Goal: Task Accomplishment & Management: Manage account settings

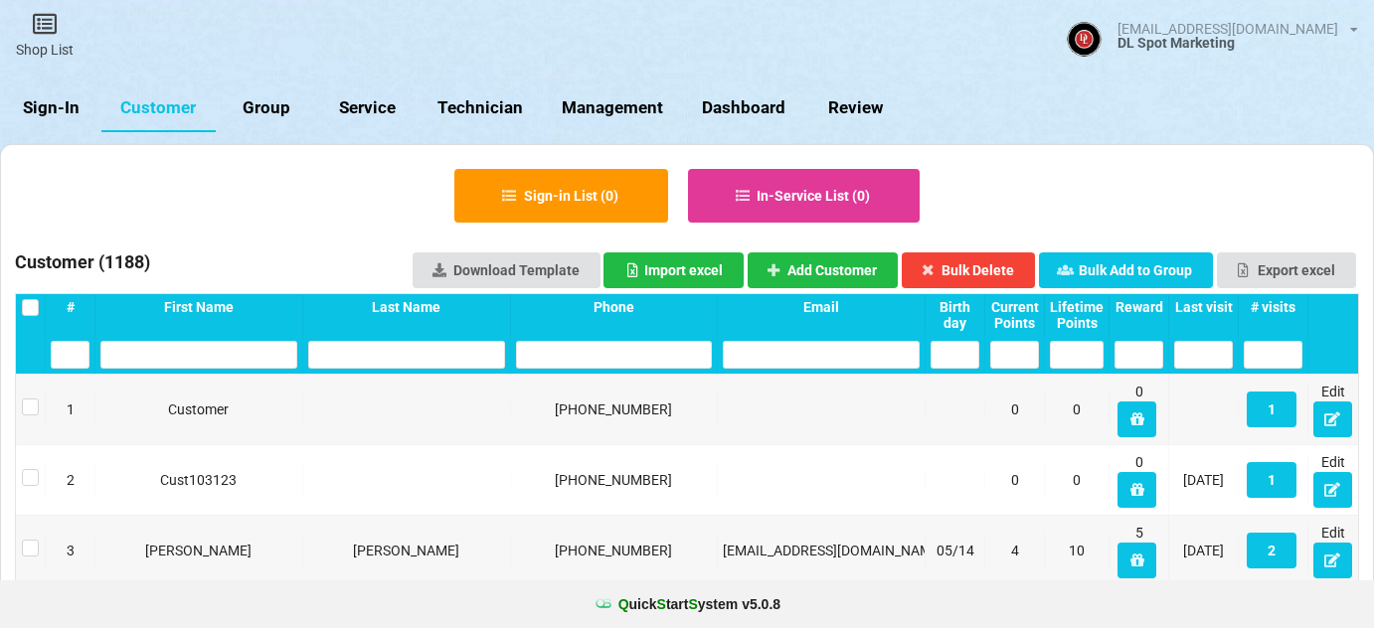
select select "25"
click at [56, 111] on link "Sign-In" at bounding box center [50, 108] width 101 height 48
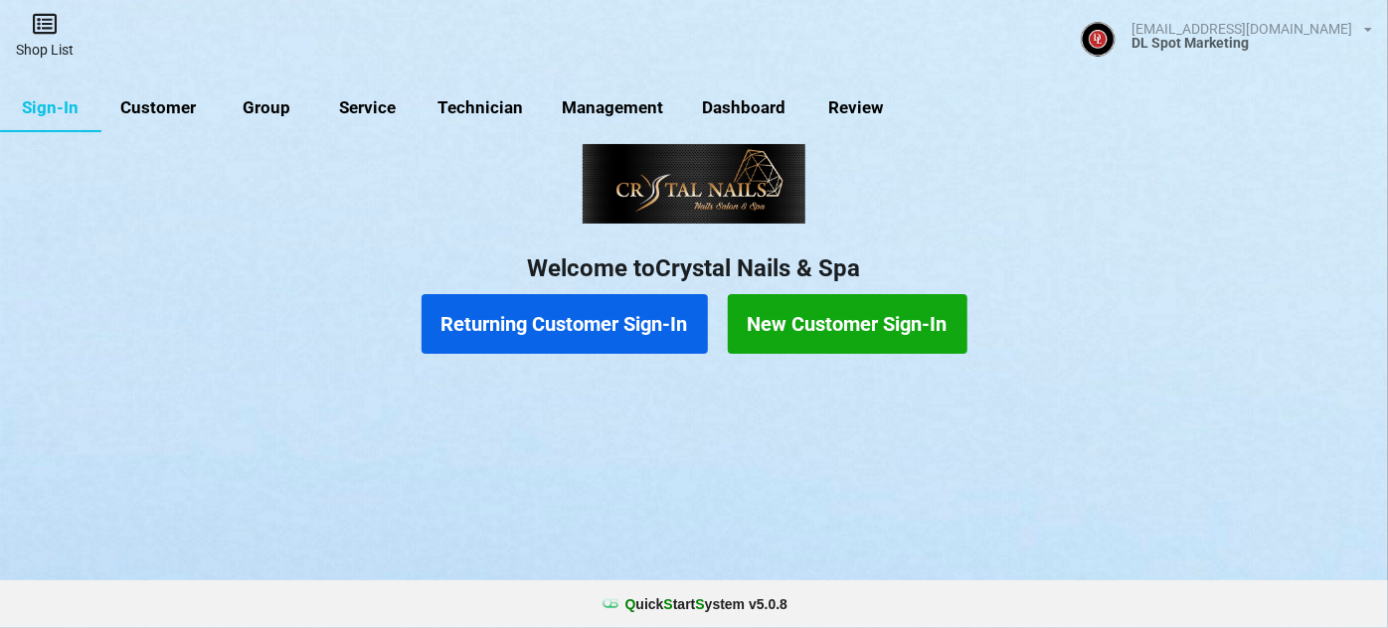
click at [53, 38] on link "Shop List" at bounding box center [44, 35] width 89 height 71
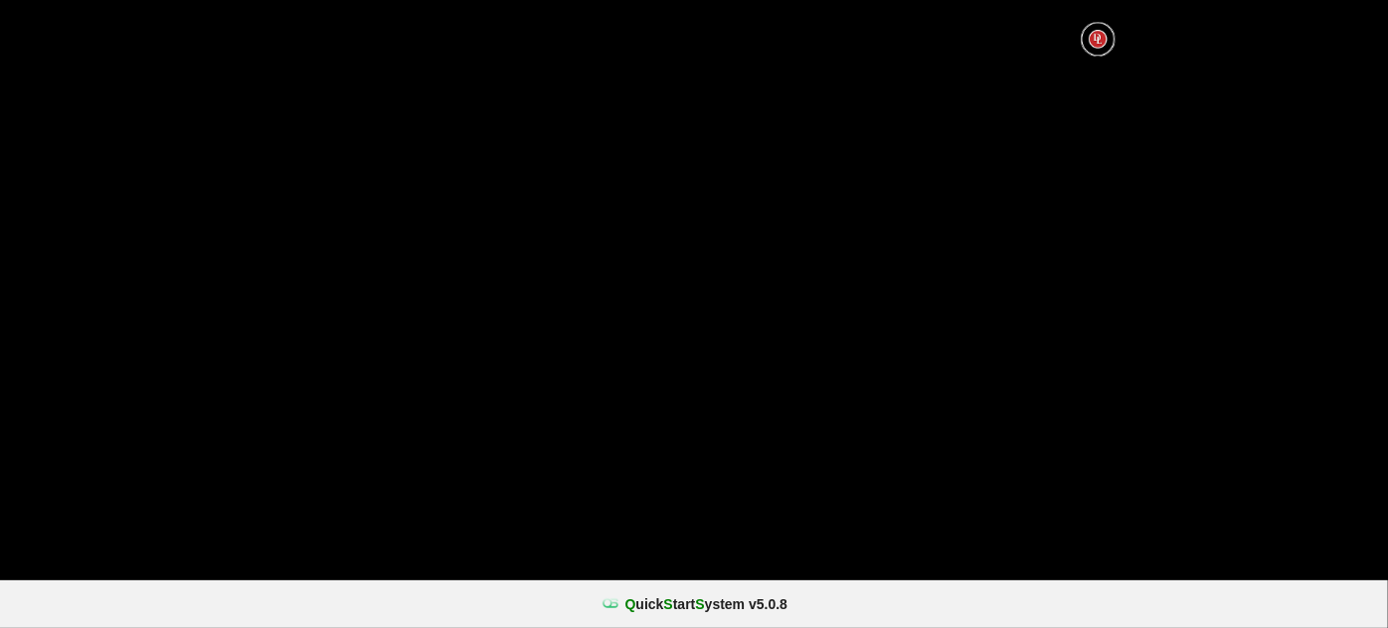
select select "25"
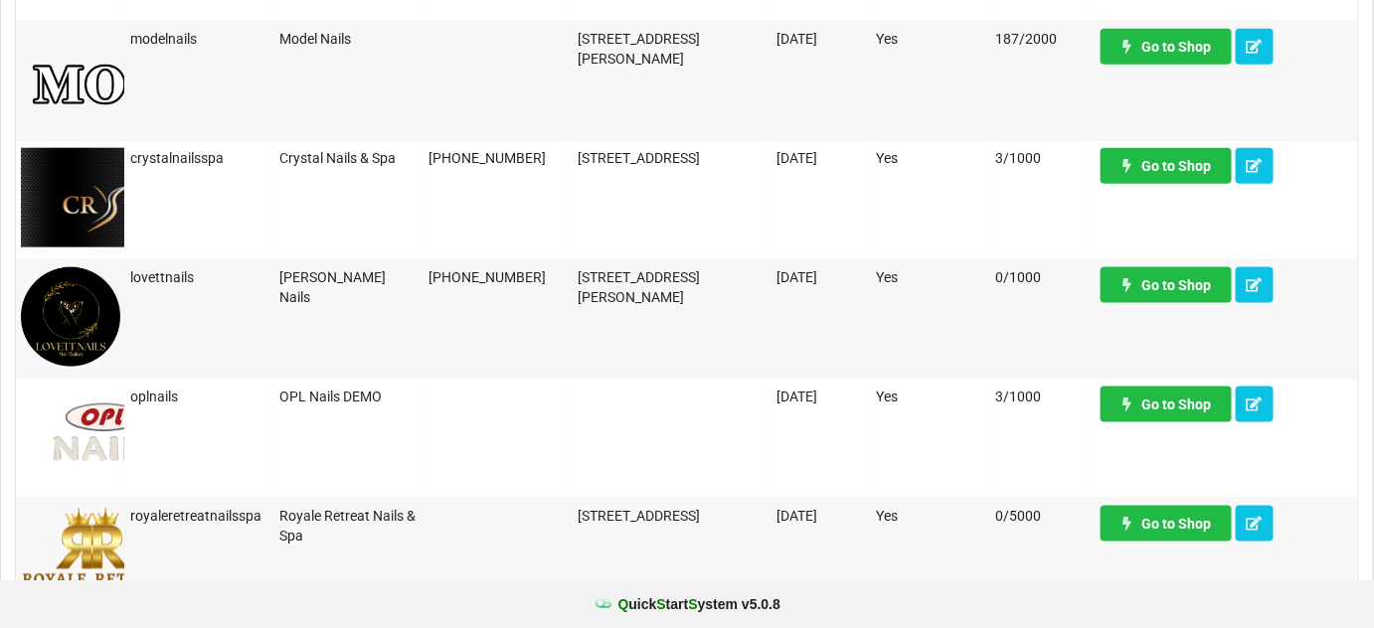
scroll to position [723, 0]
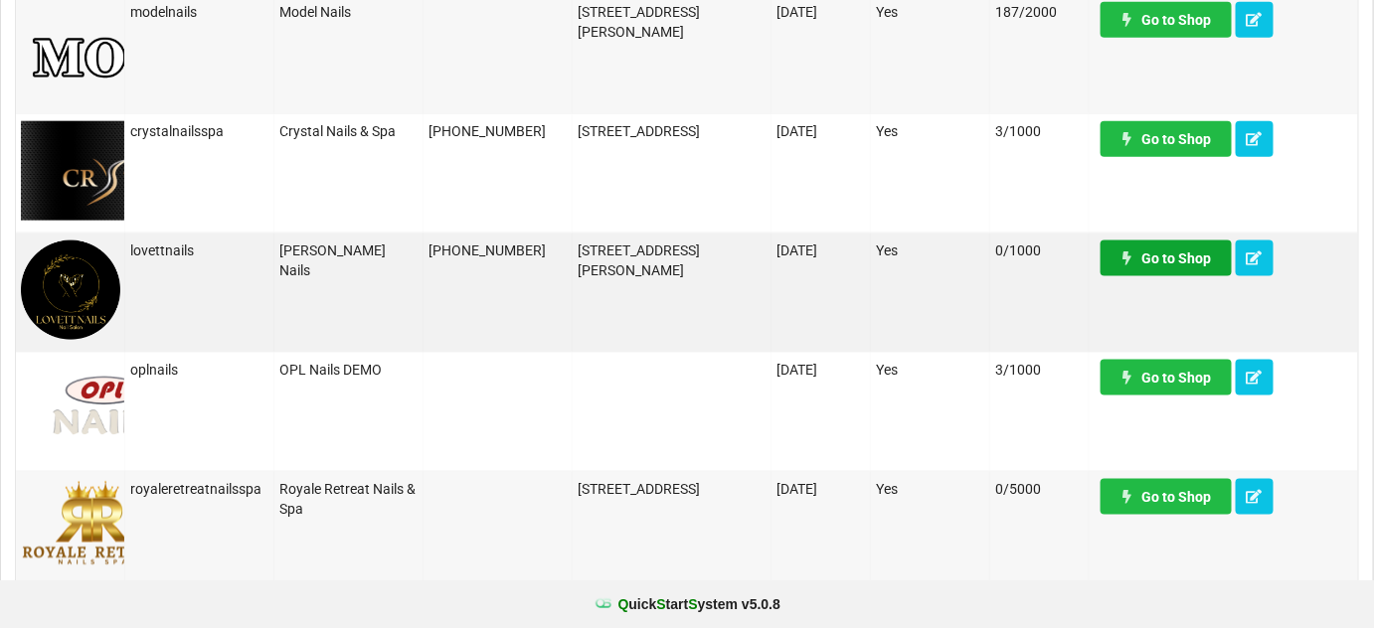
click at [1180, 257] on link "Go to Shop" at bounding box center [1165, 259] width 131 height 36
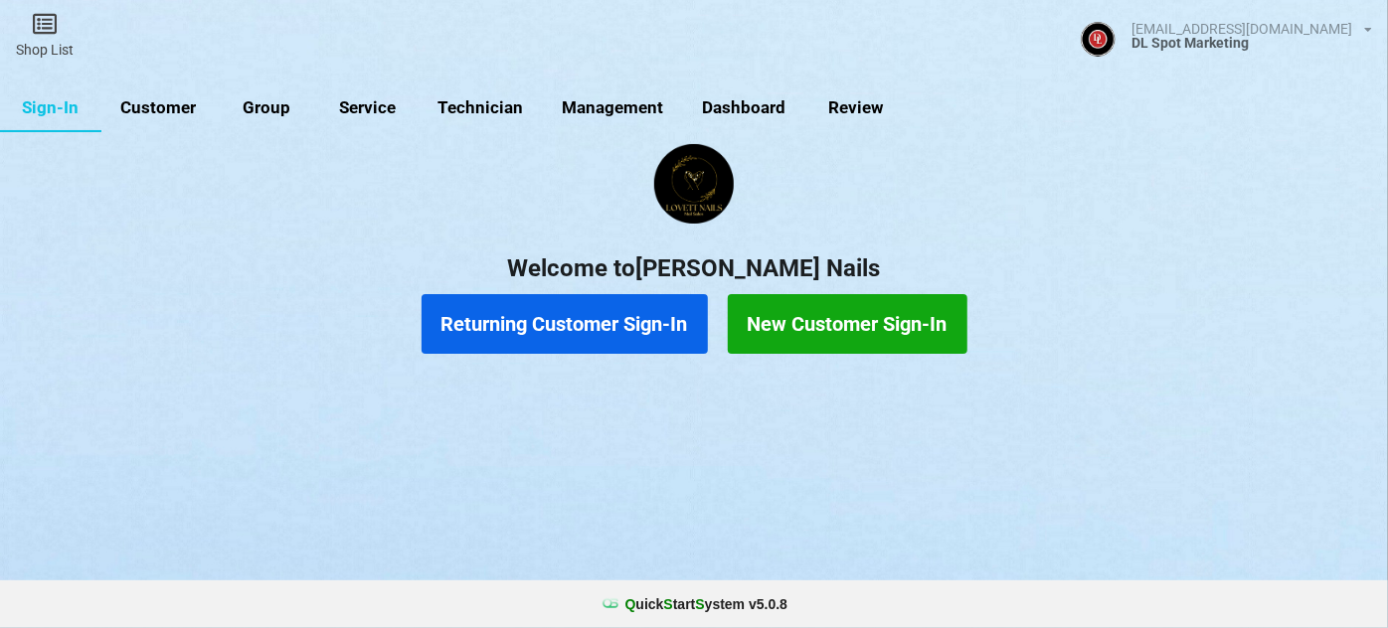
click at [164, 102] on link "Customer" at bounding box center [158, 108] width 114 height 48
select select "25"
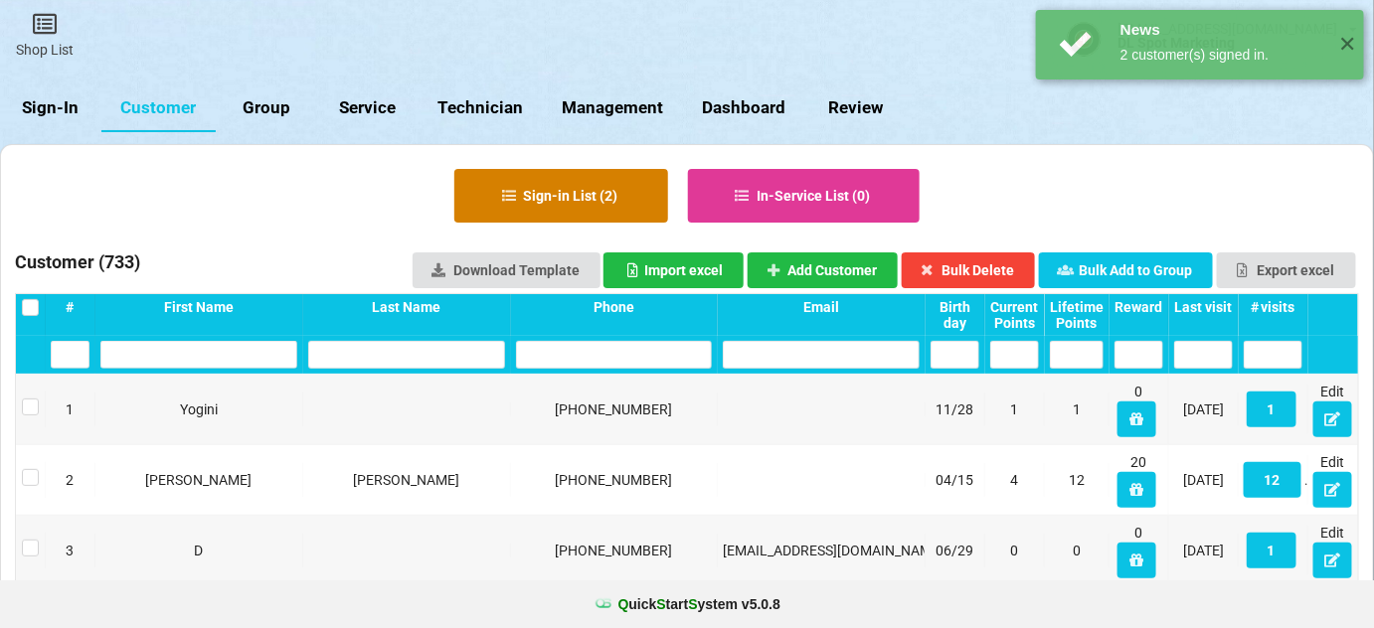
click at [598, 199] on button "Sign-in List ( 2 )" at bounding box center [561, 196] width 214 height 54
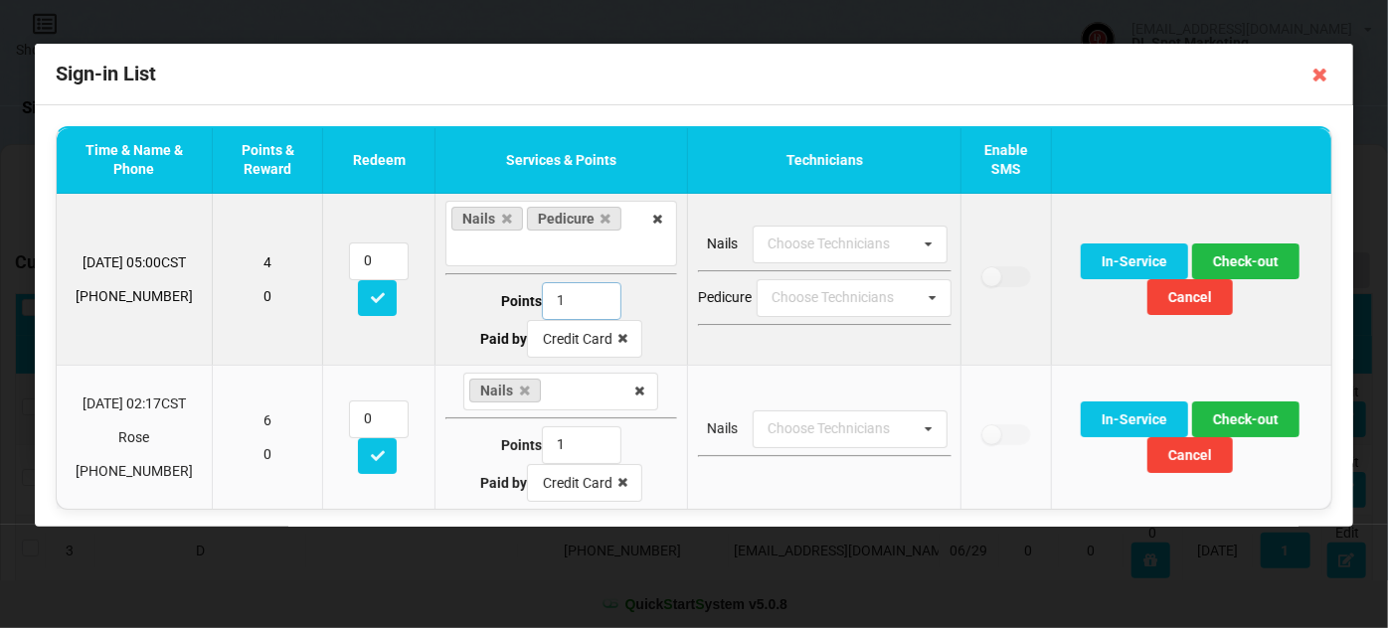
type input "1"
click at [589, 304] on input "1" at bounding box center [582, 301] width 80 height 38
click at [1238, 259] on button "Check-out" at bounding box center [1245, 262] width 107 height 36
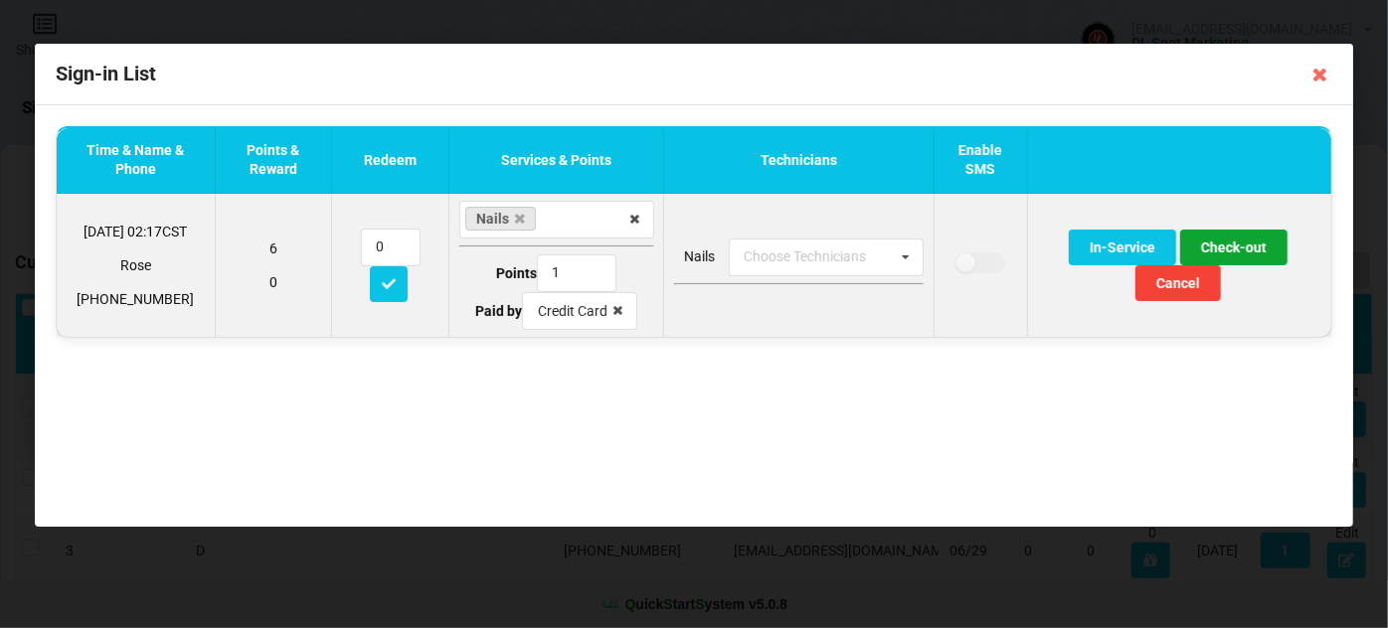
click at [1232, 246] on button "Check-out" at bounding box center [1233, 248] width 107 height 36
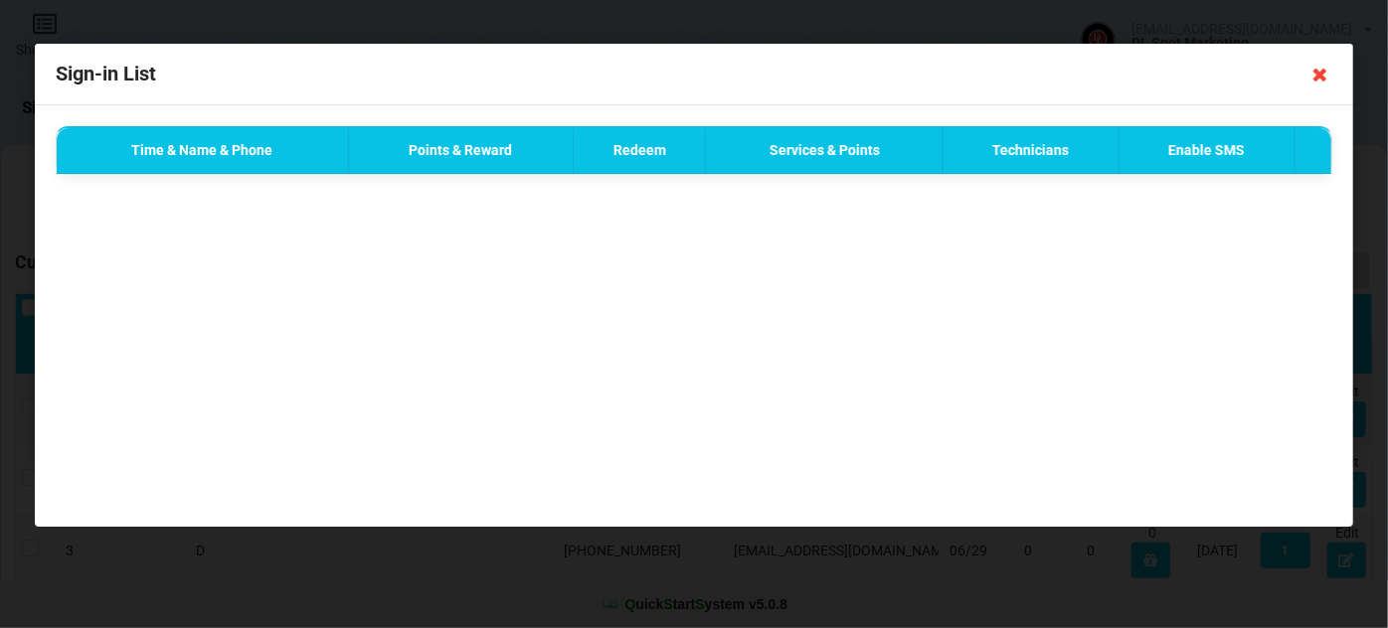
click at [1321, 76] on icon at bounding box center [1320, 75] width 32 height 32
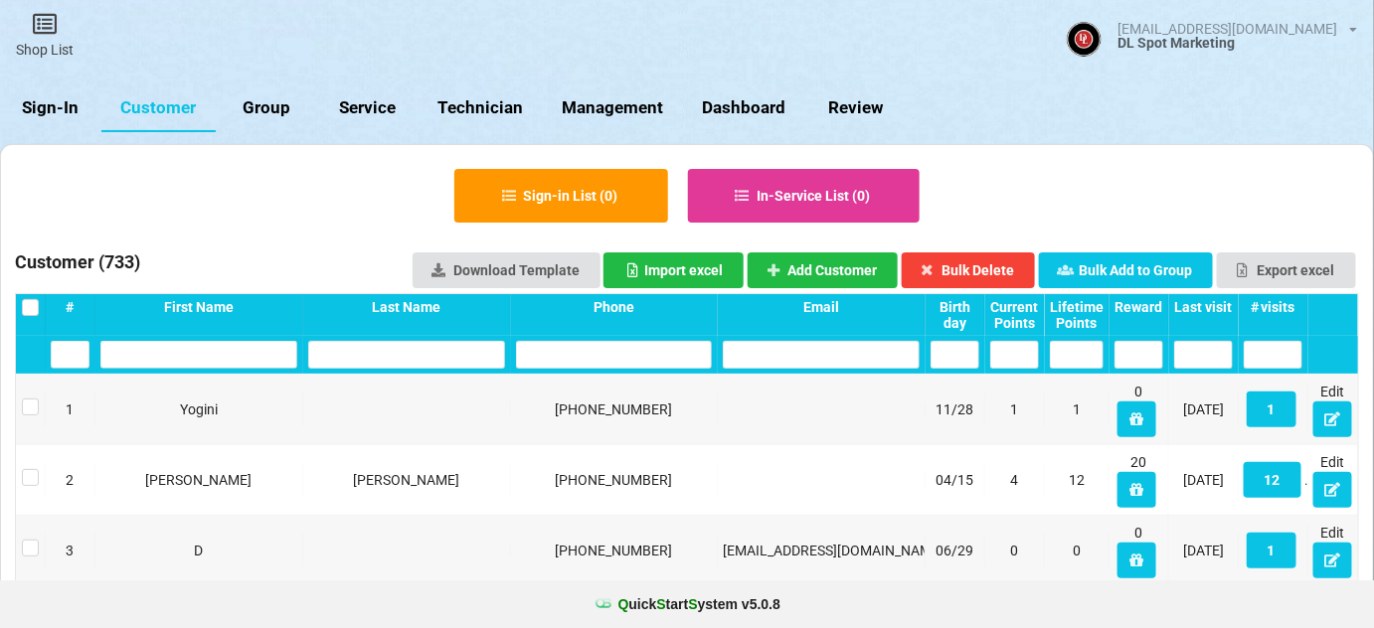
click at [64, 115] on link "Sign-In" at bounding box center [50, 108] width 101 height 48
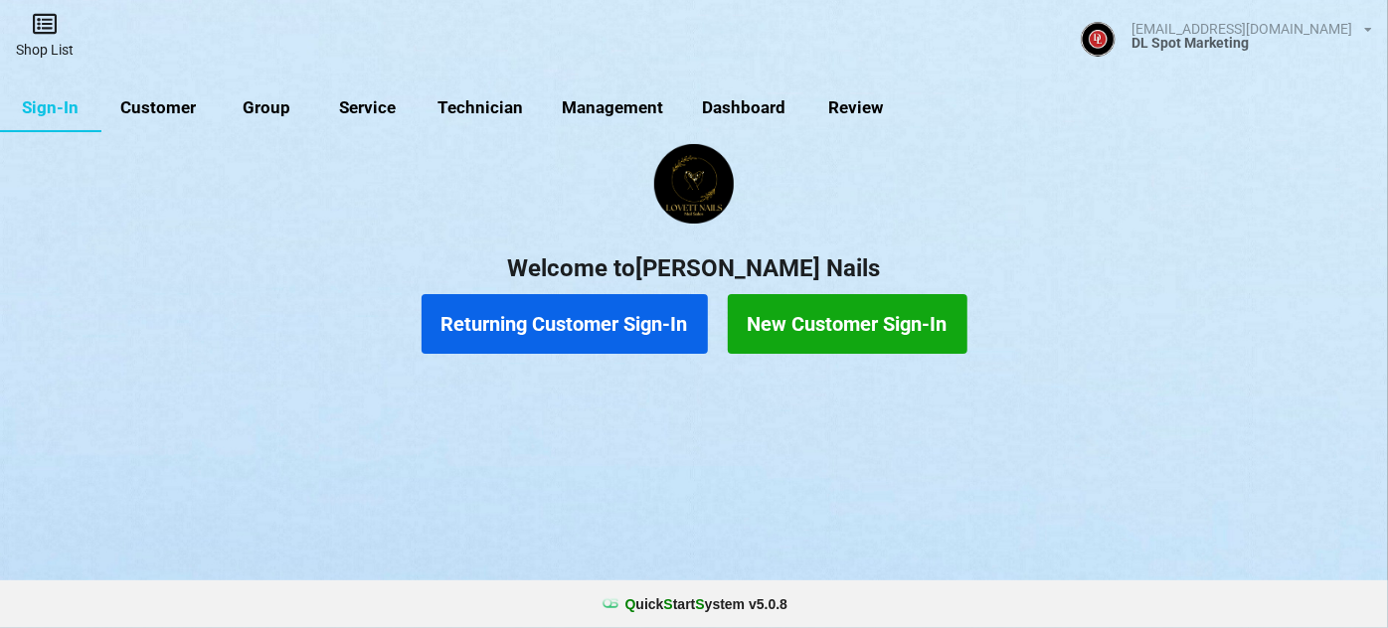
click at [46, 44] on link "Shop List" at bounding box center [44, 35] width 89 height 71
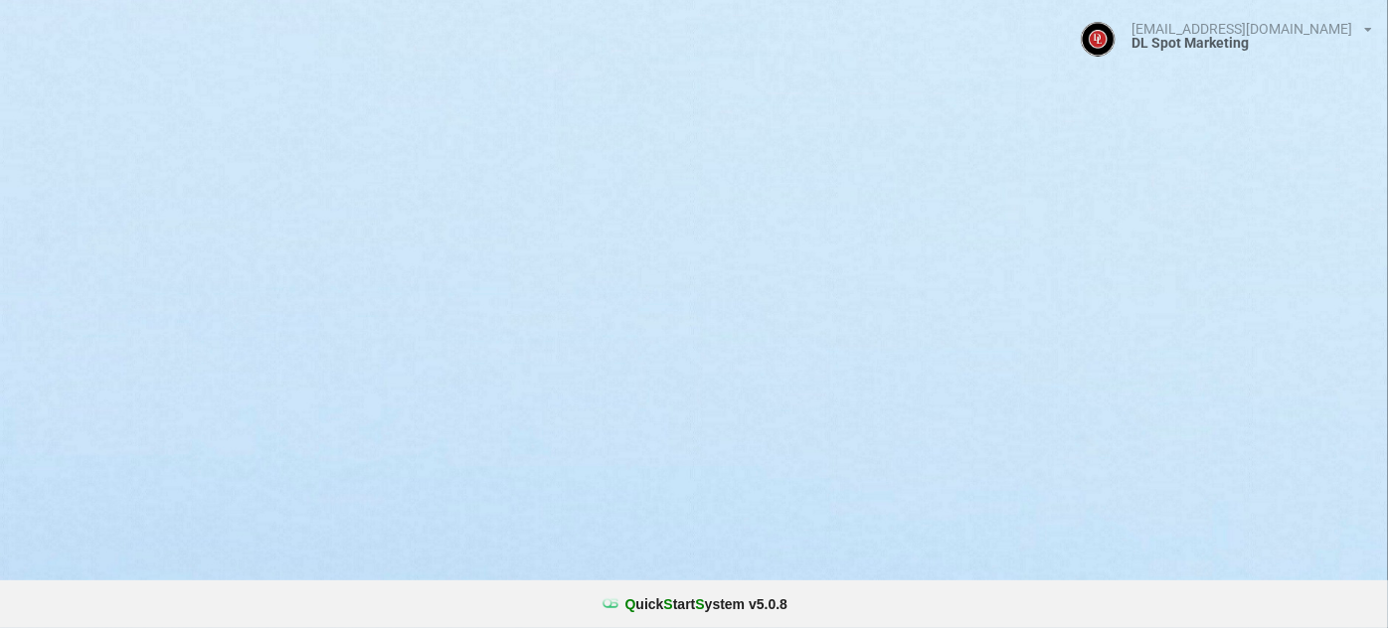
select select "25"
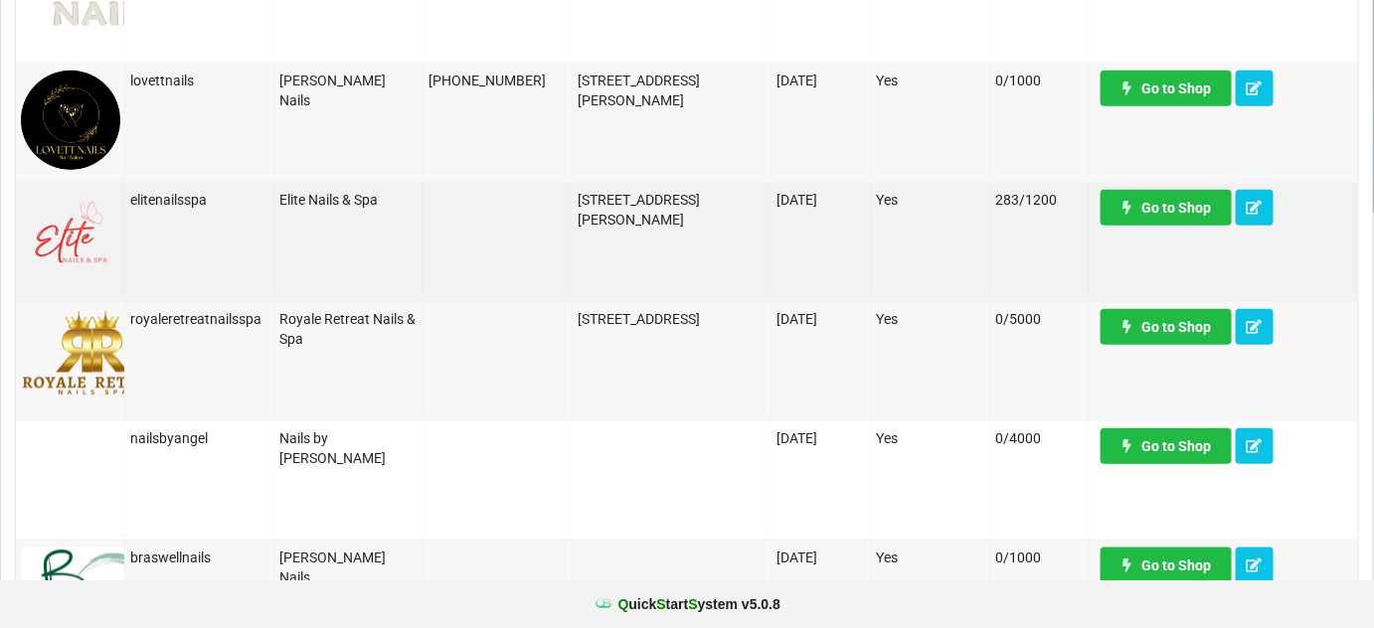
scroll to position [361, 0]
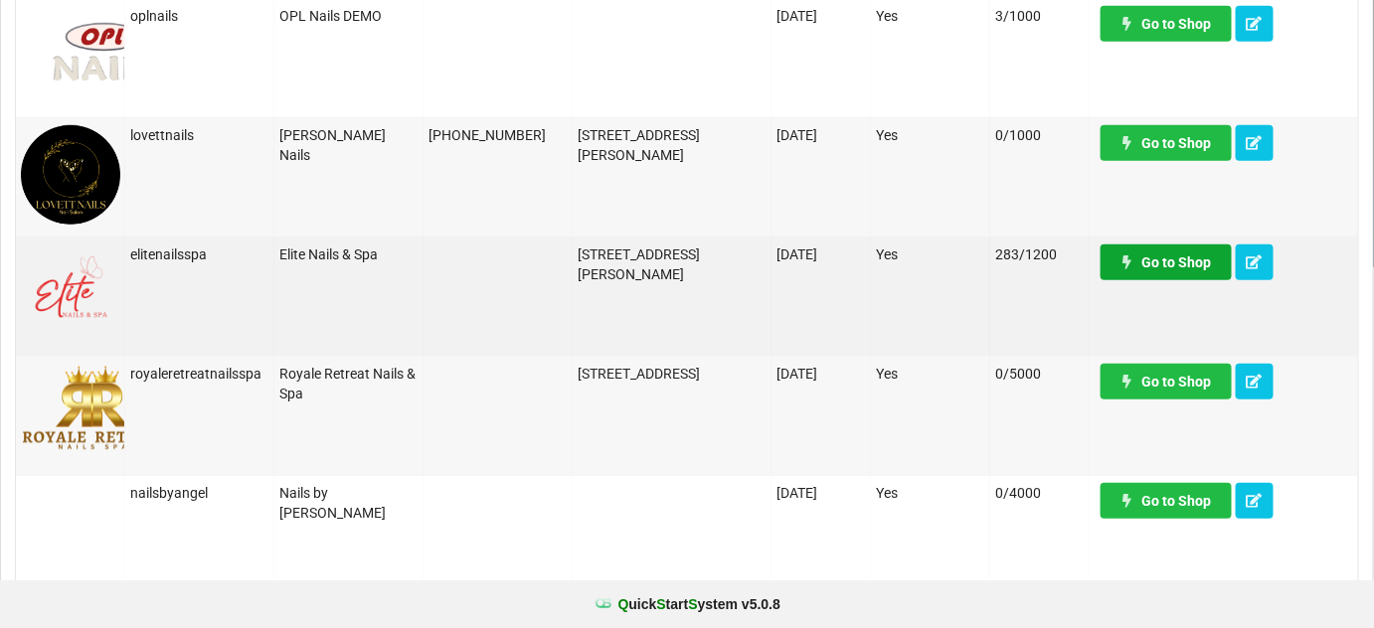
click at [1169, 259] on link "Go to Shop" at bounding box center [1165, 263] width 131 height 36
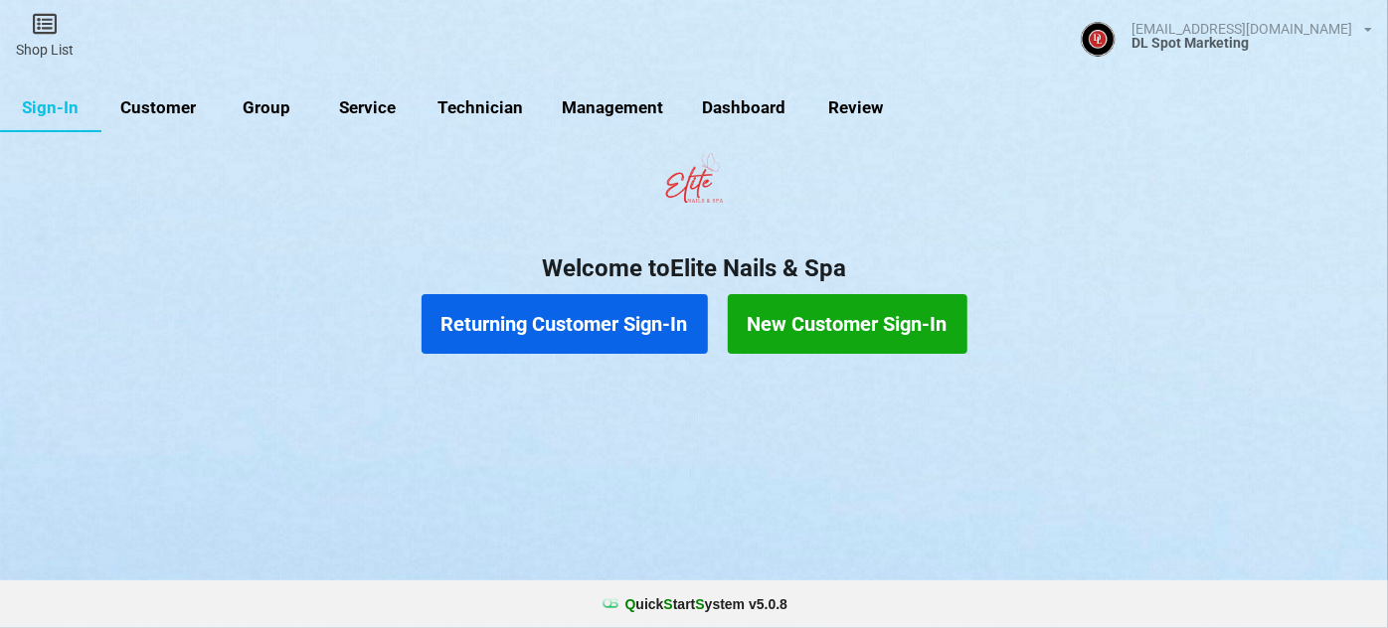
click at [153, 104] on link "Customer" at bounding box center [158, 108] width 114 height 48
select select "25"
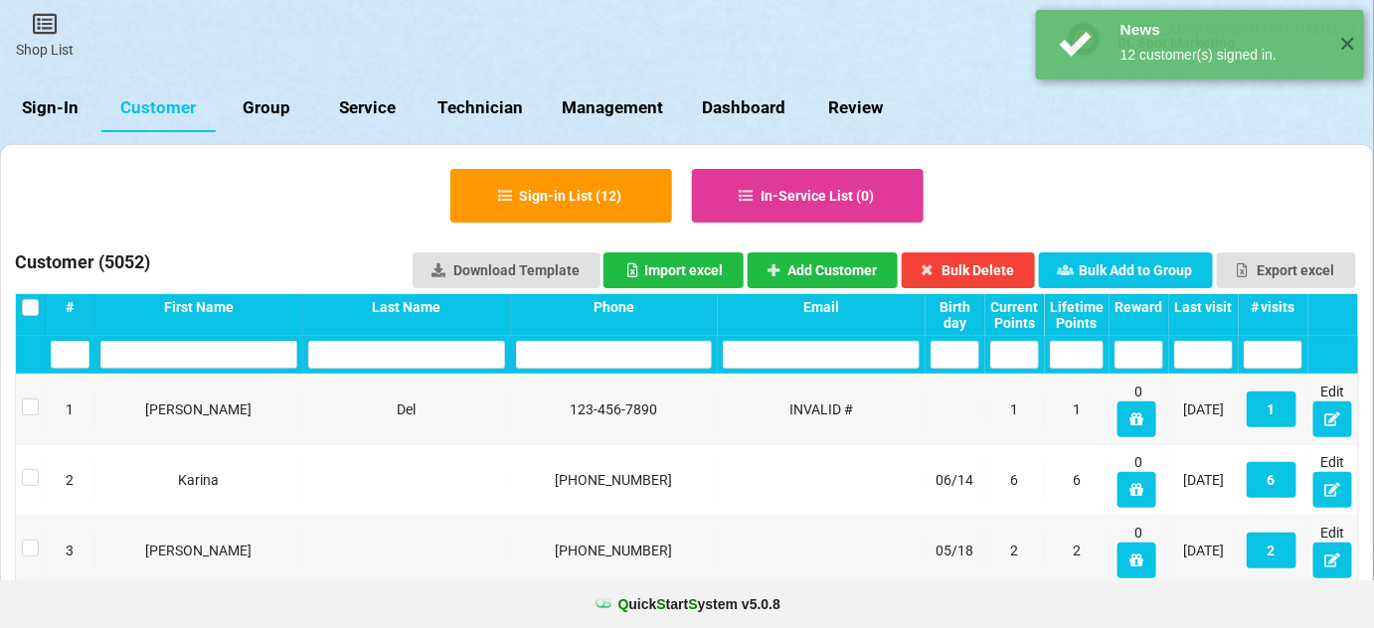
click at [1213, 299] on div "Last visit" at bounding box center [1203, 307] width 59 height 16
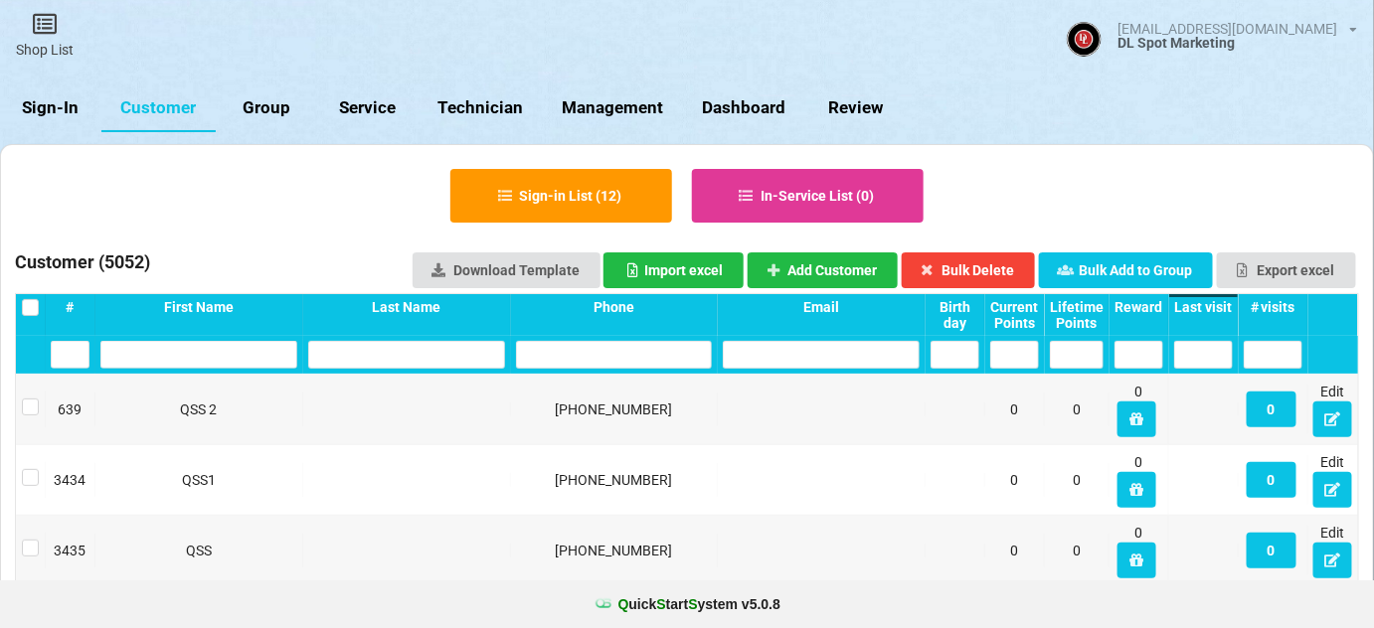
click at [1213, 299] on div "Last visit" at bounding box center [1203, 307] width 59 height 16
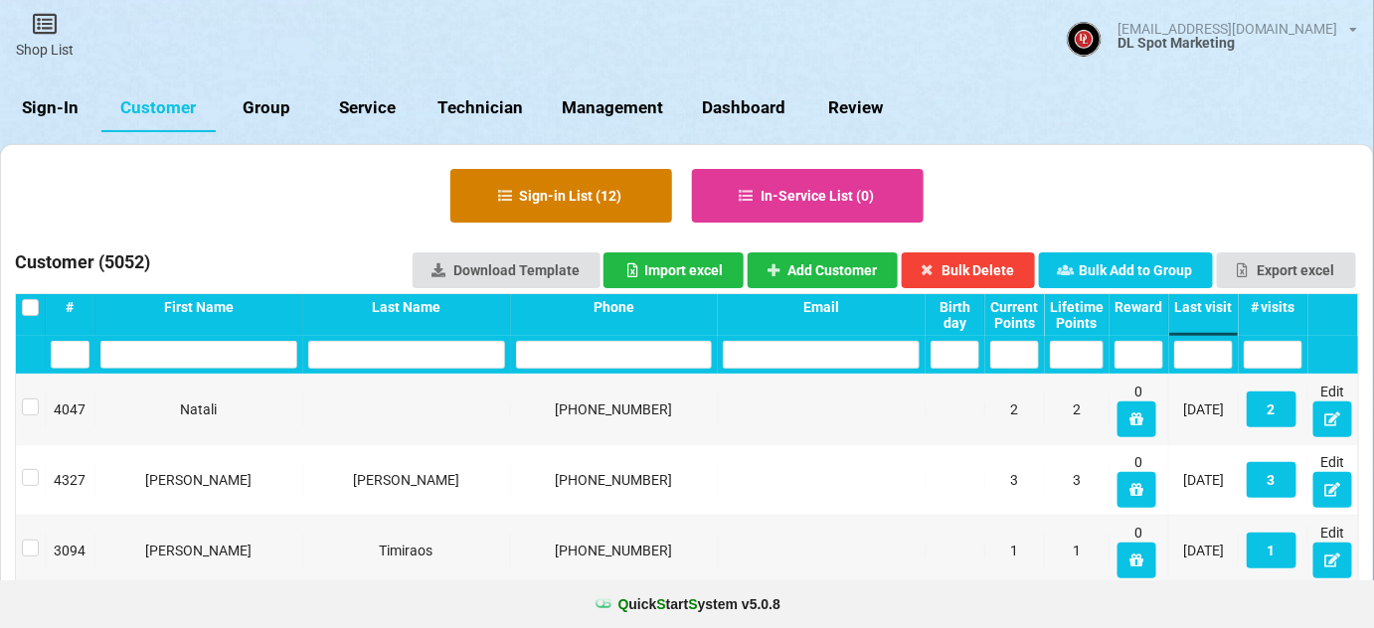
click at [618, 202] on button "Sign-in List ( 12 )" at bounding box center [561, 196] width 222 height 54
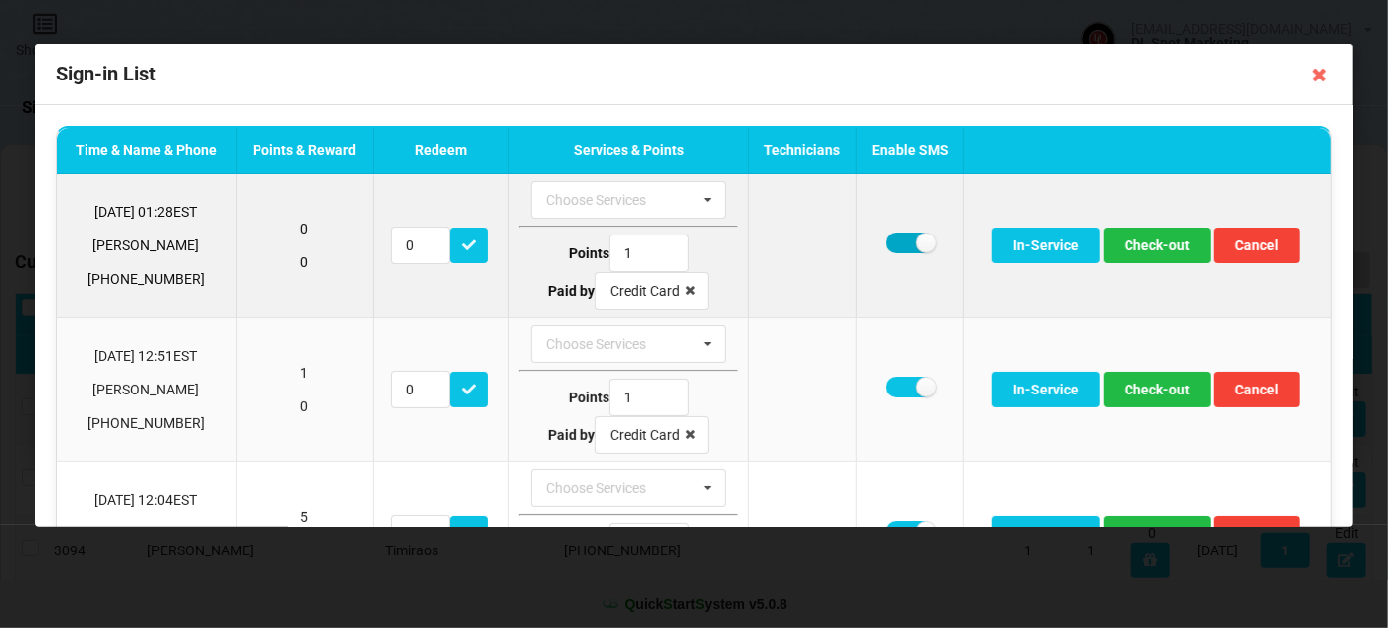
click at [899, 248] on label at bounding box center [910, 243] width 49 height 21
checkbox input "false"
click at [1154, 243] on button "Check-out" at bounding box center [1156, 246] width 107 height 36
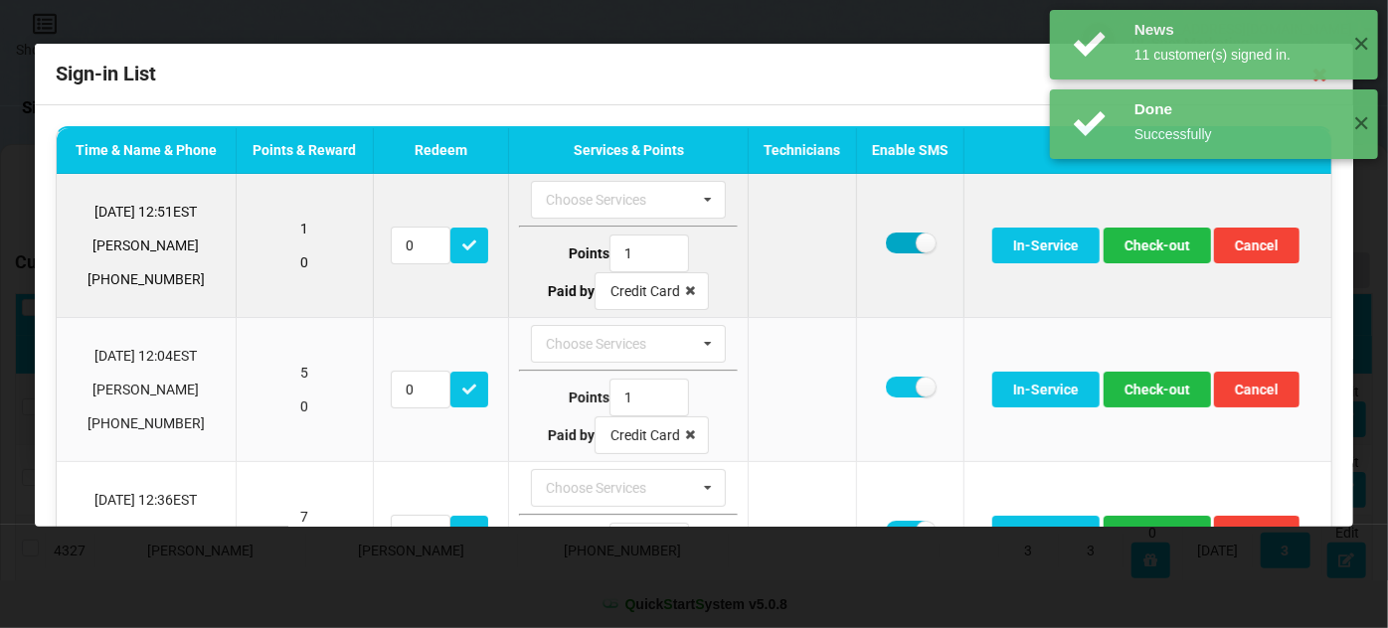
click at [886, 237] on label at bounding box center [910, 243] width 49 height 21
checkbox input "false"
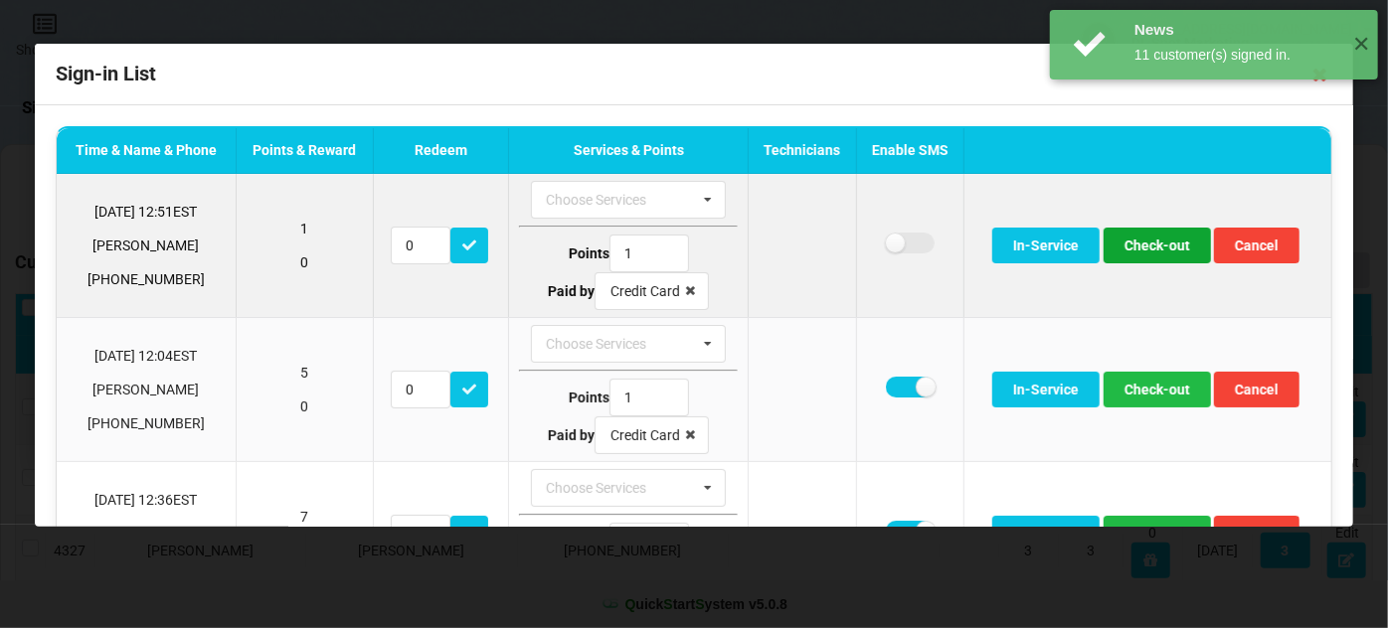
click at [1133, 246] on button "Check-out" at bounding box center [1156, 246] width 107 height 36
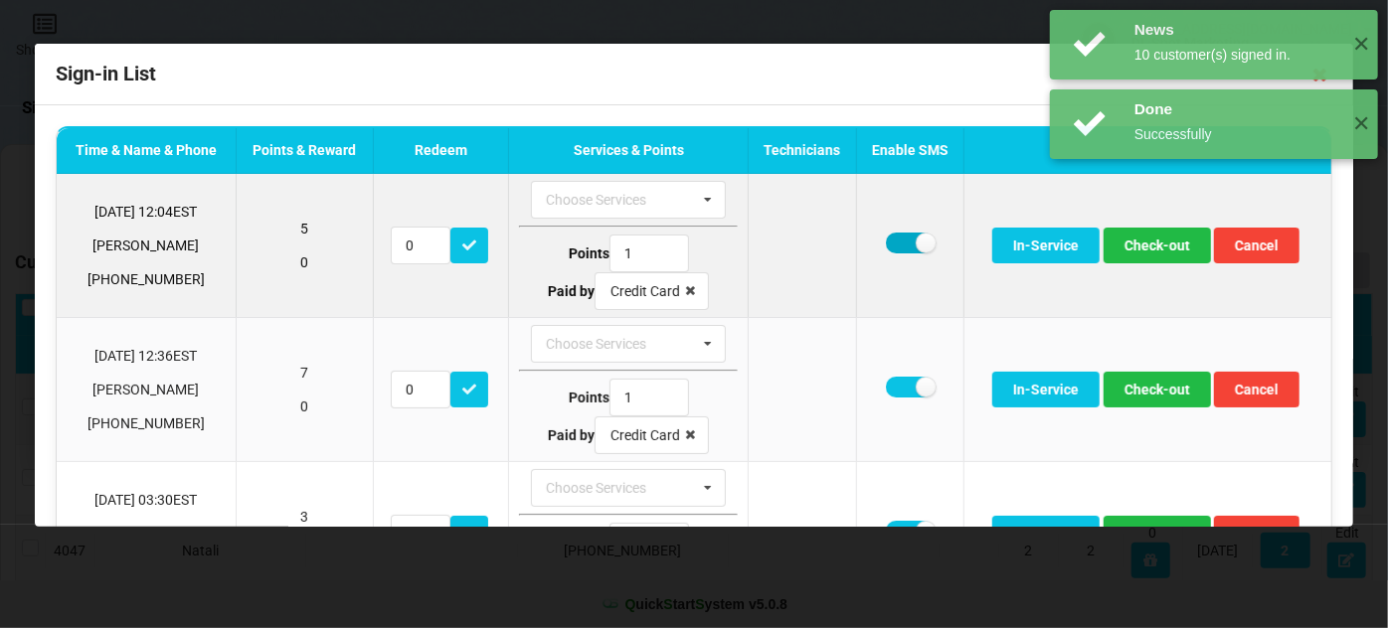
click at [901, 244] on label at bounding box center [910, 243] width 49 height 21
checkbox input "false"
click at [1173, 249] on button "Check-out" at bounding box center [1156, 246] width 107 height 36
drag, startPoint x: 893, startPoint y: 249, endPoint x: 911, endPoint y: 253, distance: 19.3
click at [893, 249] on label at bounding box center [910, 243] width 49 height 21
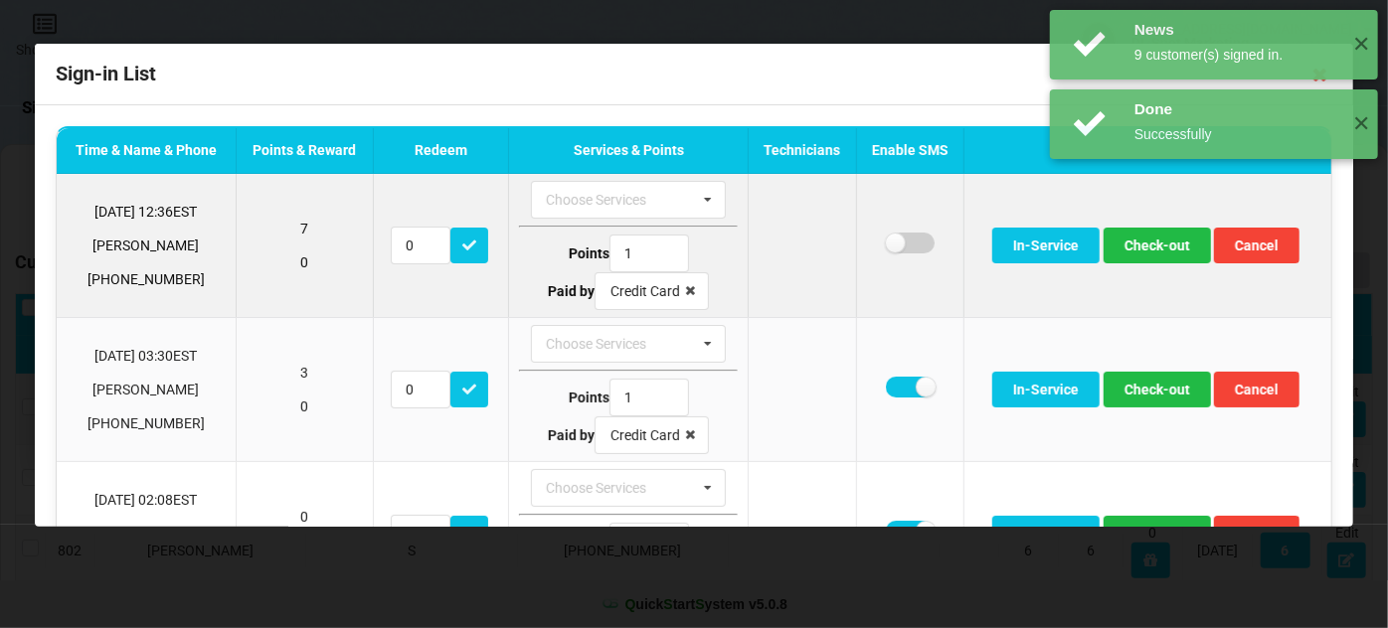
checkbox input "false"
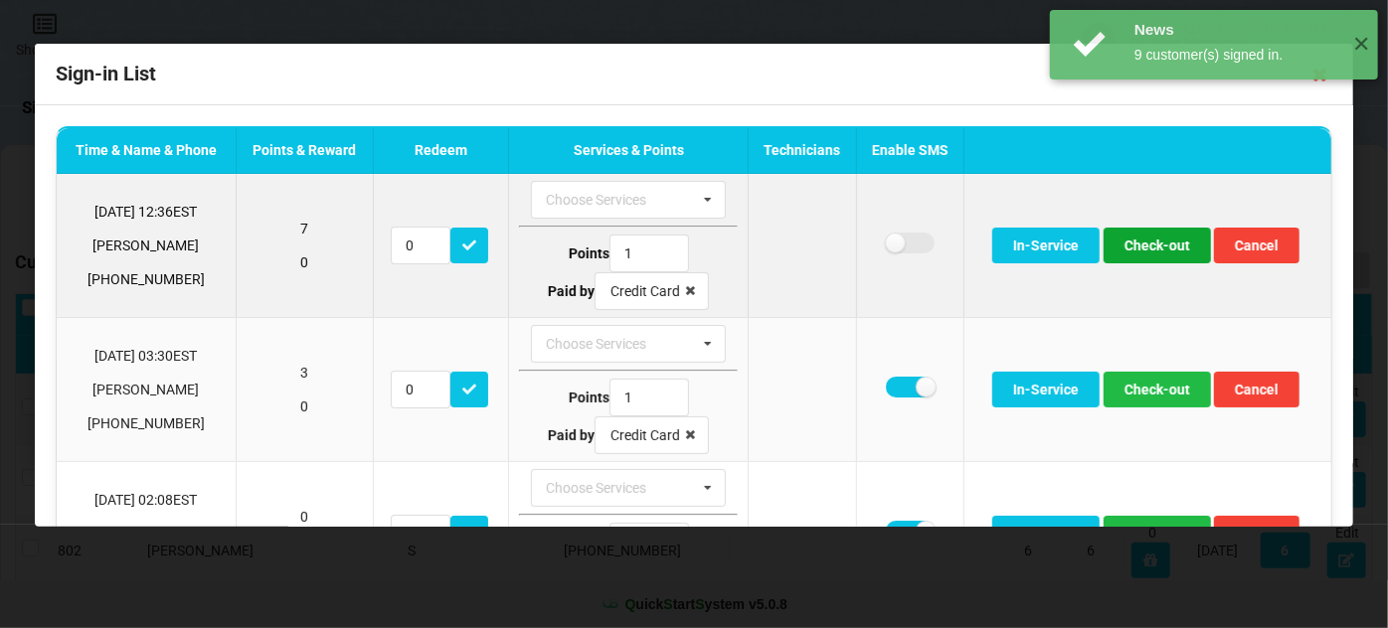
click at [1135, 248] on button "Check-out" at bounding box center [1156, 246] width 107 height 36
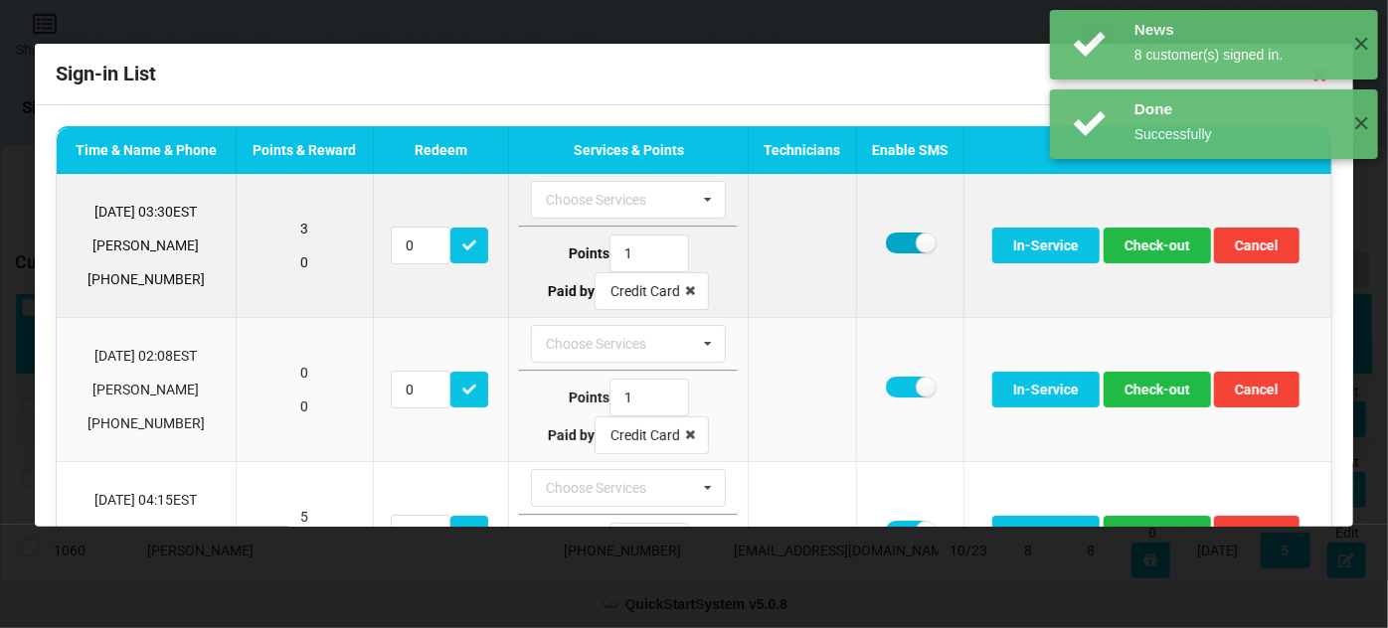
click at [886, 246] on label at bounding box center [910, 243] width 49 height 21
checkbox input "false"
click at [1134, 243] on button "Check-out" at bounding box center [1156, 246] width 107 height 36
click at [888, 246] on label at bounding box center [910, 243] width 49 height 21
click at [888, 245] on label at bounding box center [910, 243] width 49 height 21
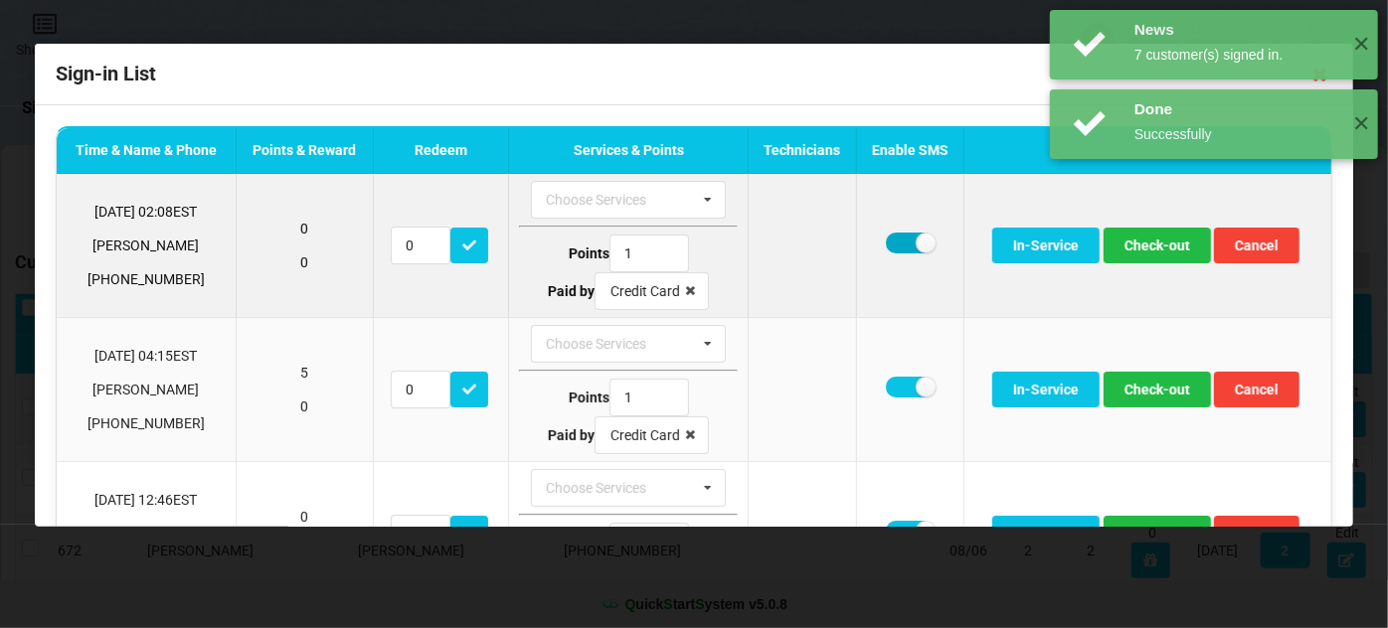
checkbox input "true"
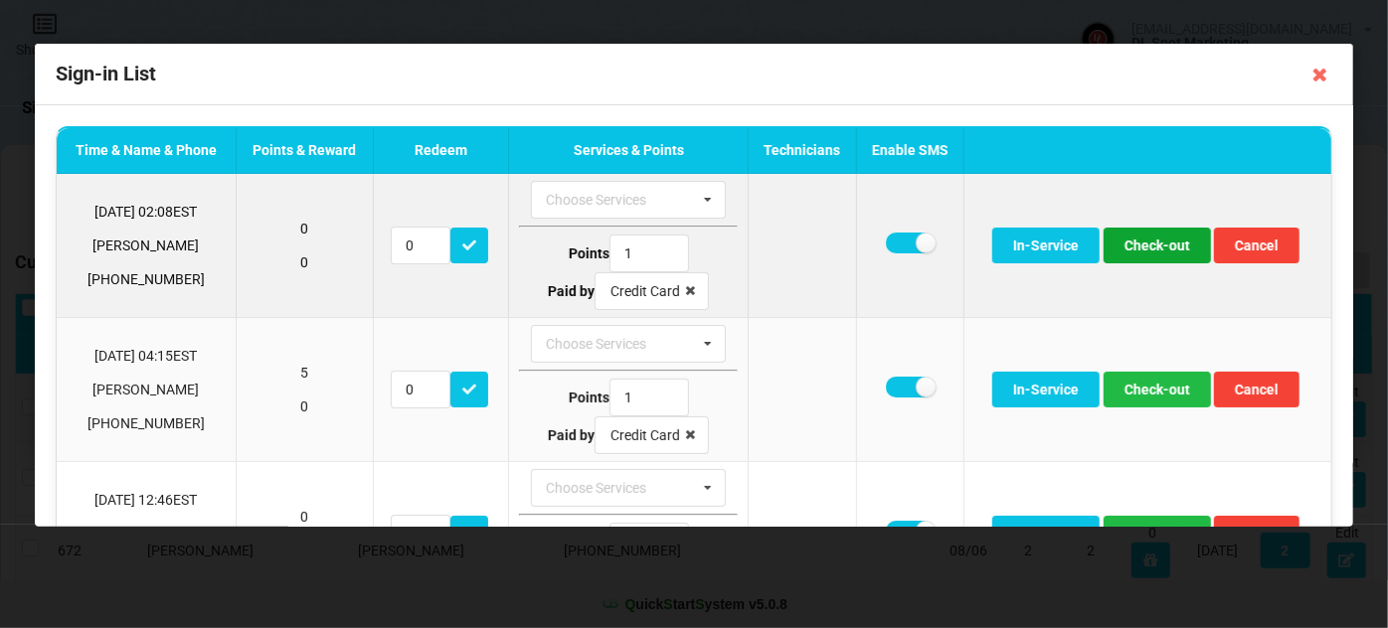
click at [1154, 239] on button "Check-out" at bounding box center [1156, 246] width 107 height 36
click at [896, 247] on label at bounding box center [910, 243] width 49 height 21
checkbox input "false"
click at [1148, 246] on button "Check-out" at bounding box center [1156, 246] width 107 height 36
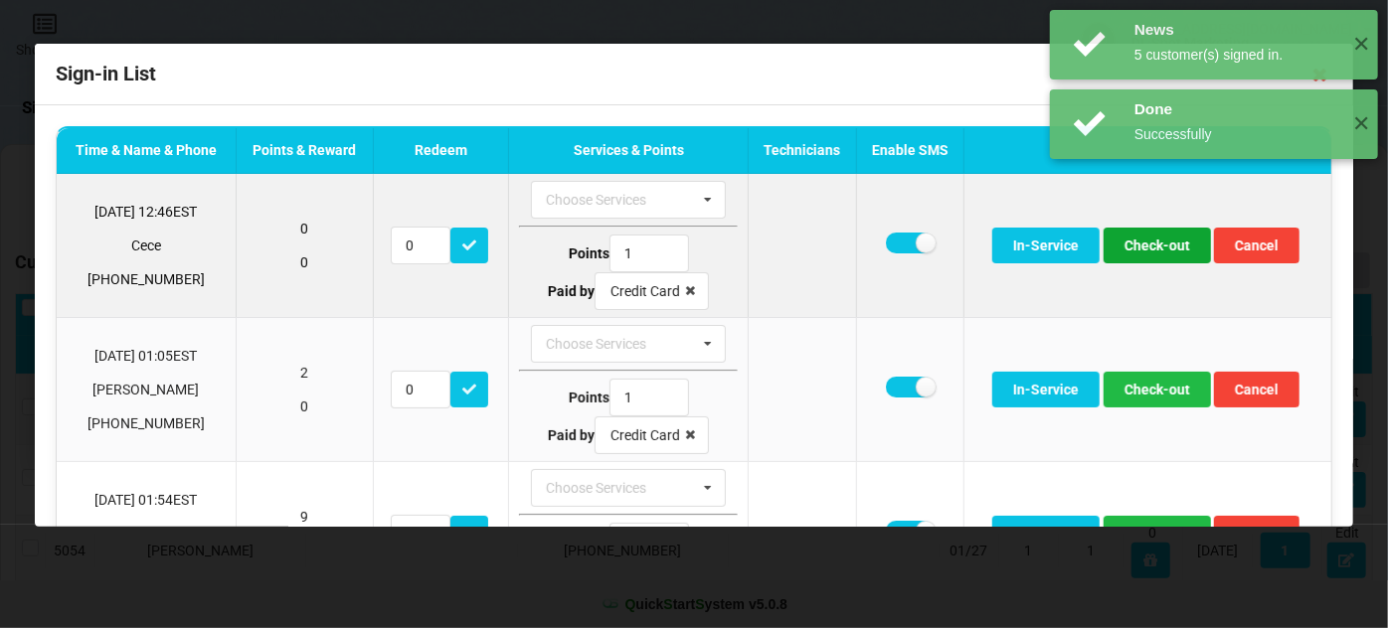
click at [1169, 253] on button "Check-out" at bounding box center [1156, 246] width 107 height 36
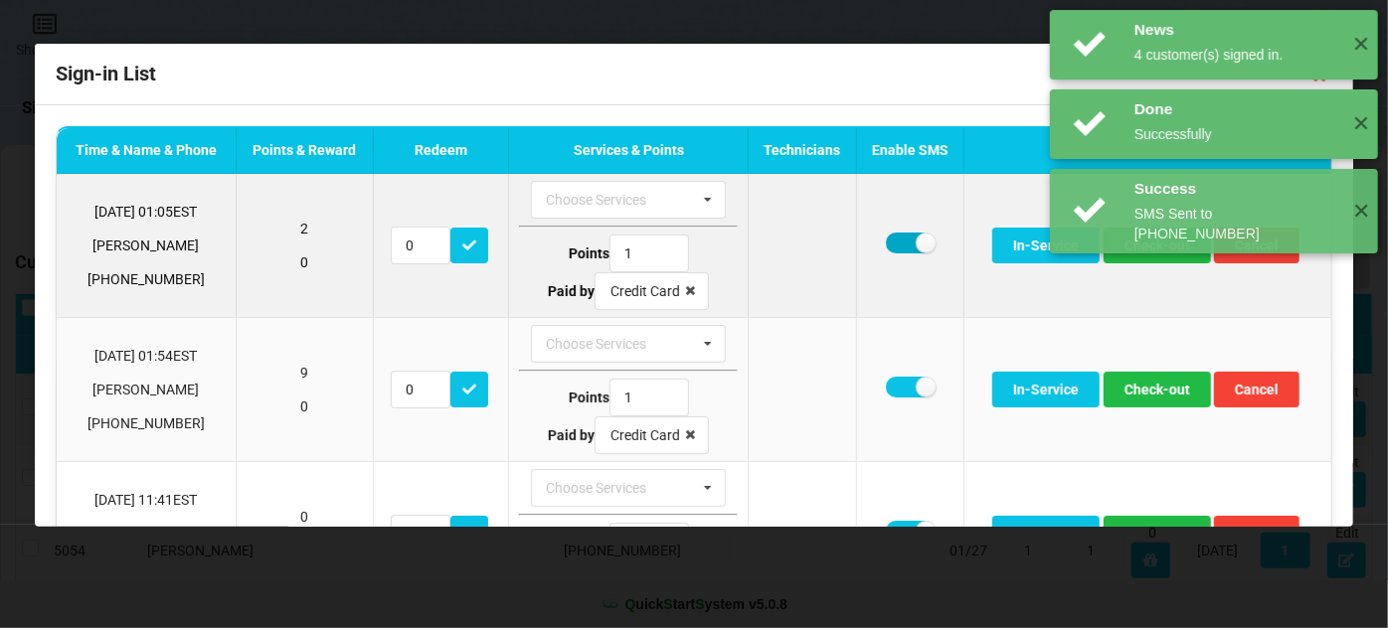
click at [888, 246] on label at bounding box center [910, 243] width 49 height 21
checkbox input "false"
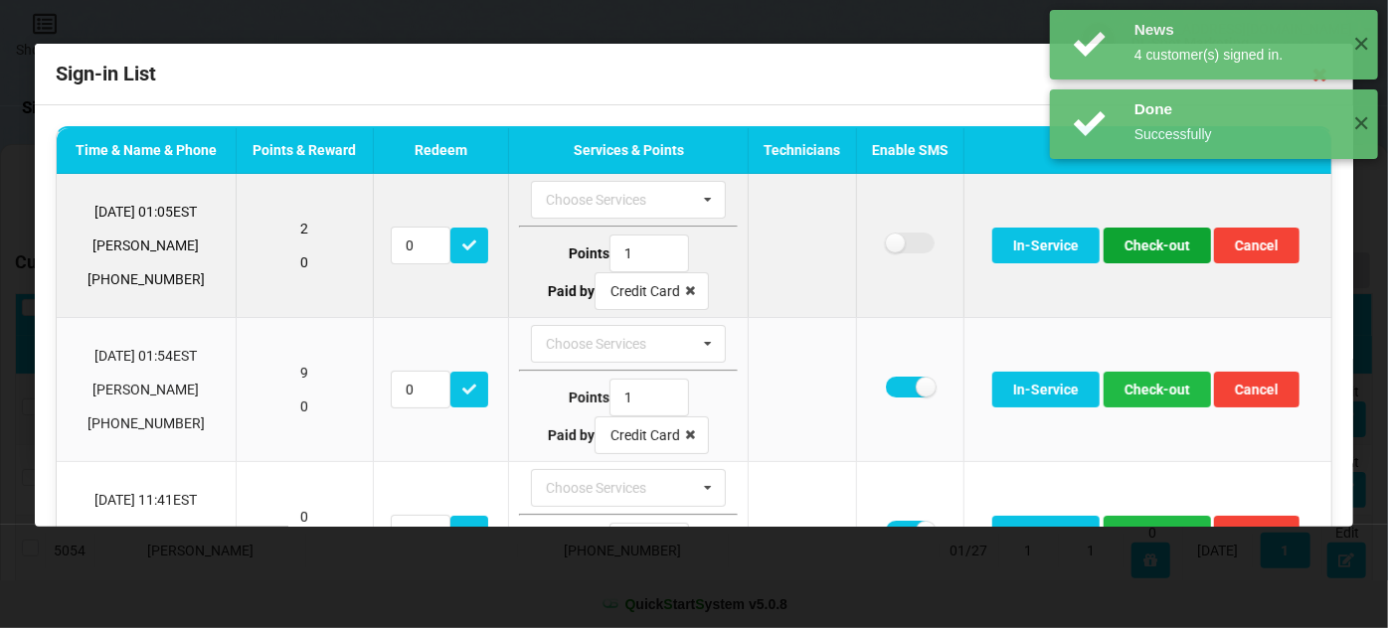
click at [1155, 253] on button "Check-out" at bounding box center [1156, 246] width 107 height 36
click at [1138, 246] on button "Check-out" at bounding box center [1156, 246] width 107 height 36
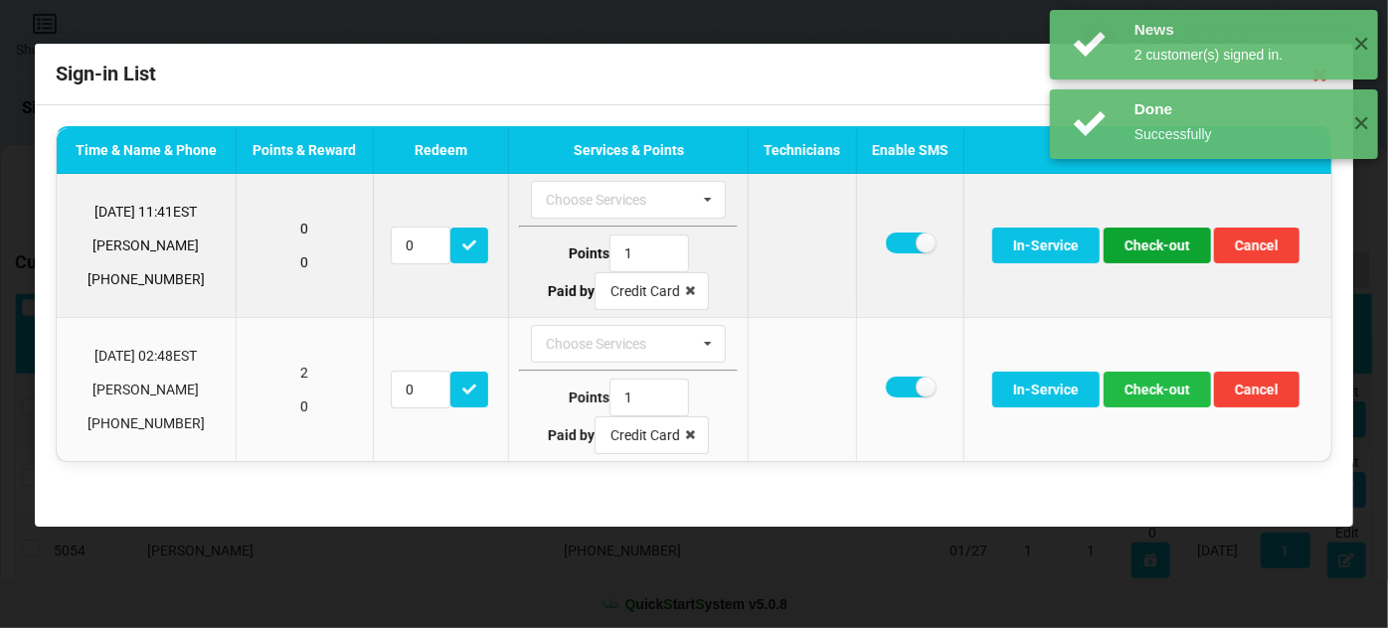
click at [1152, 248] on button "Check-out" at bounding box center [1156, 246] width 107 height 36
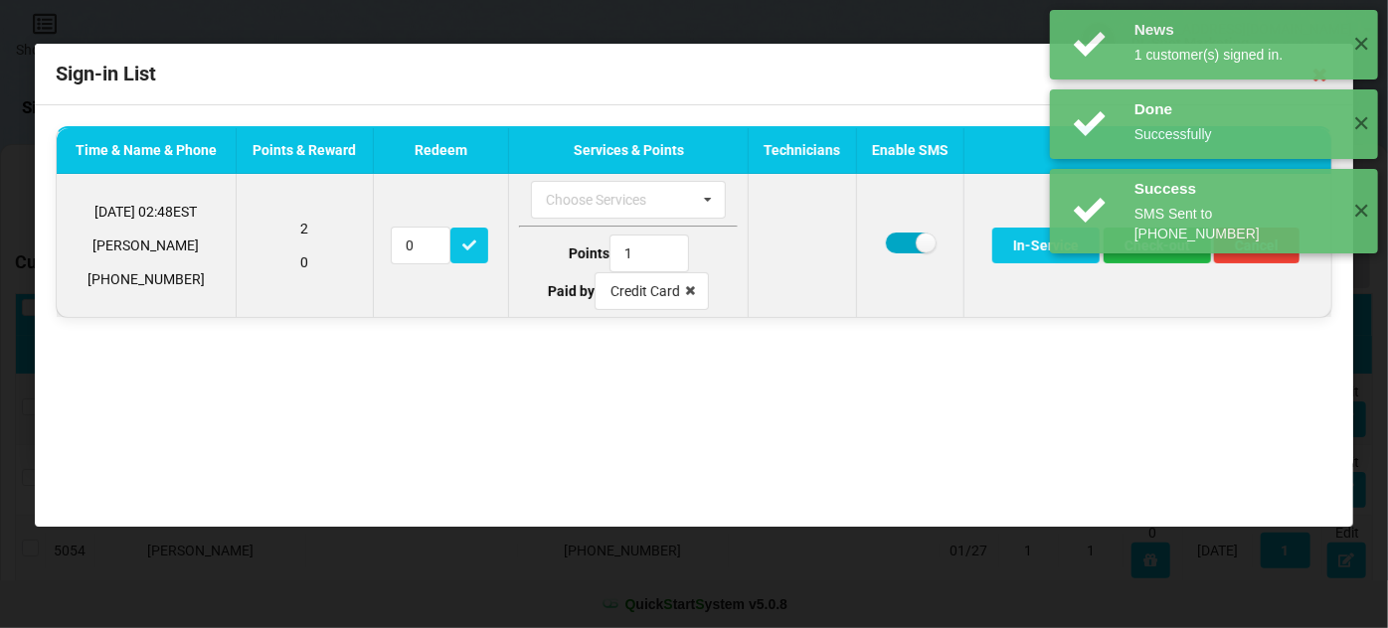
click at [905, 244] on label at bounding box center [910, 243] width 49 height 21
checkbox input "false"
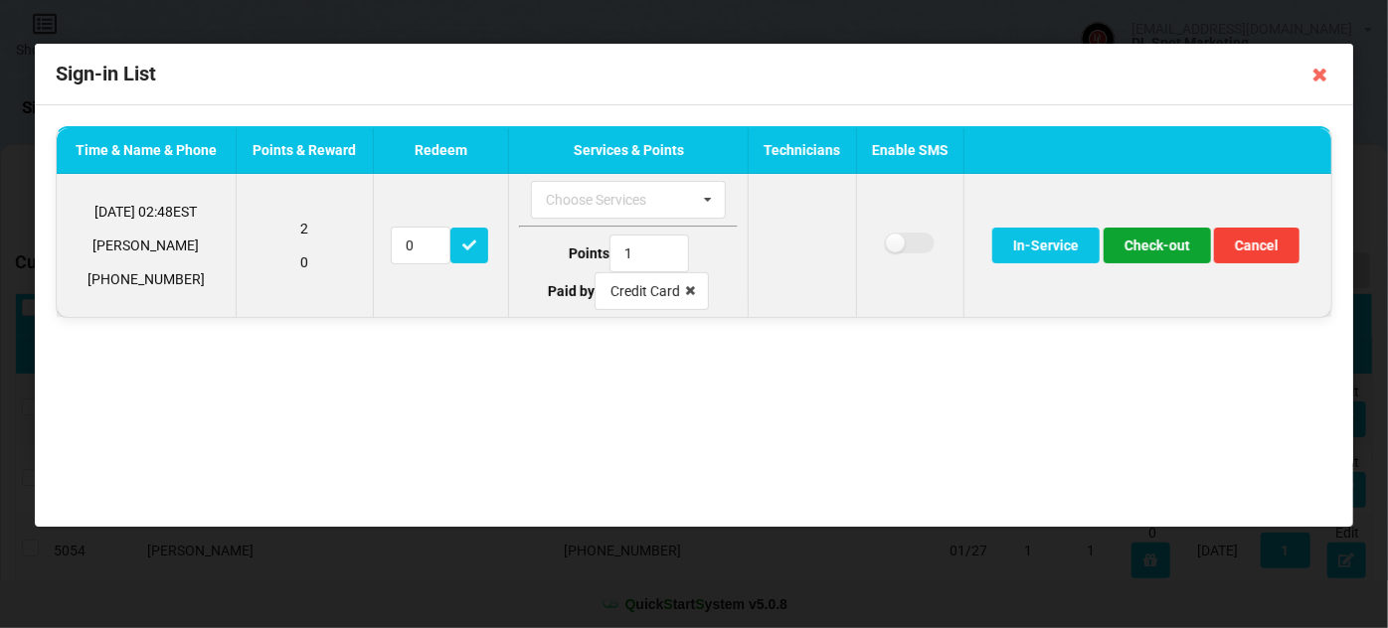
click at [1161, 245] on button "Check-out" at bounding box center [1156, 246] width 107 height 36
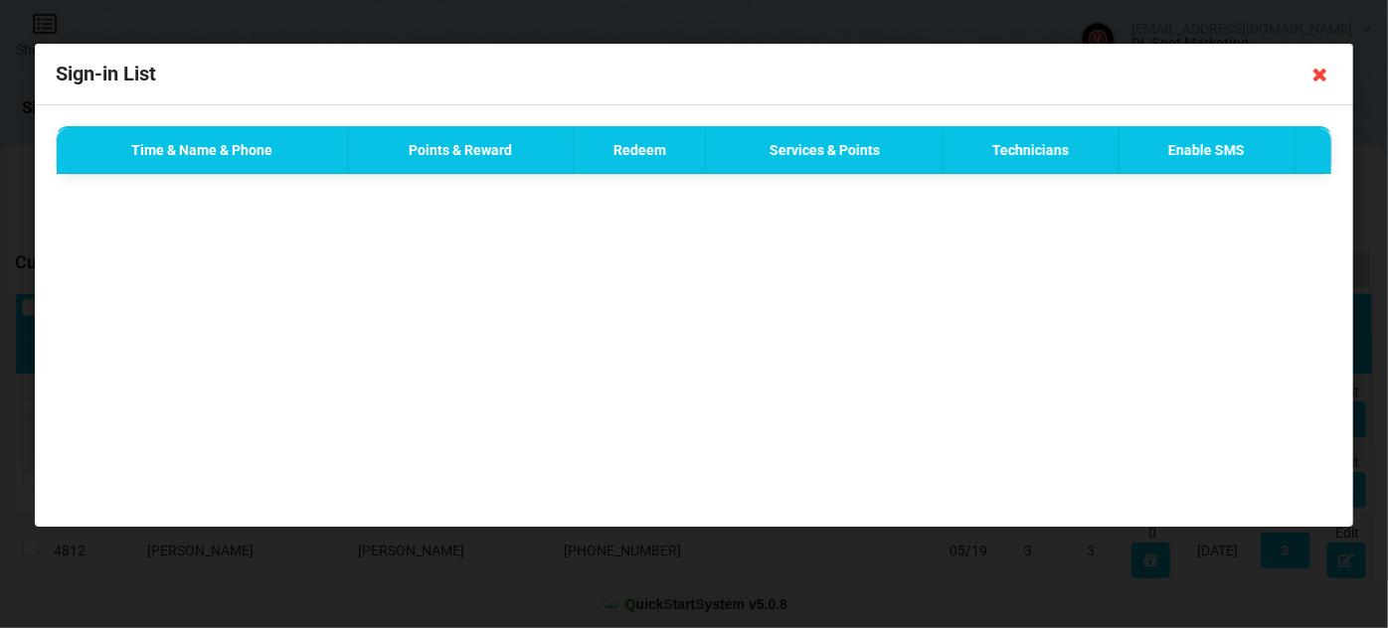
click at [1320, 76] on icon at bounding box center [1320, 75] width 32 height 32
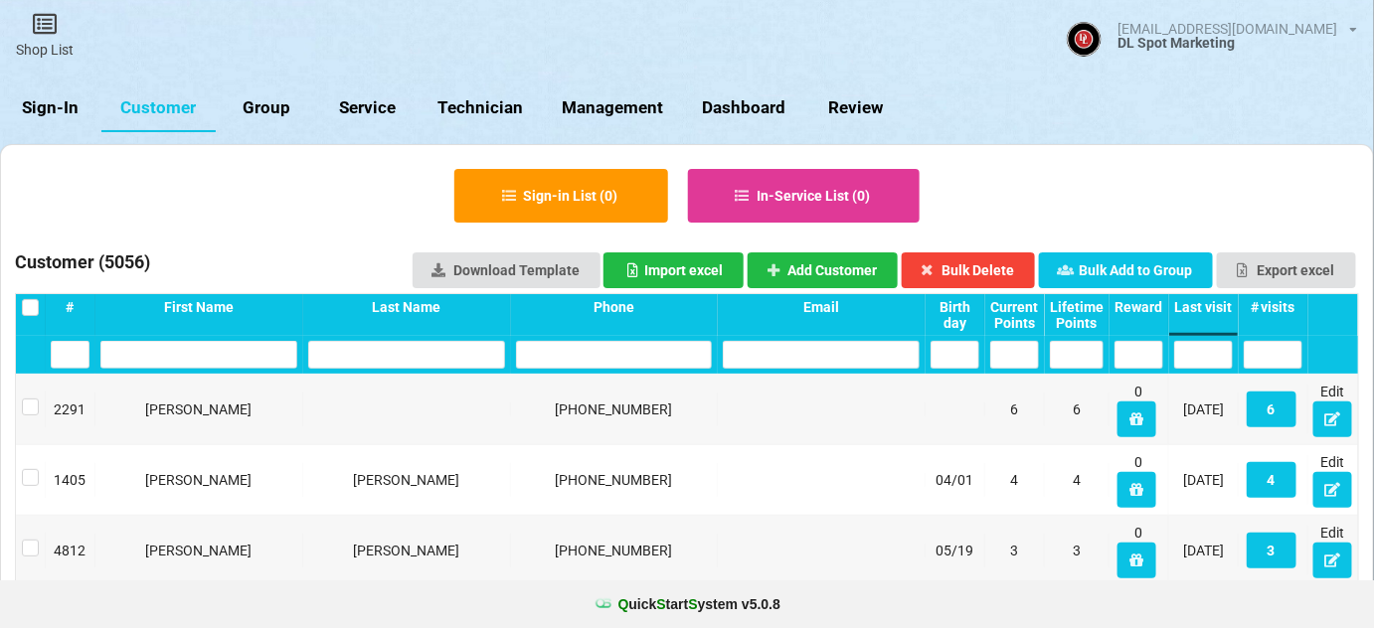
click at [65, 99] on link "Sign-In" at bounding box center [50, 108] width 101 height 48
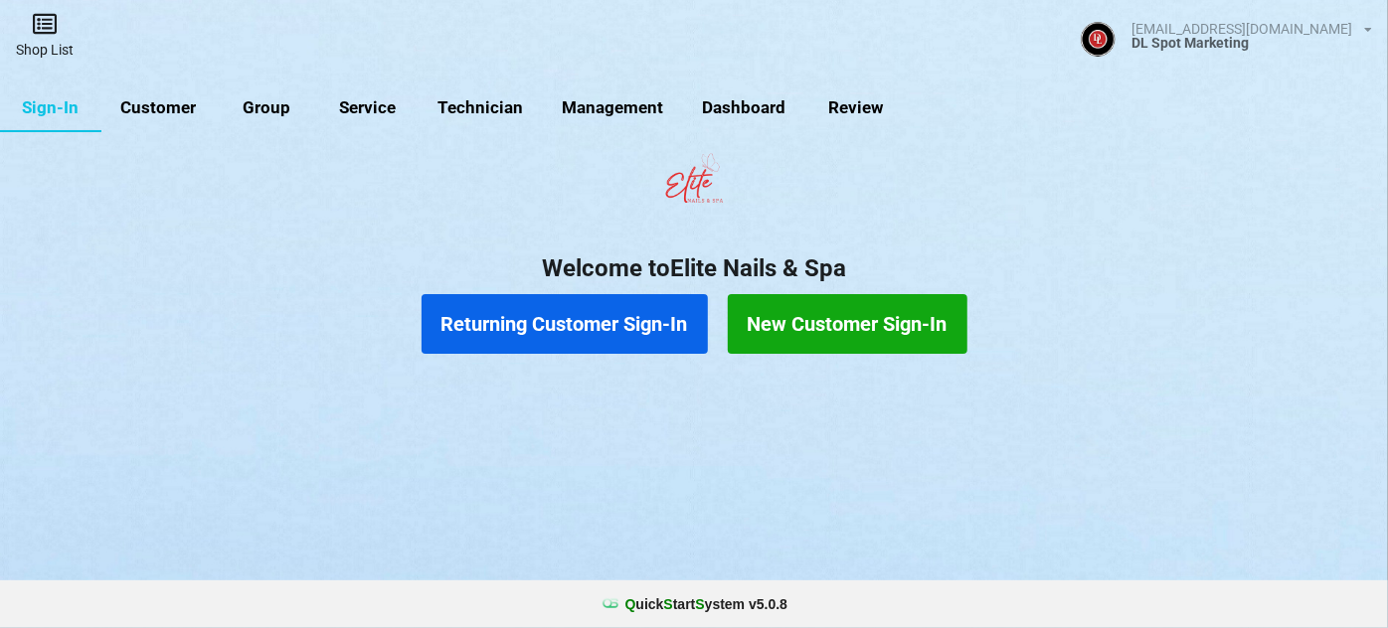
click at [42, 38] on link "Shop List" at bounding box center [44, 35] width 89 height 71
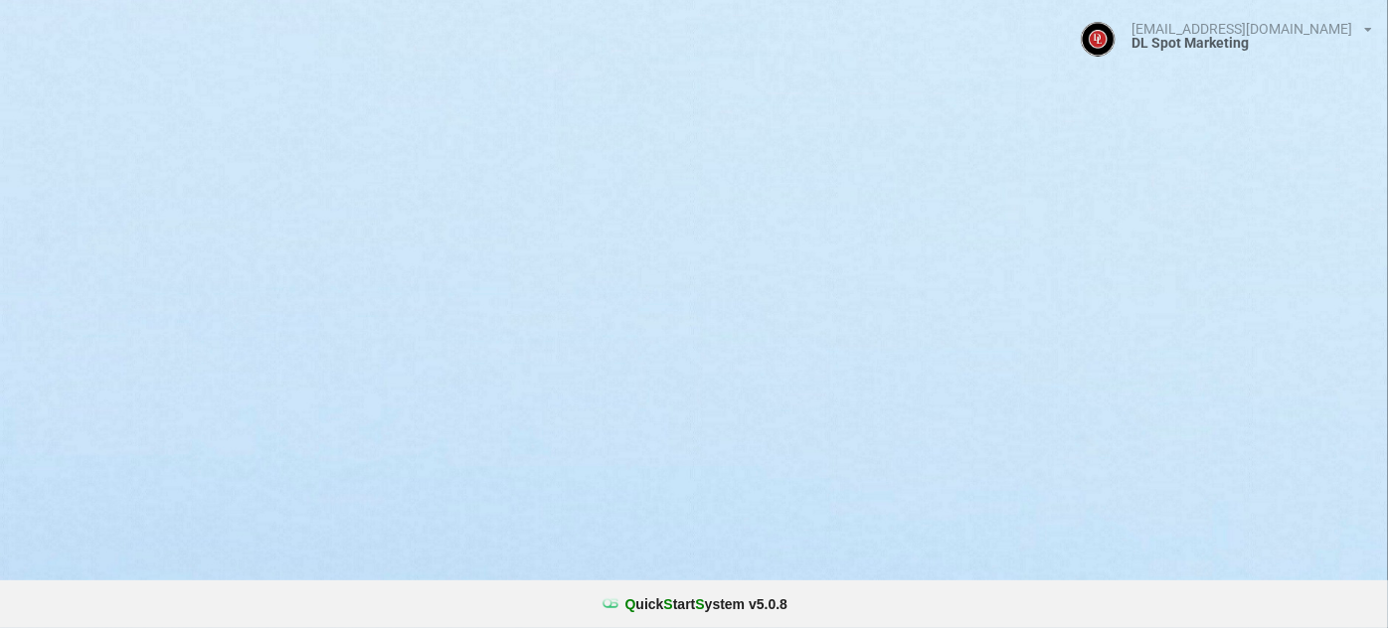
select select "25"
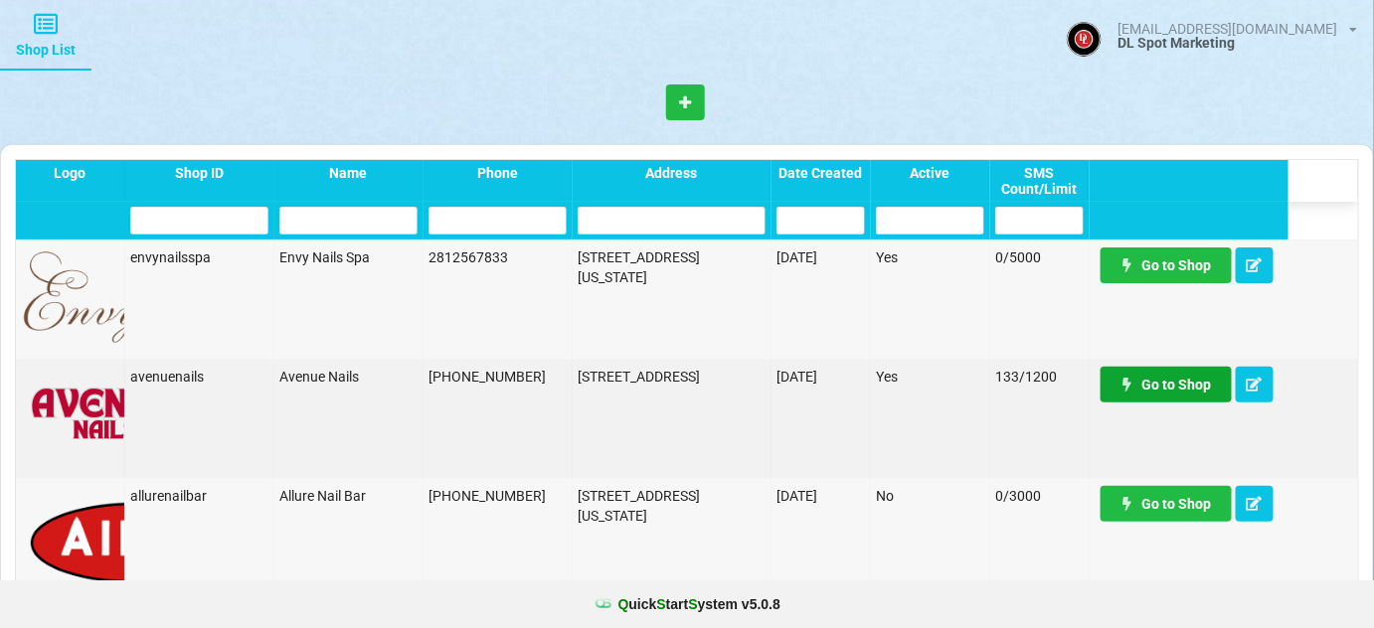
click at [1174, 387] on link "Go to Shop" at bounding box center [1165, 385] width 131 height 36
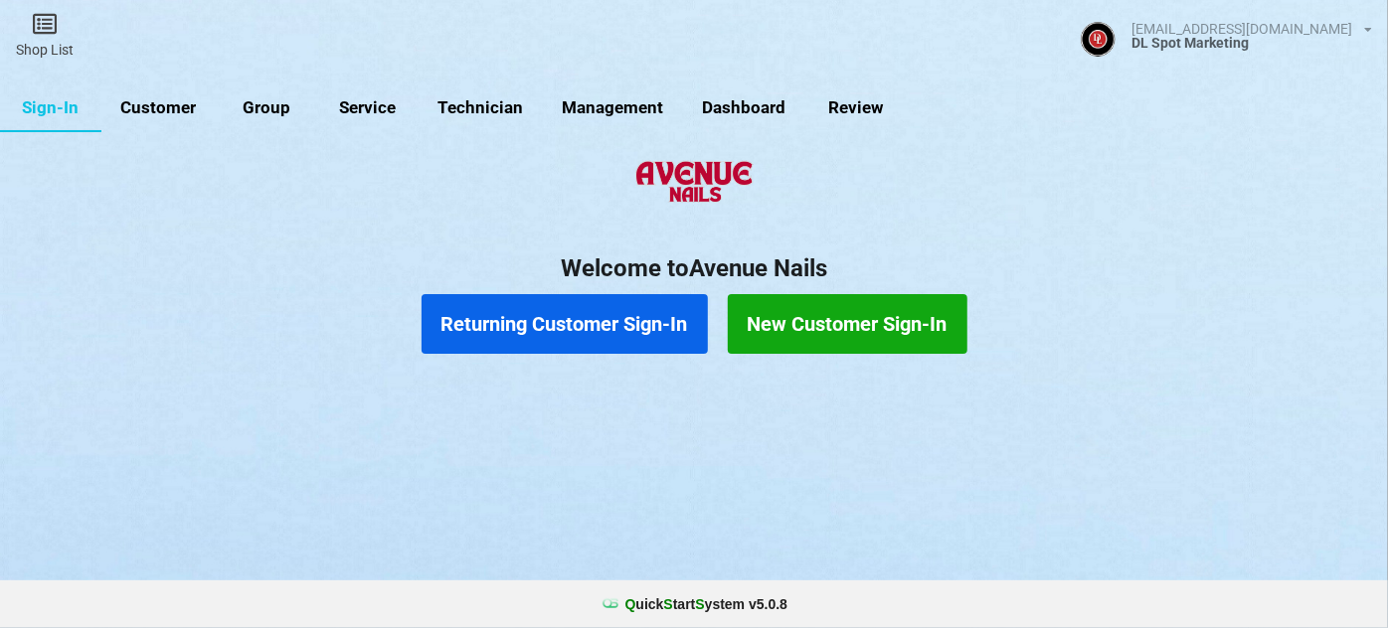
click at [160, 111] on link "Customer" at bounding box center [158, 108] width 114 height 48
select select "25"
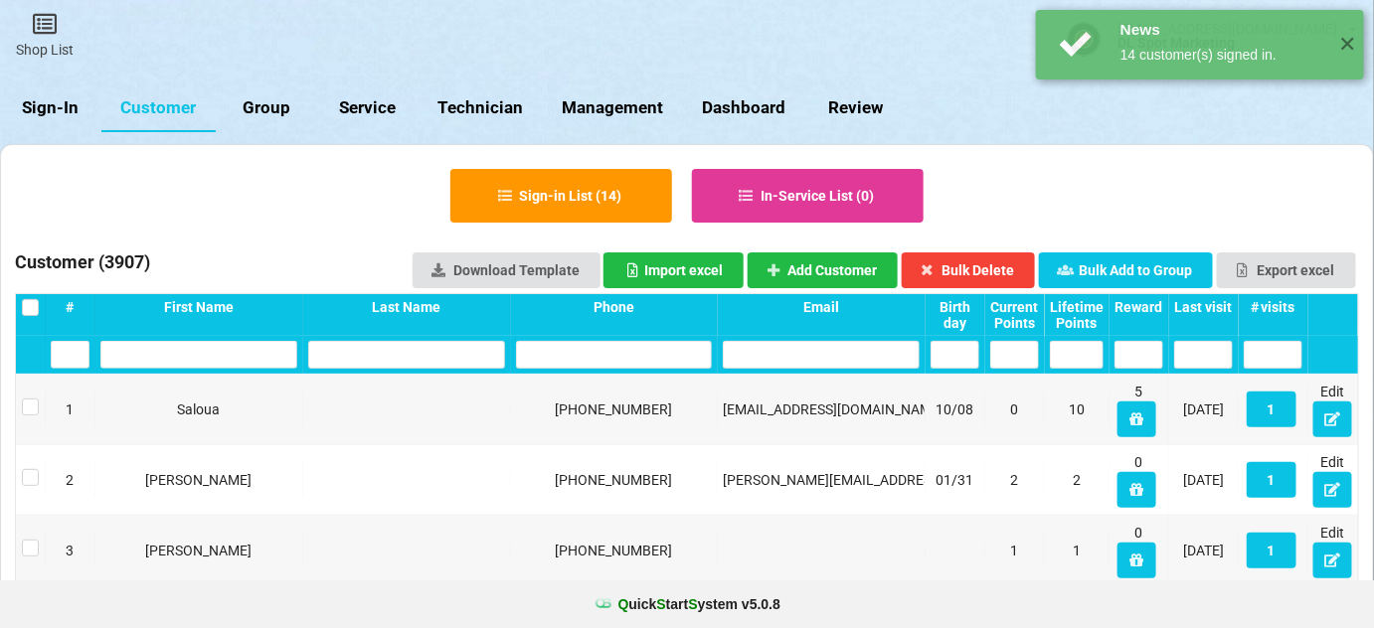
click at [1215, 302] on div "Last visit" at bounding box center [1203, 307] width 59 height 16
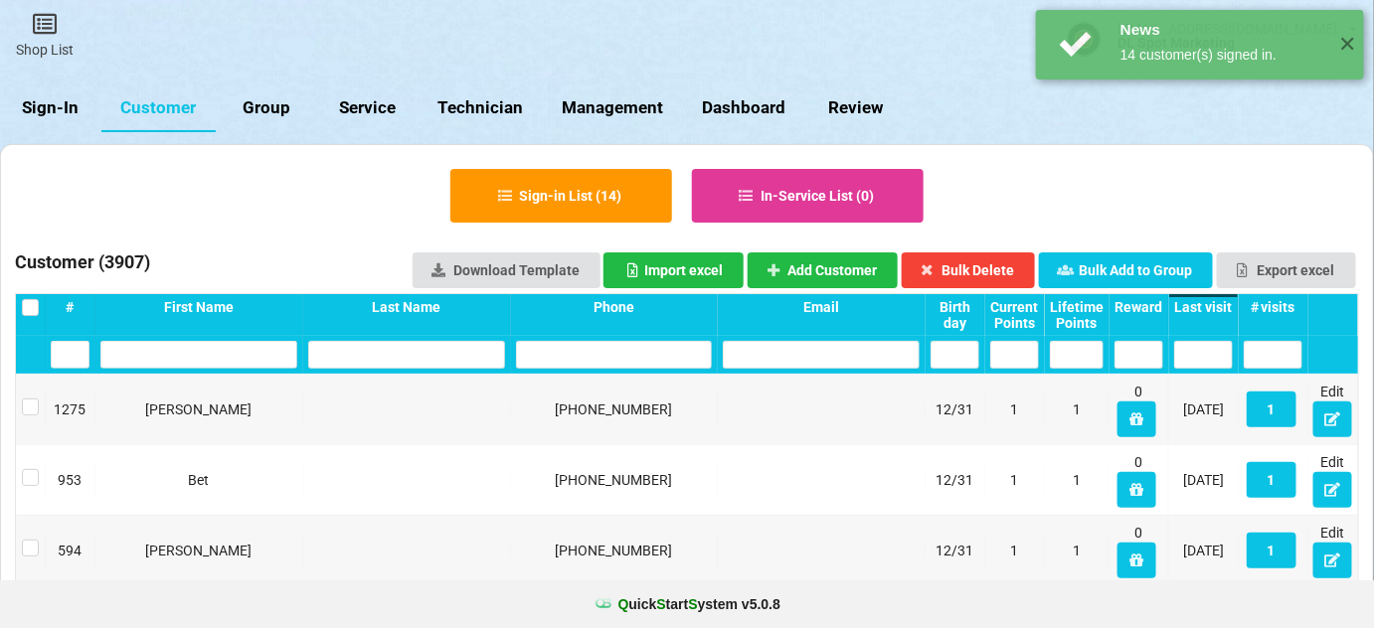
click at [1215, 302] on div "Last visit" at bounding box center [1203, 307] width 59 height 16
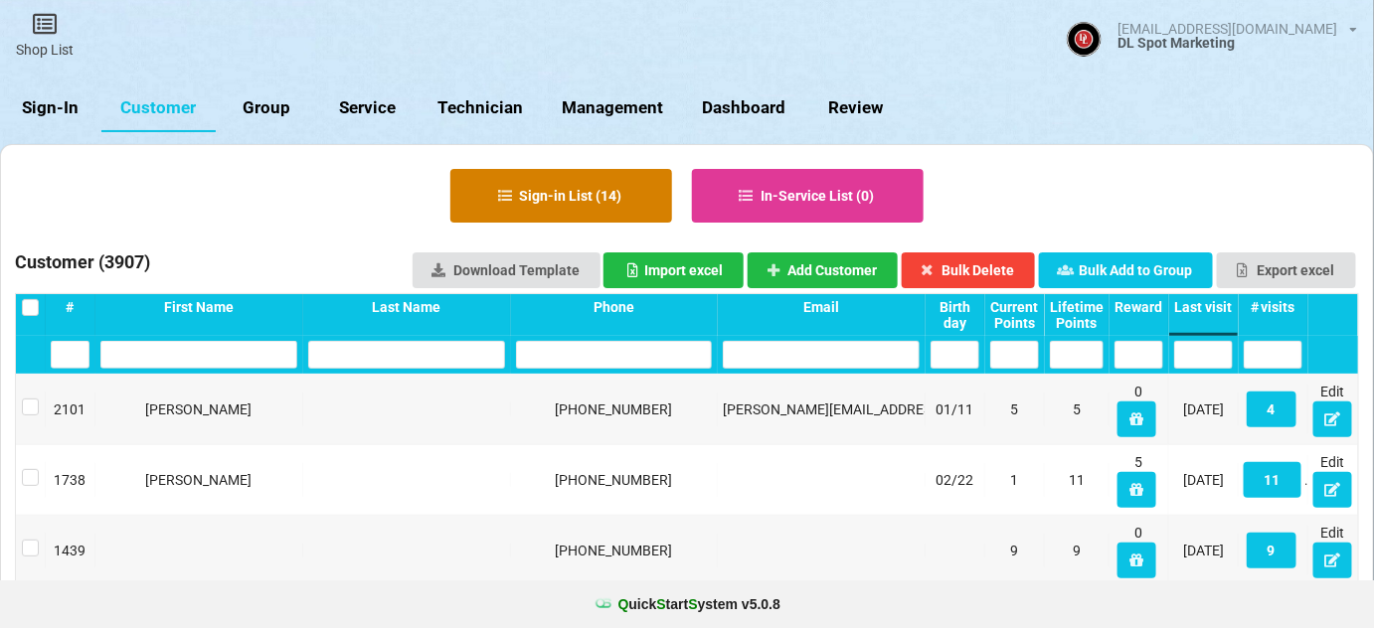
click at [573, 196] on button "Sign-in List ( 14 )" at bounding box center [561, 196] width 222 height 54
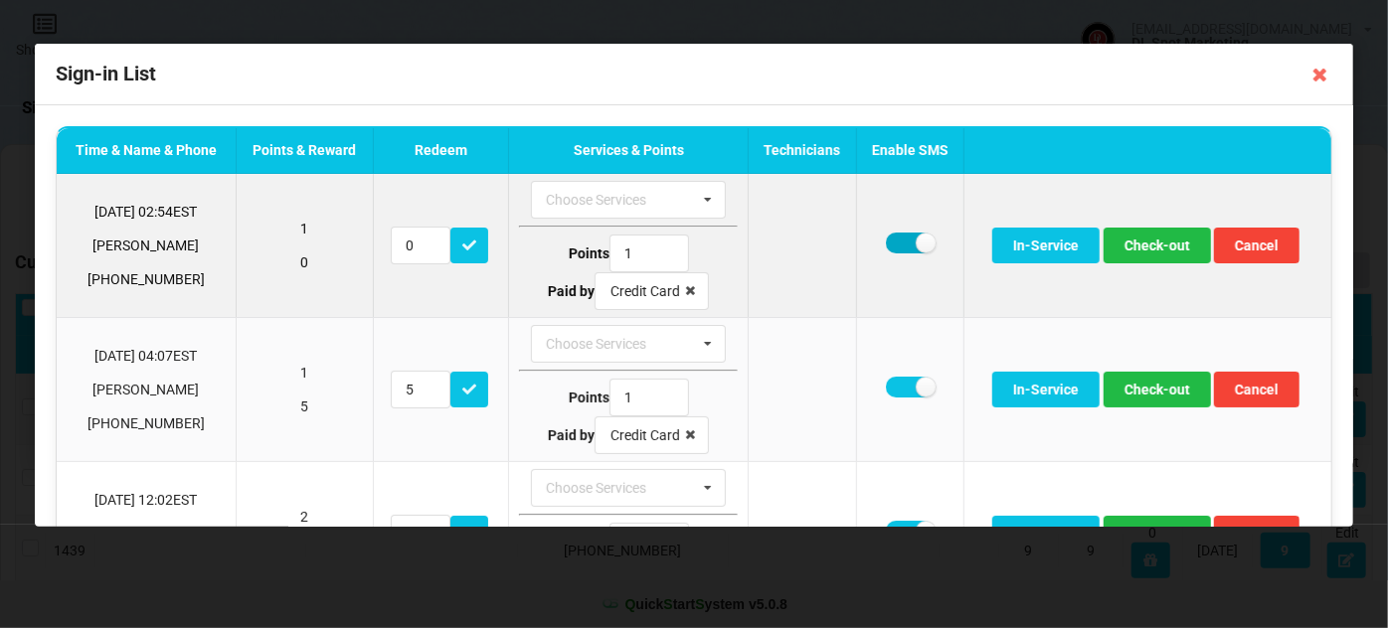
click at [893, 245] on label at bounding box center [910, 243] width 49 height 21
checkbox input "false"
click at [1151, 246] on button "Check-out" at bounding box center [1156, 246] width 107 height 36
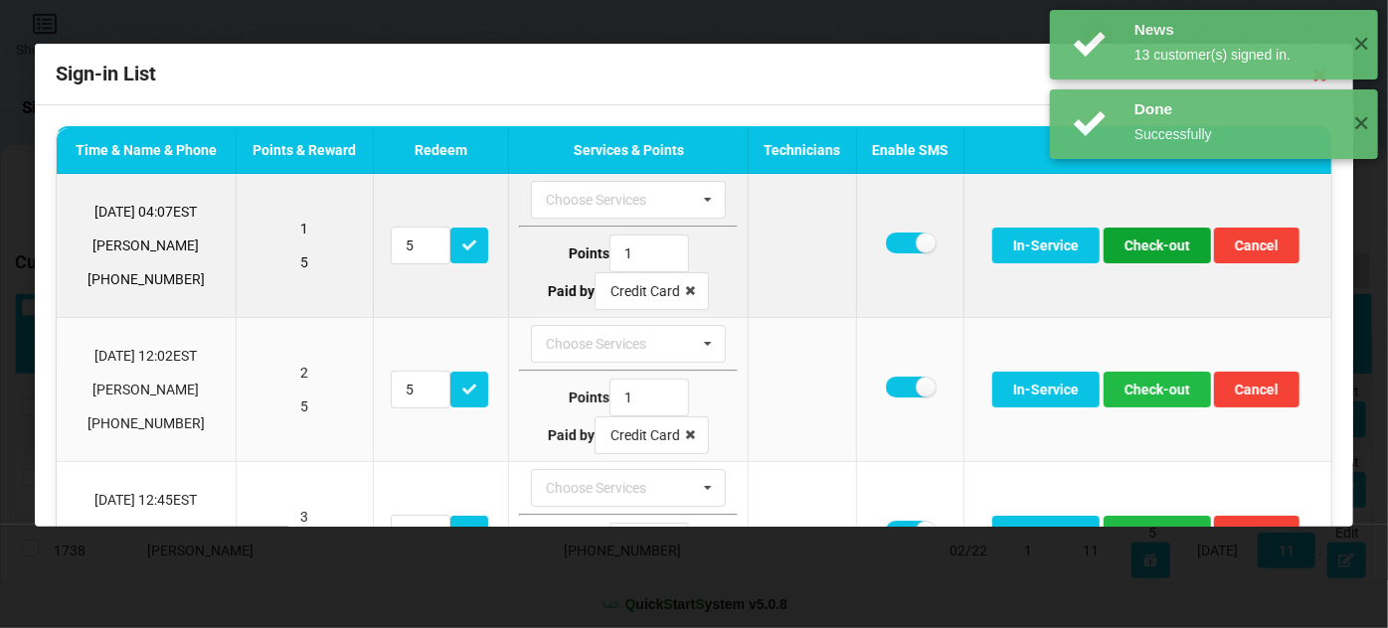
click at [1153, 253] on button "Check-out" at bounding box center [1156, 246] width 107 height 36
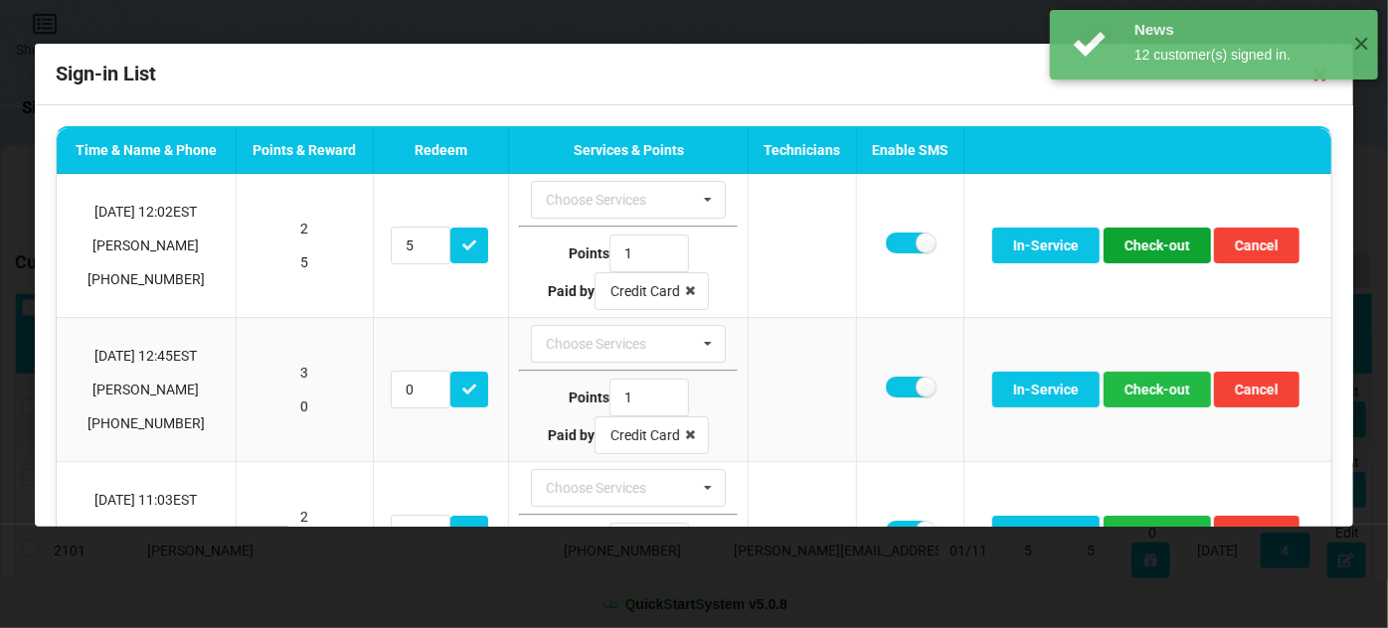
click at [1153, 253] on button "Check-out" at bounding box center [1156, 246] width 107 height 36
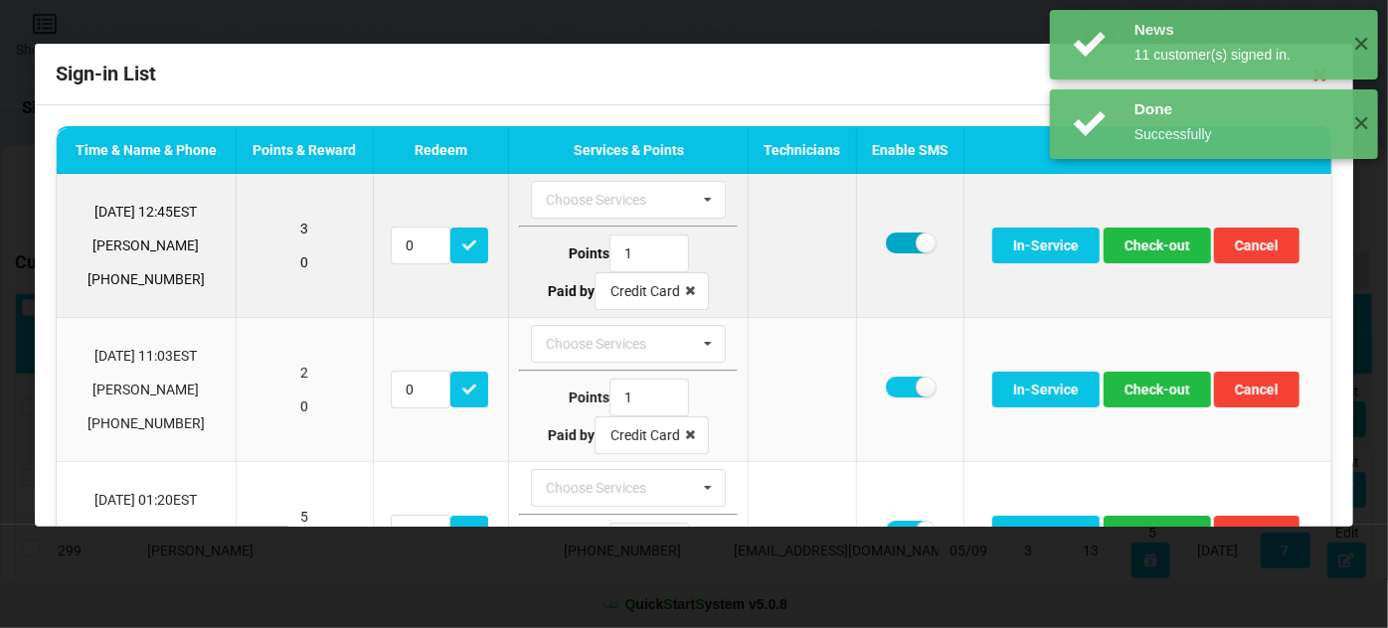
drag, startPoint x: 891, startPoint y: 242, endPoint x: 903, endPoint y: 242, distance: 12.9
click at [893, 242] on label at bounding box center [910, 243] width 49 height 21
checkbox input "false"
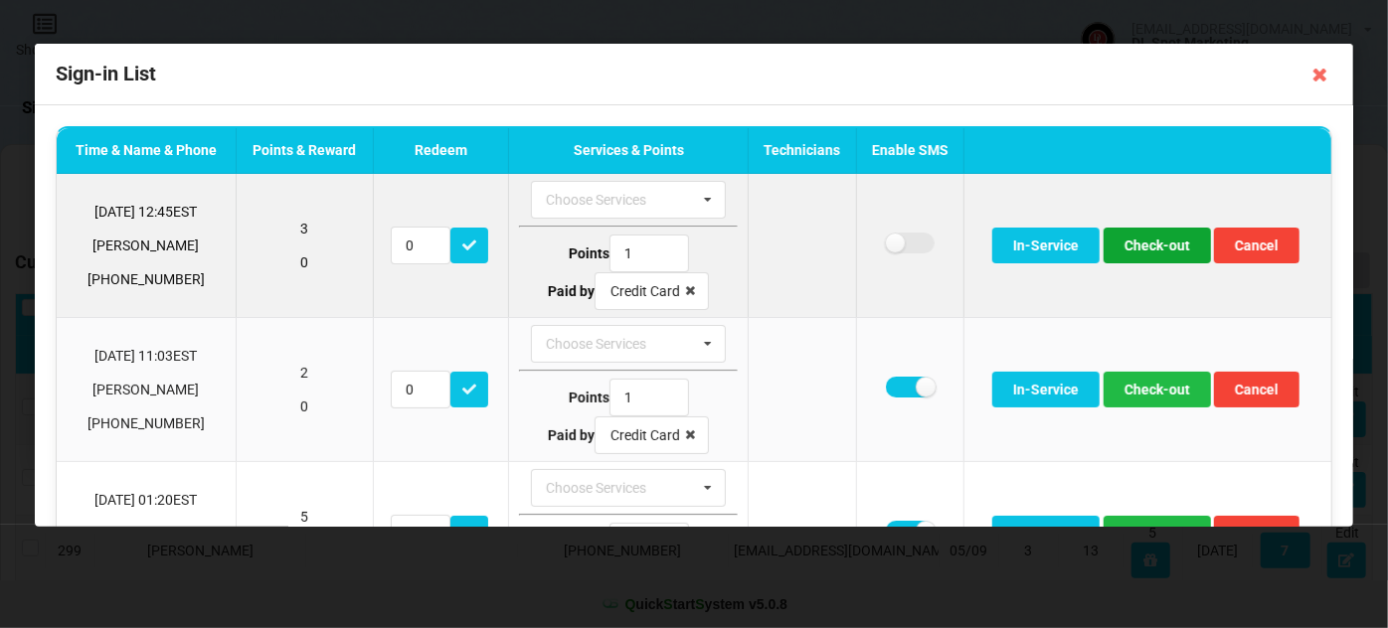
click at [1167, 245] on button "Check-out" at bounding box center [1156, 246] width 107 height 36
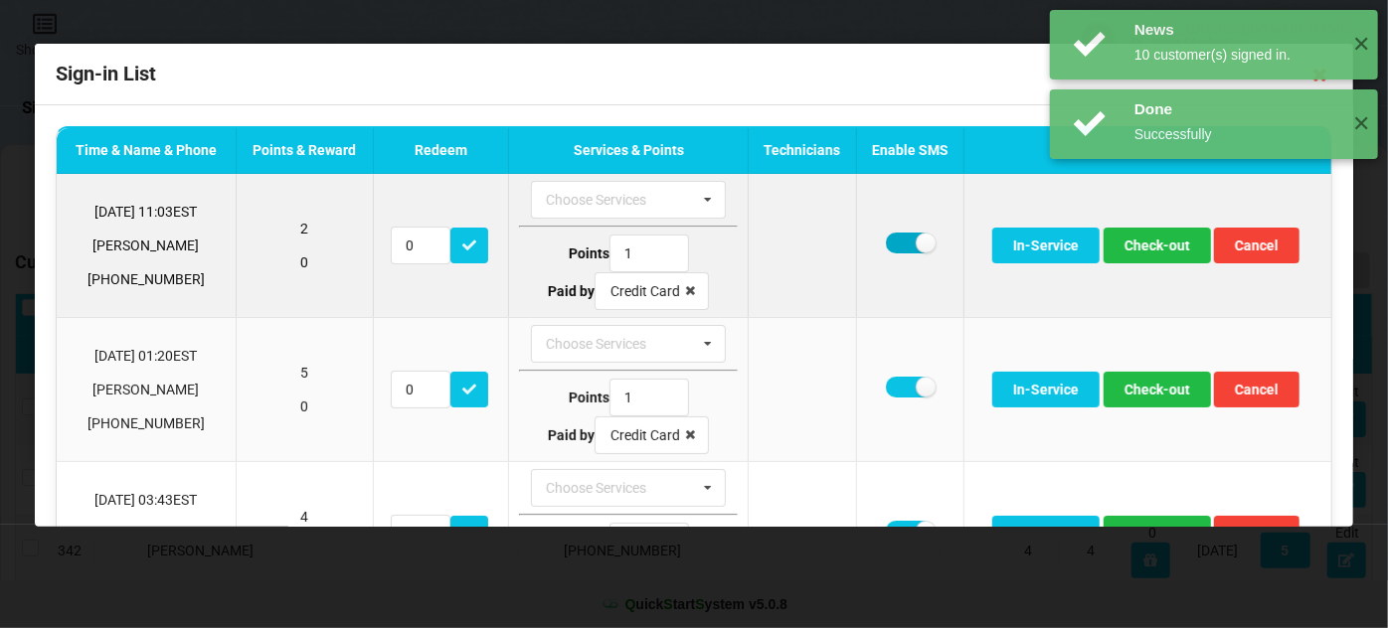
click at [901, 244] on label at bounding box center [910, 243] width 49 height 21
checkbox input "false"
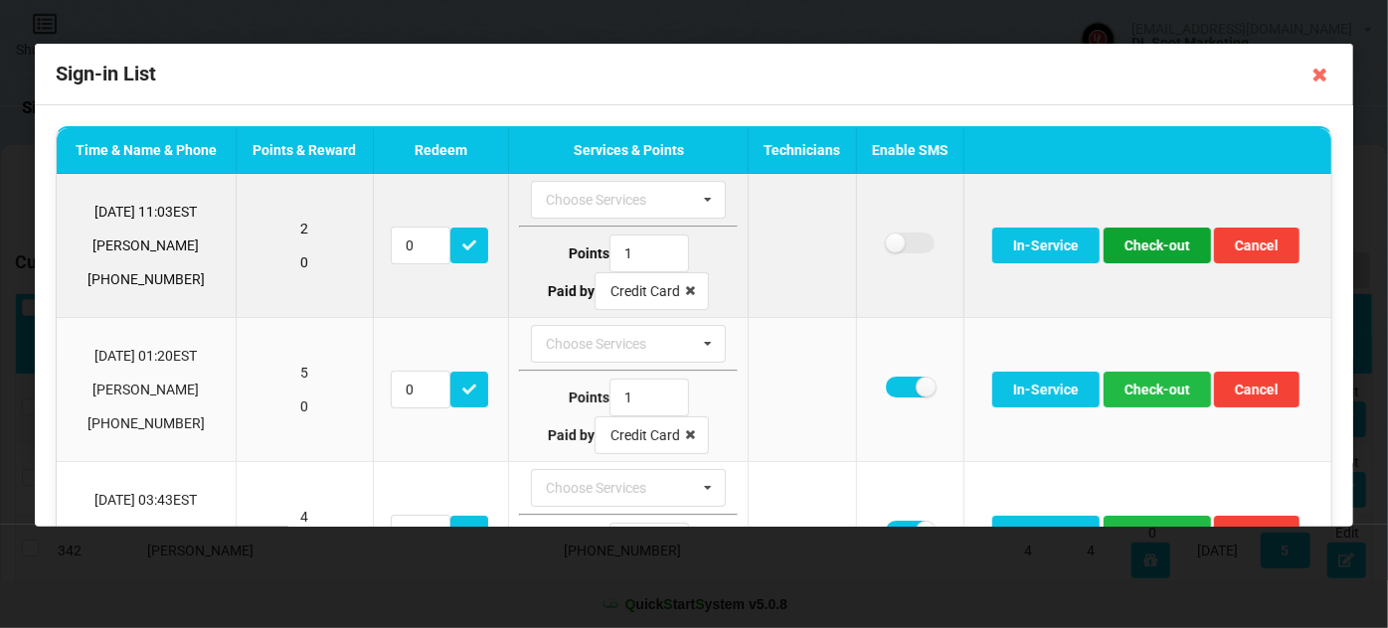
click at [1134, 244] on button "Check-out" at bounding box center [1156, 246] width 107 height 36
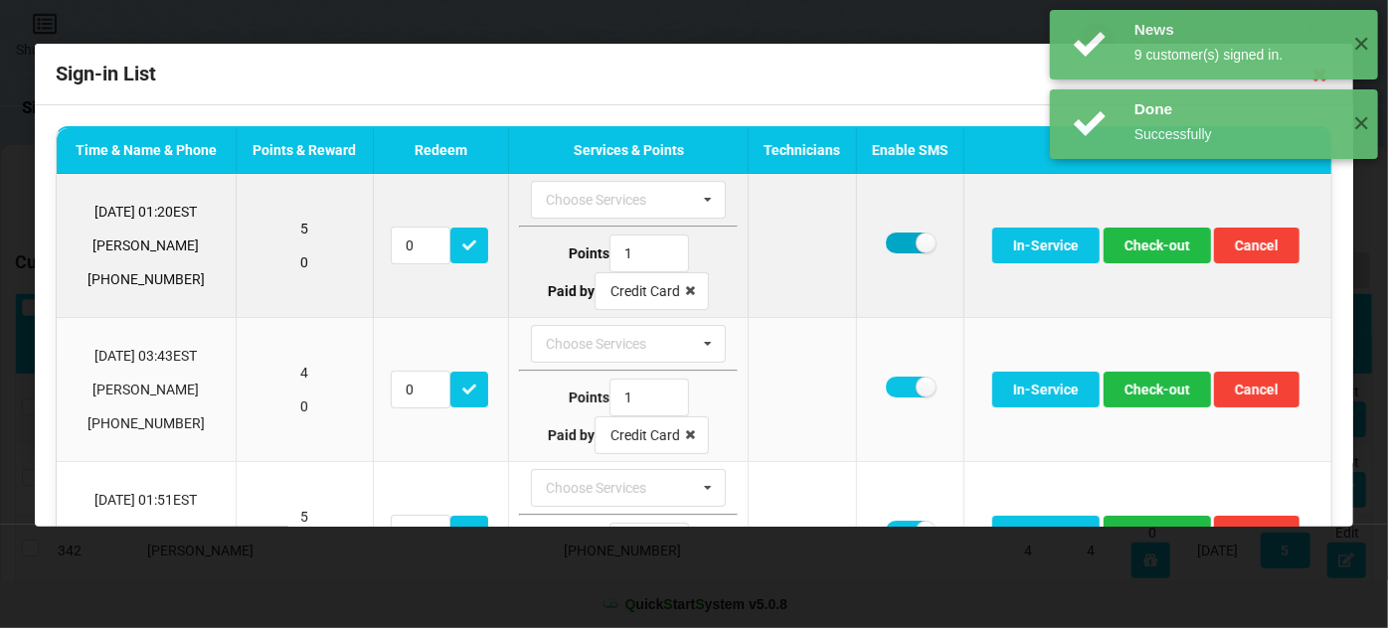
drag, startPoint x: 895, startPoint y: 246, endPoint x: 911, endPoint y: 247, distance: 17.0
click at [896, 246] on label at bounding box center [910, 243] width 49 height 21
checkbox input "false"
click at [1149, 247] on button "Check-out" at bounding box center [1156, 246] width 107 height 36
click at [904, 245] on label at bounding box center [910, 243] width 49 height 21
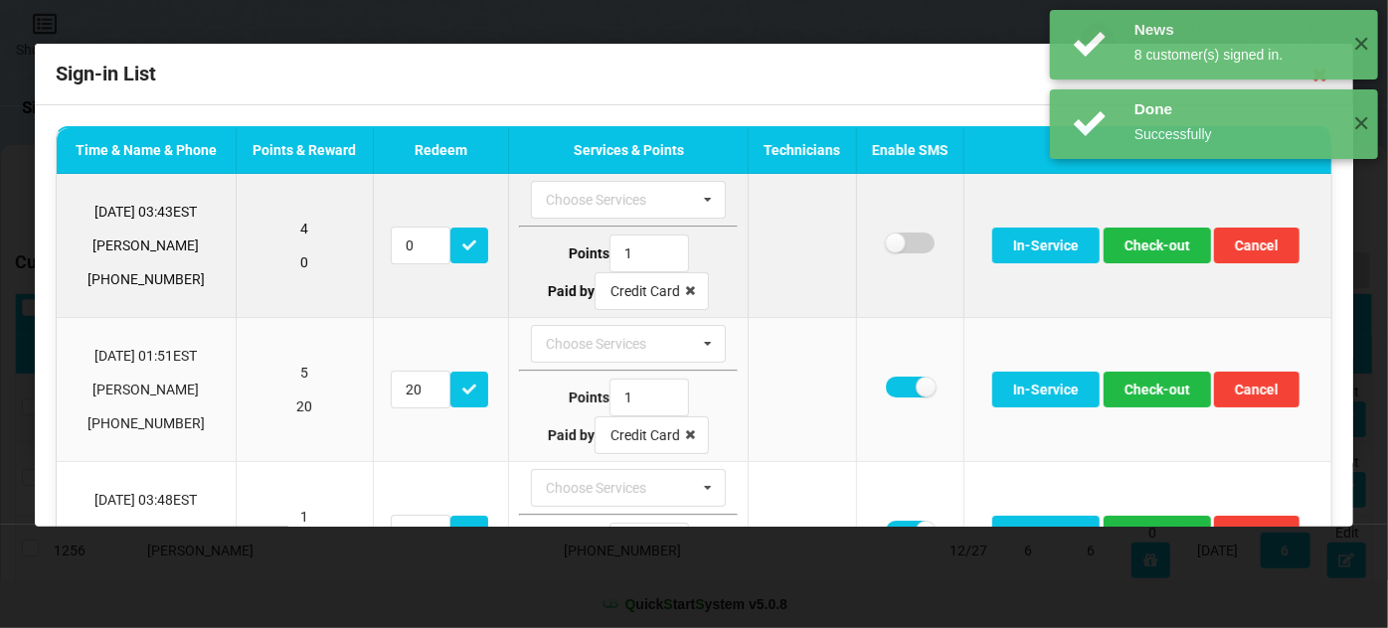
checkbox input "false"
click at [1150, 249] on button "Check-out" at bounding box center [1156, 246] width 107 height 36
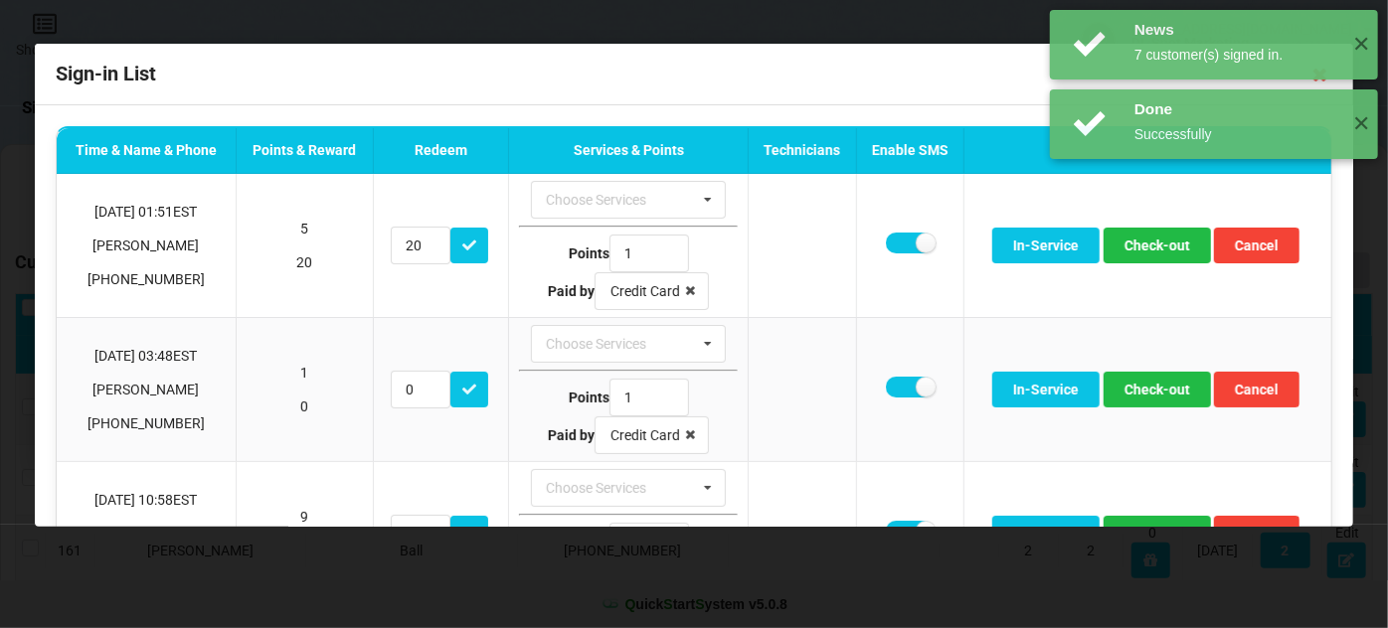
click at [1152, 253] on div "Done Successfully ✕" at bounding box center [1214, 283] width 328 height 70
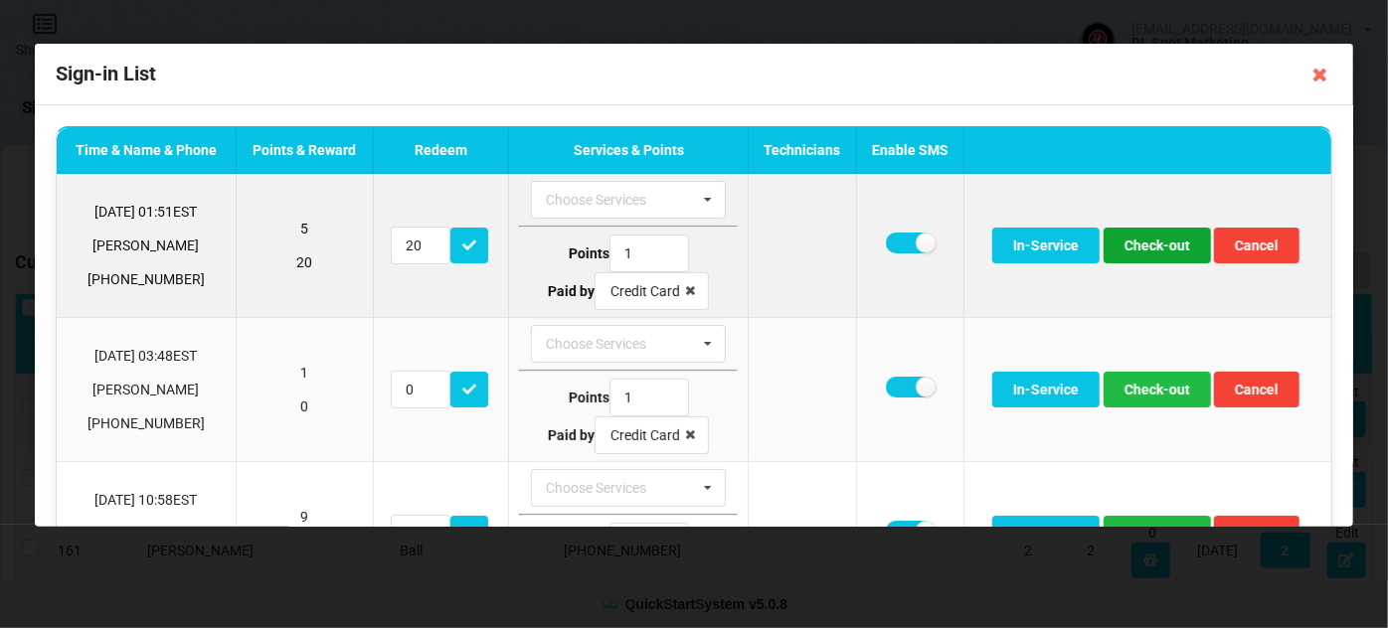
click at [1146, 241] on button "Check-out" at bounding box center [1156, 246] width 107 height 36
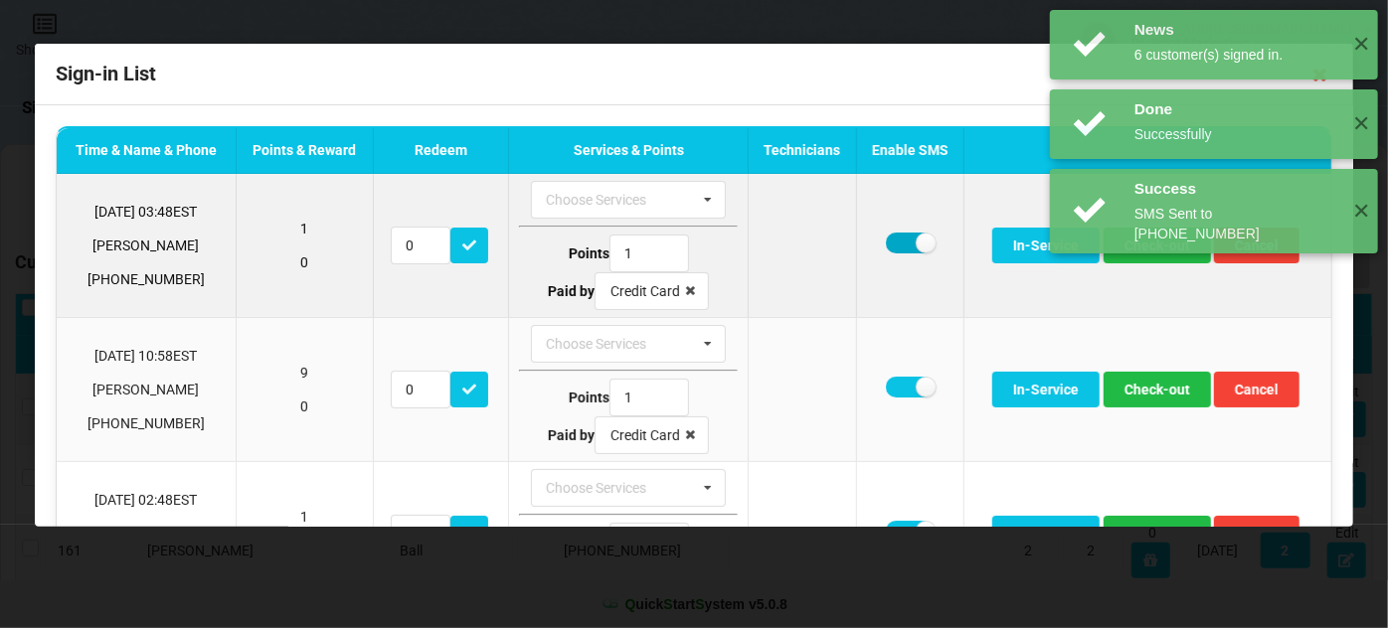
click at [897, 240] on label at bounding box center [910, 243] width 49 height 21
checkbox input "false"
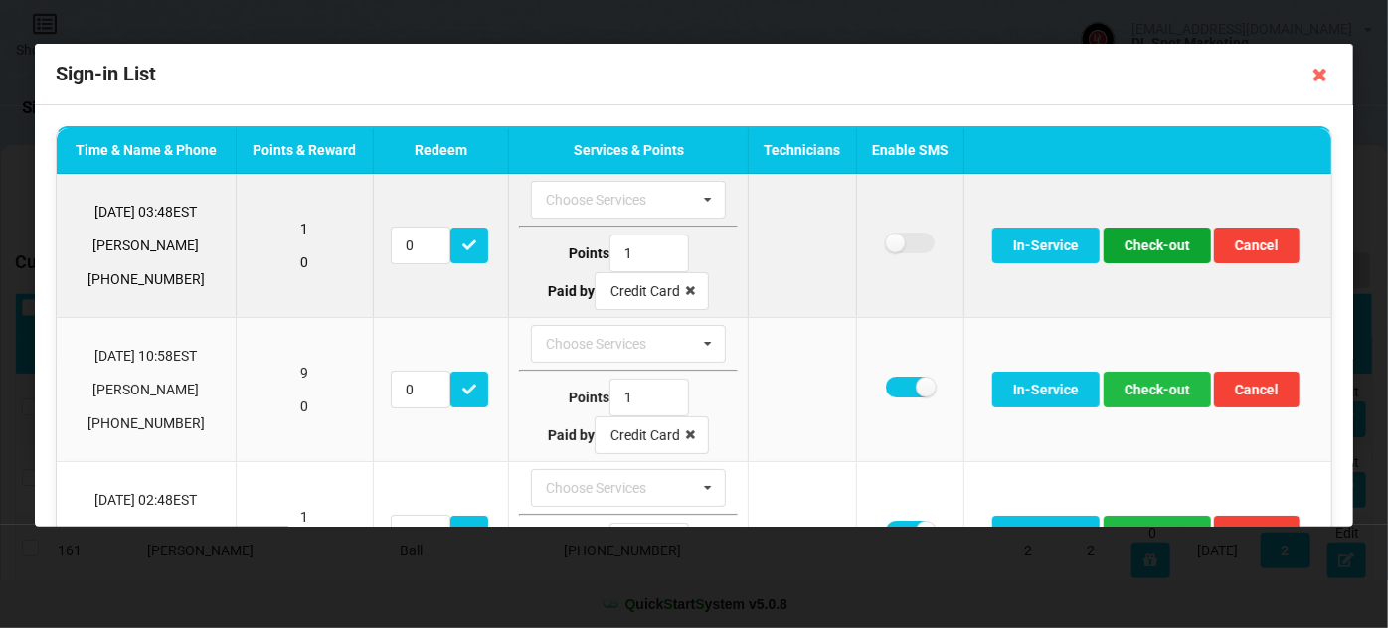
click at [1154, 248] on button "Check-out" at bounding box center [1156, 246] width 107 height 36
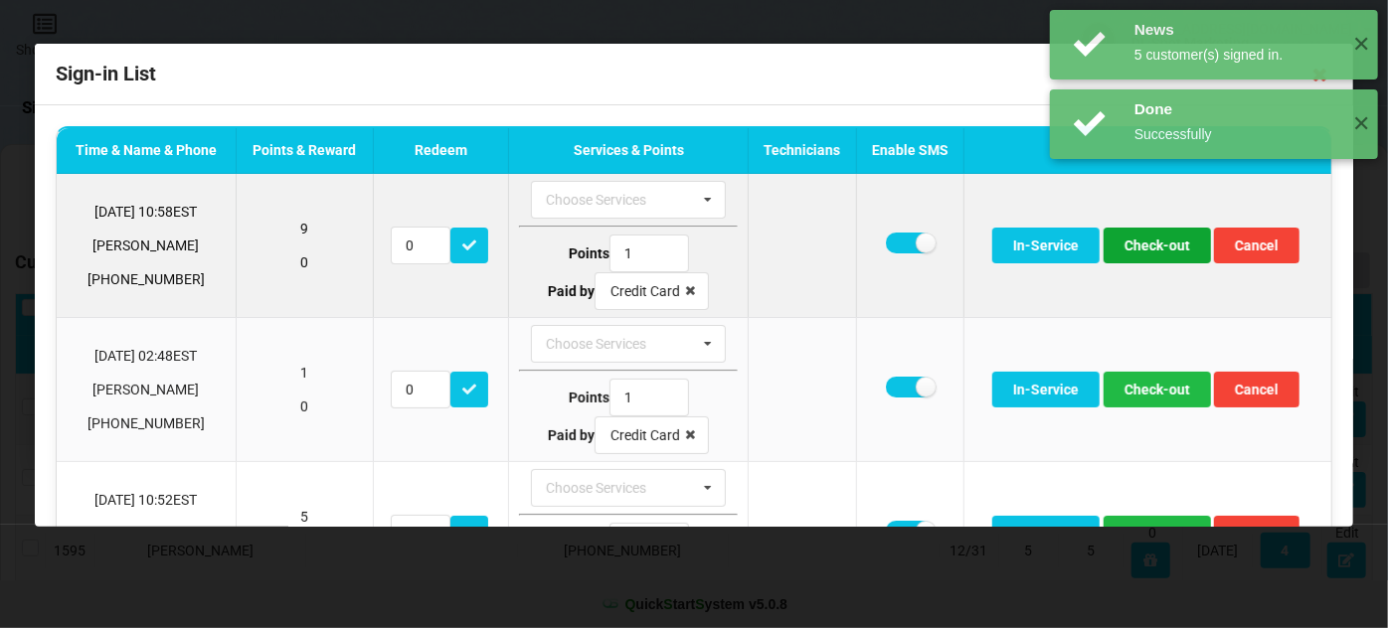
click at [1150, 248] on button "Check-out" at bounding box center [1156, 246] width 107 height 36
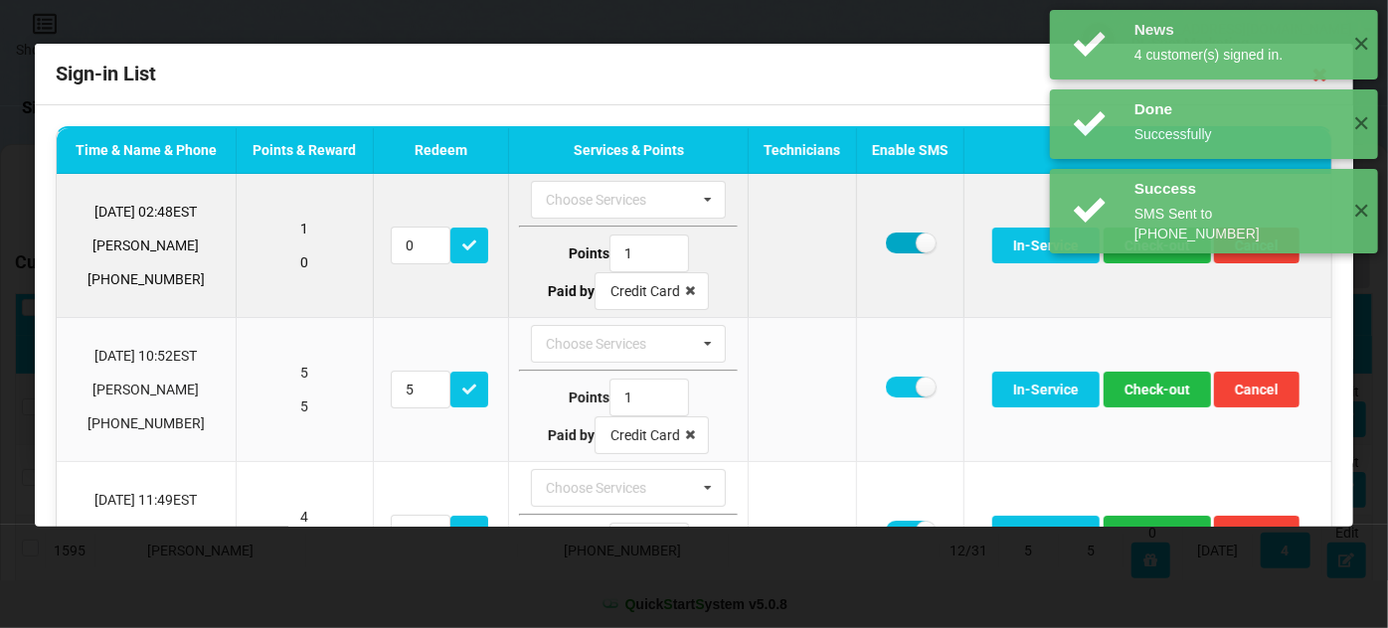
drag, startPoint x: 898, startPoint y: 242, endPoint x: 909, endPoint y: 246, distance: 12.6
click at [899, 242] on label at bounding box center [910, 243] width 49 height 21
checkbox input "false"
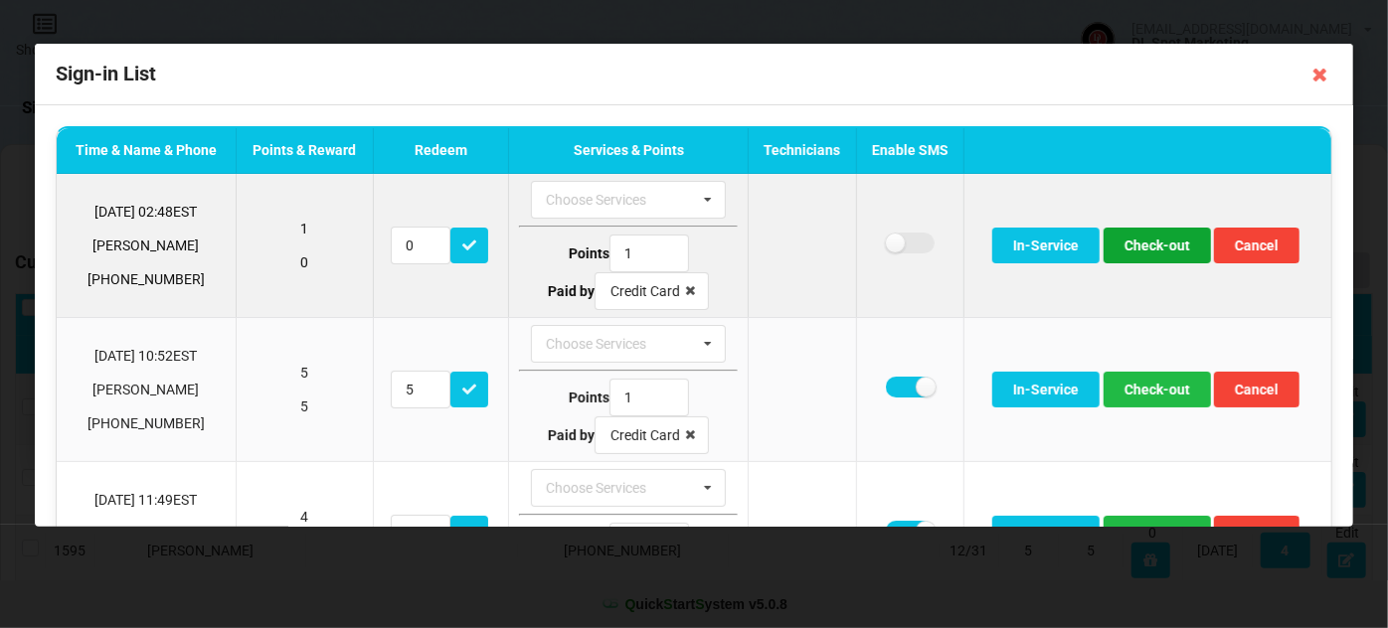
click at [1149, 247] on button "Check-out" at bounding box center [1156, 246] width 107 height 36
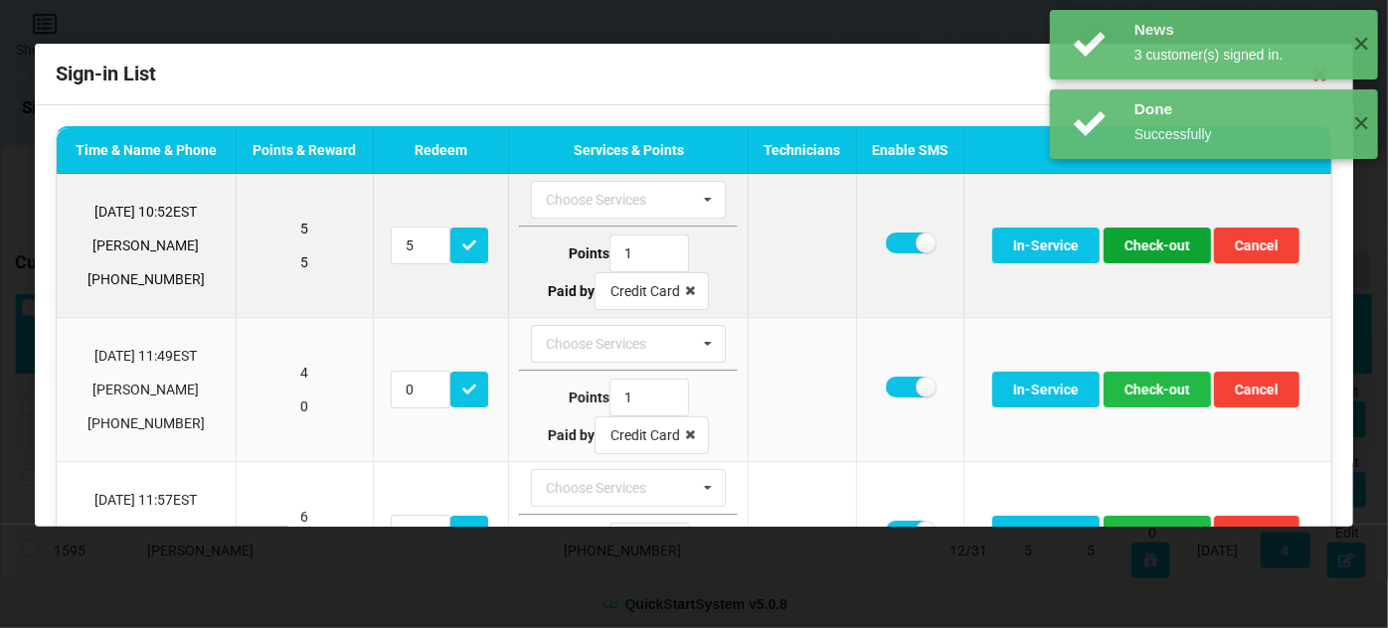
click at [1142, 246] on button "Check-out" at bounding box center [1156, 246] width 107 height 36
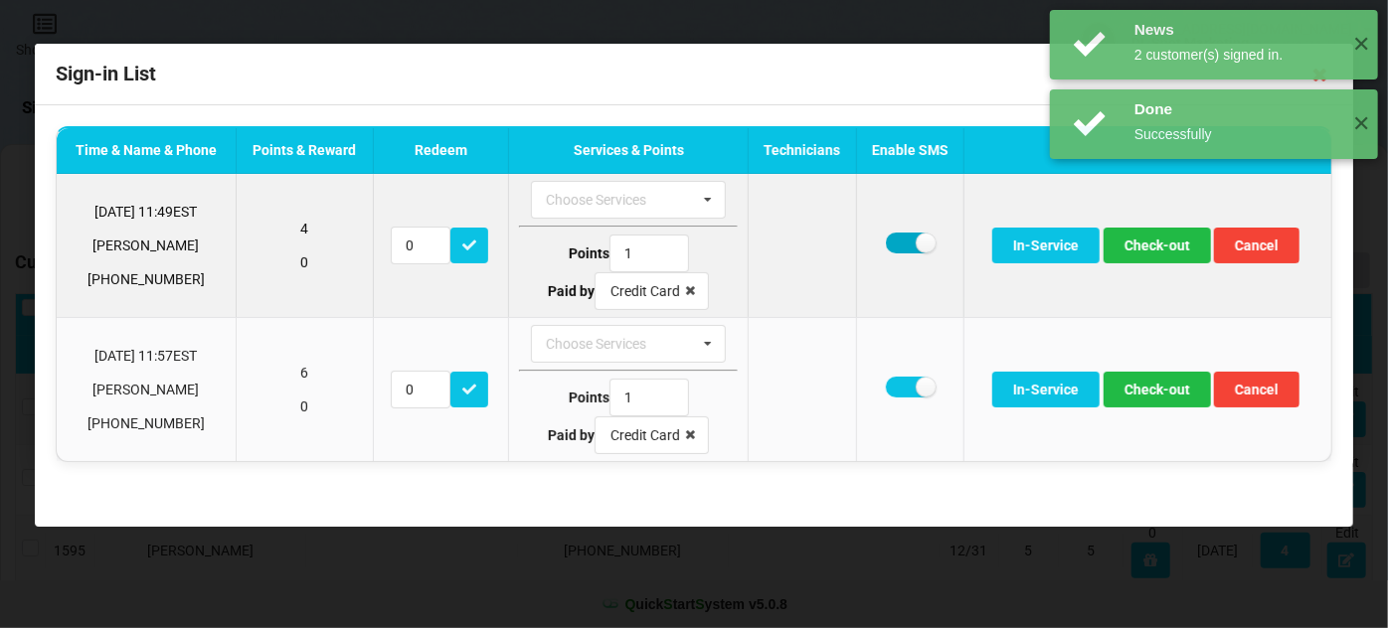
click at [908, 243] on label at bounding box center [910, 243] width 49 height 21
checkbox input "false"
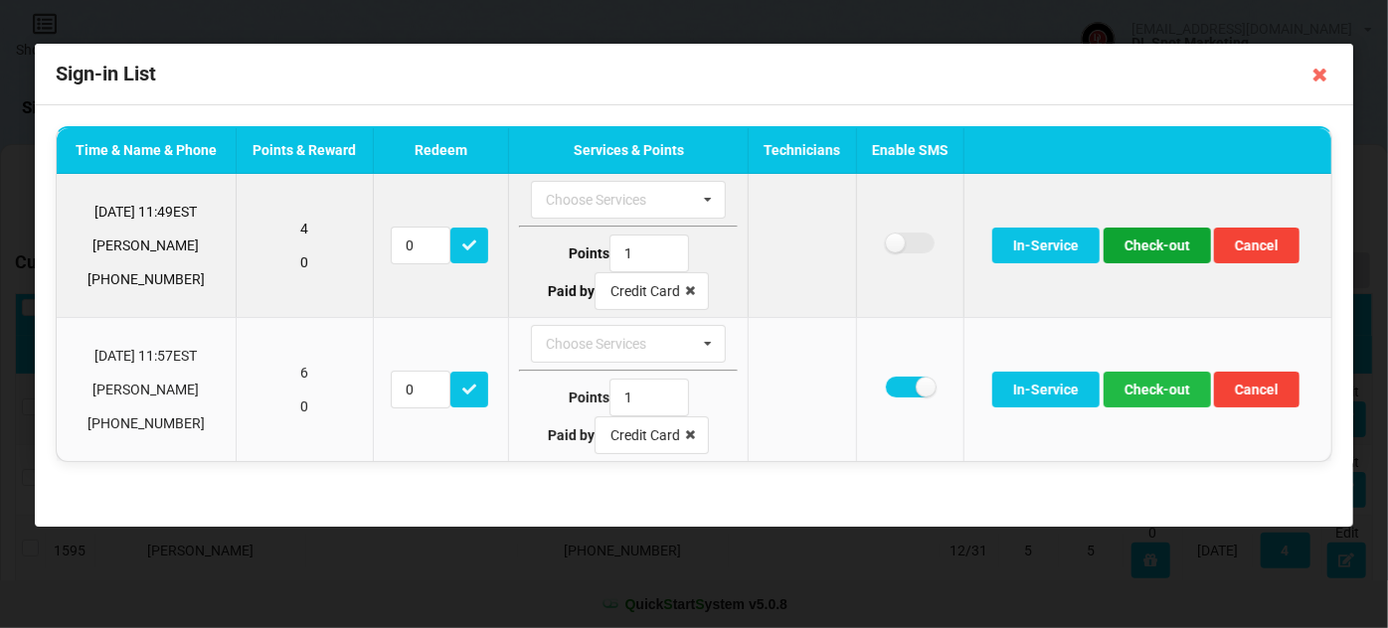
click at [1158, 246] on button "Check-out" at bounding box center [1156, 246] width 107 height 36
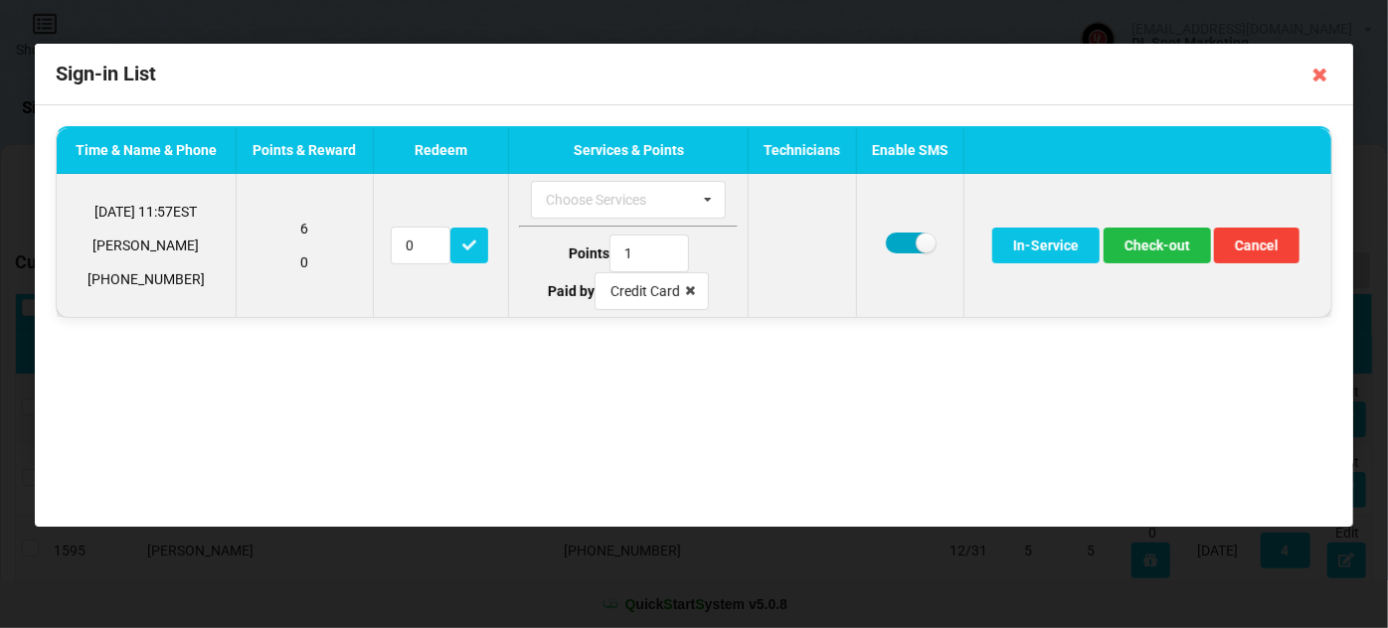
click at [896, 241] on label at bounding box center [910, 243] width 49 height 21
checkbox input "false"
click at [1169, 250] on button "Check-out" at bounding box center [1156, 246] width 107 height 36
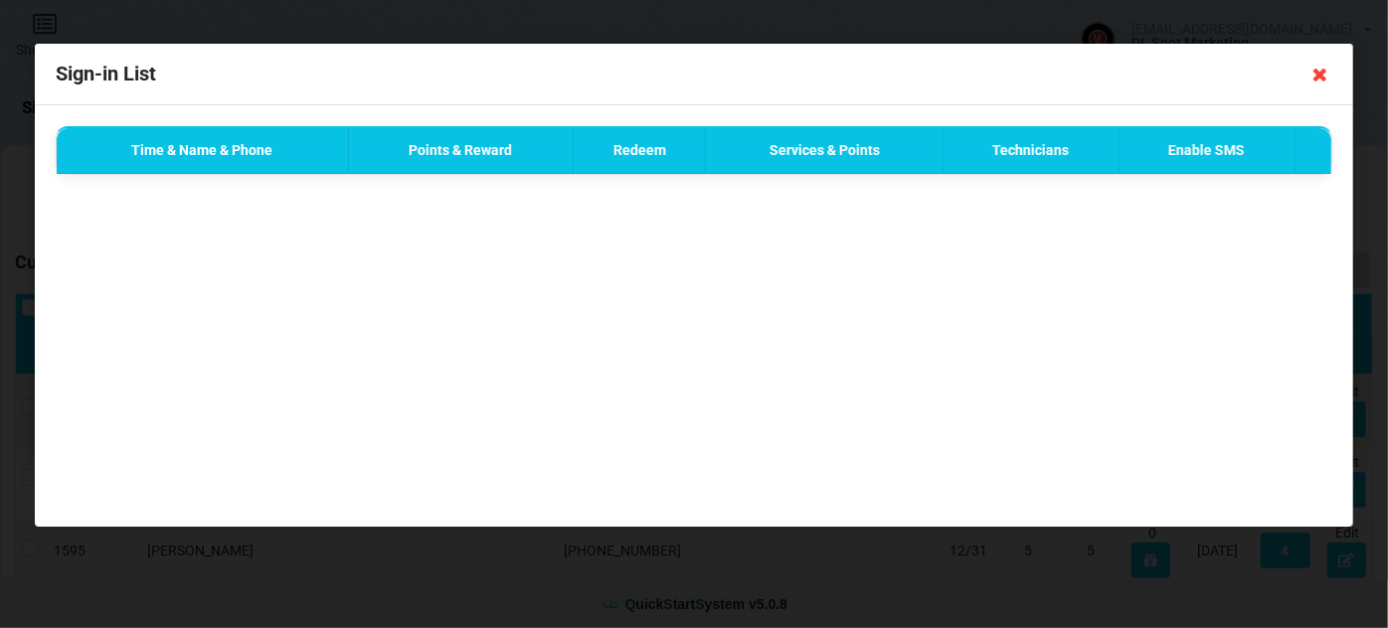
click at [1322, 77] on icon at bounding box center [1320, 75] width 32 height 32
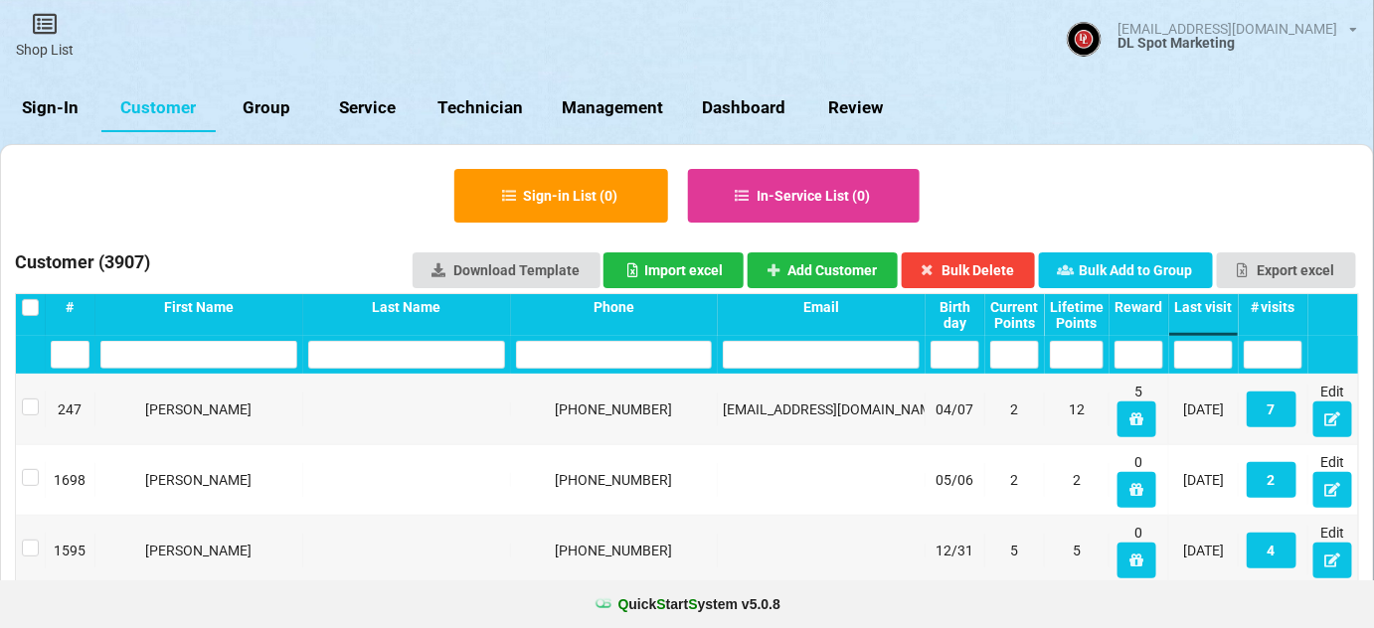
click at [54, 103] on link "Sign-In" at bounding box center [50, 108] width 101 height 48
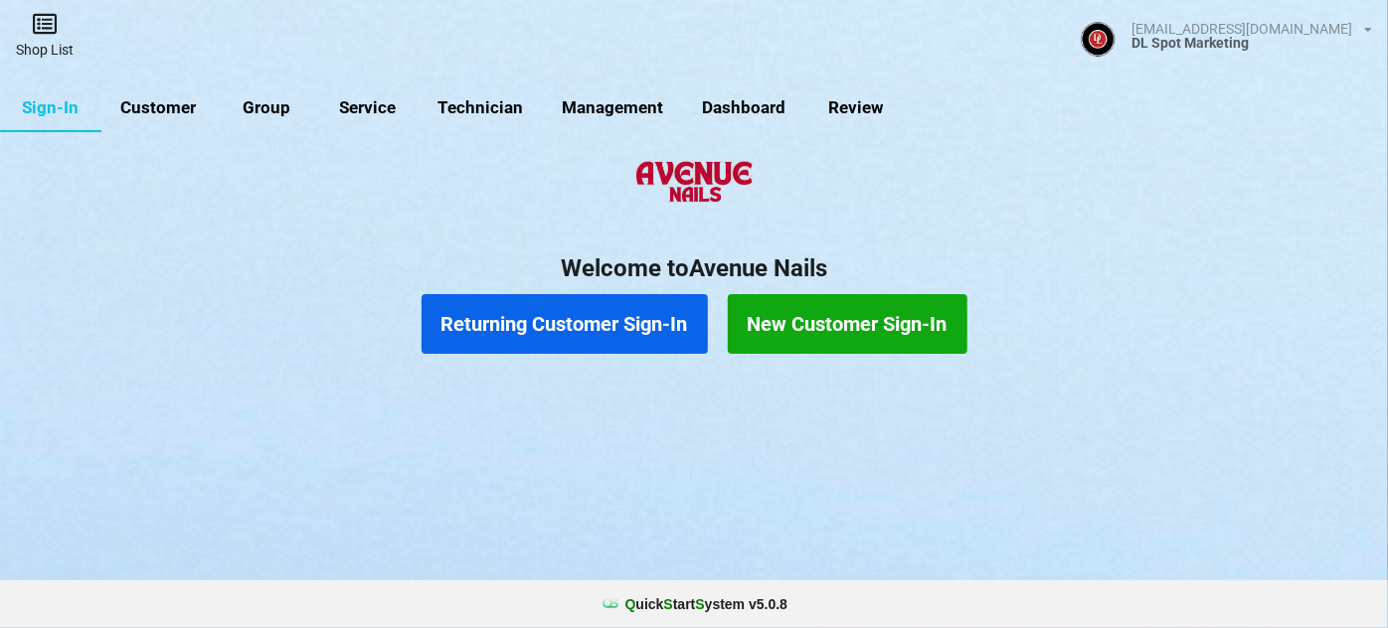
click at [47, 44] on link "Shop List" at bounding box center [44, 35] width 89 height 71
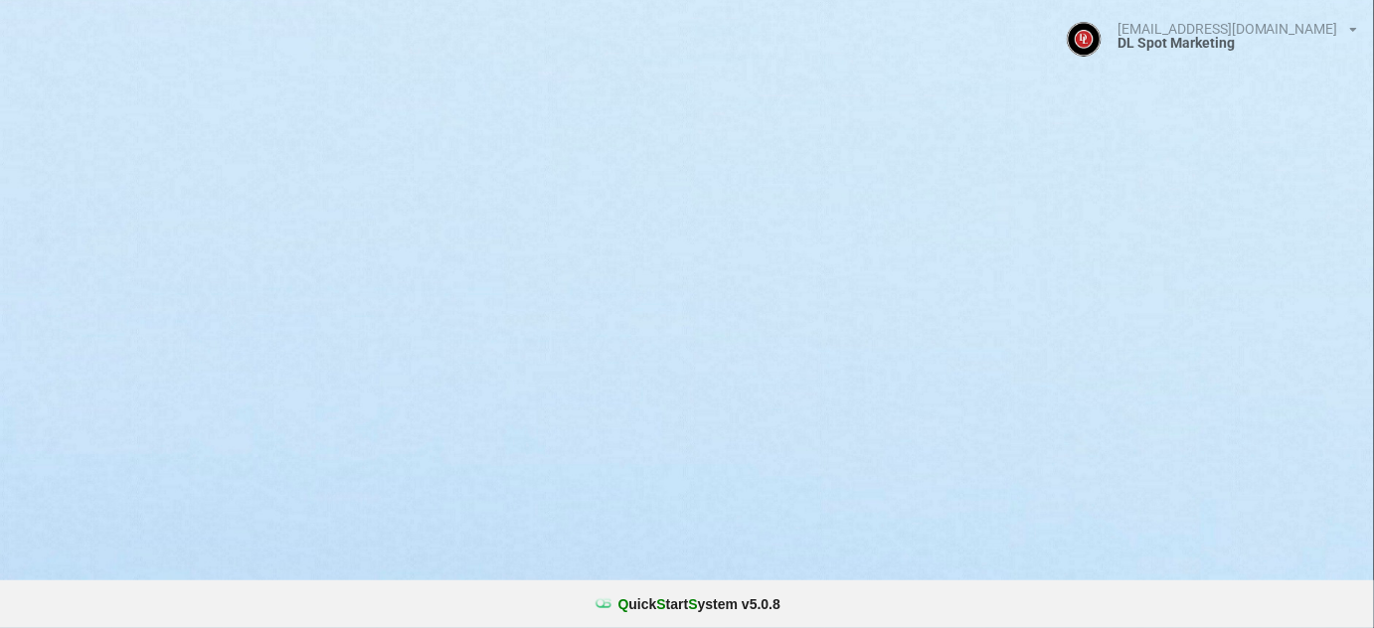
select select "25"
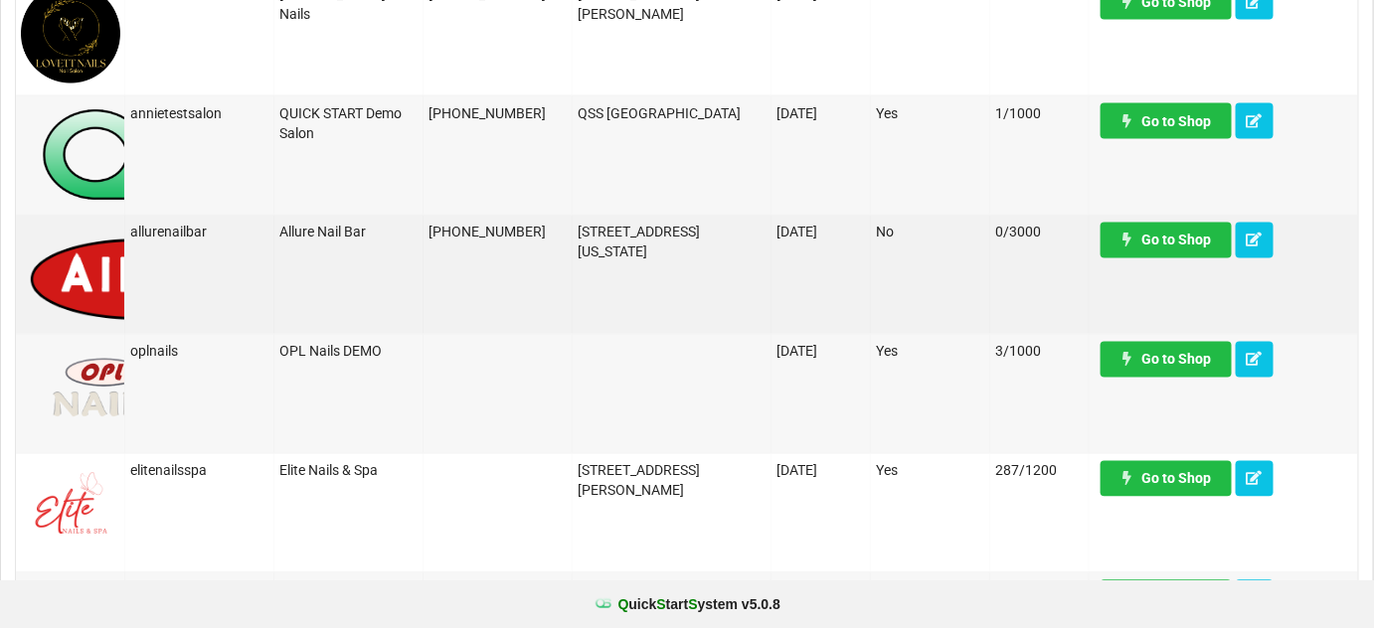
scroll to position [1325, 0]
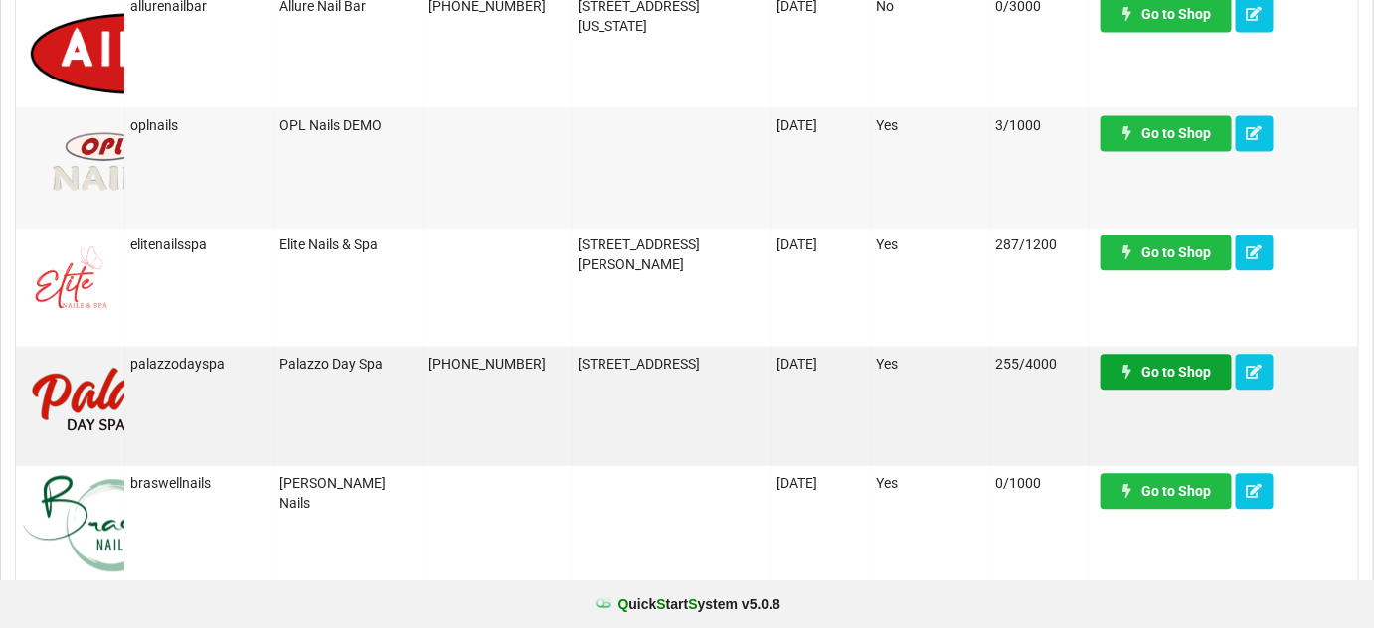
click at [1178, 376] on link "Go to Shop" at bounding box center [1165, 372] width 131 height 36
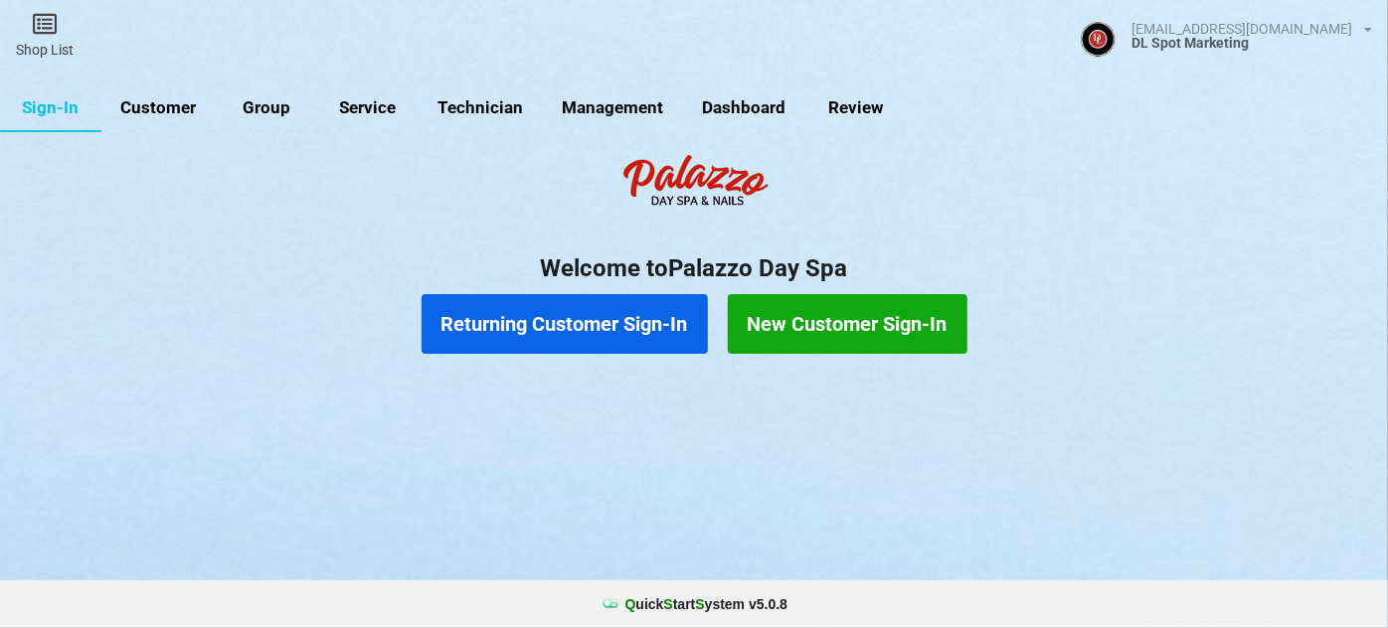
click at [174, 107] on link "Customer" at bounding box center [158, 108] width 114 height 48
select select "25"
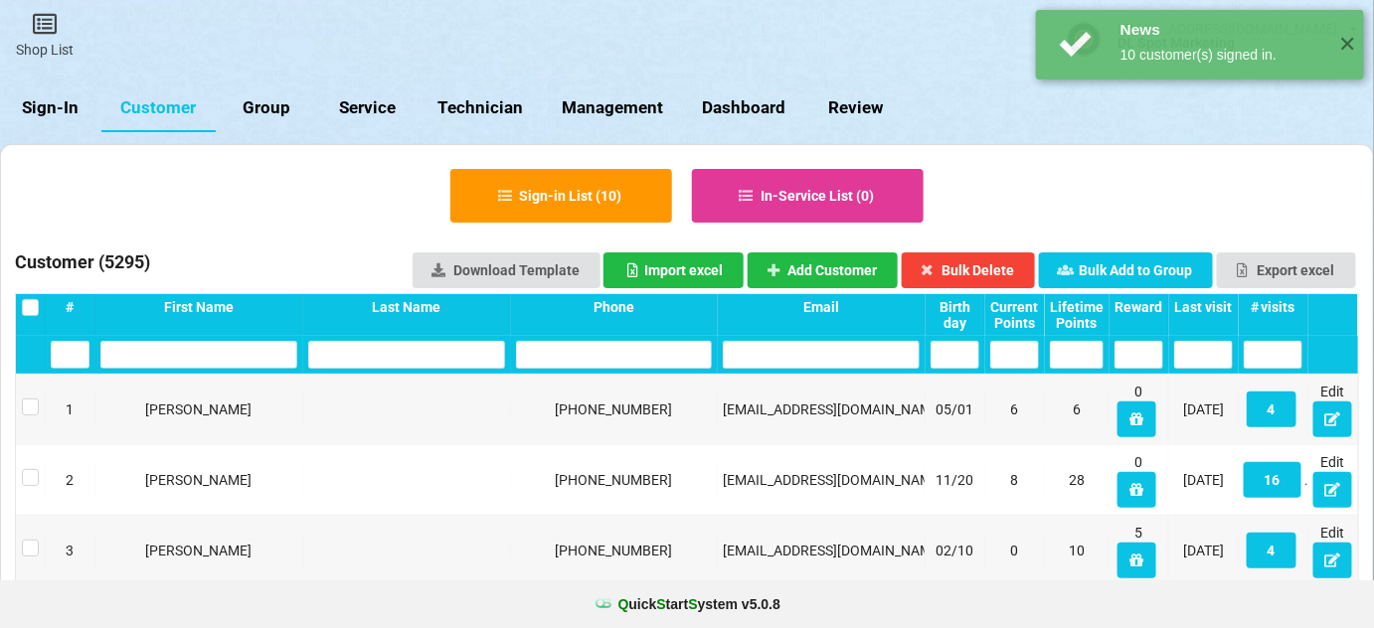
click at [1207, 304] on div "Last visit" at bounding box center [1203, 307] width 59 height 16
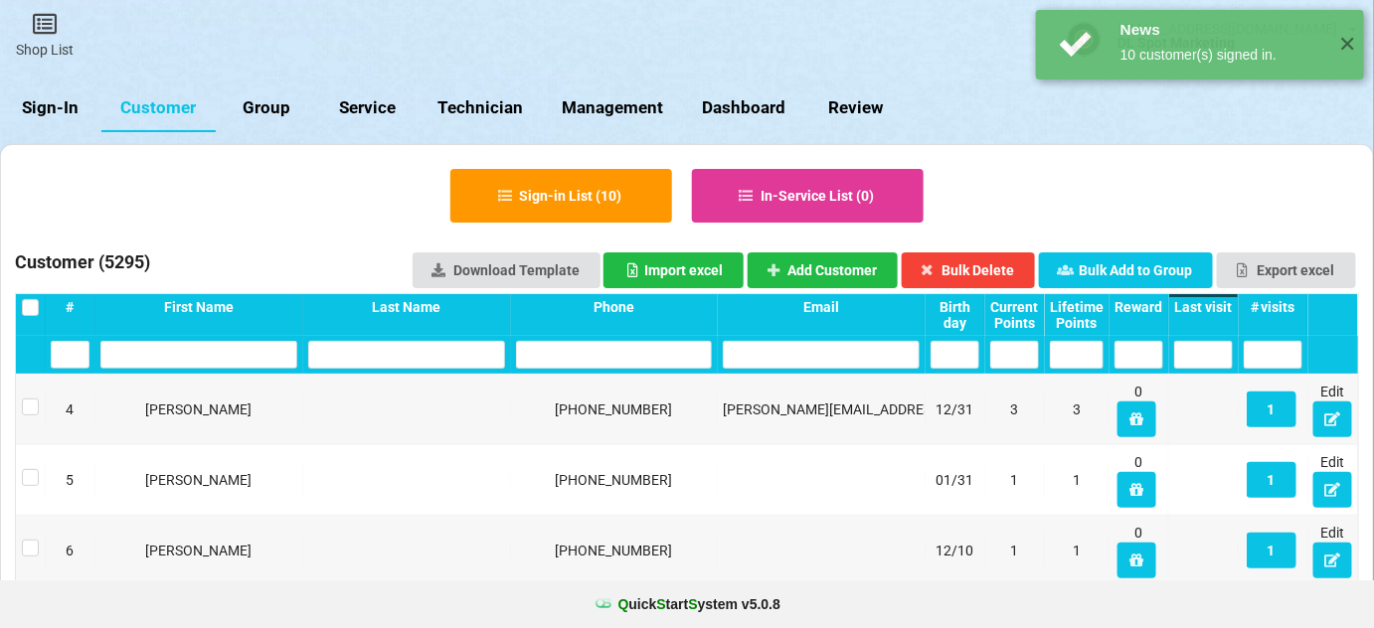
click at [1207, 304] on div "Last visit" at bounding box center [1203, 307] width 59 height 16
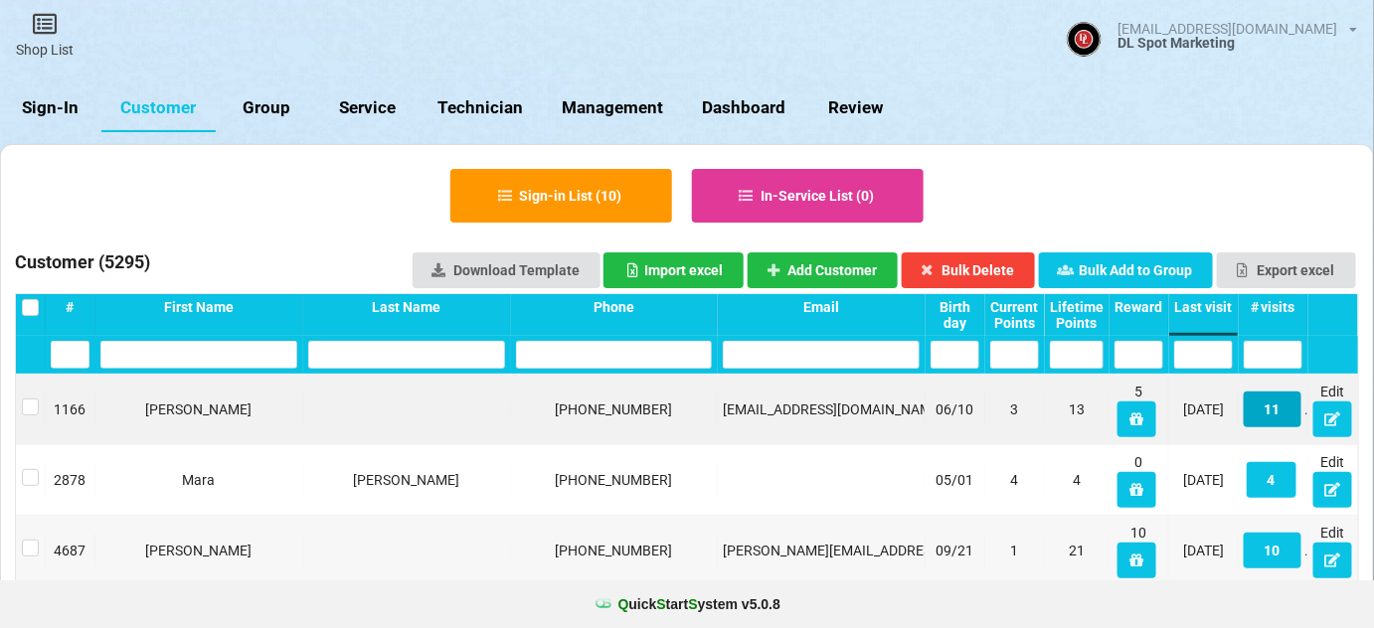
click at [1278, 416] on button "11" at bounding box center [1272, 410] width 58 height 36
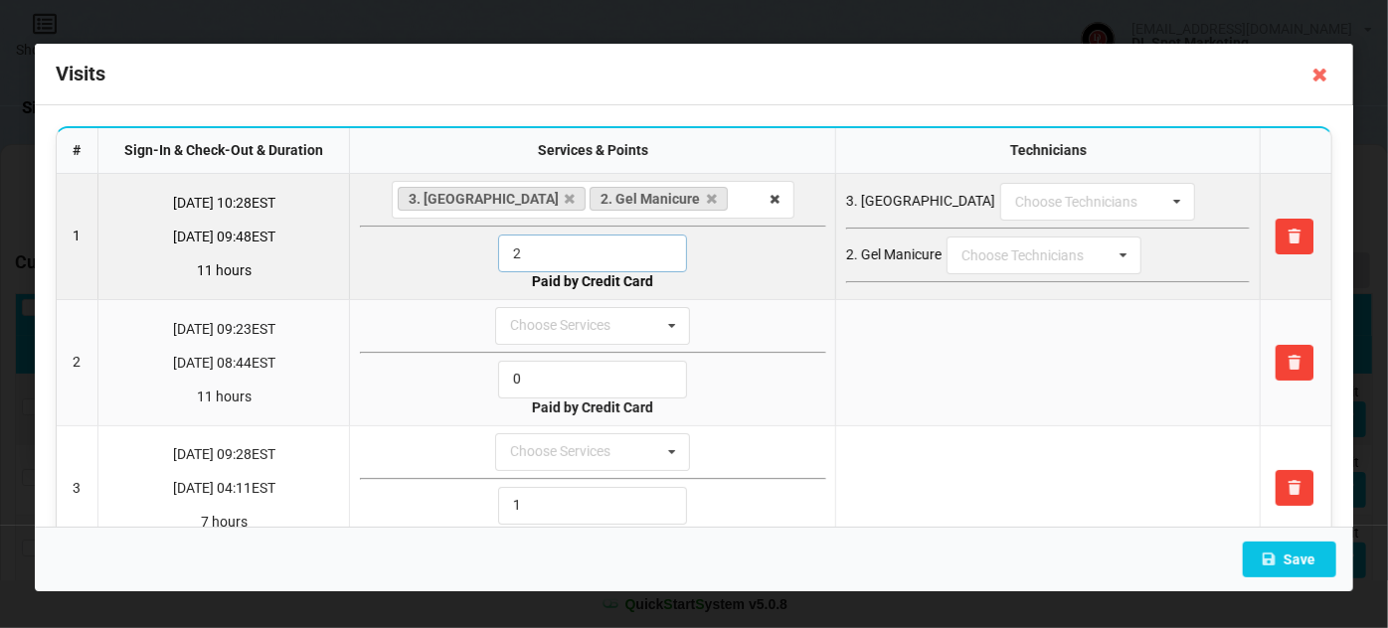
drag, startPoint x: 538, startPoint y: 250, endPoint x: 509, endPoint y: 258, distance: 29.9
click at [509, 258] on input "2" at bounding box center [592, 254] width 189 height 38
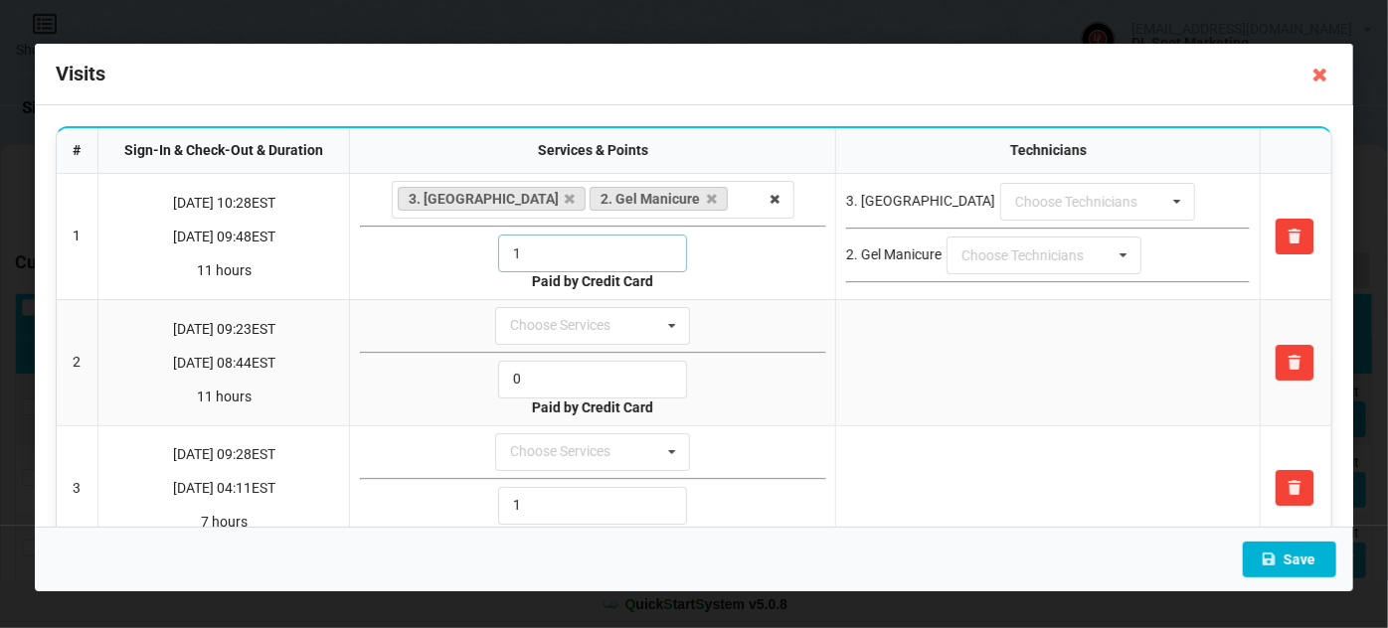
type input "1"
click at [1303, 559] on button "Save" at bounding box center [1288, 560] width 93 height 36
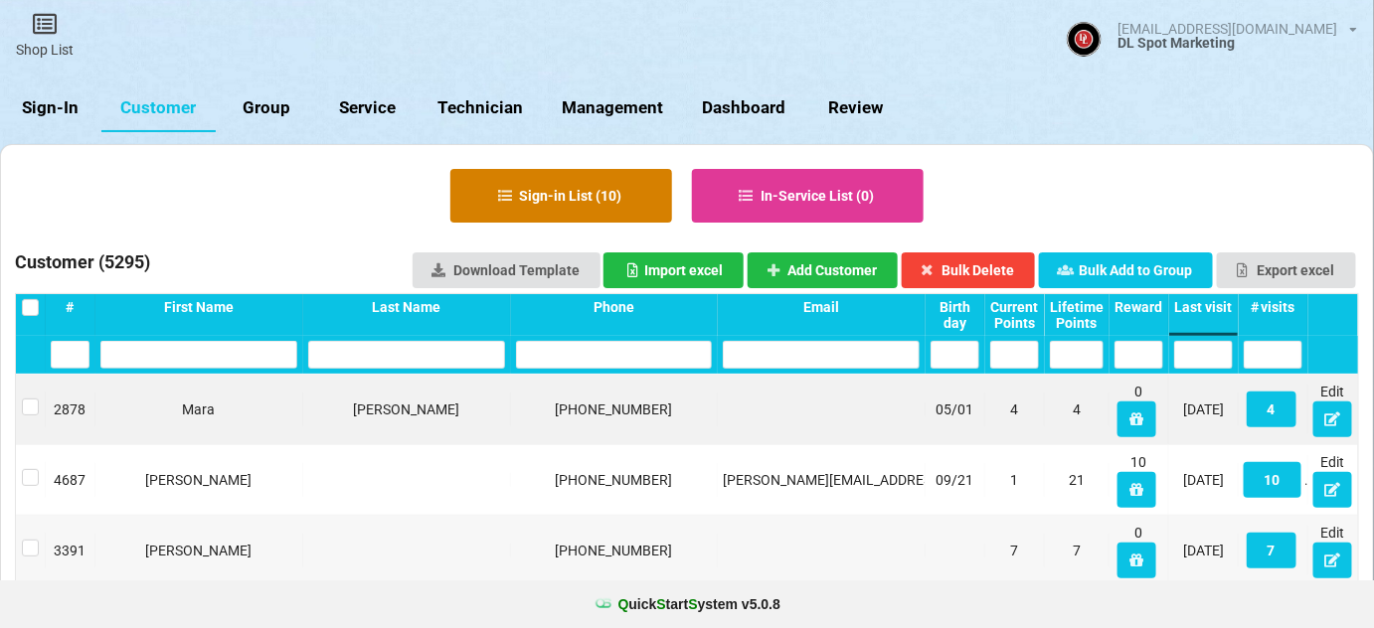
click at [591, 193] on button "Sign-in List ( 10 )" at bounding box center [561, 196] width 222 height 54
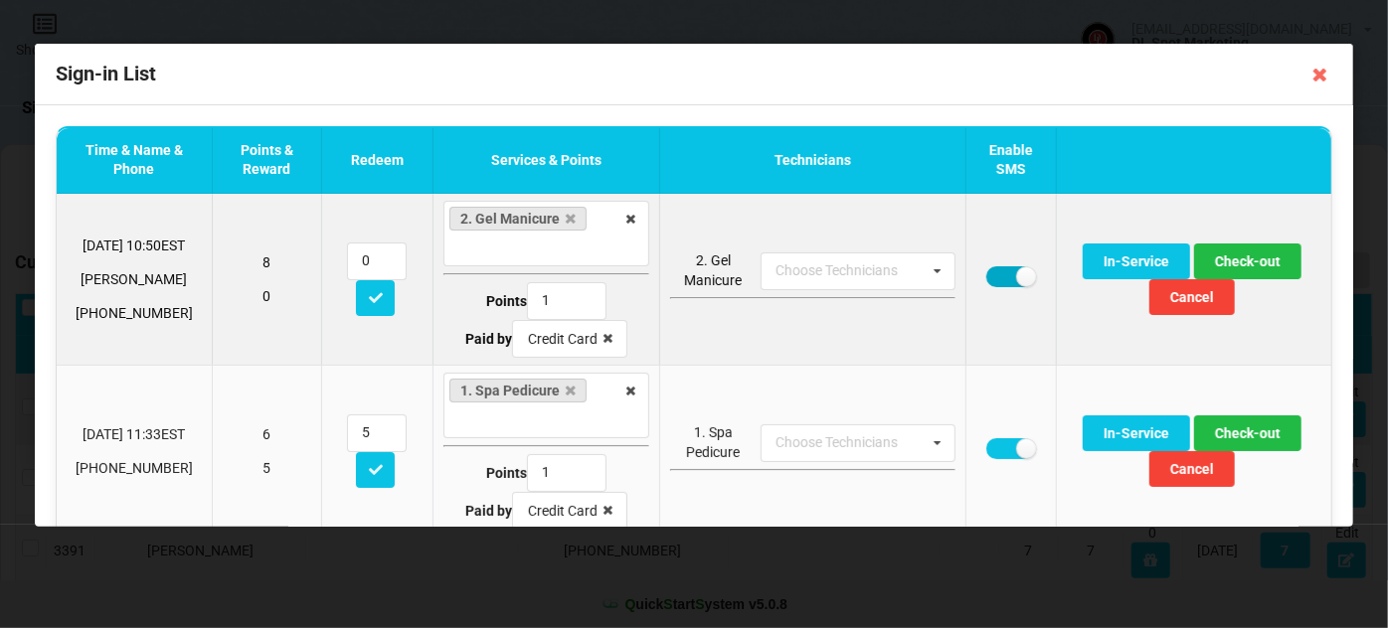
drag, startPoint x: 1002, startPoint y: 277, endPoint x: 1015, endPoint y: 277, distance: 12.9
click at [1002, 277] on label at bounding box center [1010, 276] width 49 height 21
checkbox input "false"
click at [1228, 262] on button "Check-out" at bounding box center [1247, 262] width 107 height 36
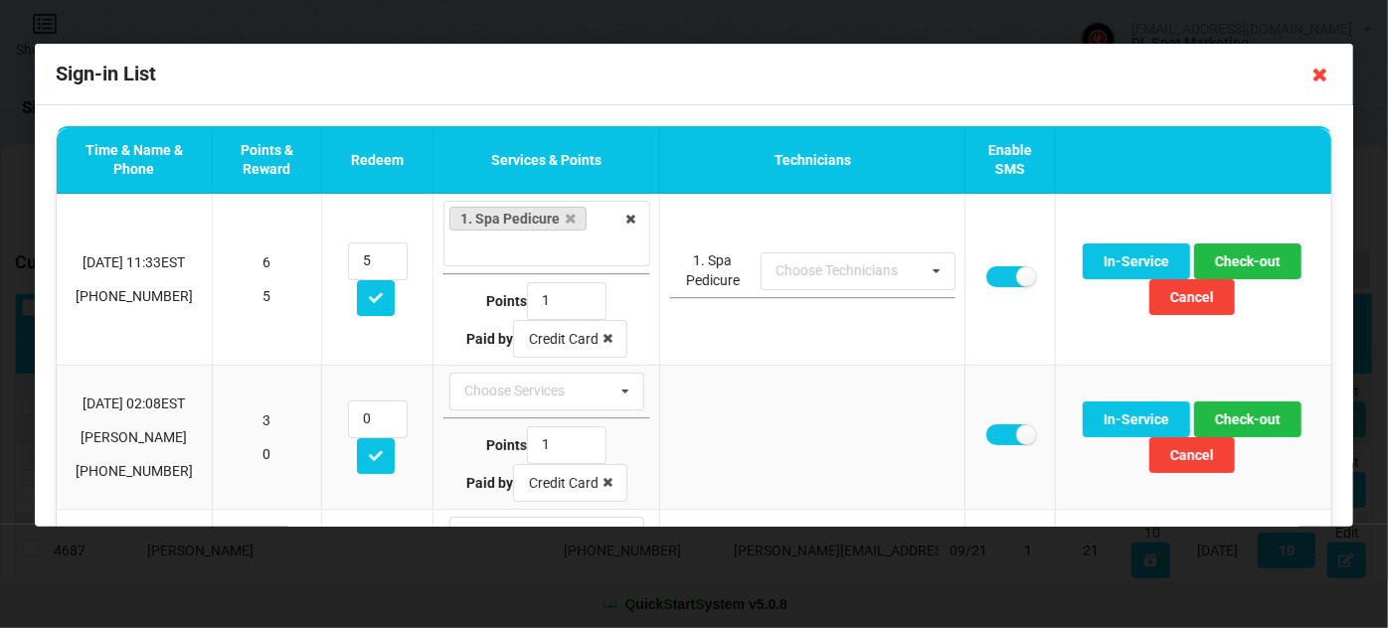
click at [1321, 74] on icon at bounding box center [1320, 75] width 32 height 32
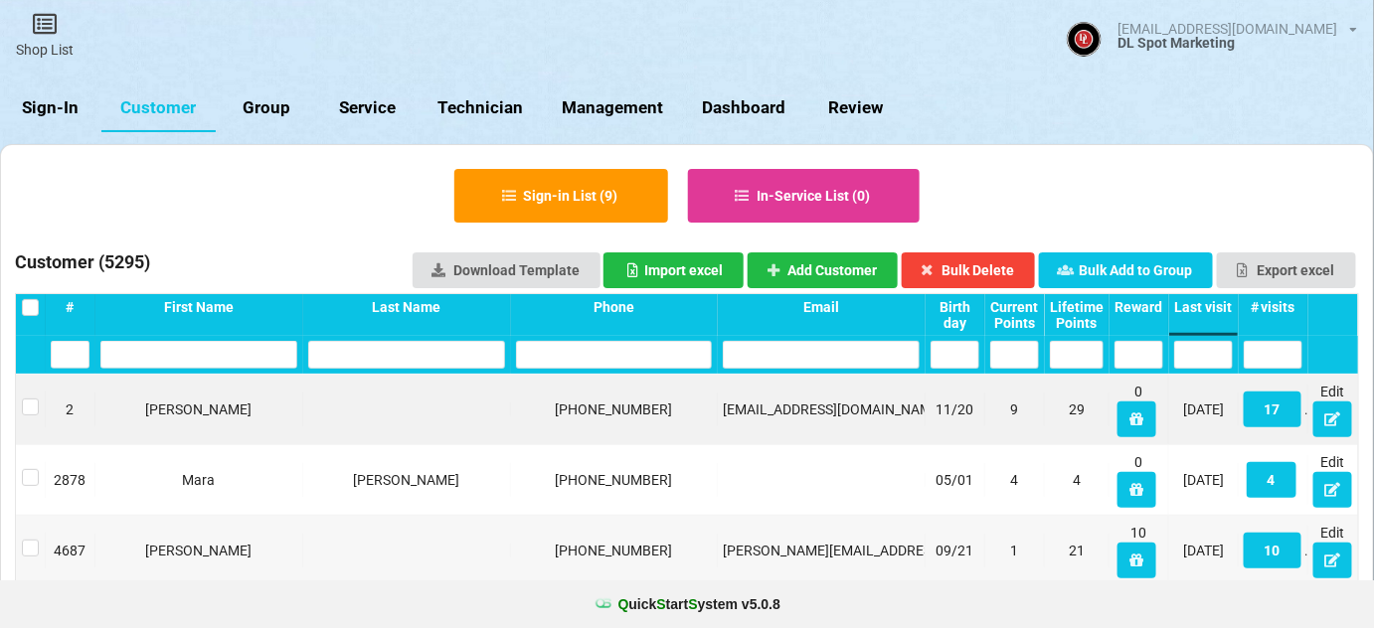
click at [628, 111] on link "Management" at bounding box center [613, 108] width 140 height 48
select select "25"
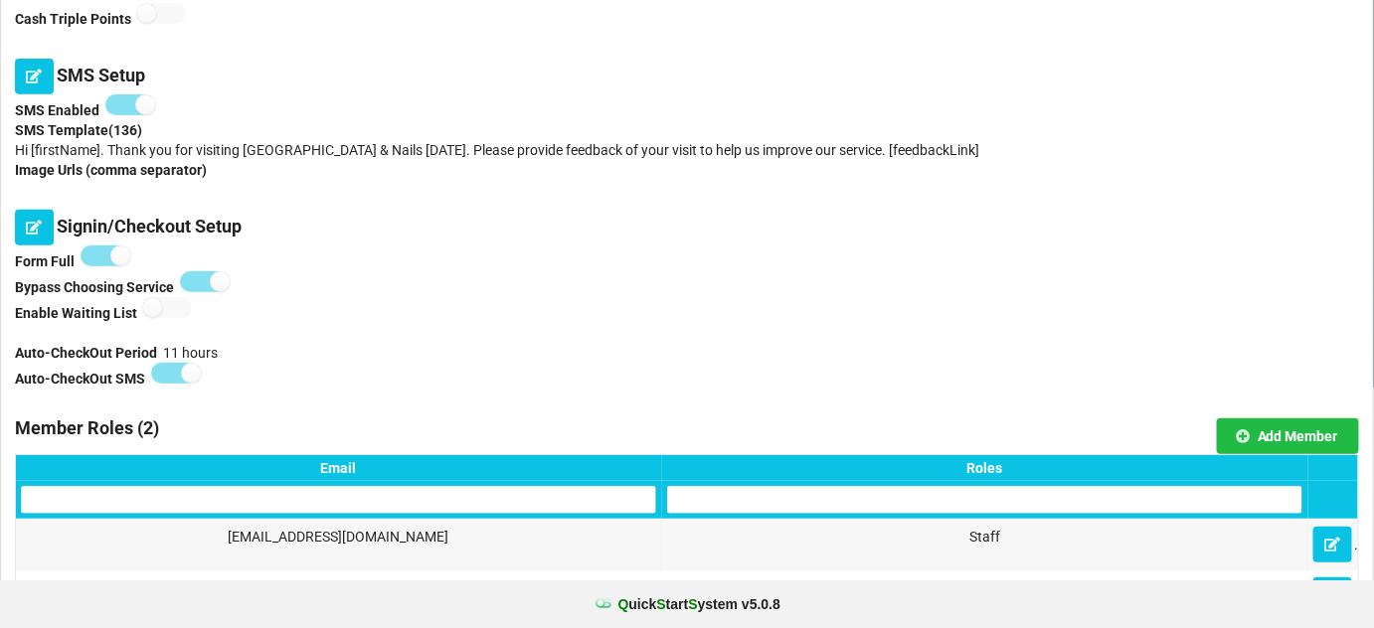
scroll to position [120, 0]
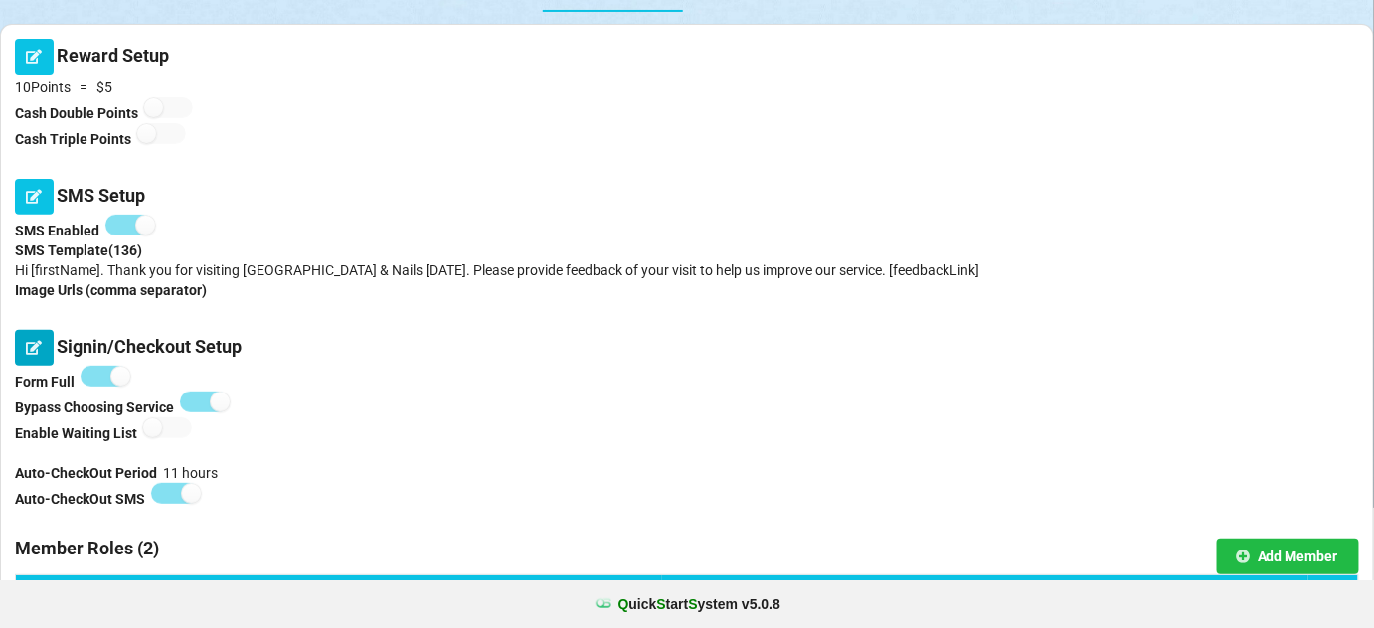
click at [37, 346] on icon at bounding box center [34, 347] width 17 height 12
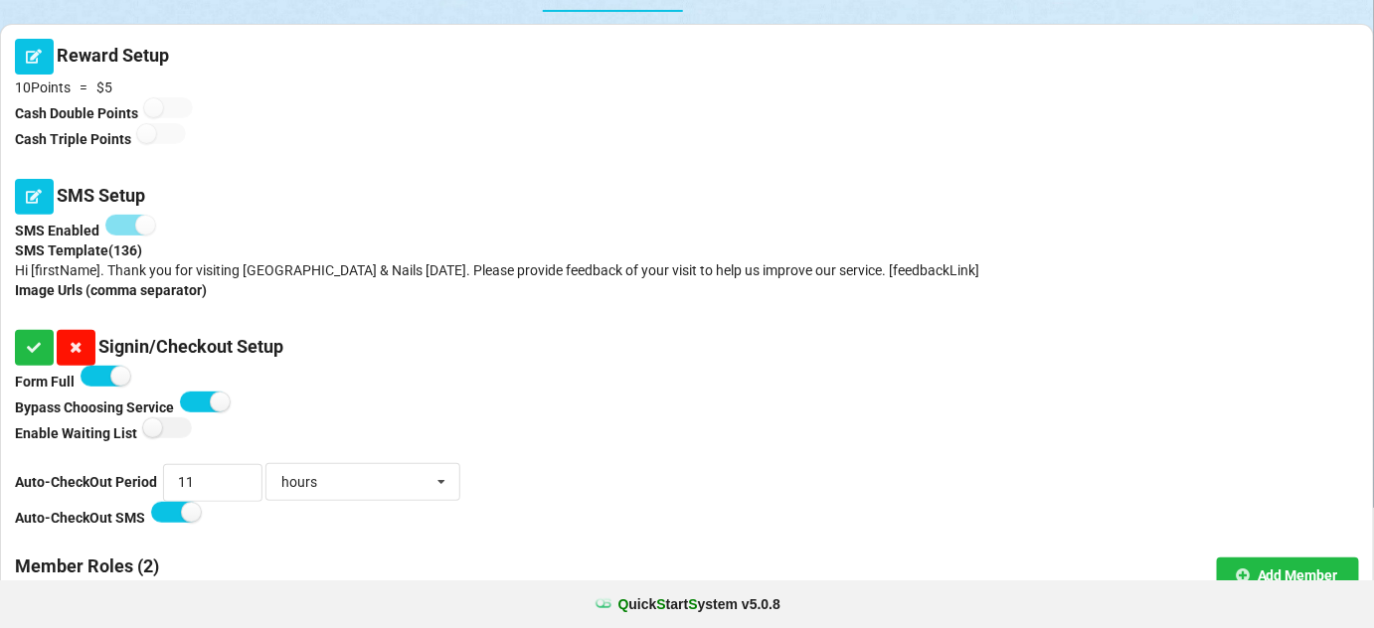
click at [77, 338] on button at bounding box center [76, 348] width 39 height 36
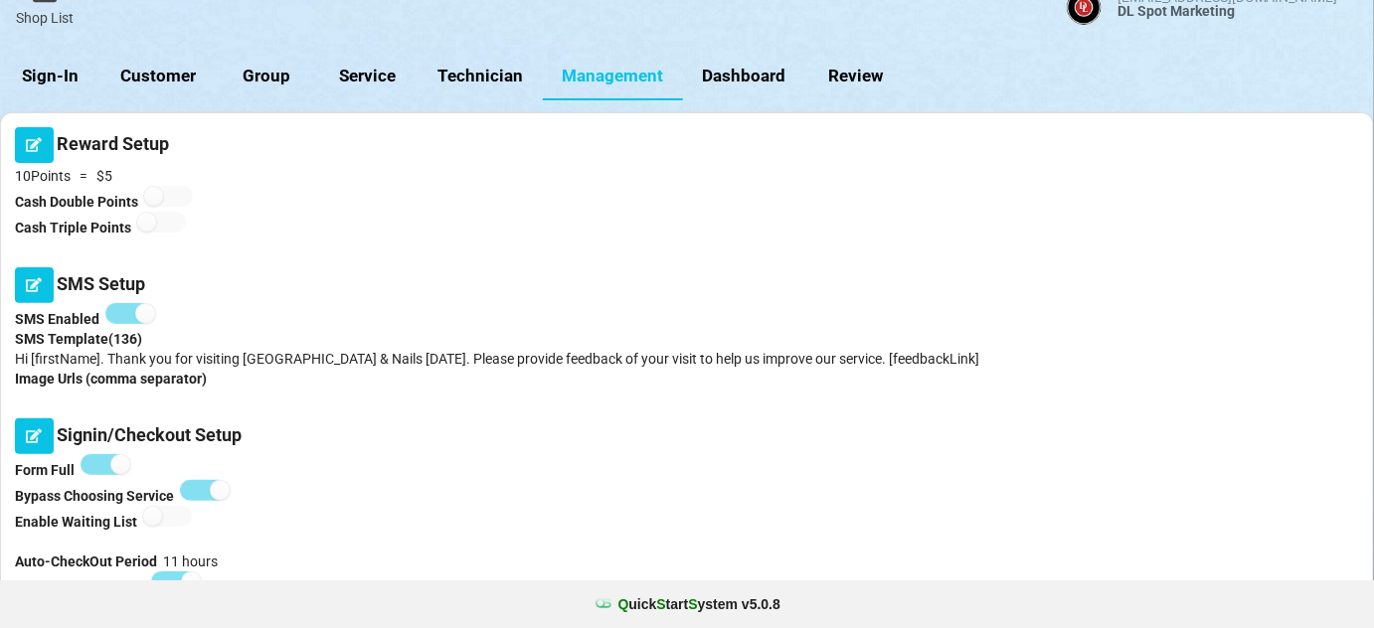
scroll to position [0, 0]
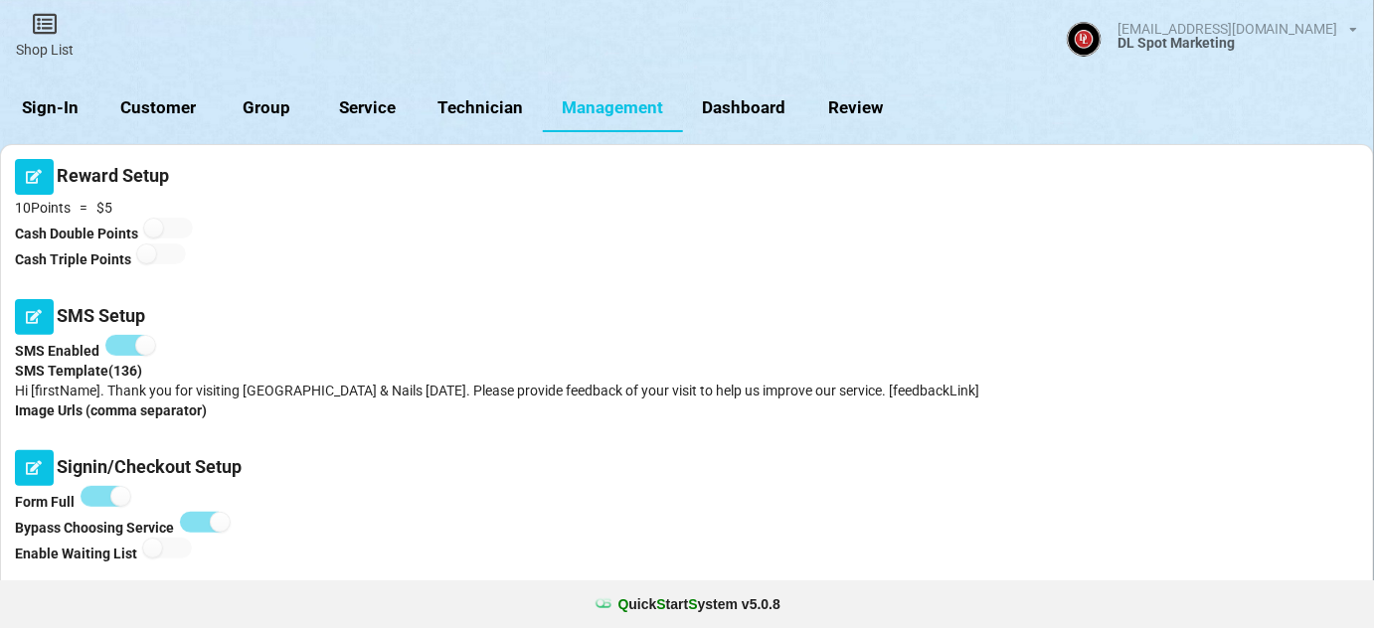
click at [62, 102] on link "Sign-In" at bounding box center [50, 108] width 101 height 48
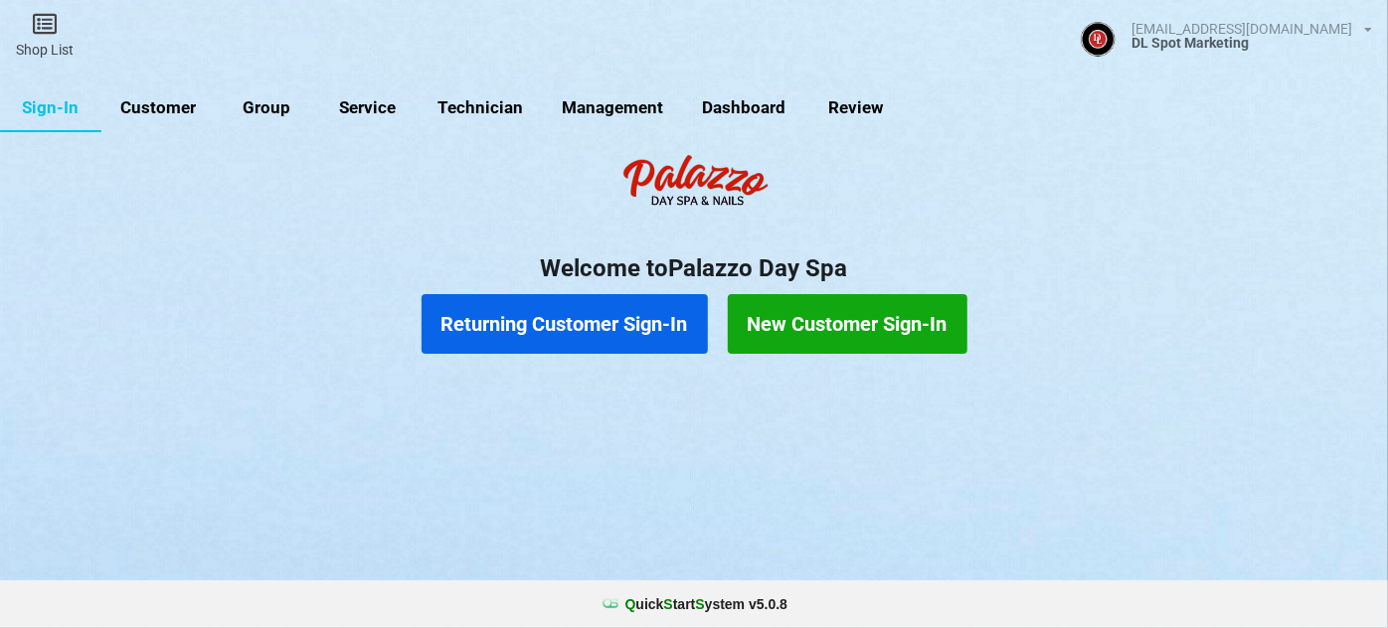
click at [174, 112] on link "Customer" at bounding box center [158, 108] width 114 height 48
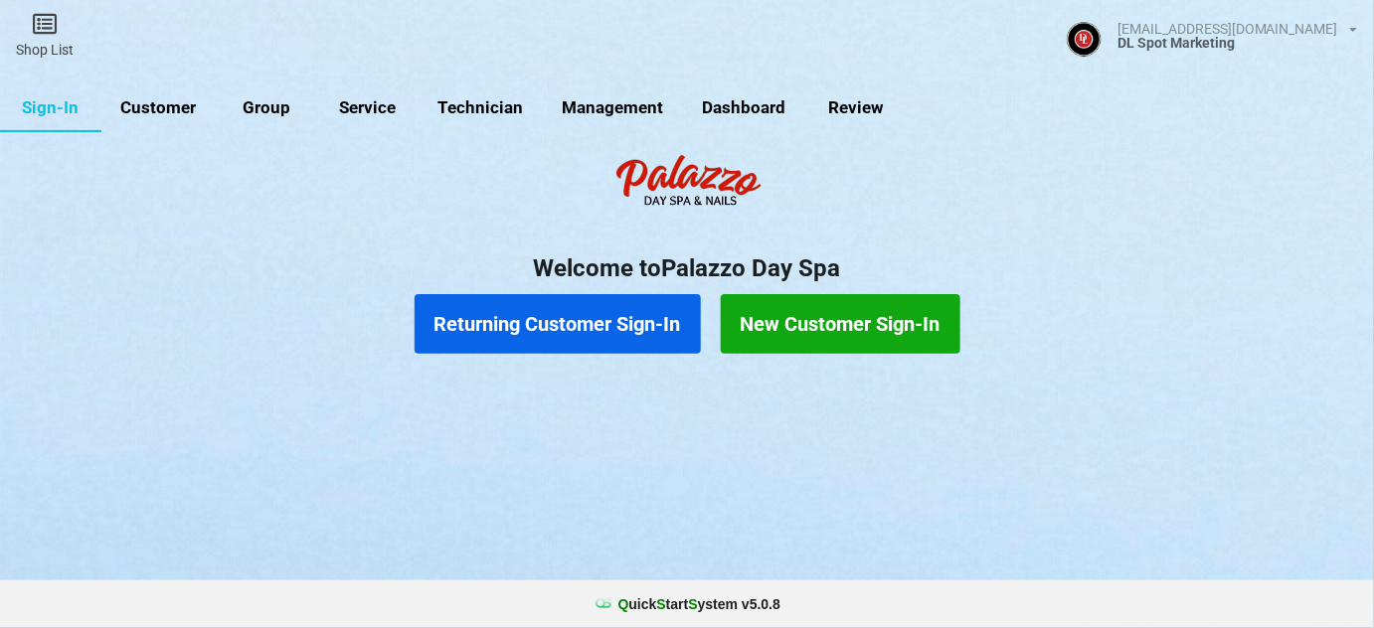
select select "25"
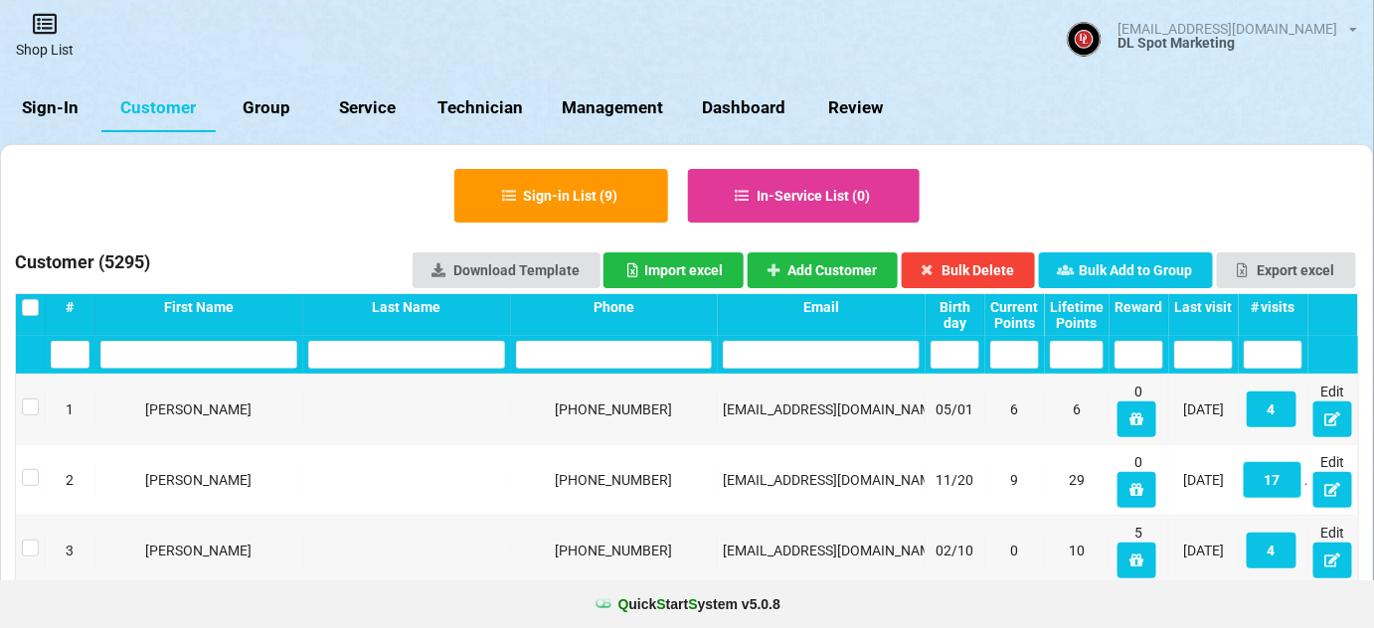
click at [45, 47] on link "Shop List" at bounding box center [44, 35] width 89 height 71
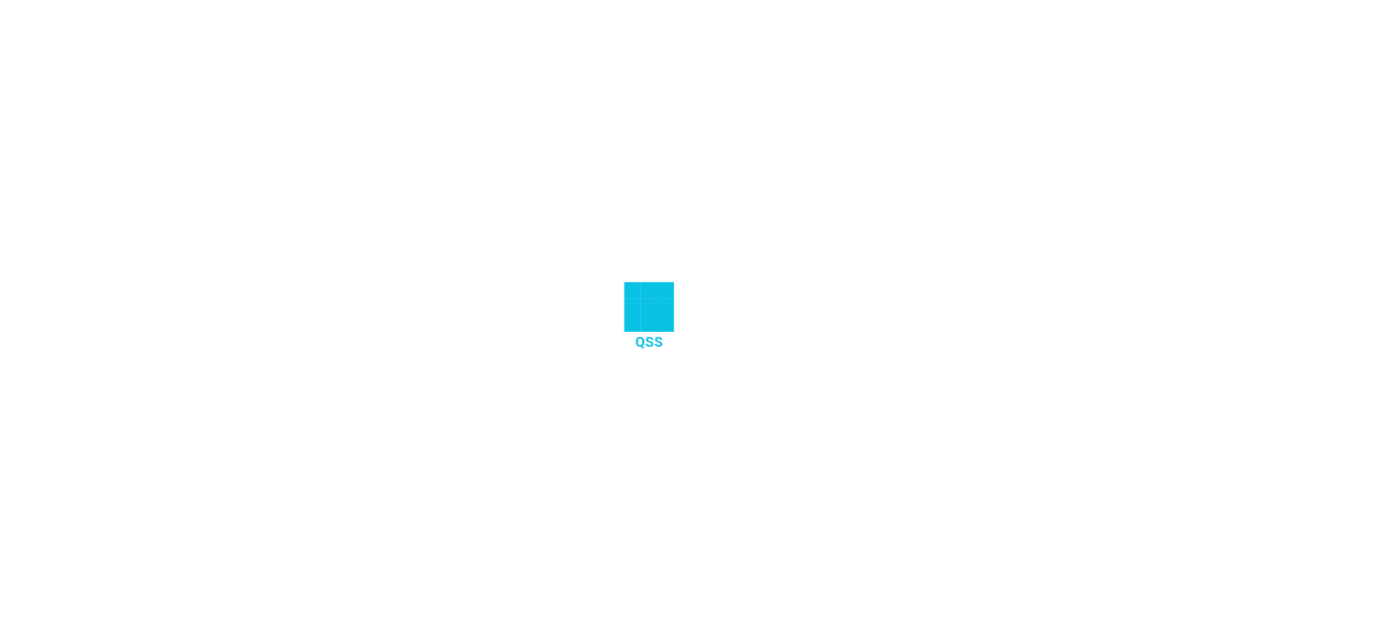
select select "25"
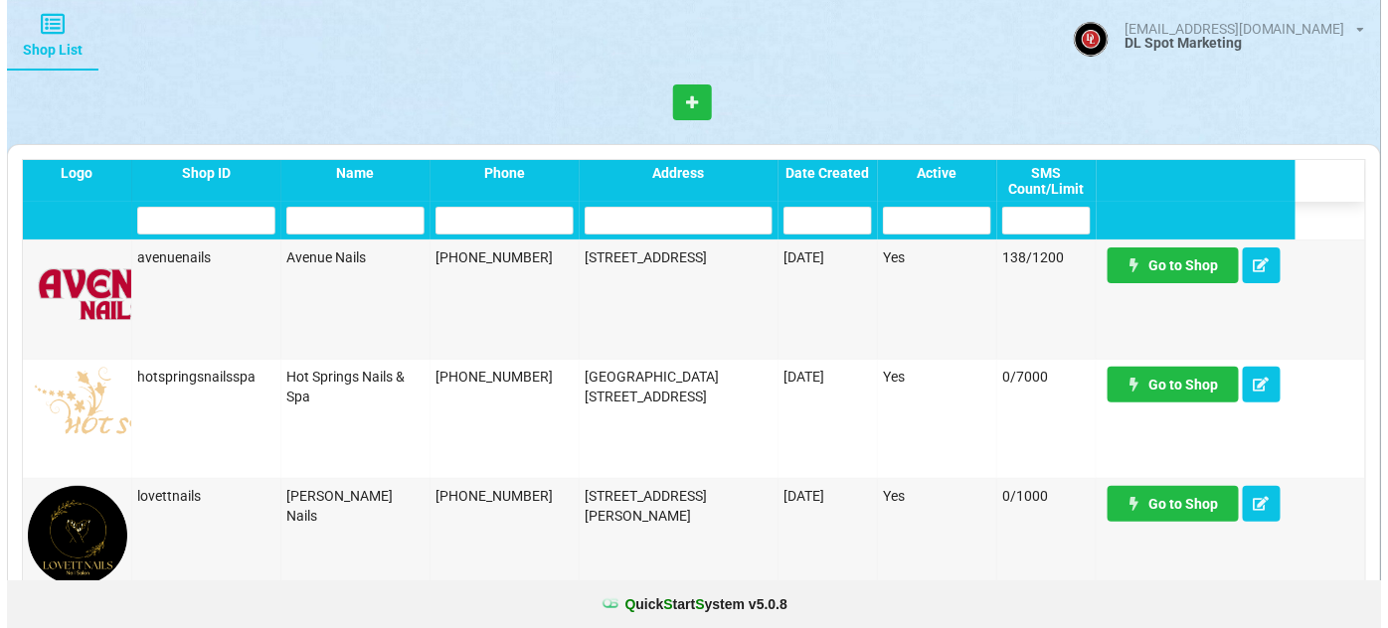
scroll to position [1445, 0]
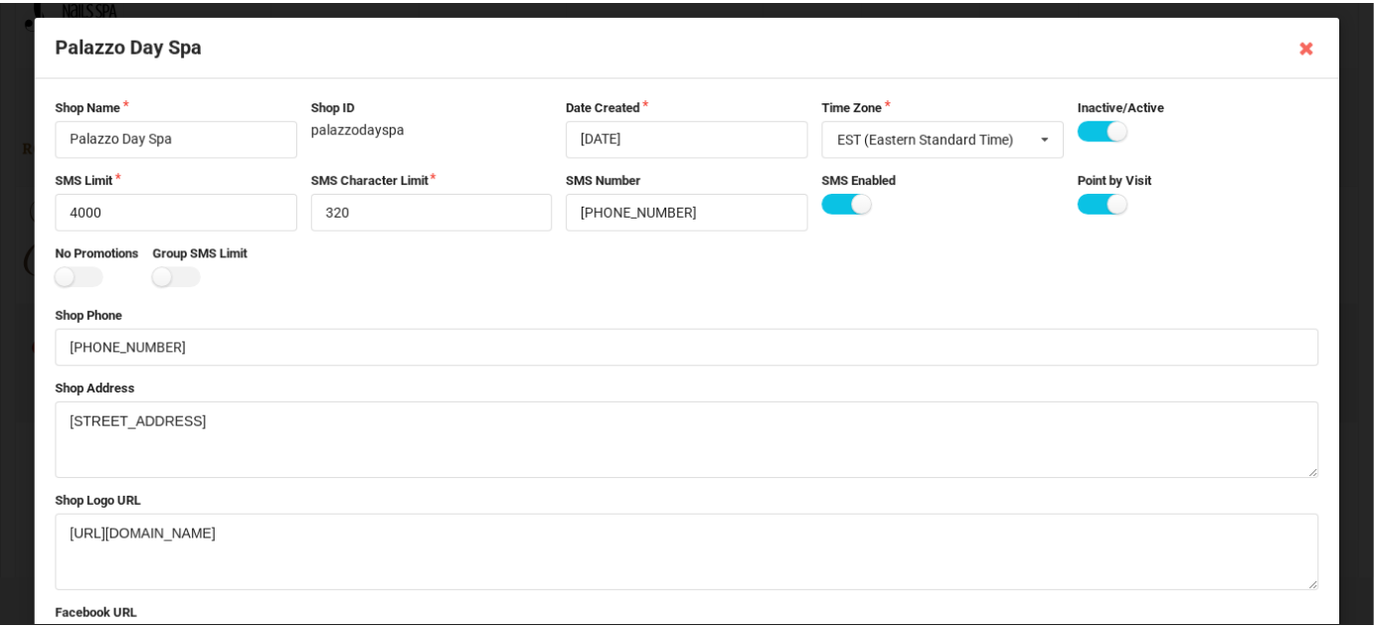
scroll to position [0, 0]
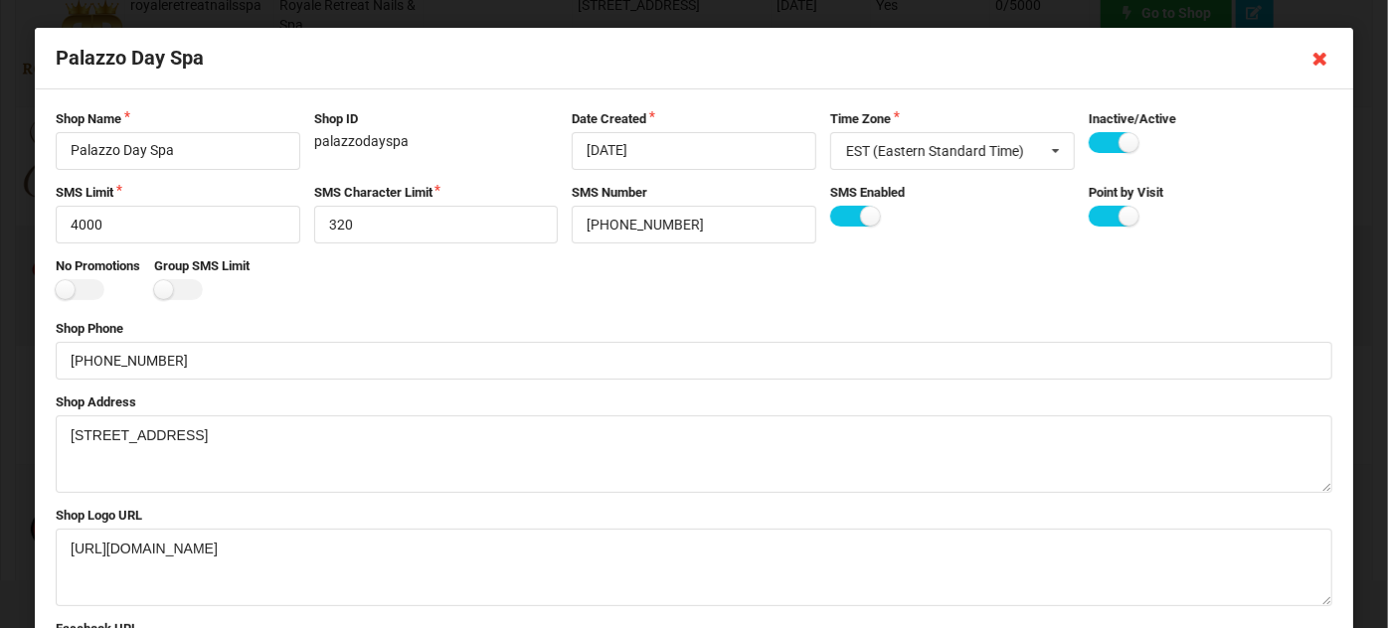
click at [1312, 58] on icon at bounding box center [1320, 59] width 32 height 32
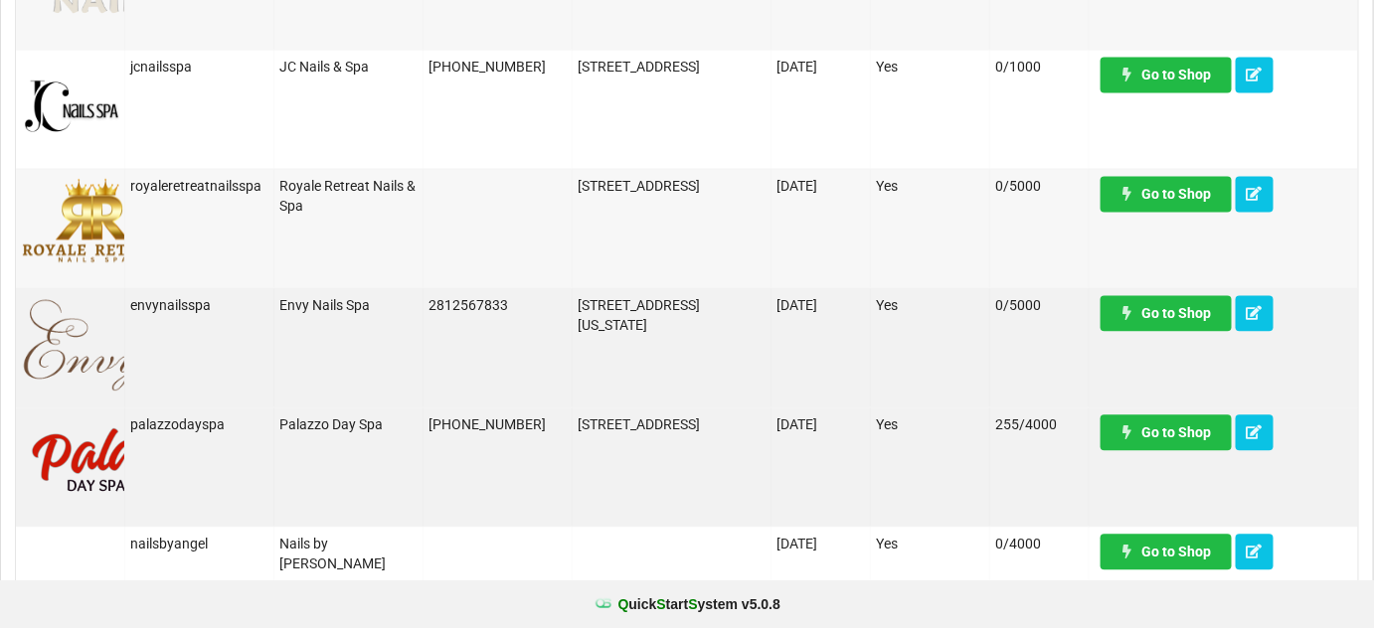
scroll to position [1325, 0]
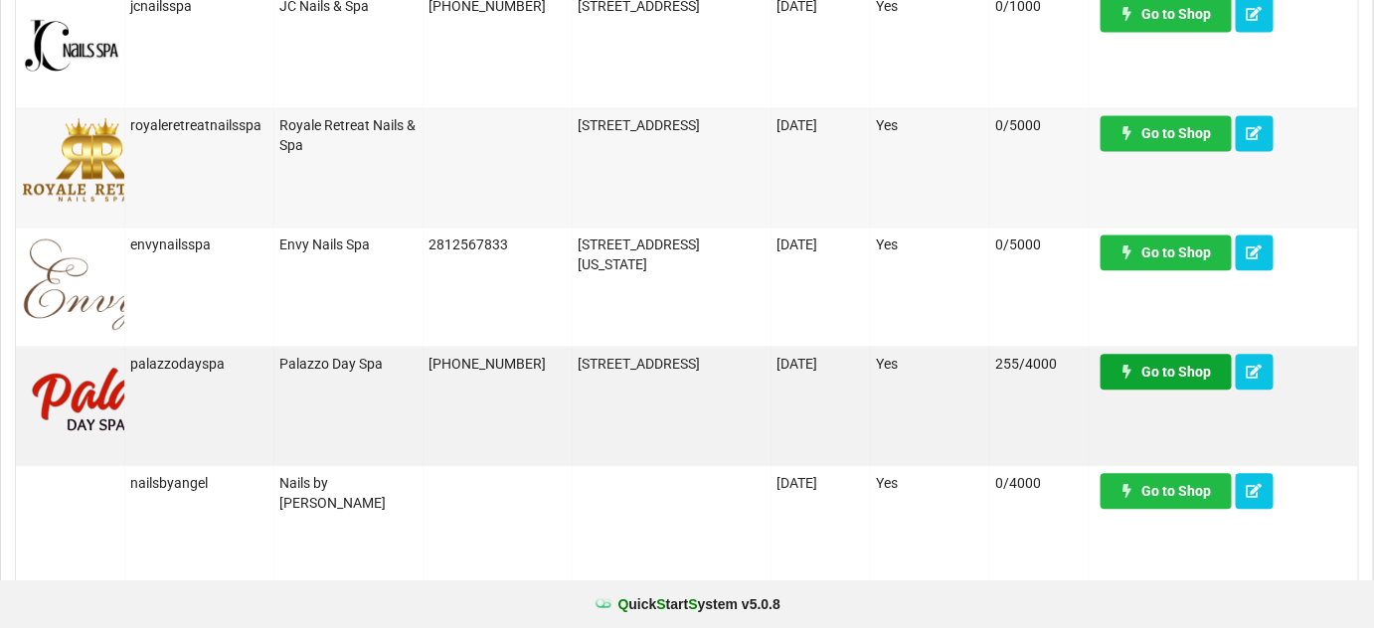
click at [1182, 375] on link "Go to Shop" at bounding box center [1164, 369] width 130 height 36
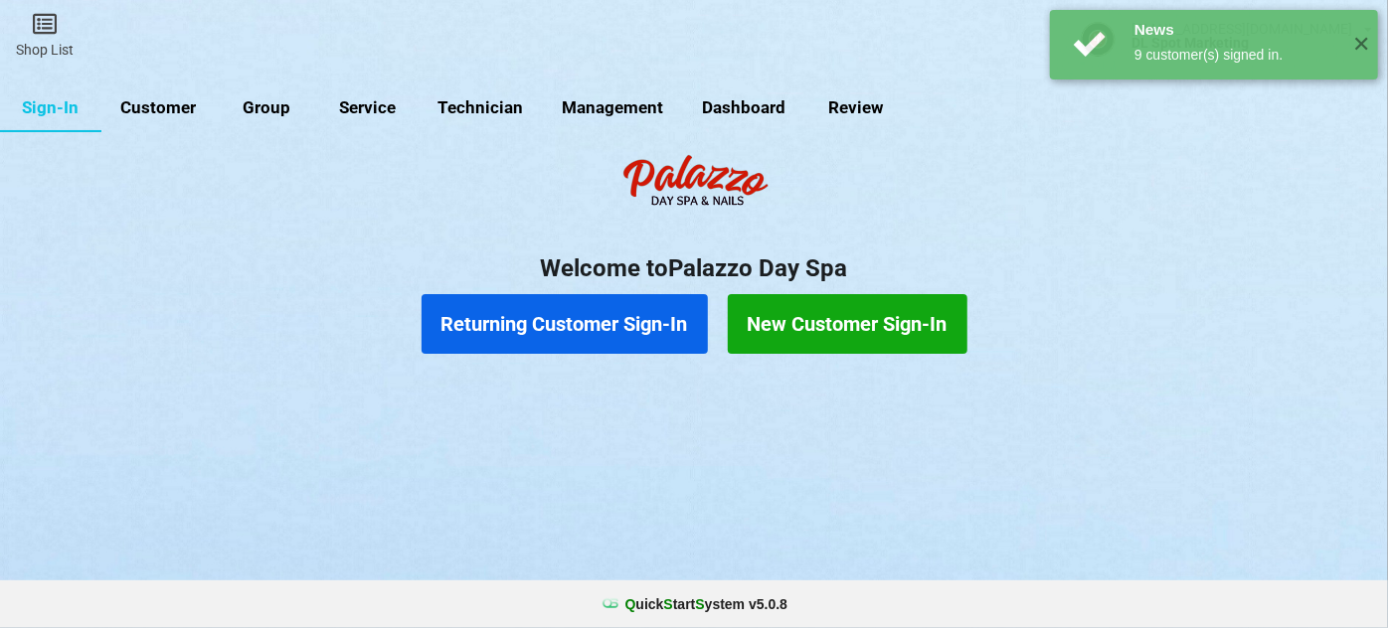
click at [574, 329] on button "Returning Customer Sign-In" at bounding box center [564, 324] width 286 height 60
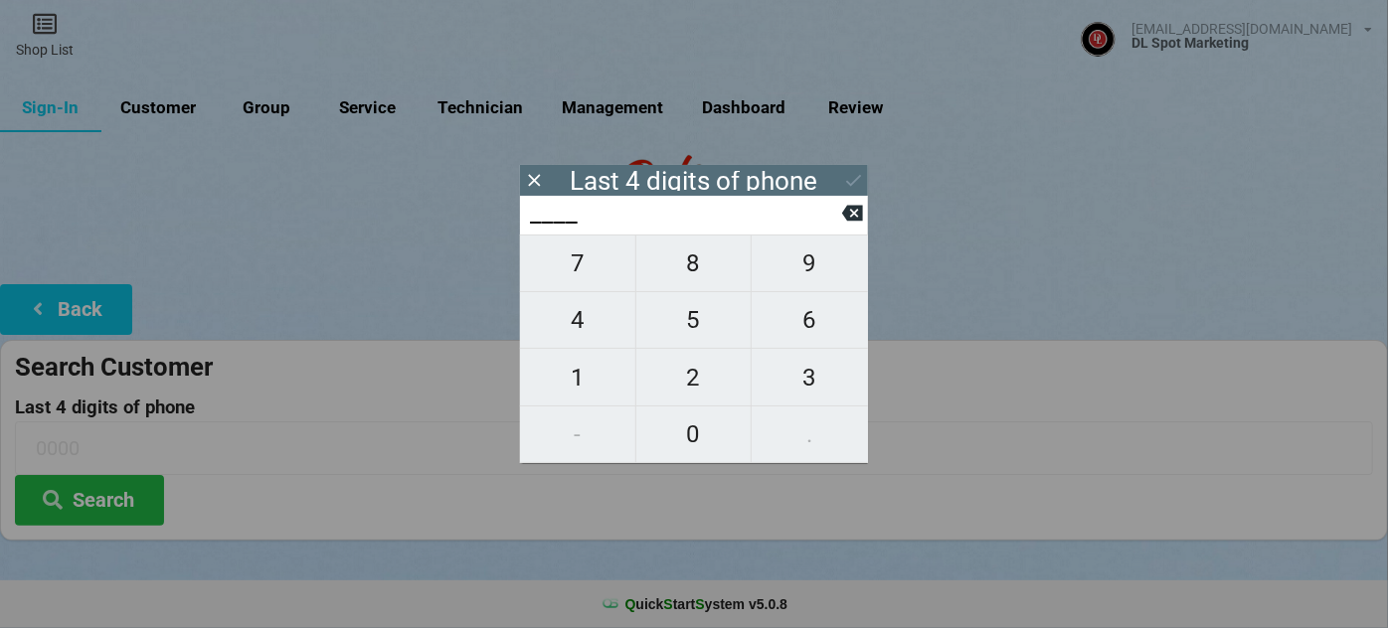
drag, startPoint x: 582, startPoint y: 251, endPoint x: 612, endPoint y: 261, distance: 31.4
click at [583, 251] on span "7" at bounding box center [577, 264] width 115 height 42
type input "7___"
click at [808, 310] on span "6" at bounding box center [809, 320] width 116 height 42
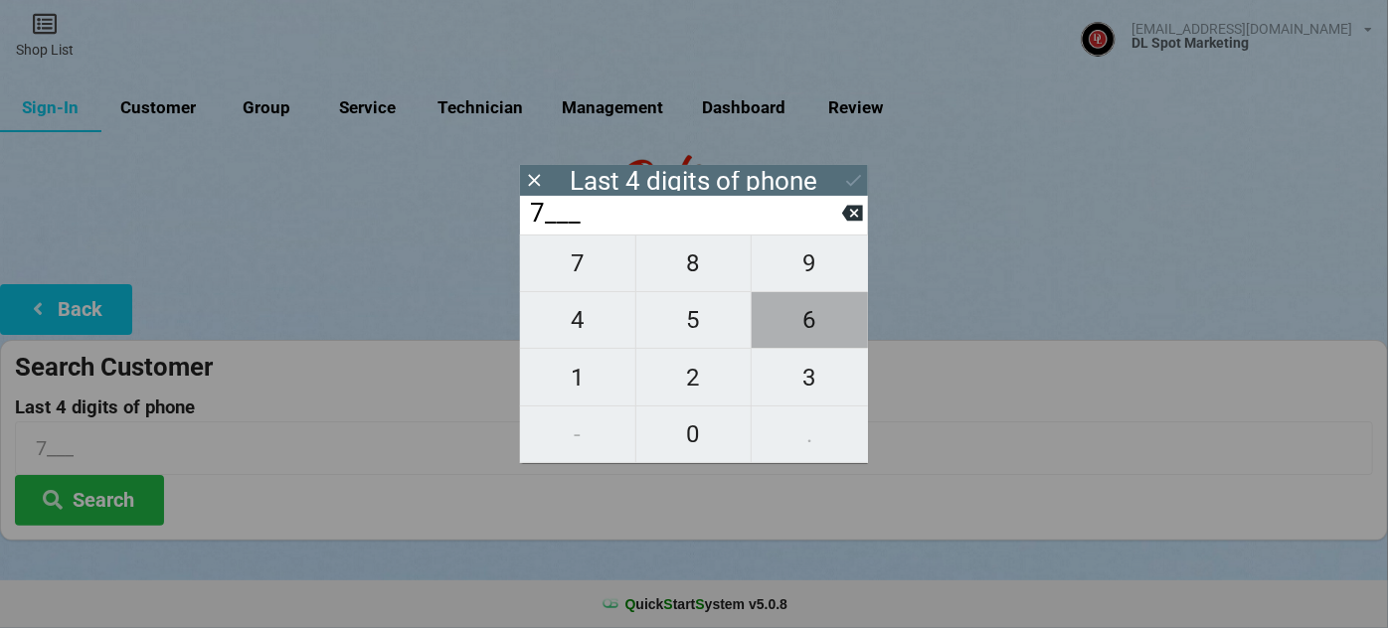
type input "76__"
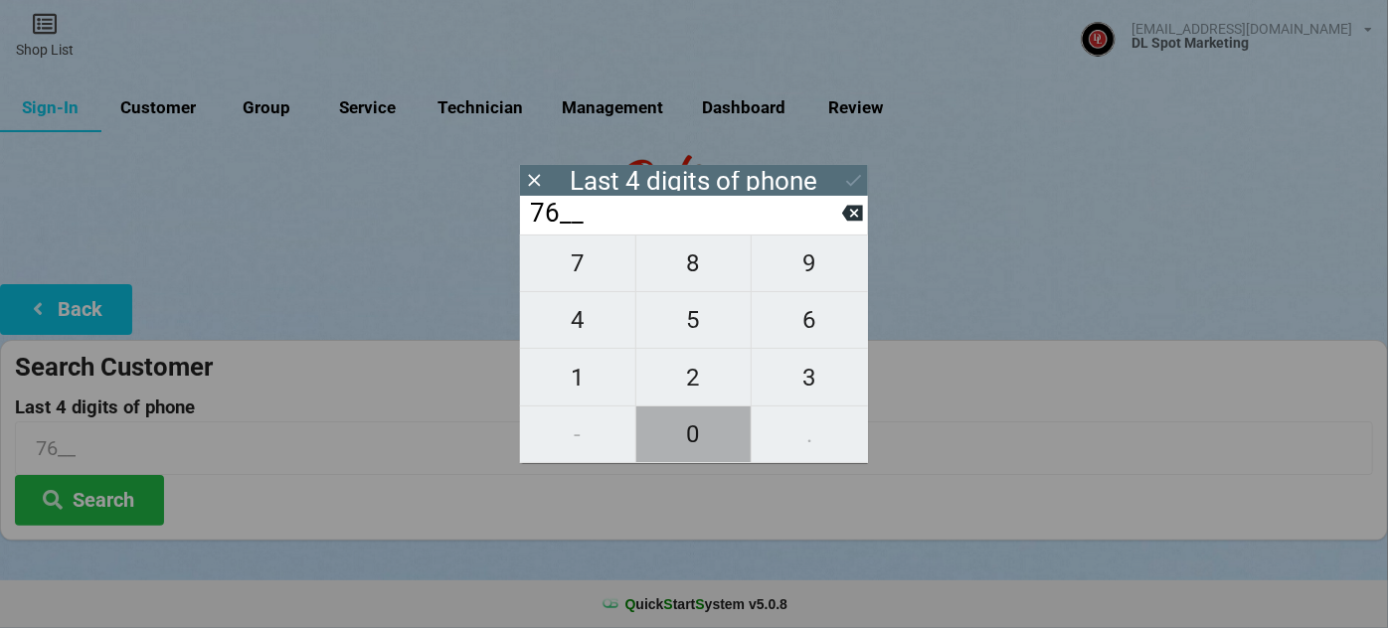
click at [703, 427] on span "0" at bounding box center [693, 434] width 115 height 42
type input "760_"
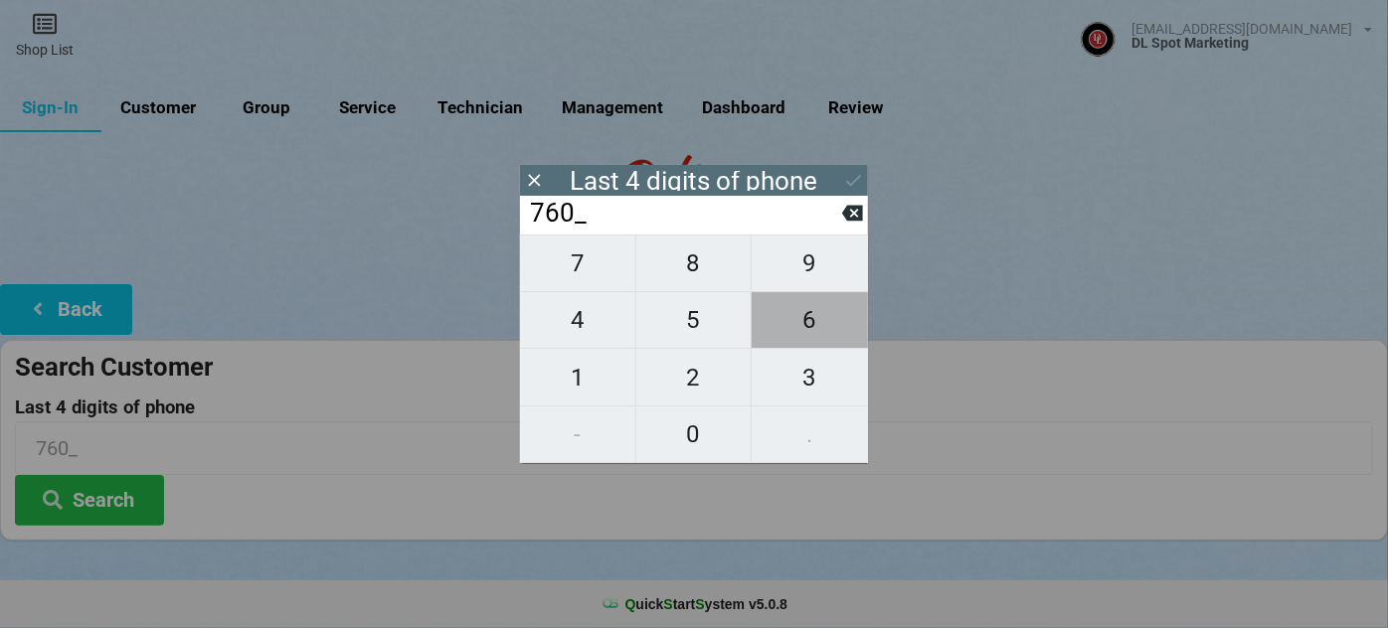
click at [827, 328] on span "6" at bounding box center [809, 320] width 116 height 42
type input "7606"
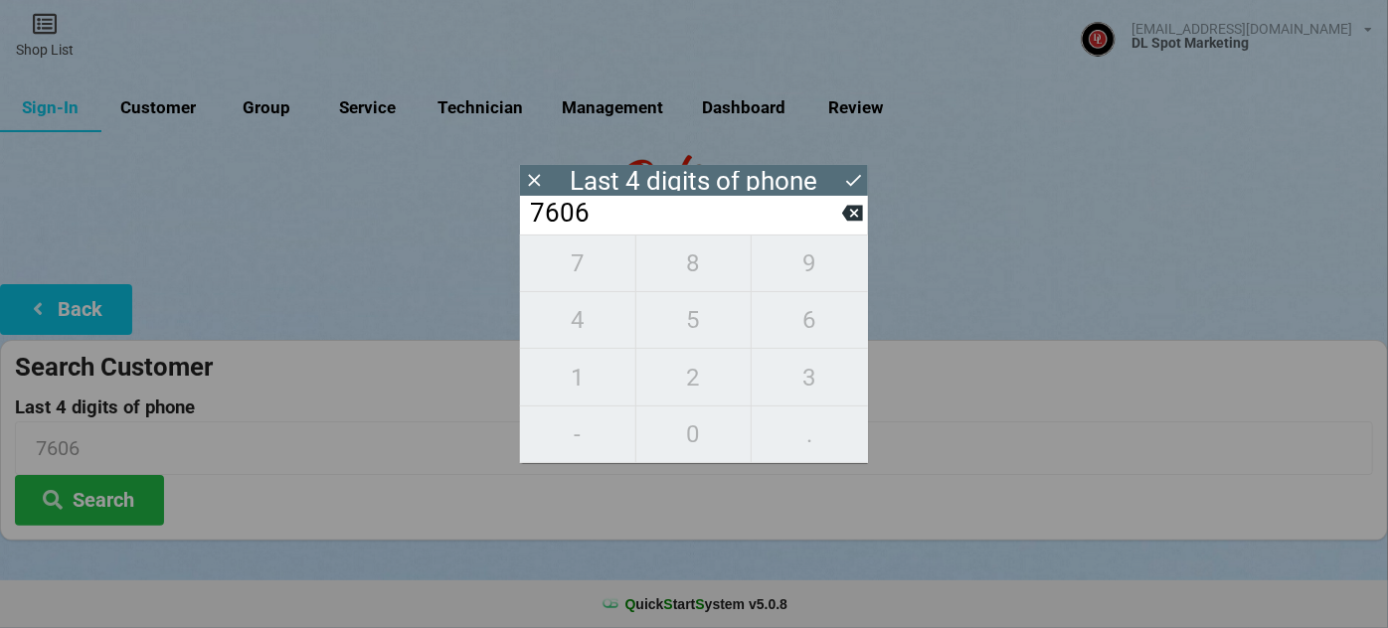
click at [852, 181] on icon at bounding box center [853, 180] width 21 height 21
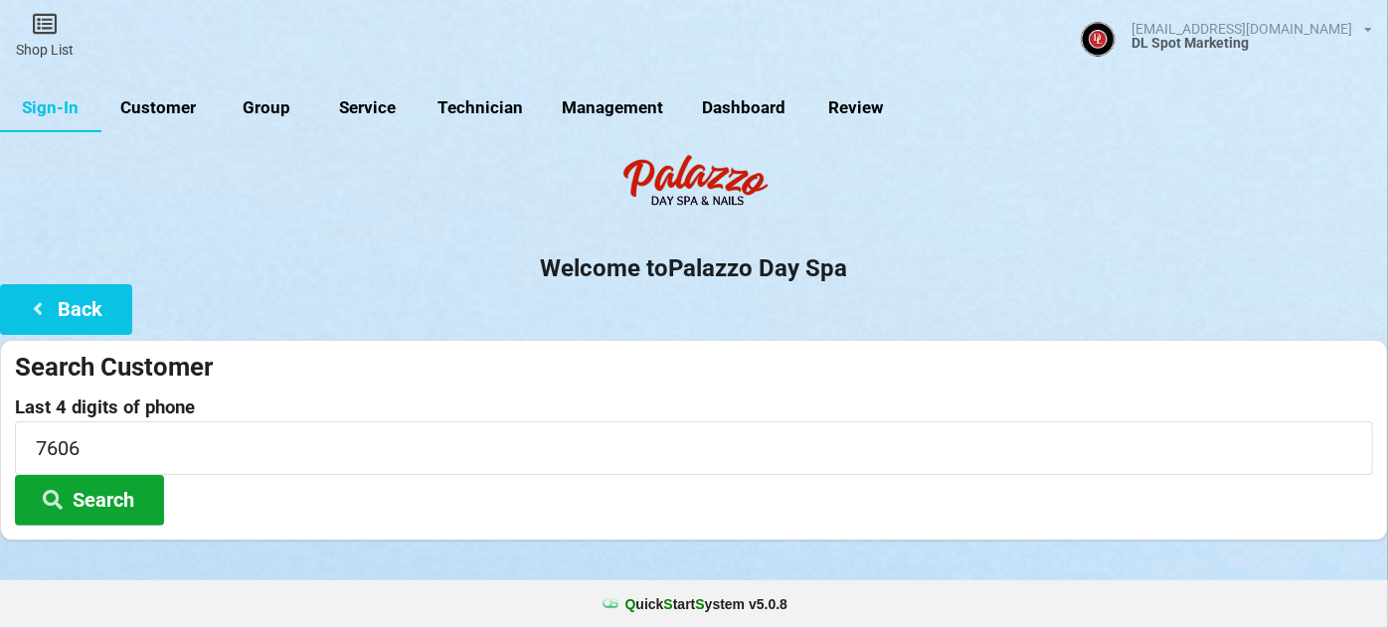
click at [99, 495] on button "Search" at bounding box center [89, 500] width 149 height 51
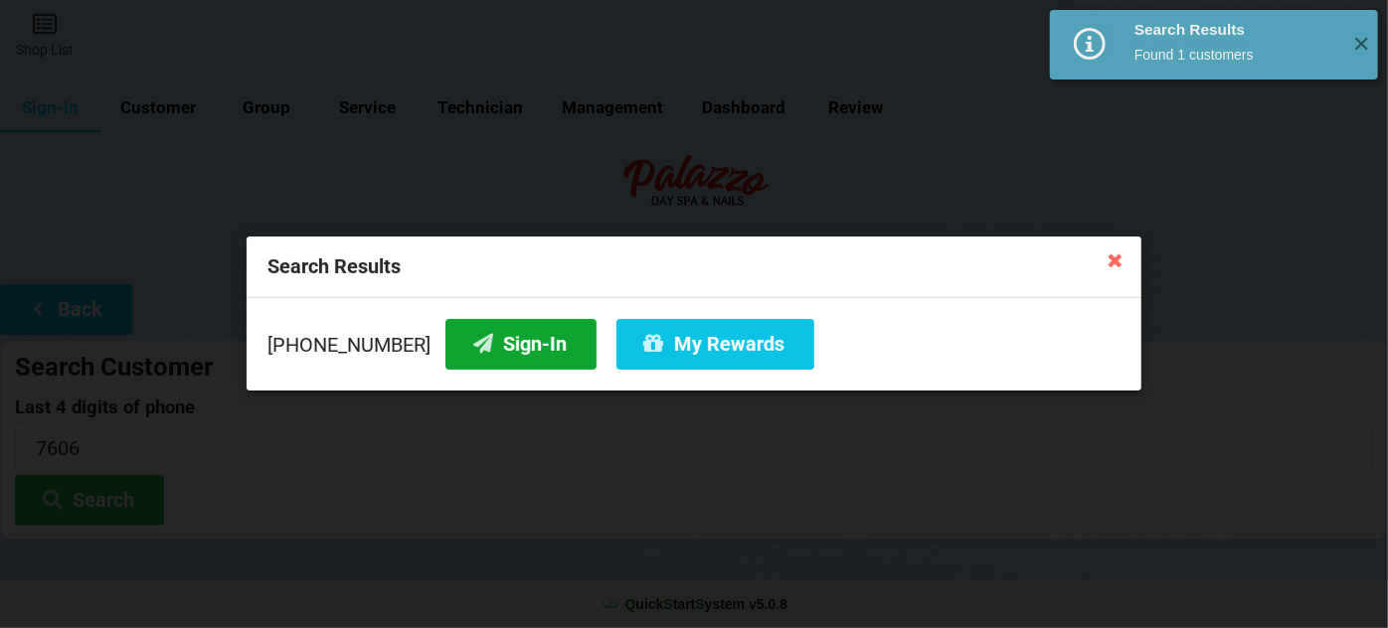
click at [477, 343] on button "Sign-In" at bounding box center [520, 344] width 151 height 51
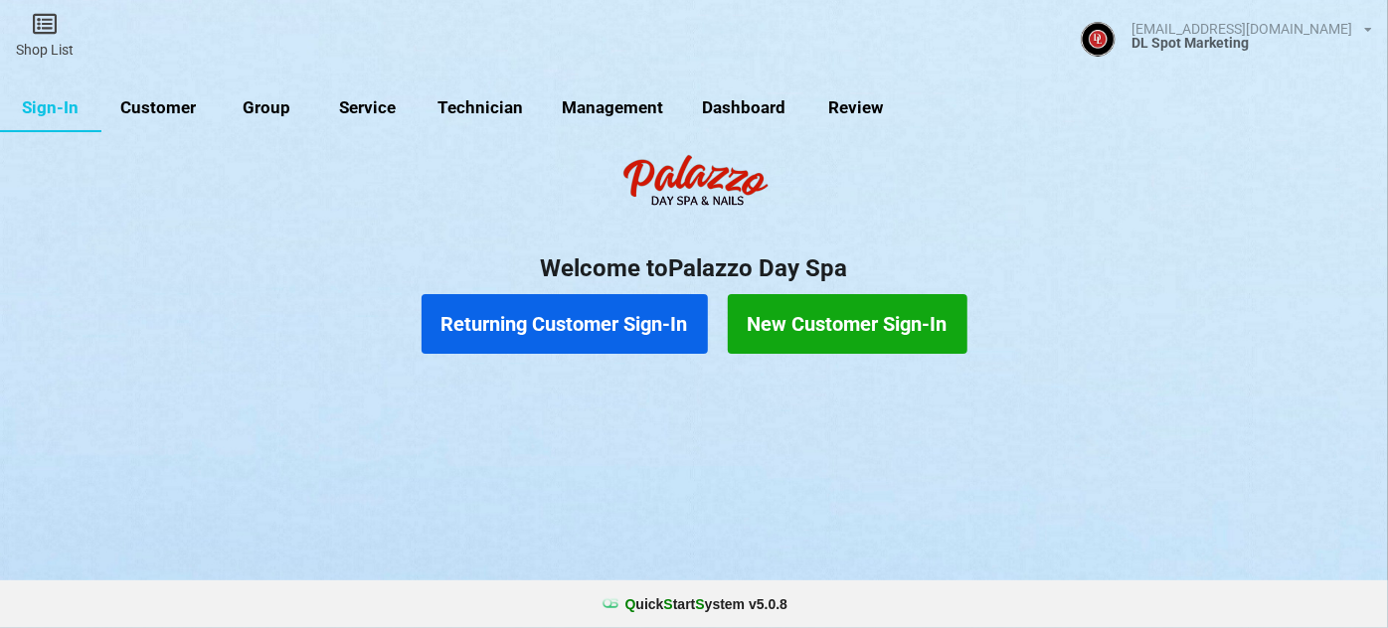
click at [177, 108] on link "Customer" at bounding box center [158, 108] width 114 height 48
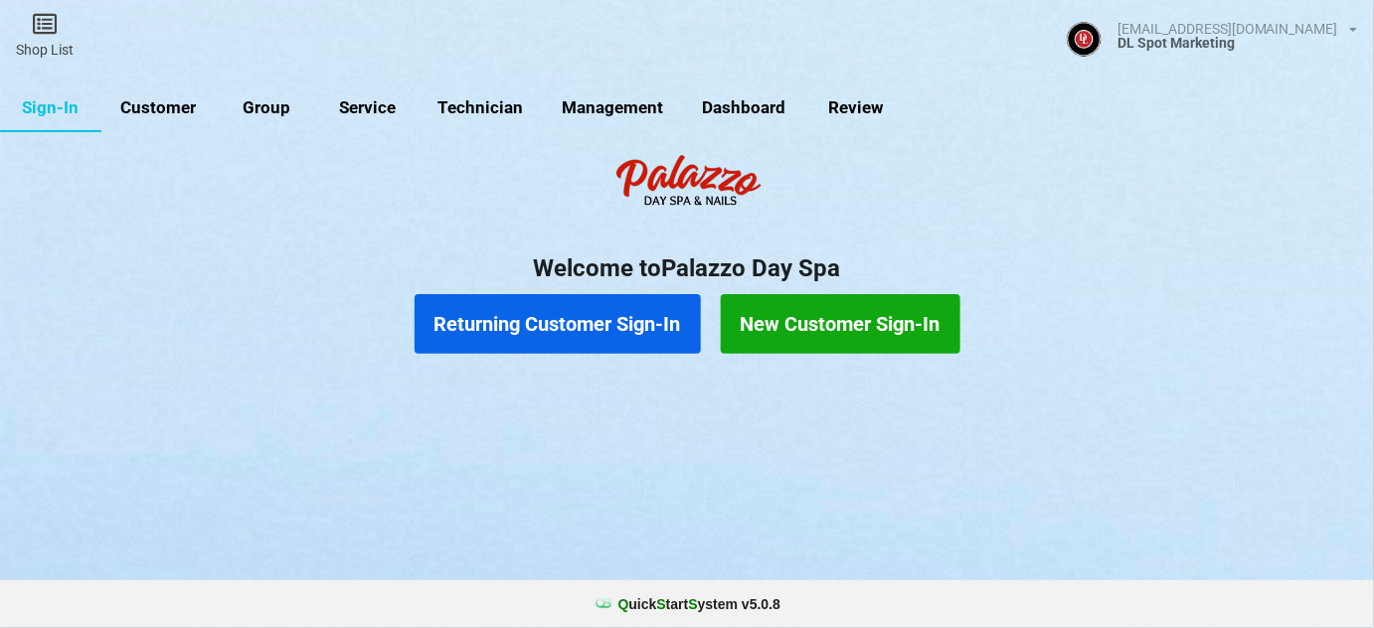
select select "25"
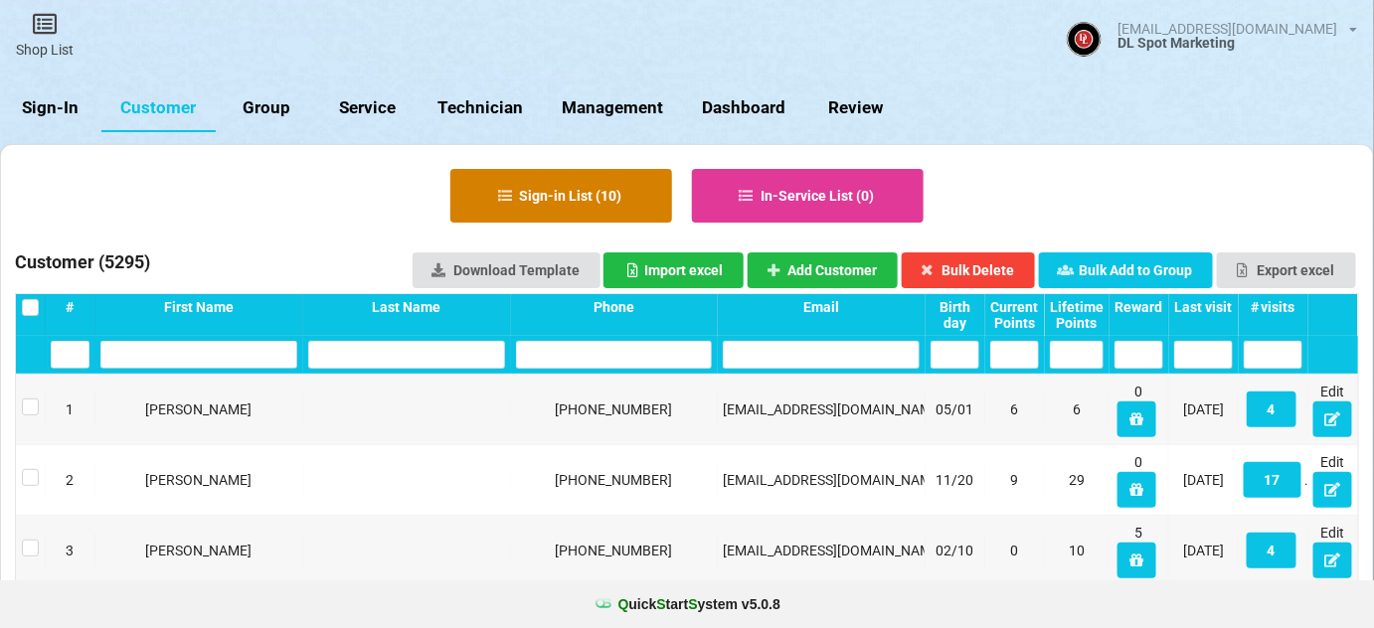
click at [591, 190] on button "Sign-in List ( 10 )" at bounding box center [561, 196] width 222 height 54
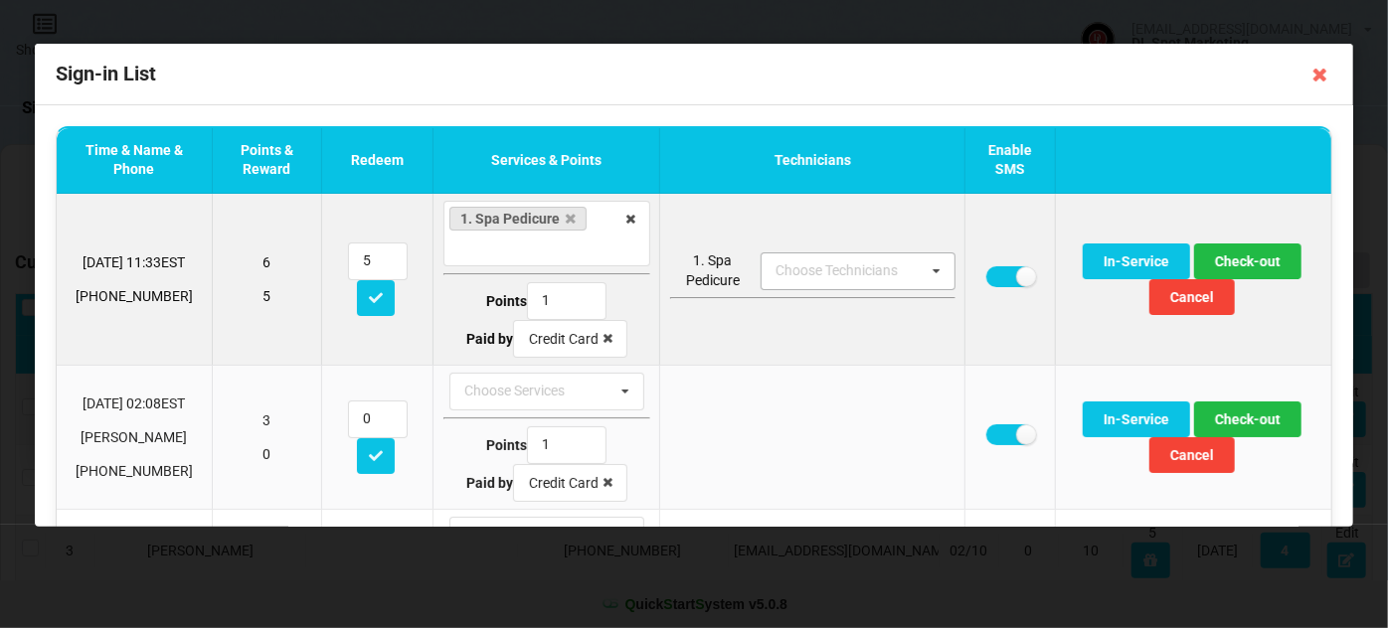
click at [928, 271] on icon at bounding box center [936, 271] width 30 height 37
click at [819, 309] on div "Tech 1" at bounding box center [857, 307] width 193 height 37
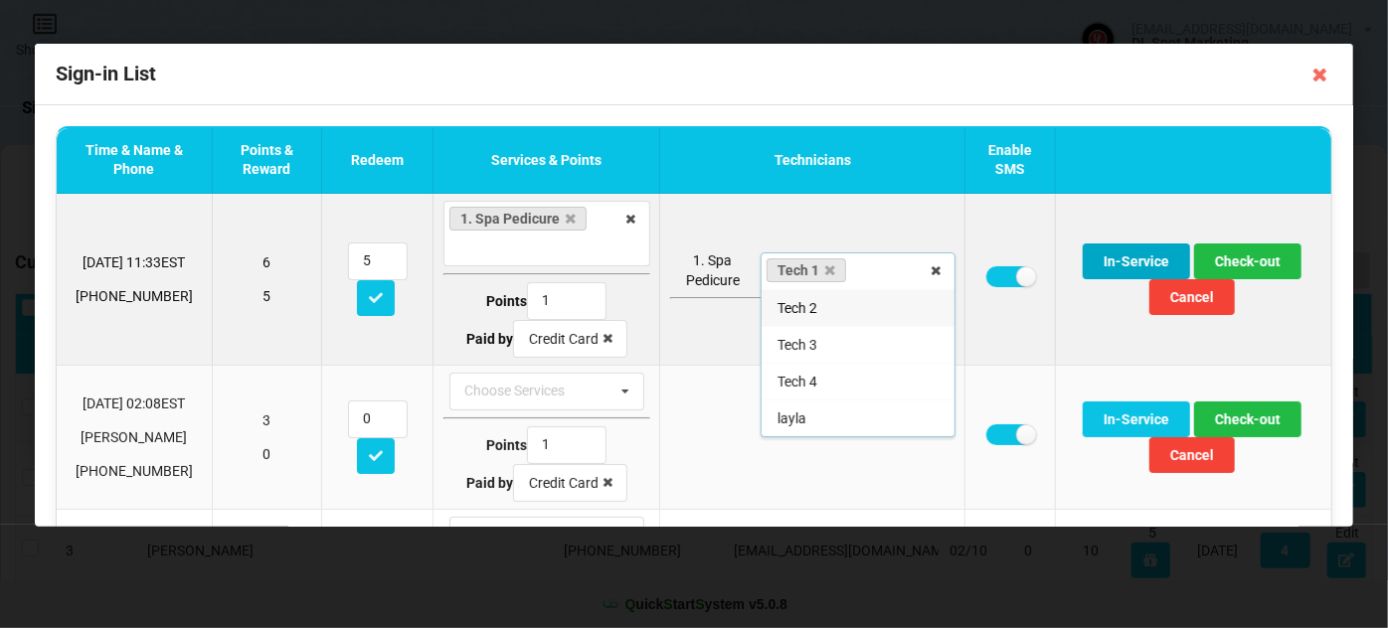
click at [1119, 260] on button "In-Service" at bounding box center [1135, 262] width 107 height 36
click at [1107, 253] on button "In-Service" at bounding box center [1135, 262] width 107 height 36
click at [1121, 262] on button "In-Service" at bounding box center [1135, 262] width 107 height 36
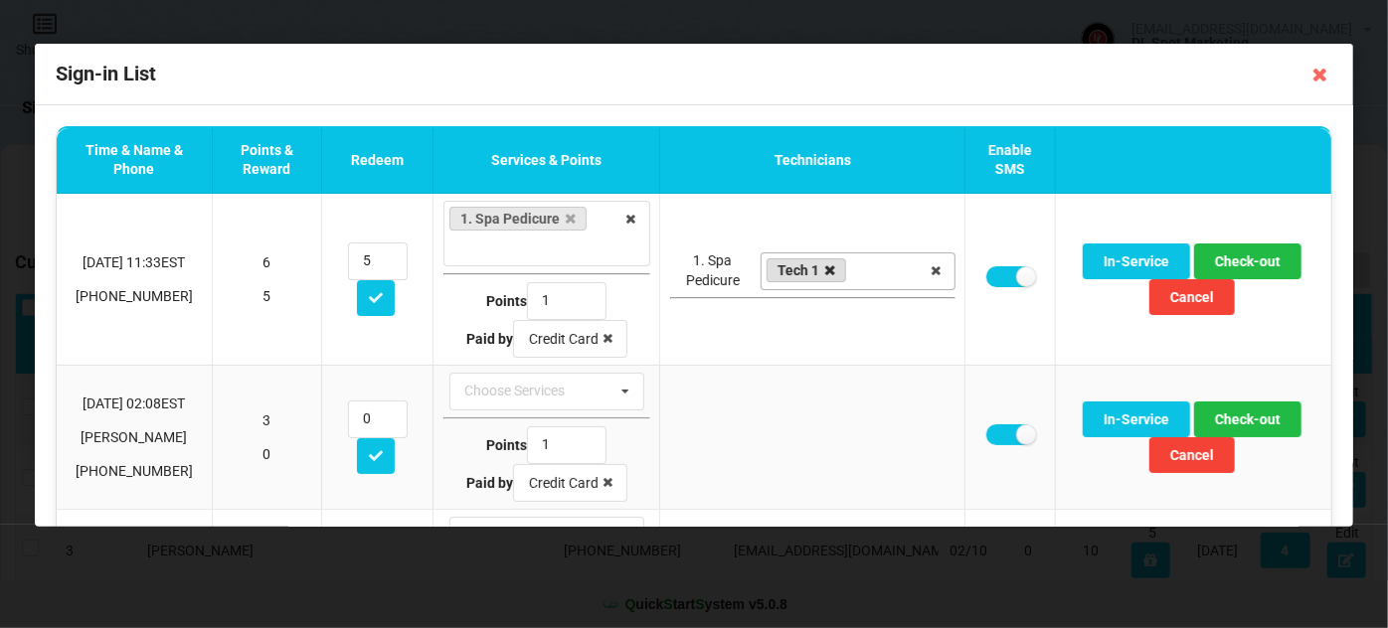
click at [825, 264] on icon at bounding box center [830, 270] width 10 height 13
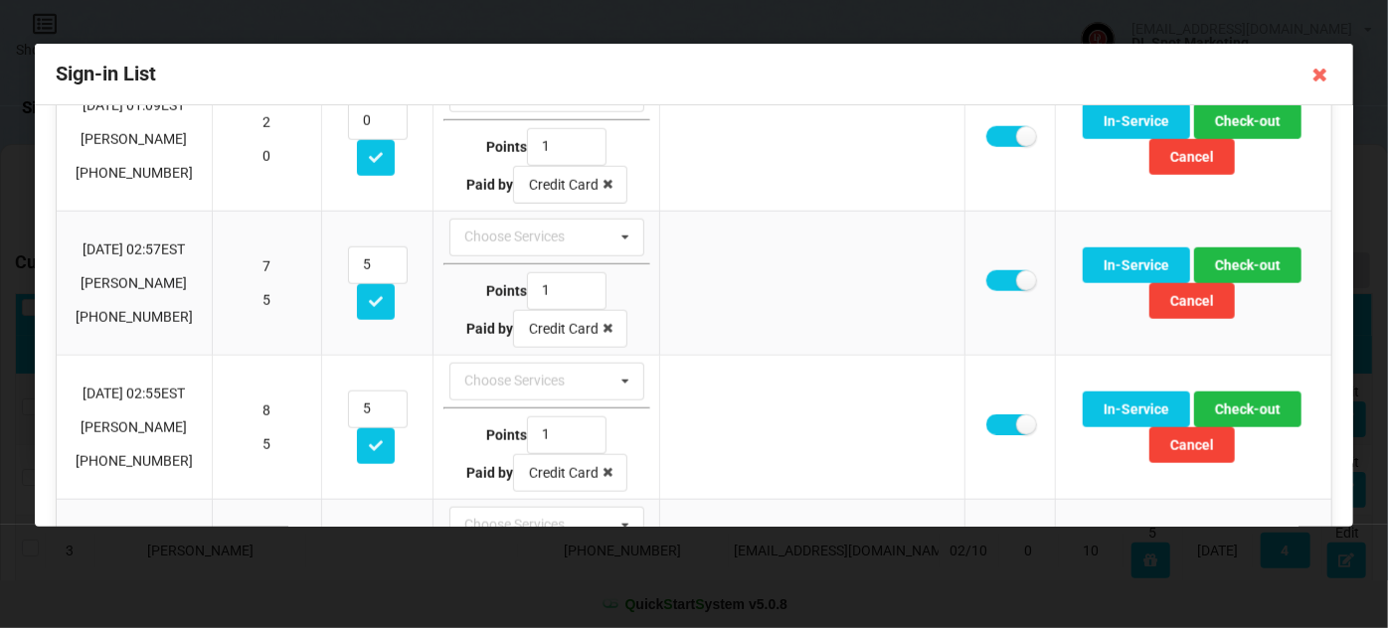
scroll to position [1142, 0]
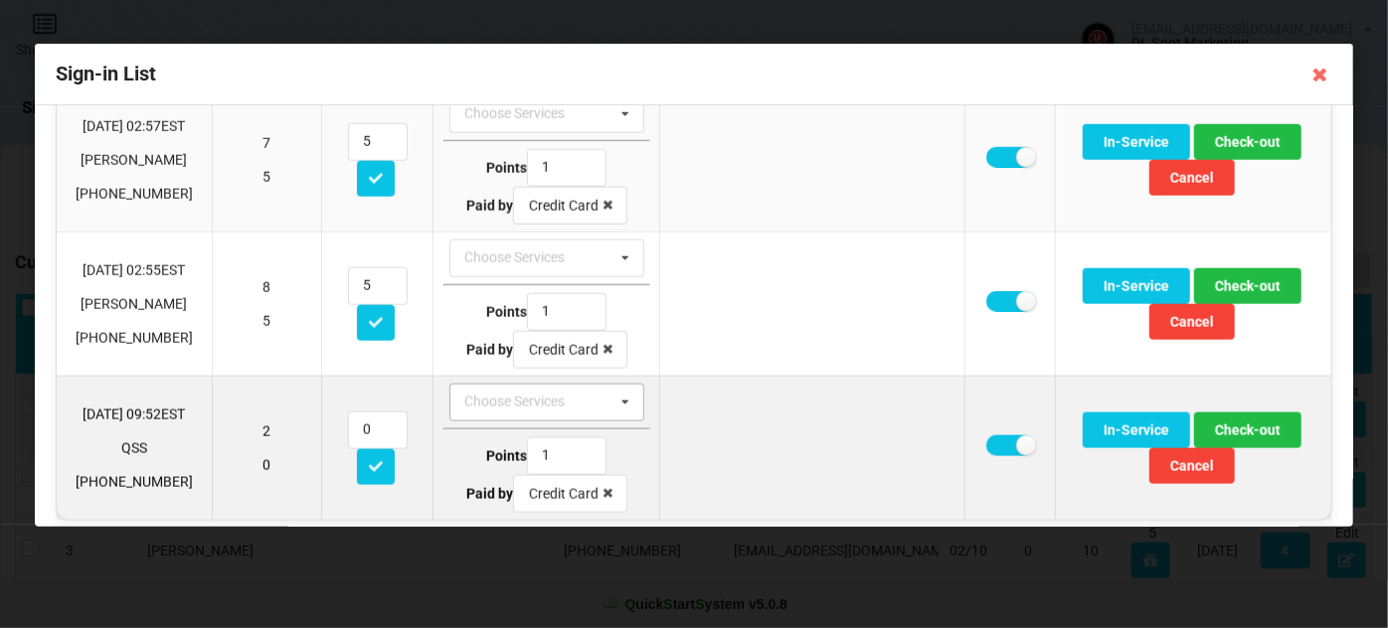
drag, startPoint x: 620, startPoint y: 388, endPoint x: 606, endPoint y: 391, distance: 14.2
click at [618, 388] on icon at bounding box center [625, 403] width 30 height 37
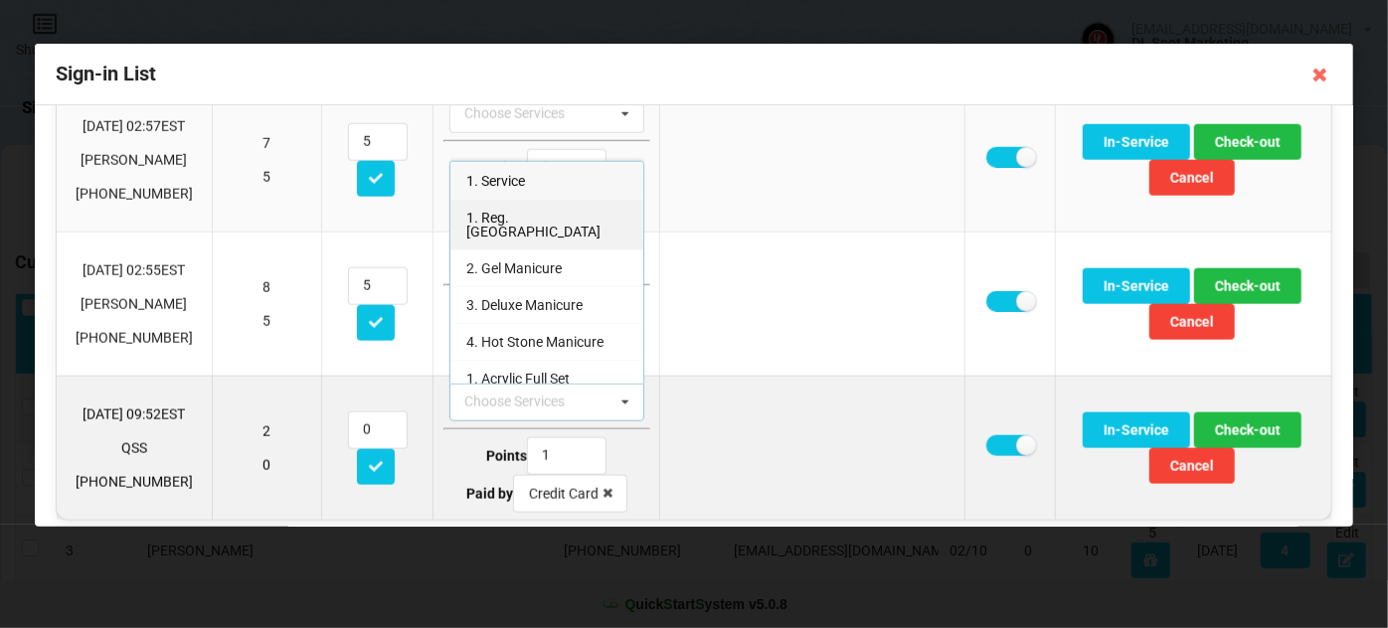
click at [511, 210] on span "1. Reg. [GEOGRAPHIC_DATA]" at bounding box center [533, 225] width 134 height 30
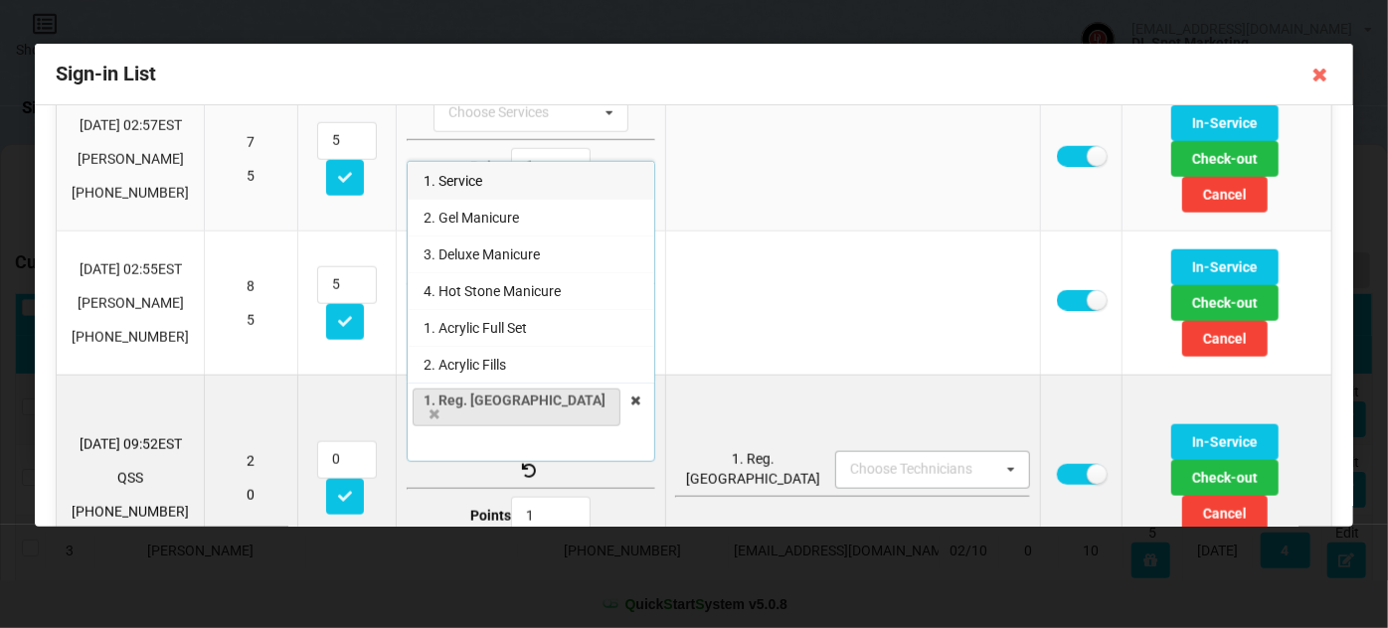
click at [996, 452] on icon at bounding box center [1011, 470] width 30 height 37
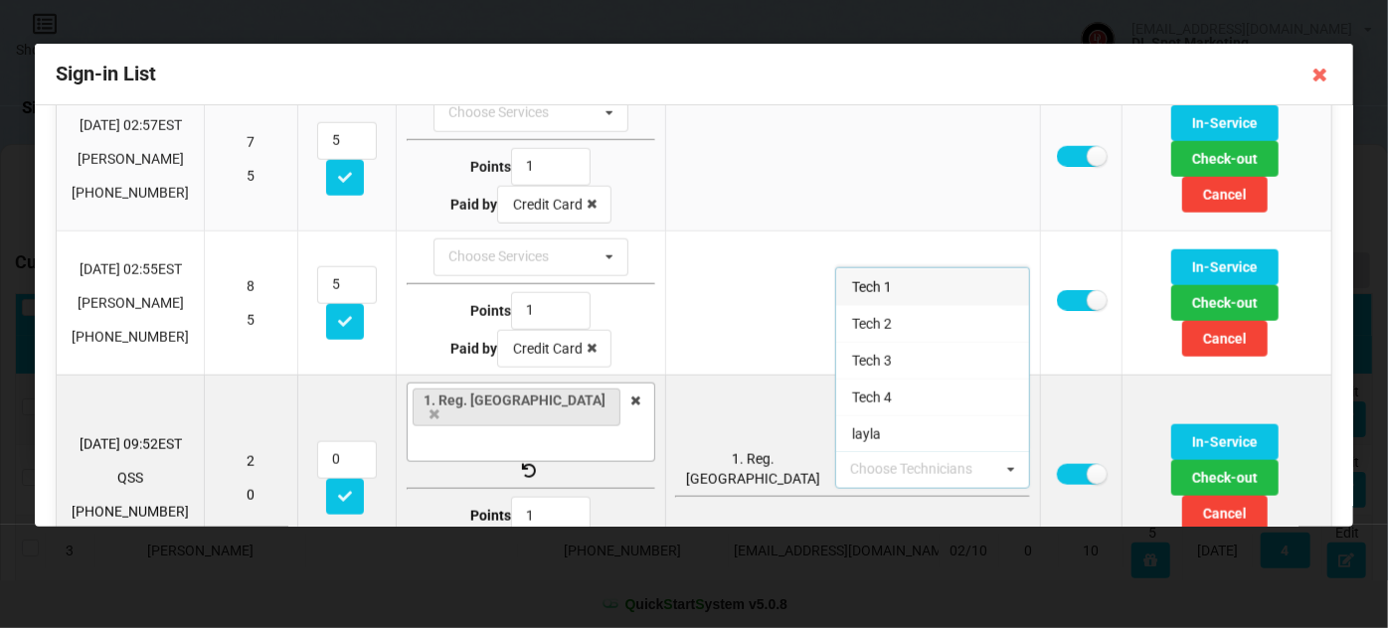
click at [836, 268] on div "Tech 1" at bounding box center [932, 286] width 193 height 37
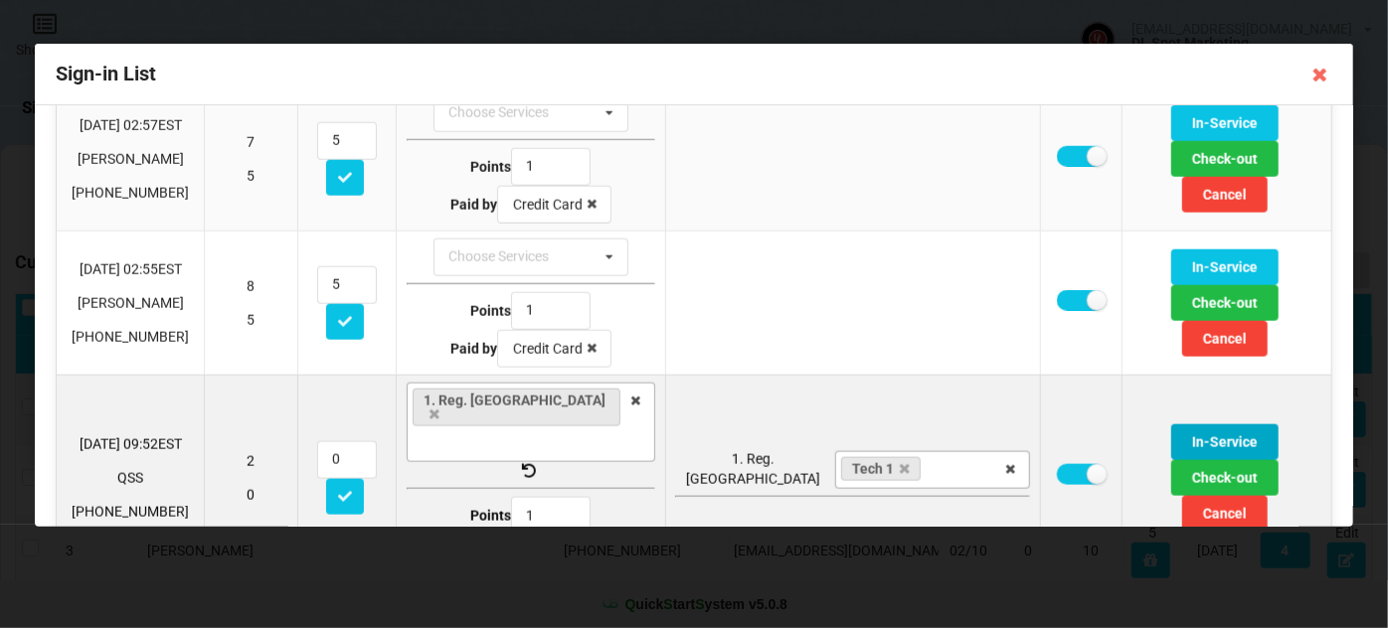
click at [1171, 427] on button "In-Service" at bounding box center [1224, 442] width 107 height 36
click at [1057, 464] on label at bounding box center [1081, 474] width 49 height 21
checkbox input "false"
click at [1171, 424] on button "In-Service" at bounding box center [1224, 442] width 107 height 36
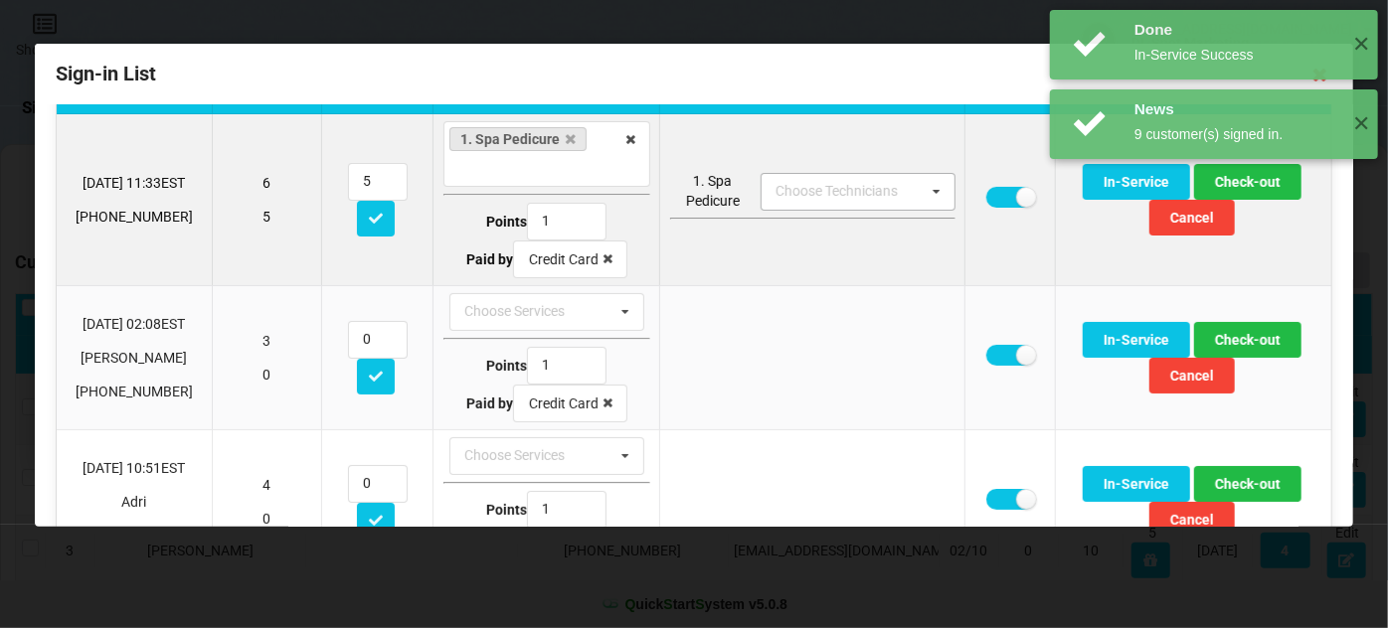
scroll to position [0, 0]
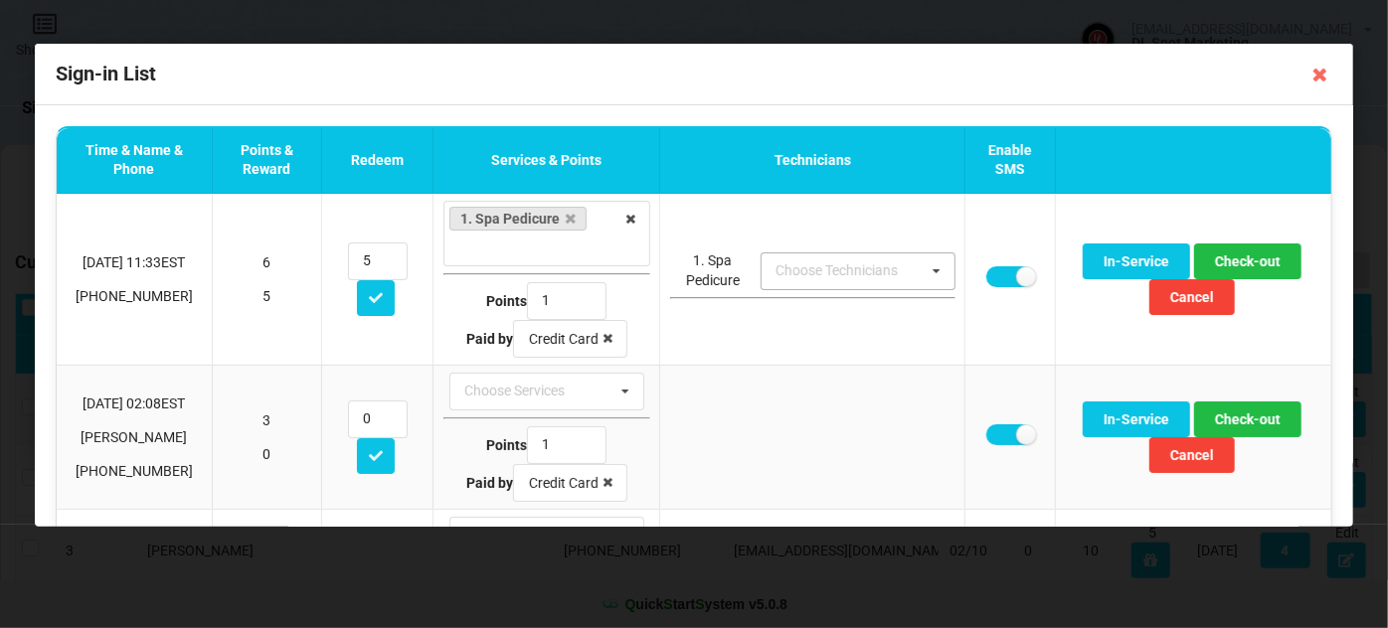
click at [922, 80] on div "Sign-in List" at bounding box center [694, 75] width 1318 height 62
click at [1323, 79] on icon at bounding box center [1320, 75] width 32 height 32
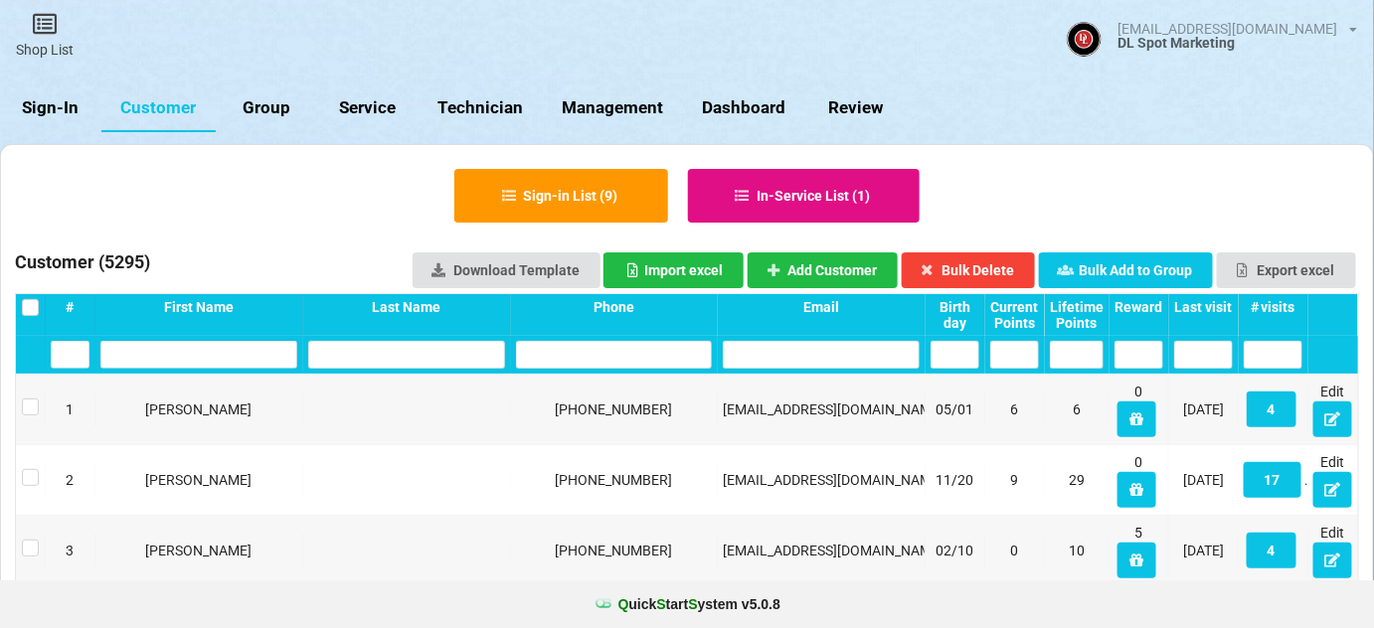
click at [819, 189] on button "In-Service List ( 1 )" at bounding box center [804, 196] width 233 height 54
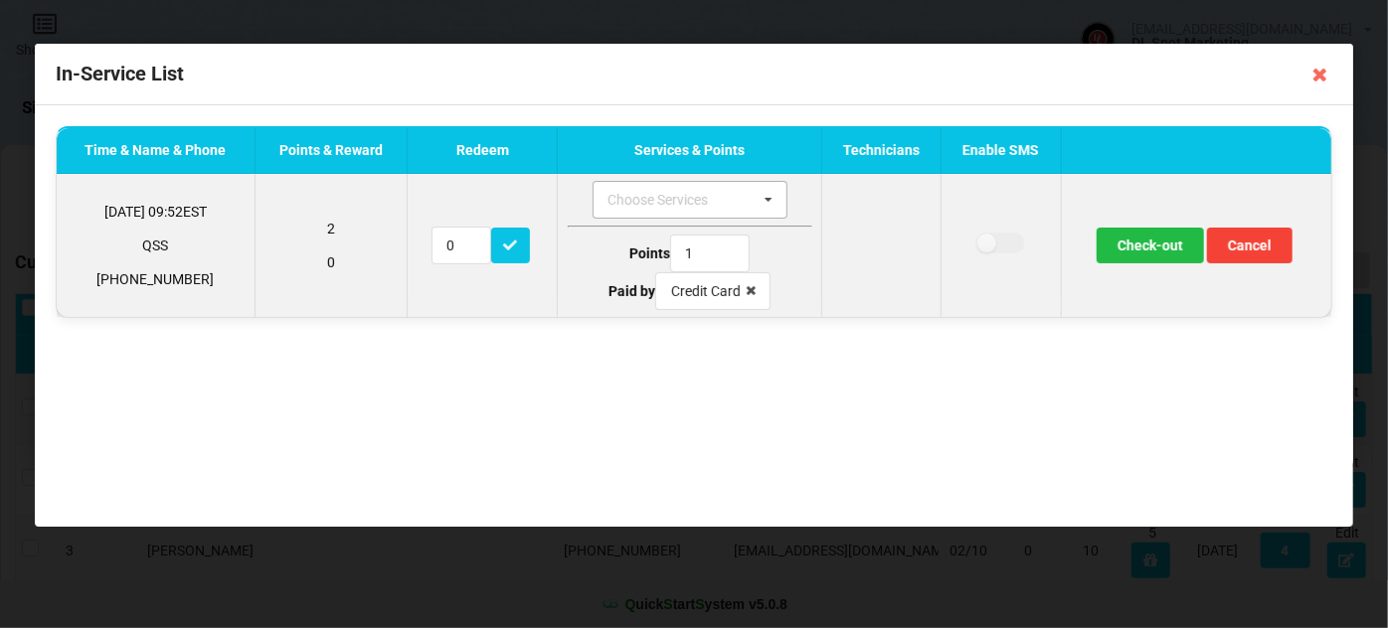
click at [773, 202] on icon at bounding box center [768, 200] width 30 height 37
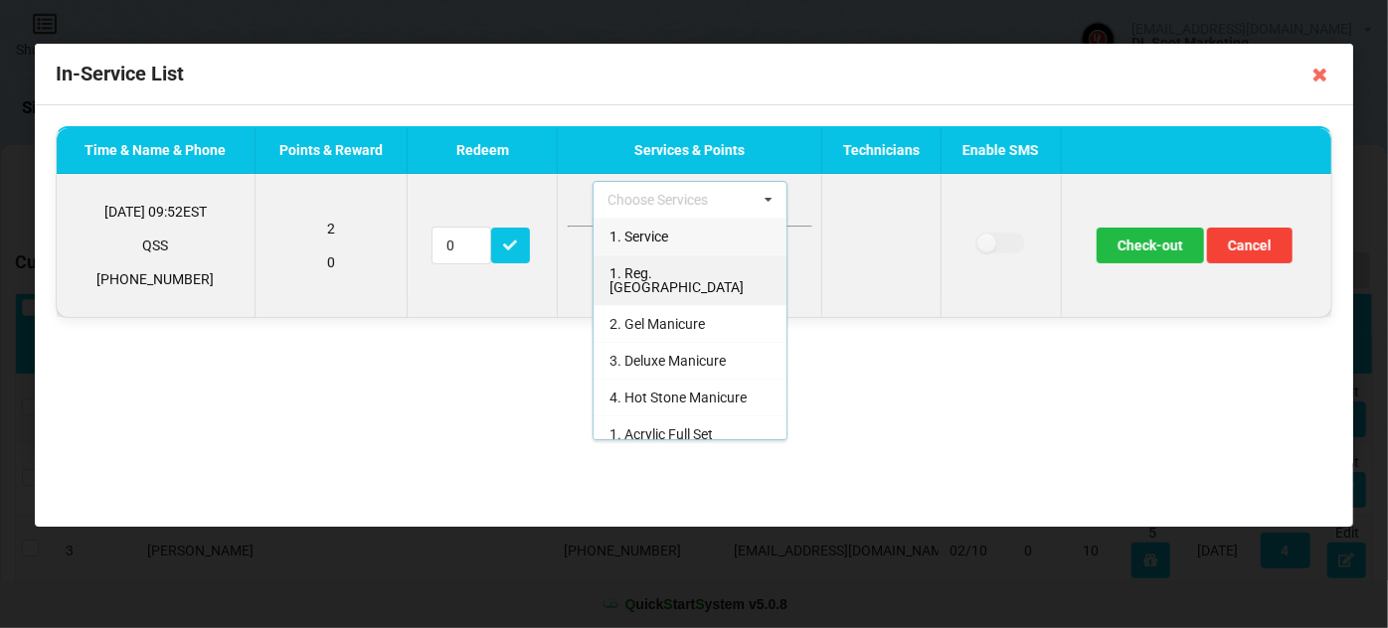
click at [661, 270] on span "1. Reg. [GEOGRAPHIC_DATA]" at bounding box center [676, 280] width 134 height 30
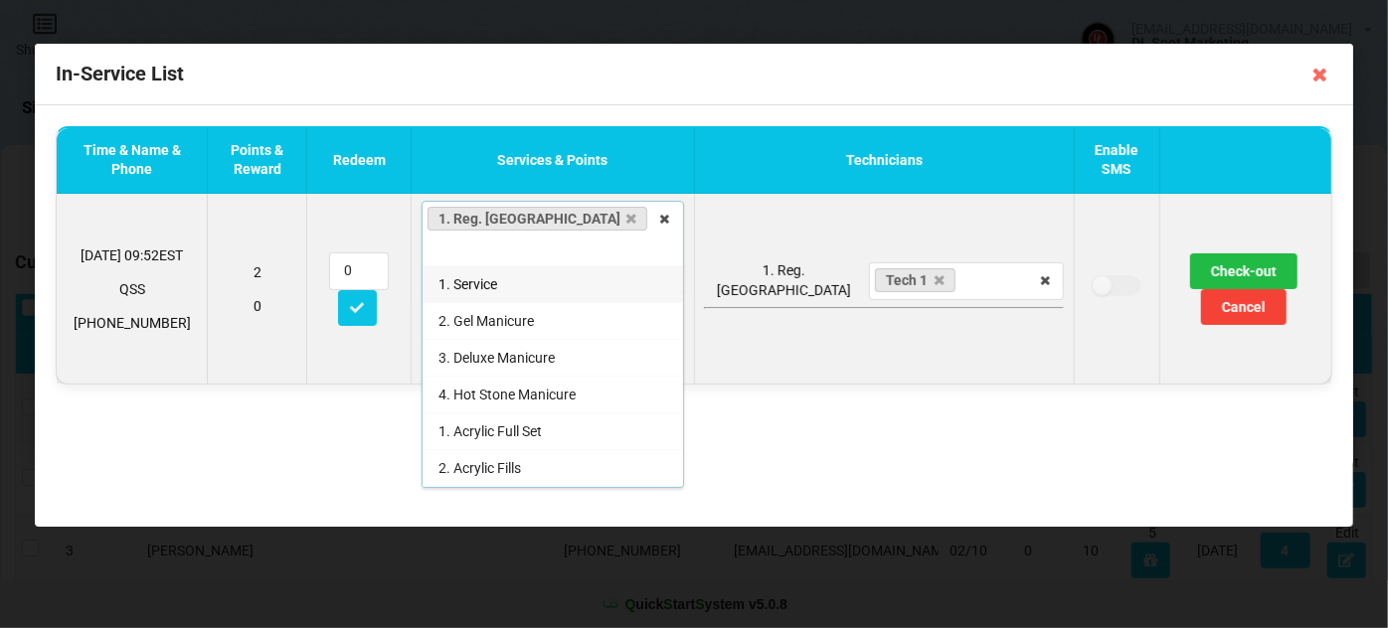
click at [832, 428] on div "Time & Name & Phone Points & Reward Redeem Services & Points Technicians Enable…" at bounding box center [694, 315] width 1318 height 421
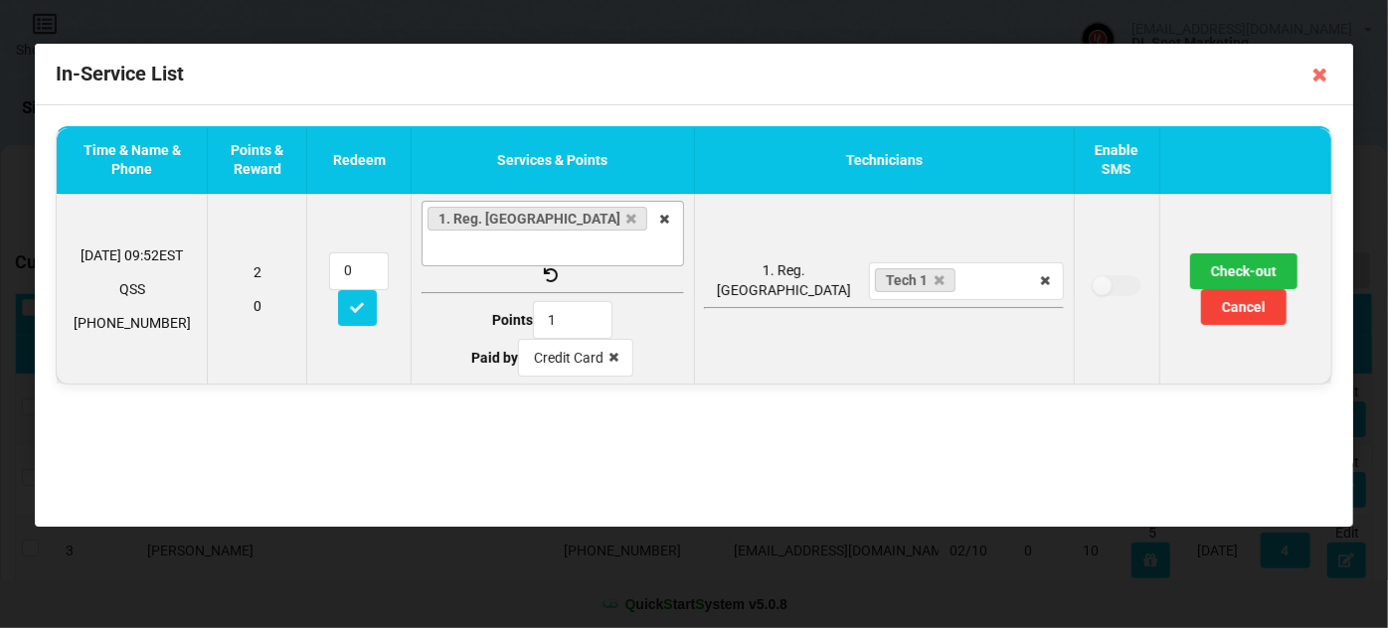
click at [1319, 77] on icon at bounding box center [1320, 75] width 32 height 32
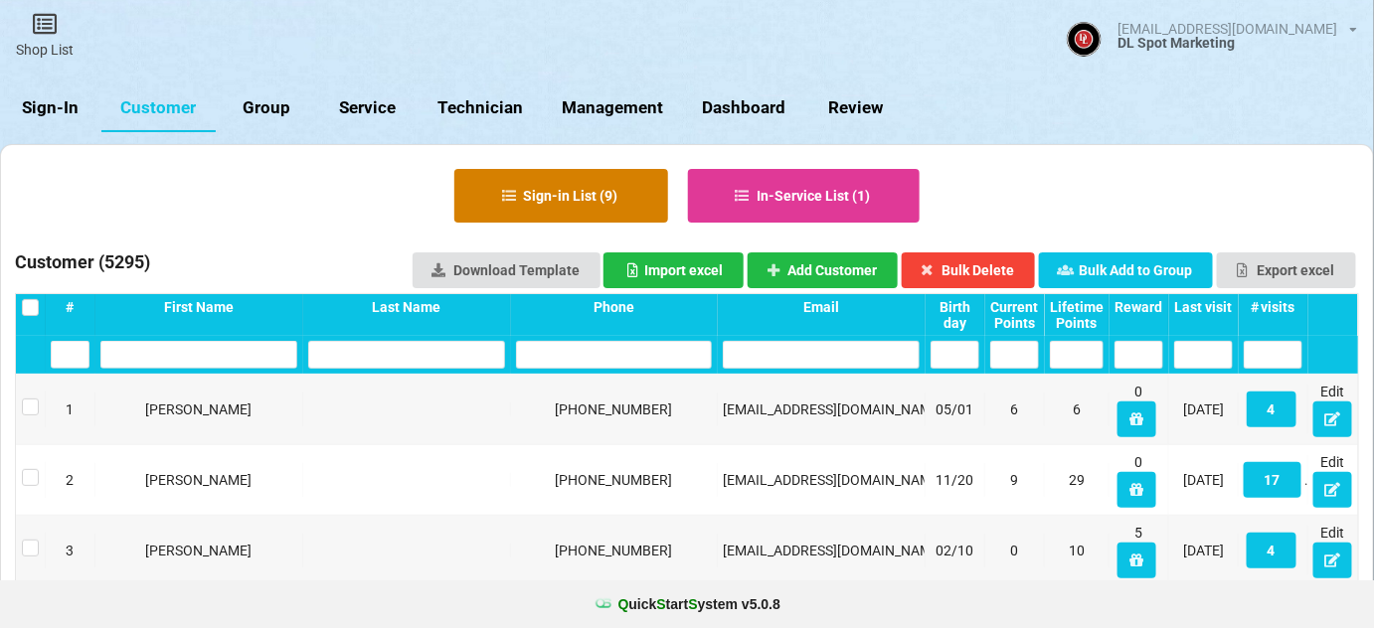
click at [584, 204] on button "Sign-in List ( 9 )" at bounding box center [561, 196] width 214 height 54
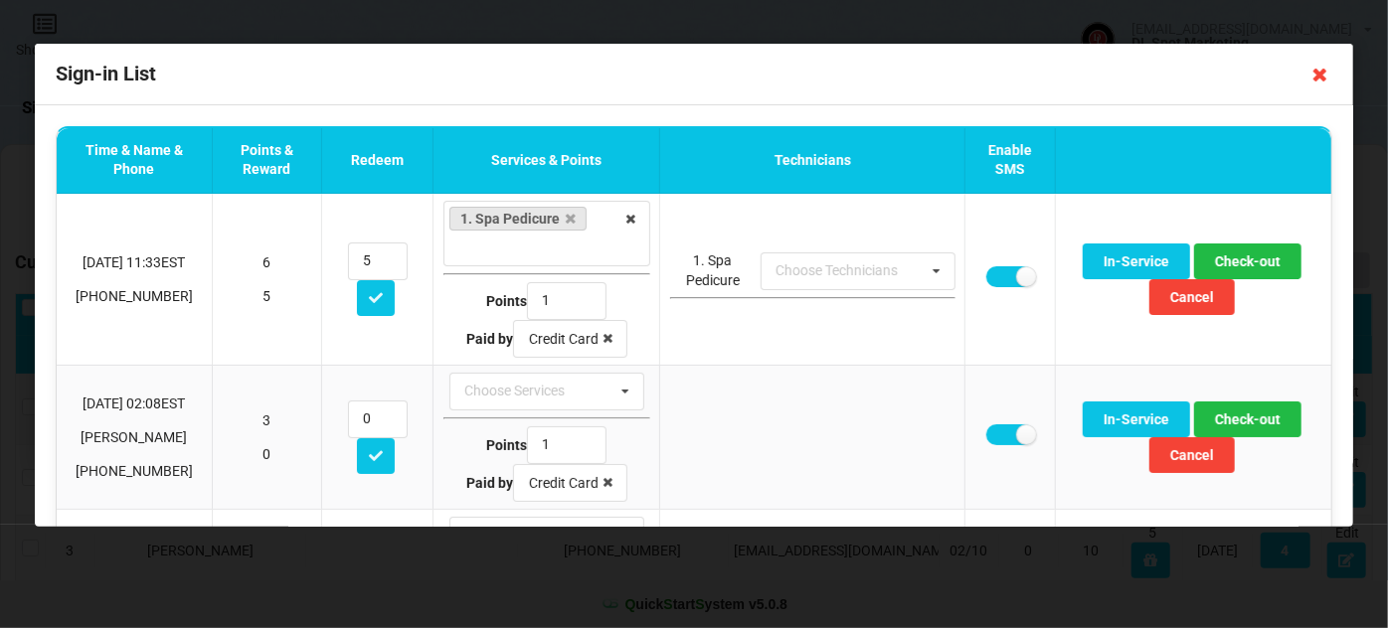
click at [1320, 72] on icon at bounding box center [1320, 75] width 32 height 32
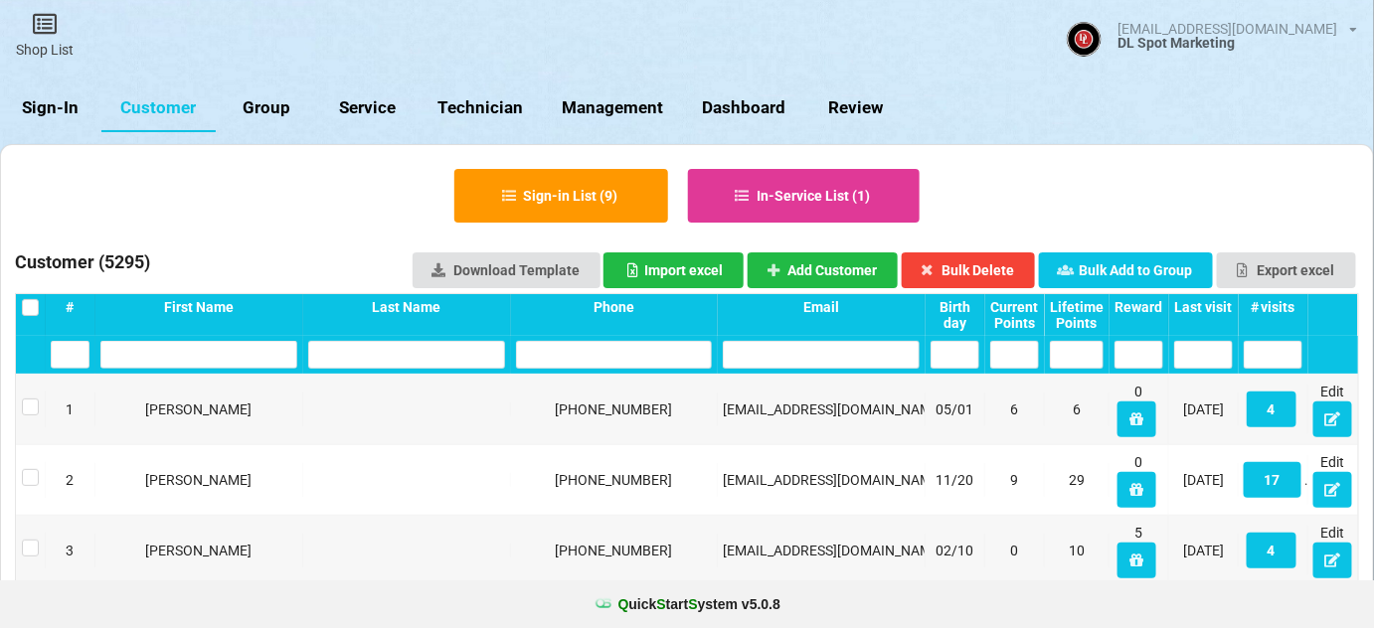
click at [63, 108] on link "Sign-In" at bounding box center [50, 108] width 101 height 48
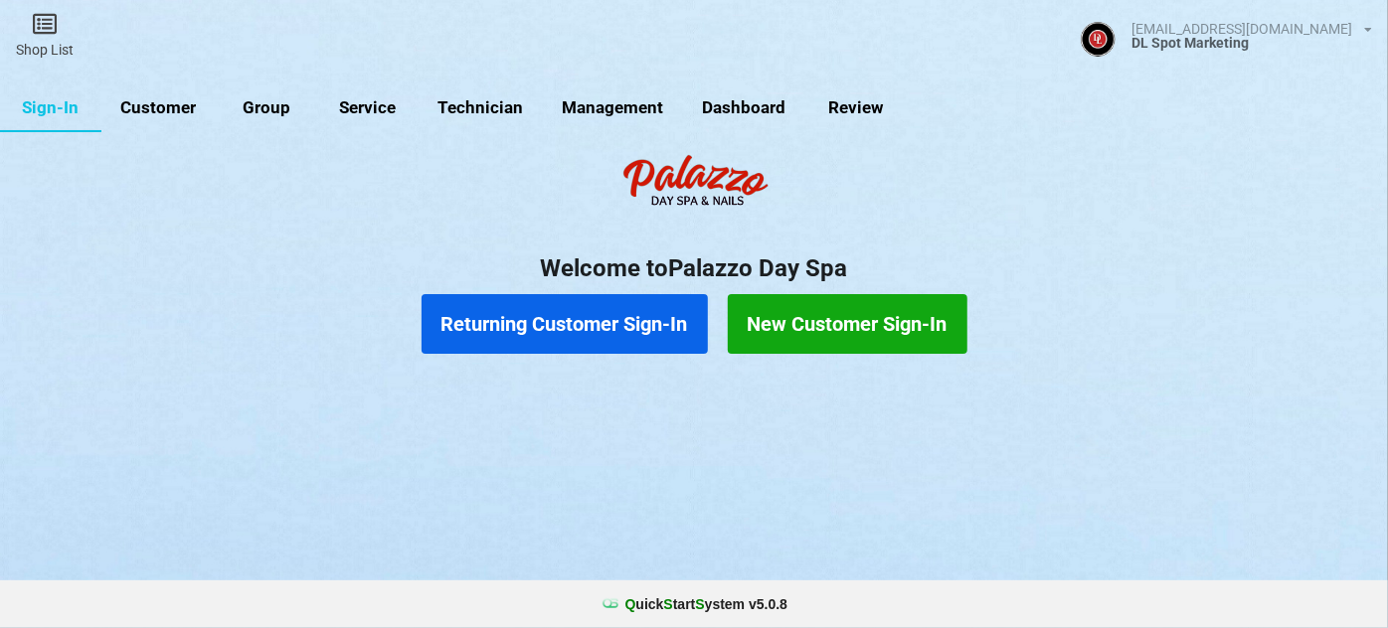
click at [598, 107] on link "Management" at bounding box center [613, 108] width 140 height 48
select select "25"
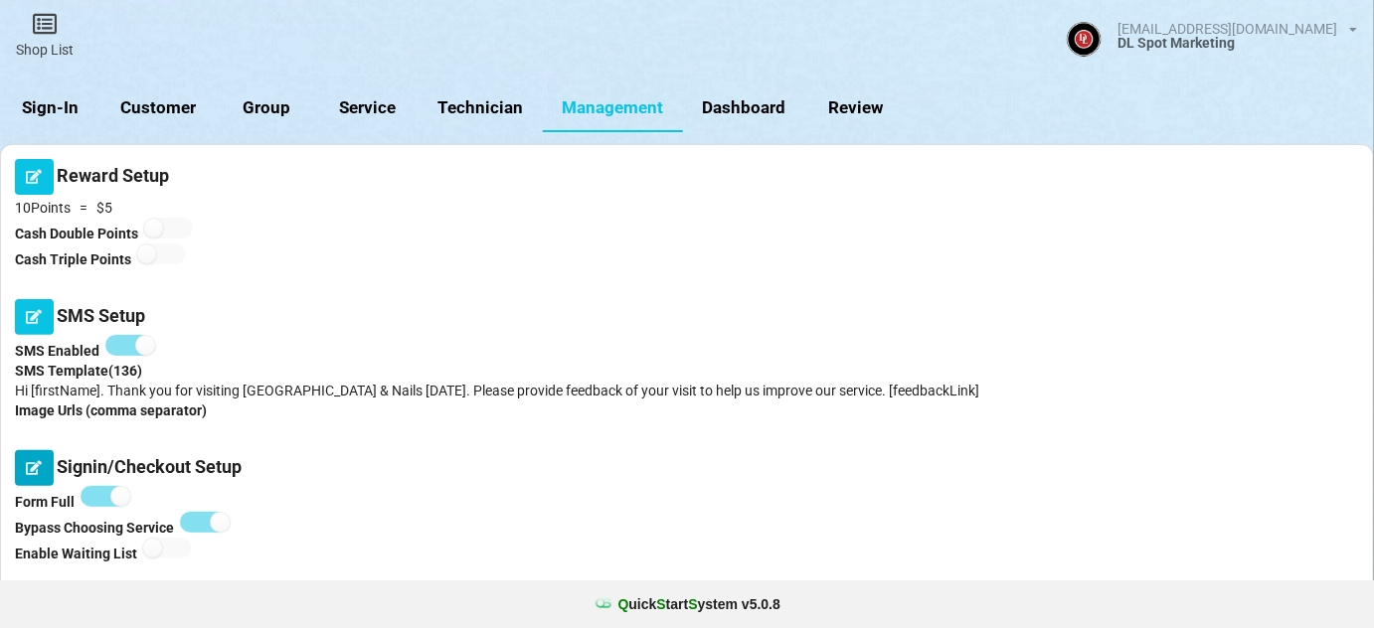
click at [37, 468] on icon at bounding box center [34, 467] width 17 height 12
click at [90, 496] on label at bounding box center [105, 496] width 49 height 21
checkbox input "false"
click at [32, 466] on icon at bounding box center [34, 467] width 17 height 12
click at [170, 104] on link "Customer" at bounding box center [158, 108] width 114 height 48
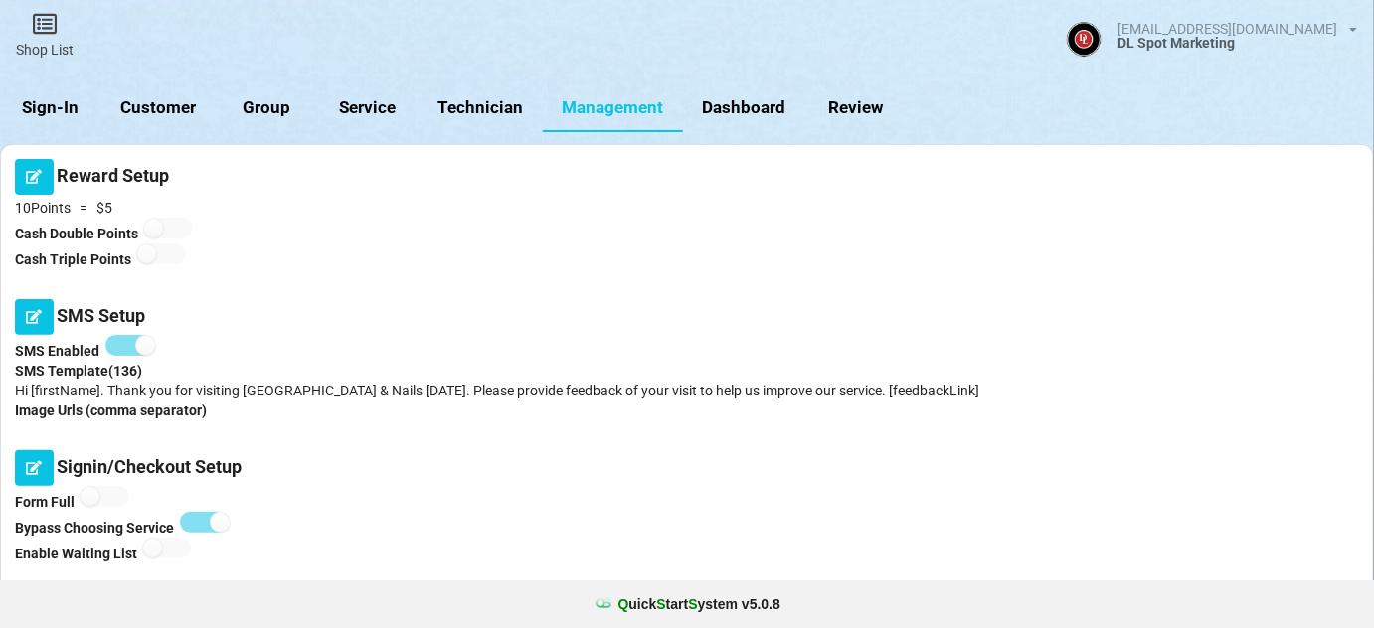
select select "25"
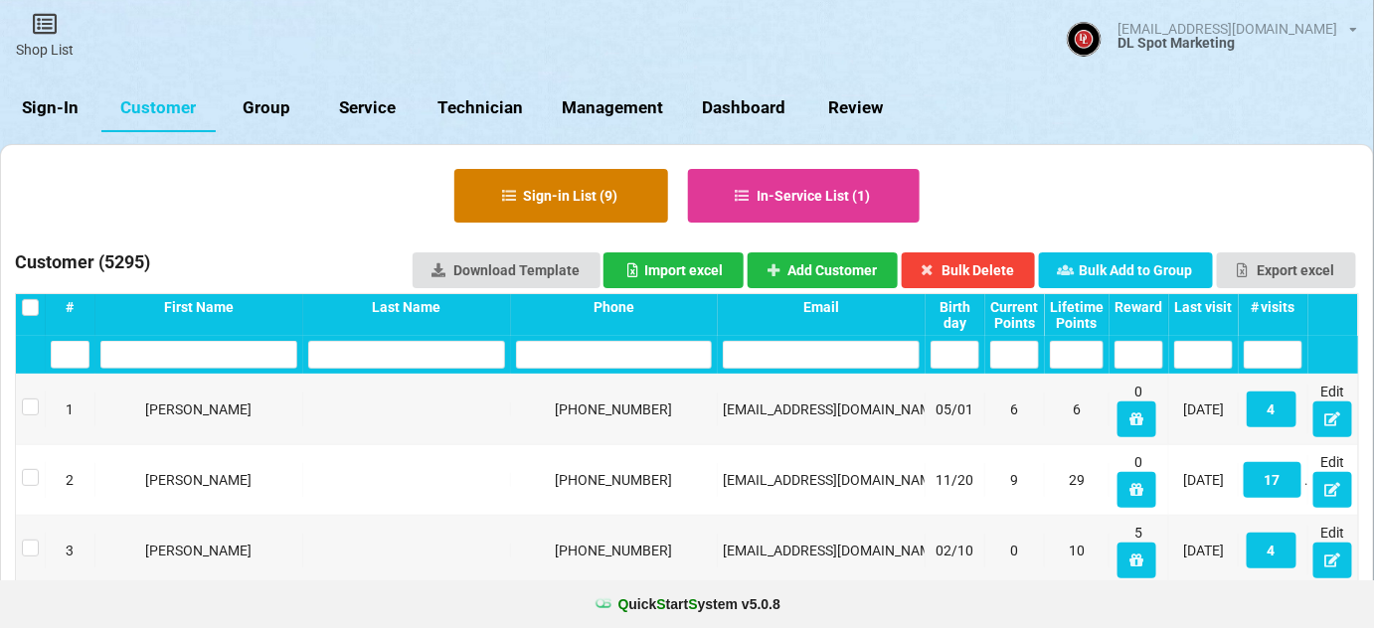
click at [538, 192] on button "Sign-in List ( 9 )" at bounding box center [561, 196] width 214 height 54
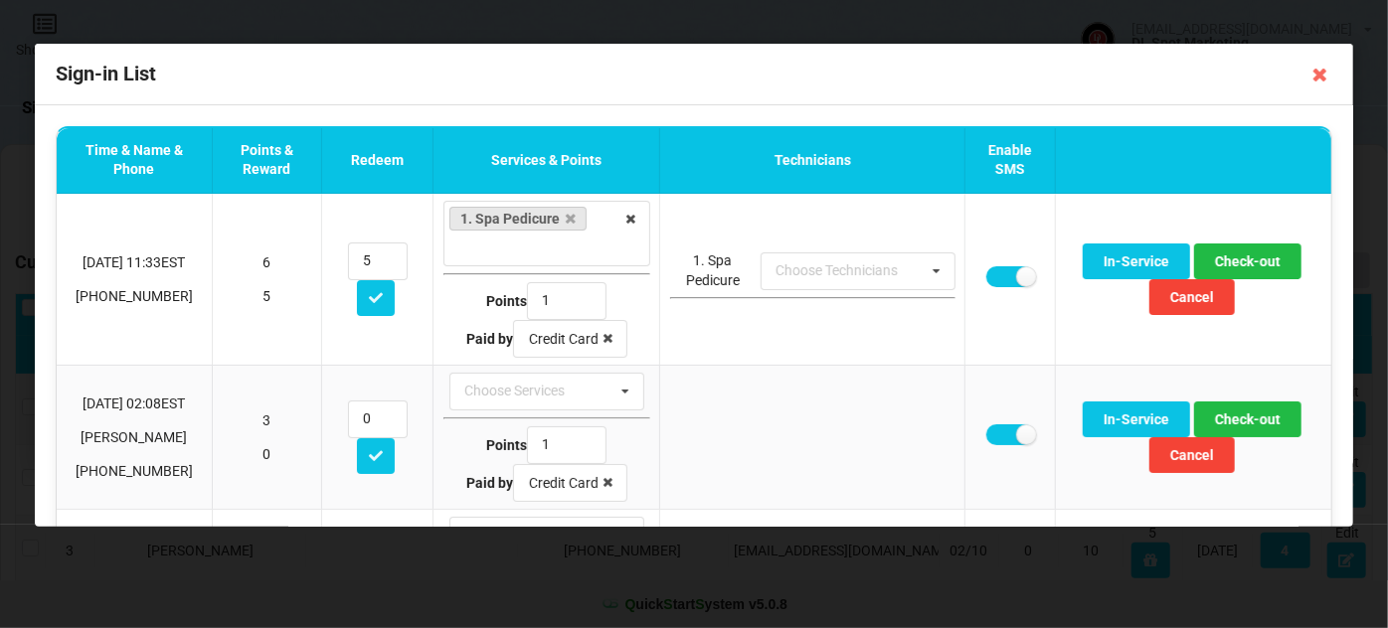
drag, startPoint x: 1317, startPoint y: 70, endPoint x: 1298, endPoint y: 82, distance: 22.3
click at [1316, 71] on icon at bounding box center [1320, 75] width 32 height 32
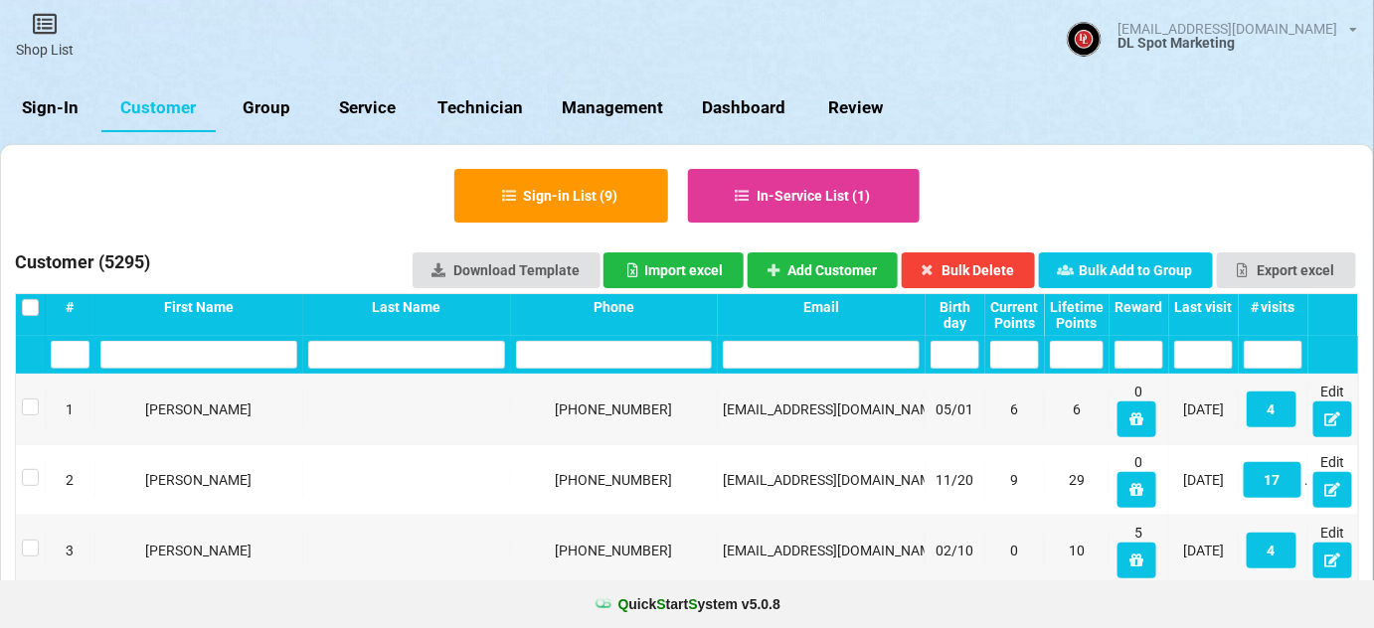
click at [591, 113] on link "Management" at bounding box center [613, 108] width 140 height 48
select select "25"
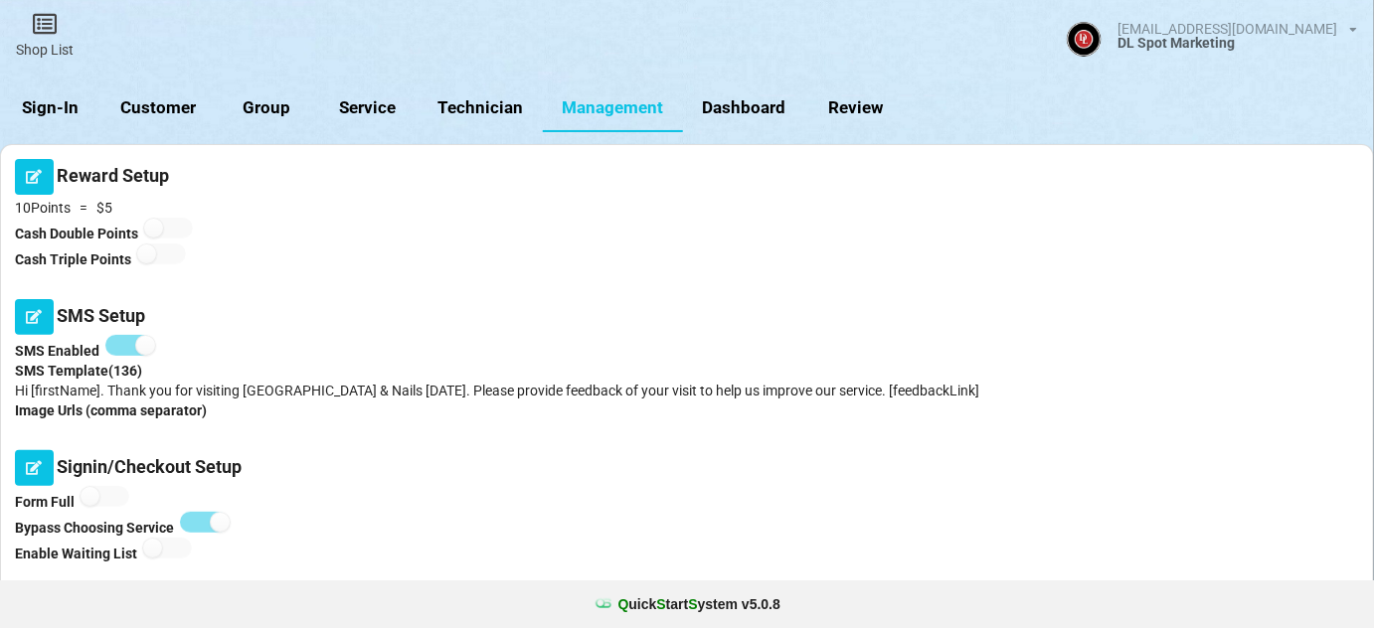
click at [69, 107] on link "Sign-In" at bounding box center [50, 108] width 101 height 48
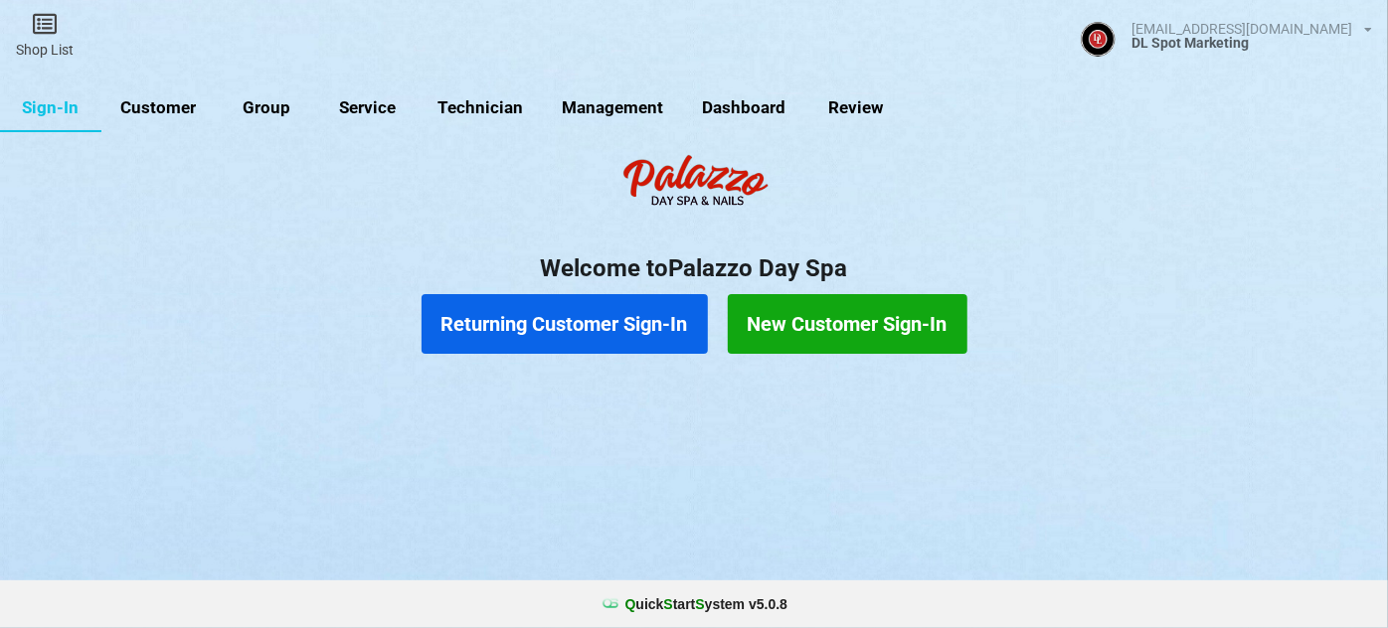
click at [180, 115] on link "Customer" at bounding box center [158, 108] width 114 height 48
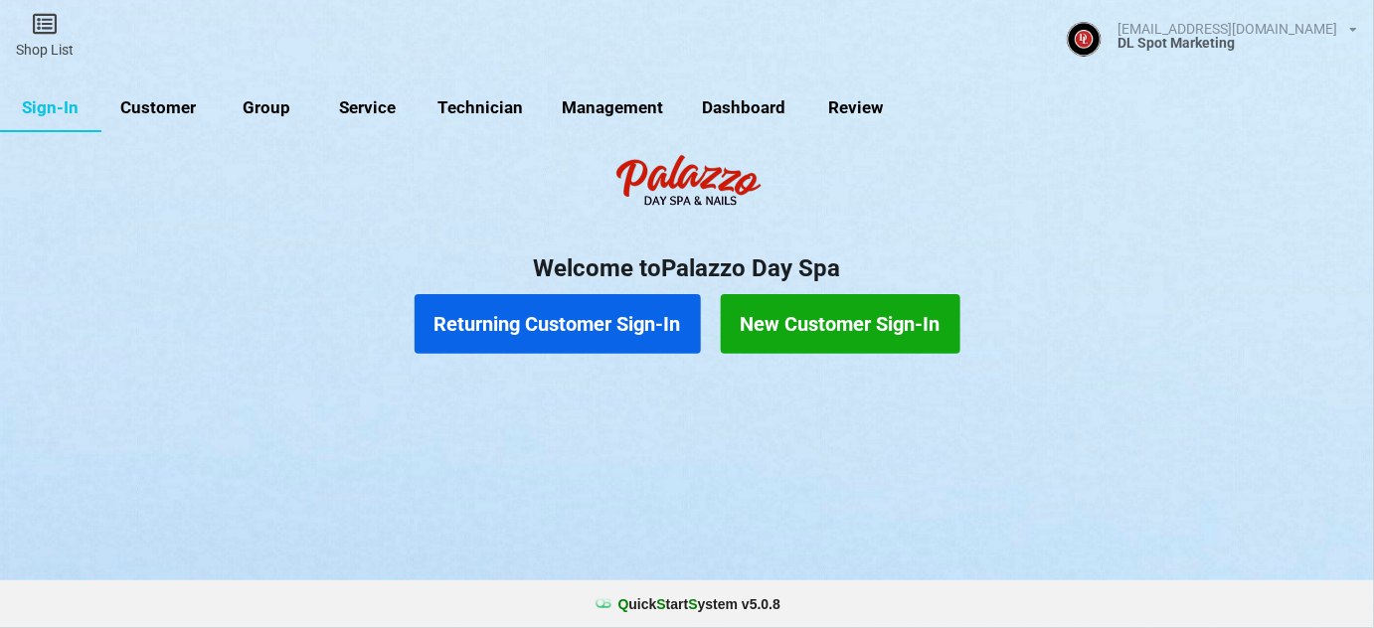
select select "25"
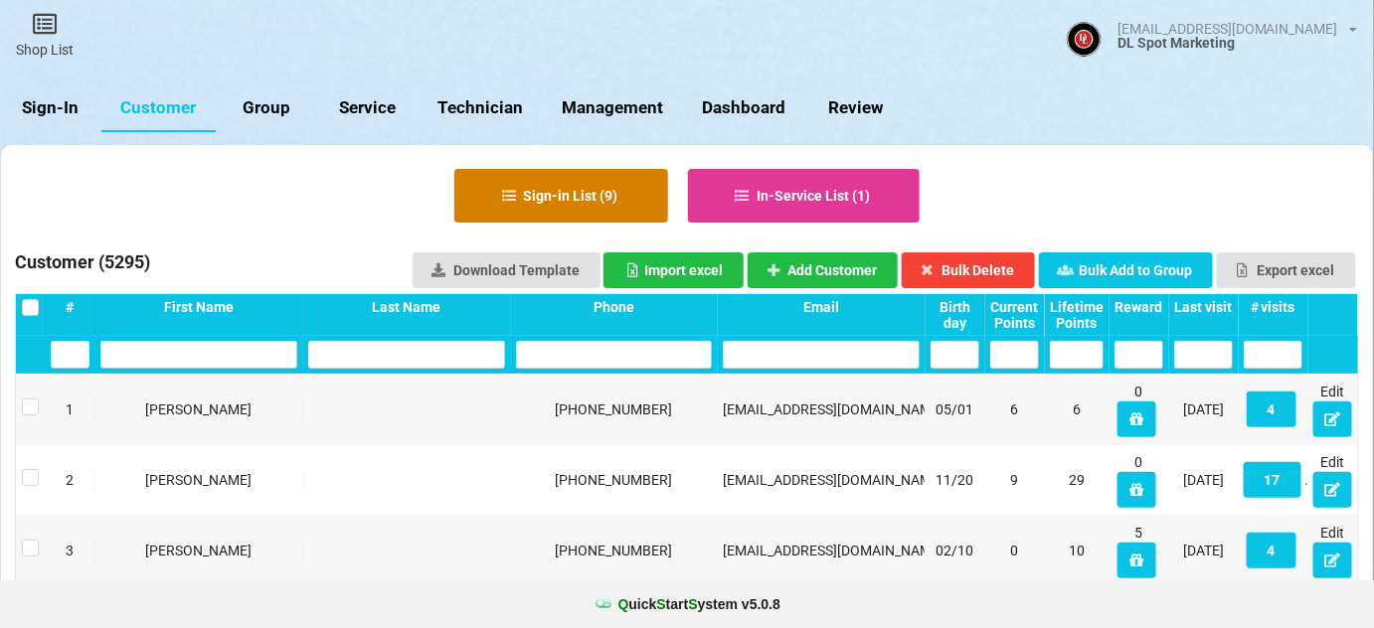
click at [569, 192] on button "Sign-in List ( 9 )" at bounding box center [561, 196] width 214 height 54
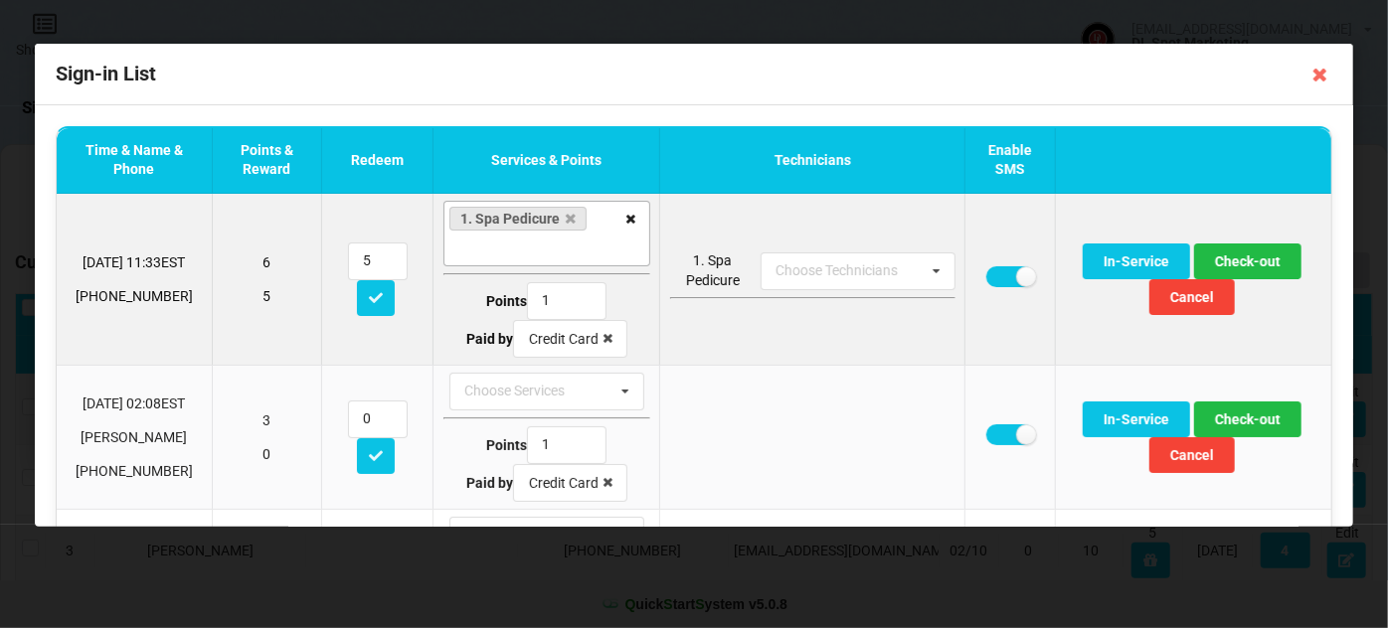
click at [621, 217] on icon at bounding box center [630, 220] width 31 height 37
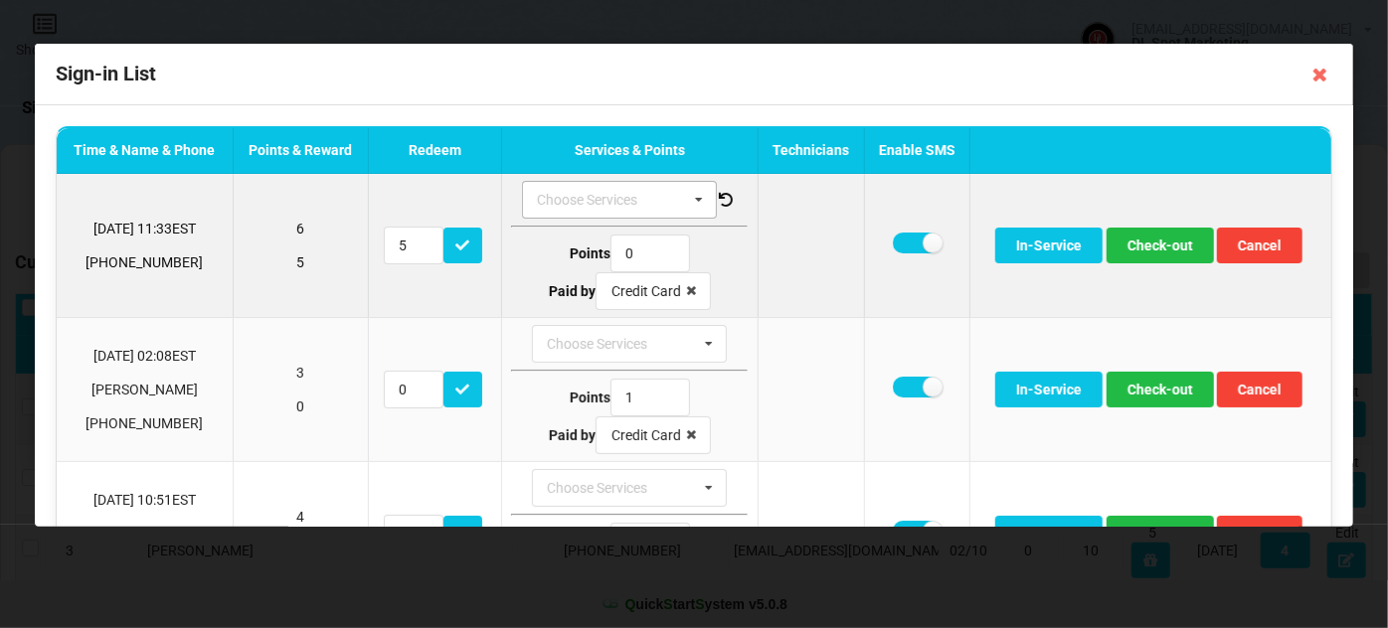
type input "0"
click at [1163, 236] on button "Check-out" at bounding box center [1159, 246] width 107 height 36
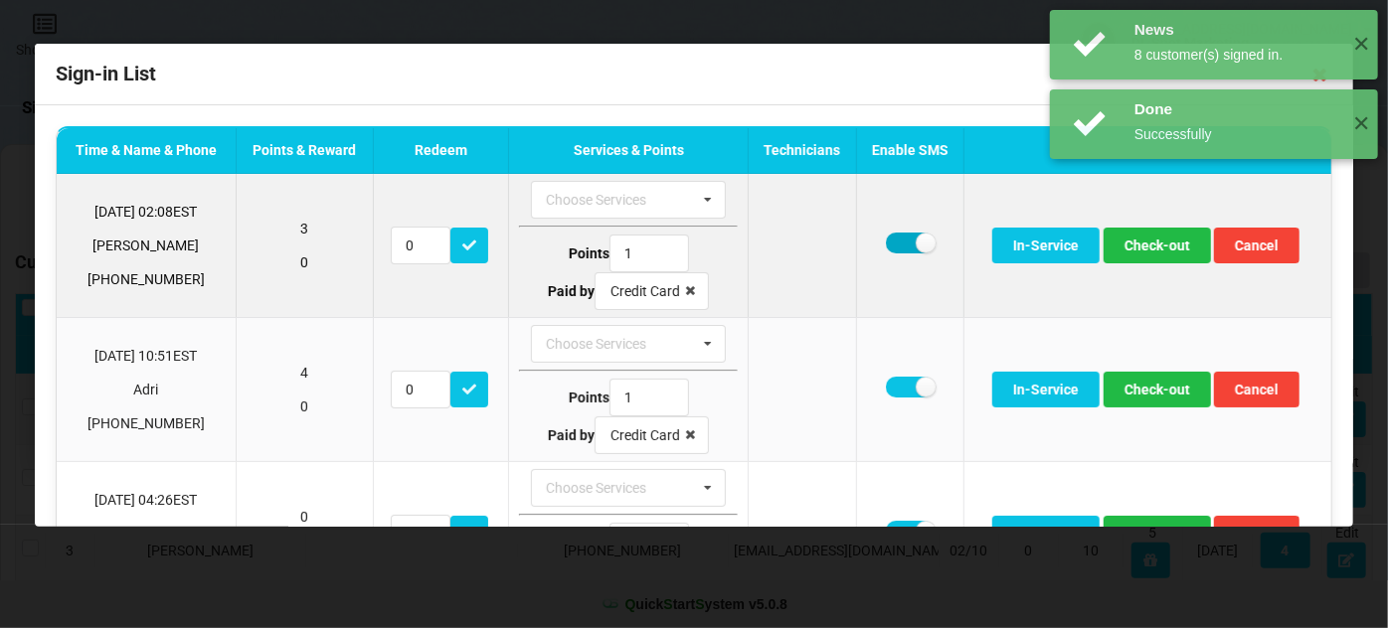
click at [891, 241] on label at bounding box center [910, 243] width 49 height 21
checkbox input "false"
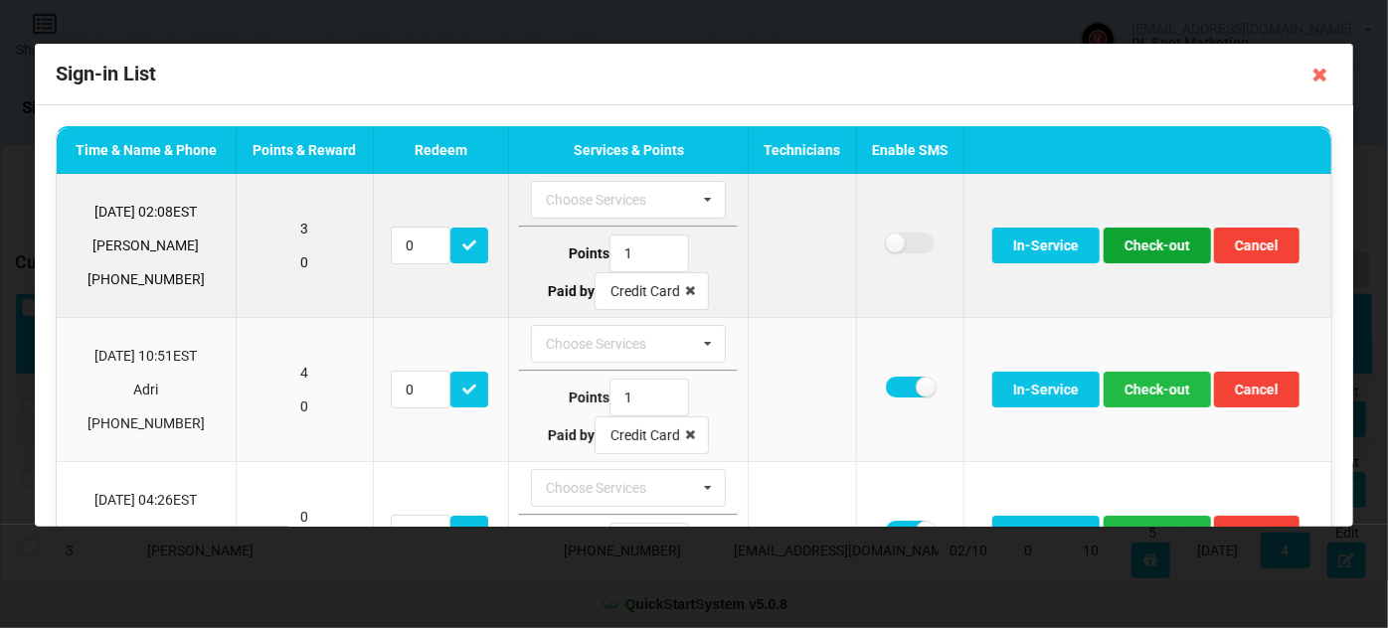
click at [1145, 247] on button "Check-out" at bounding box center [1156, 246] width 107 height 36
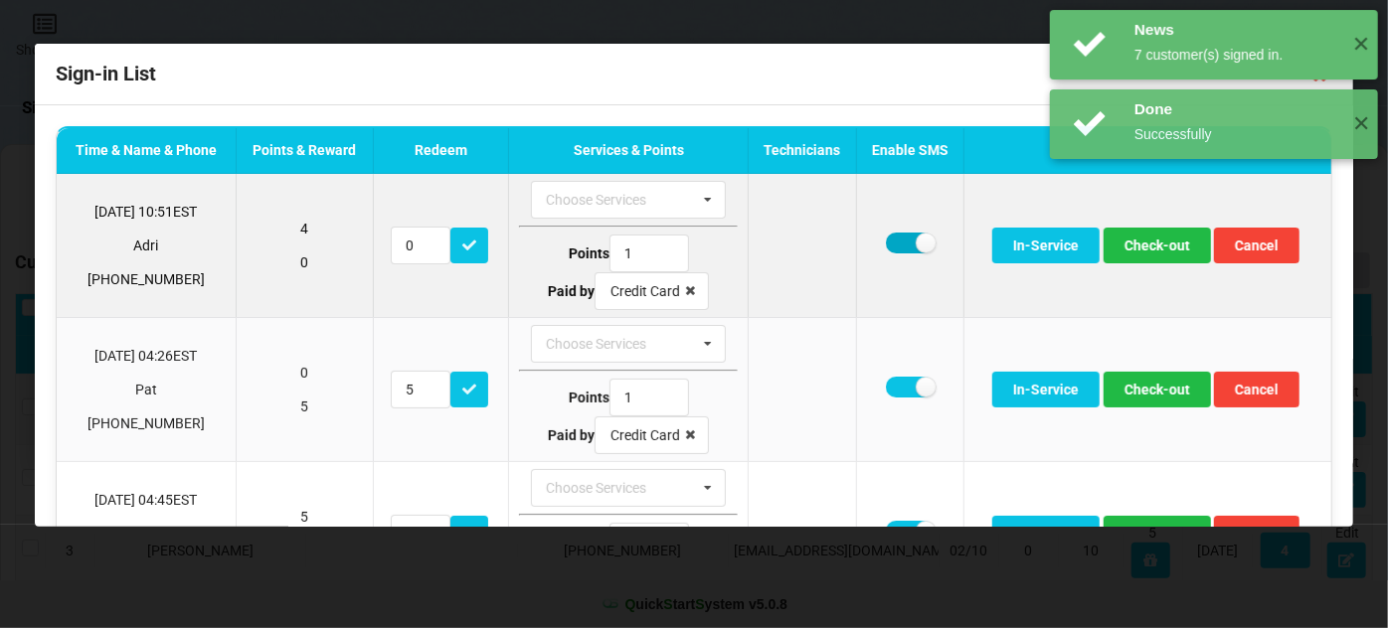
click at [903, 246] on label at bounding box center [910, 243] width 49 height 21
checkbox input "false"
click at [1131, 246] on button "Check-out" at bounding box center [1156, 246] width 107 height 36
click at [1150, 251] on button "Check-out" at bounding box center [1156, 246] width 107 height 36
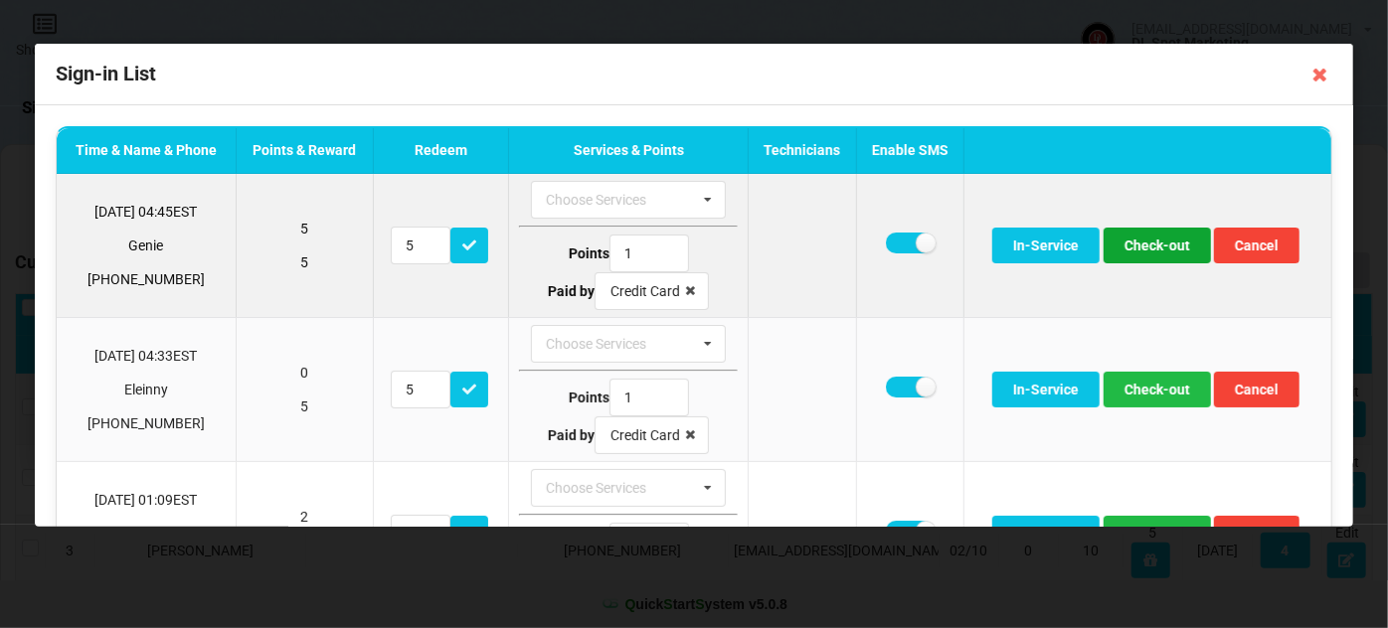
click at [1161, 248] on button "Check-out" at bounding box center [1156, 246] width 107 height 36
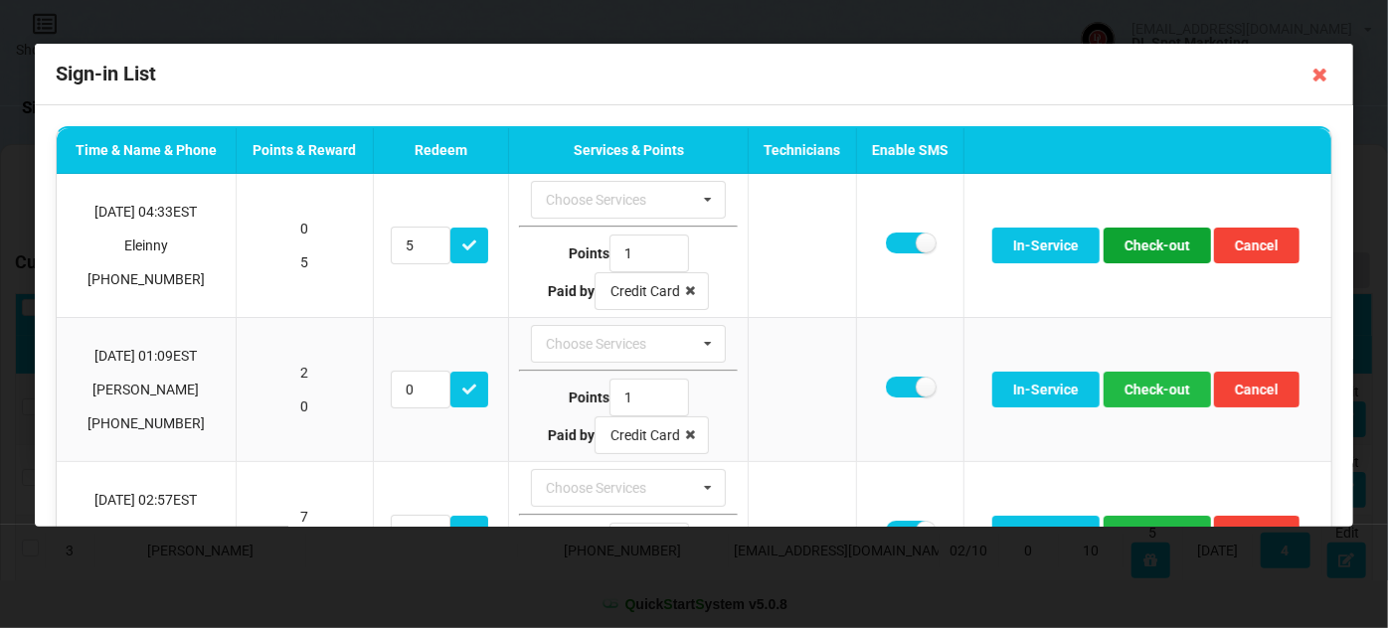
click at [1160, 248] on button "Check-out" at bounding box center [1156, 246] width 107 height 36
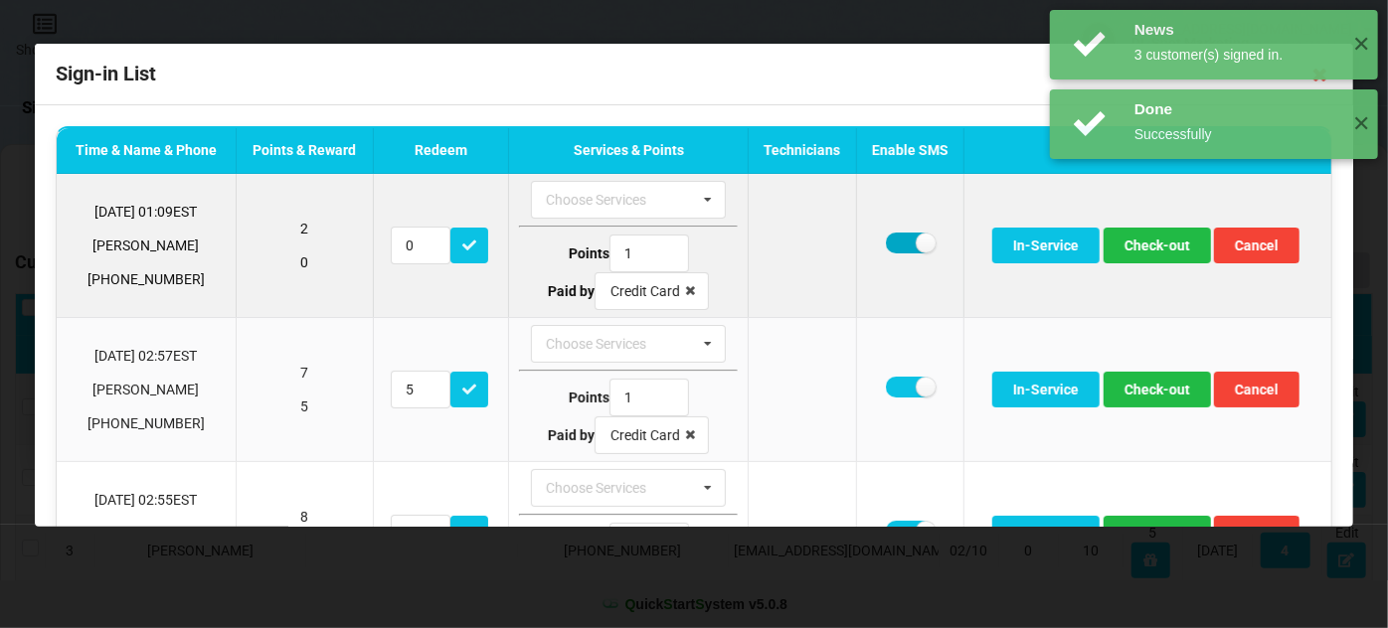
click at [890, 245] on label at bounding box center [910, 243] width 49 height 21
checkbox input "false"
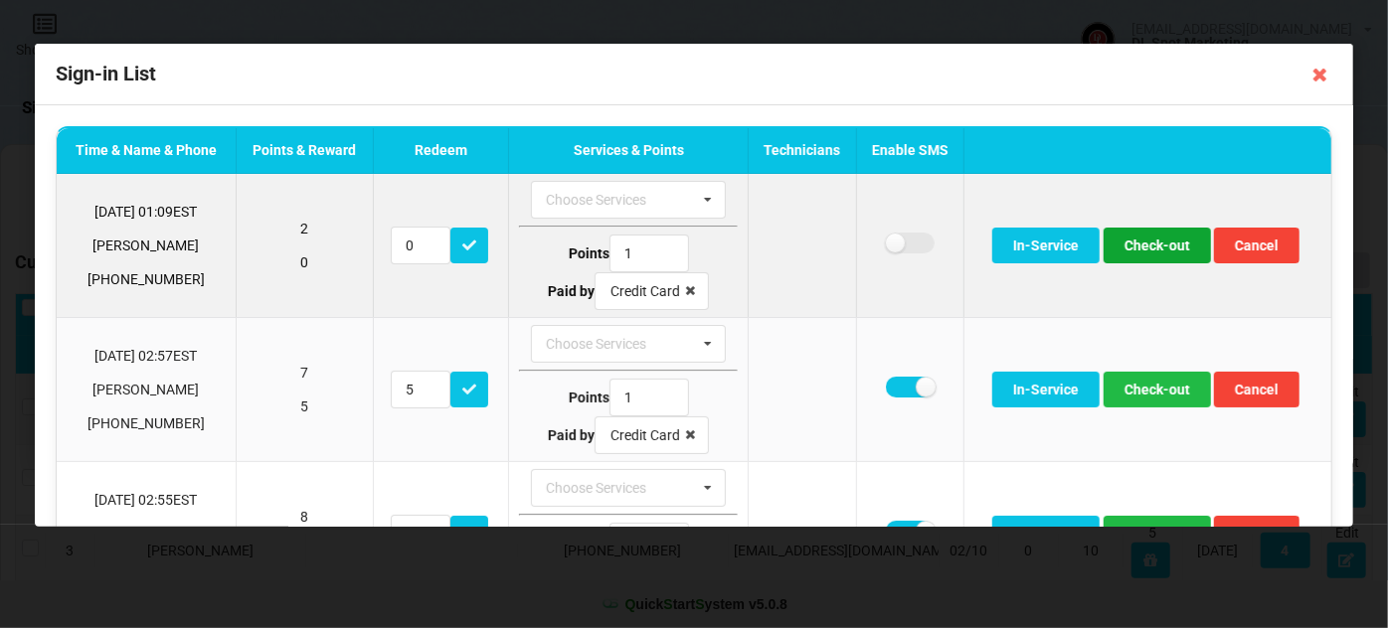
click at [1160, 248] on button "Check-out" at bounding box center [1156, 246] width 107 height 36
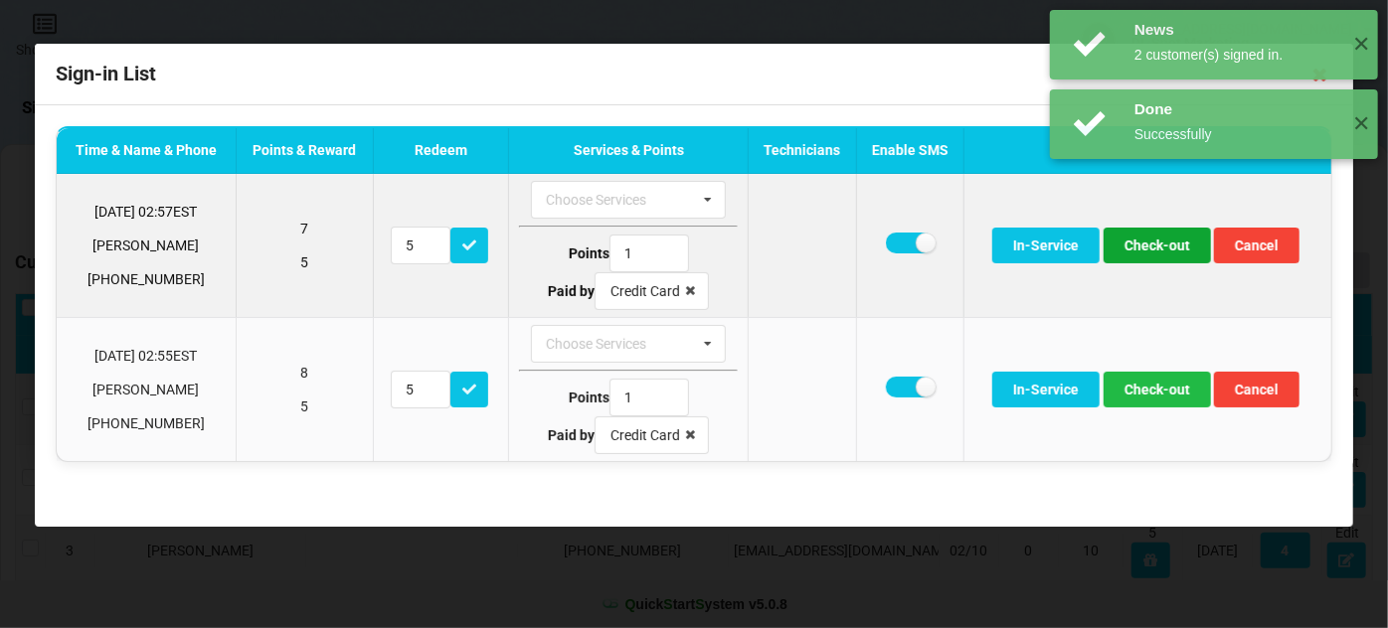
click at [1153, 248] on button "Check-out" at bounding box center [1156, 246] width 107 height 36
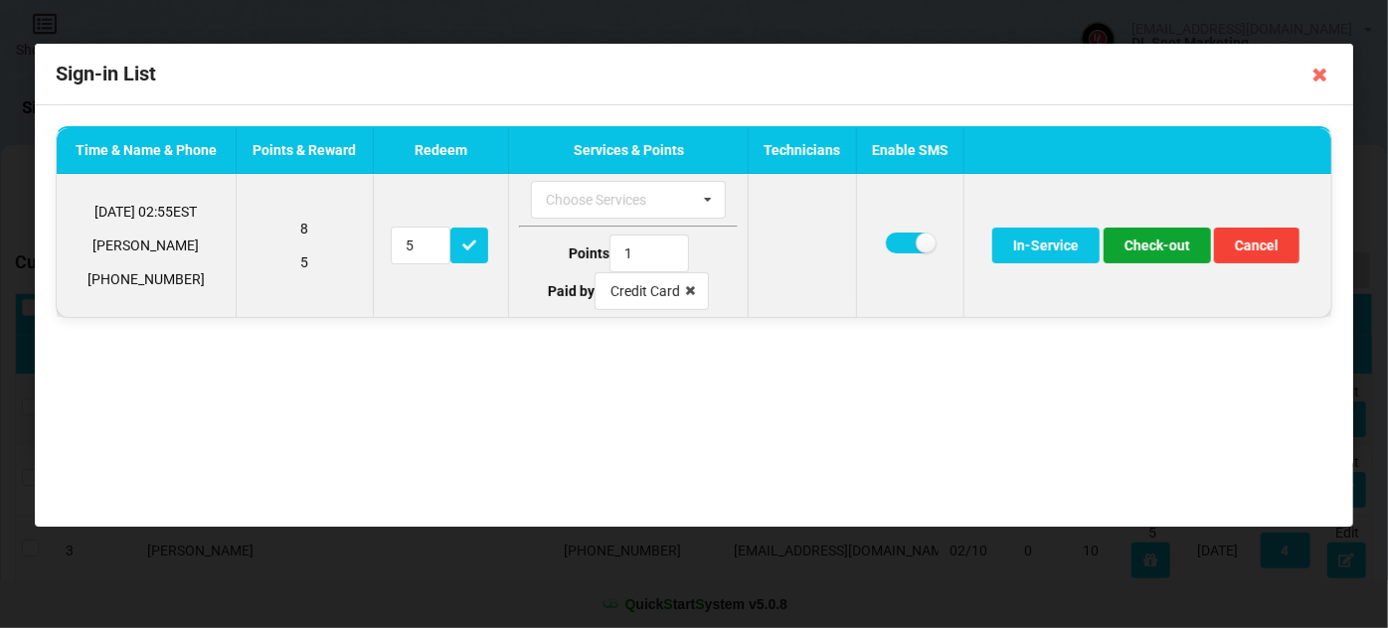
click at [1162, 250] on button "Check-out" at bounding box center [1156, 246] width 107 height 36
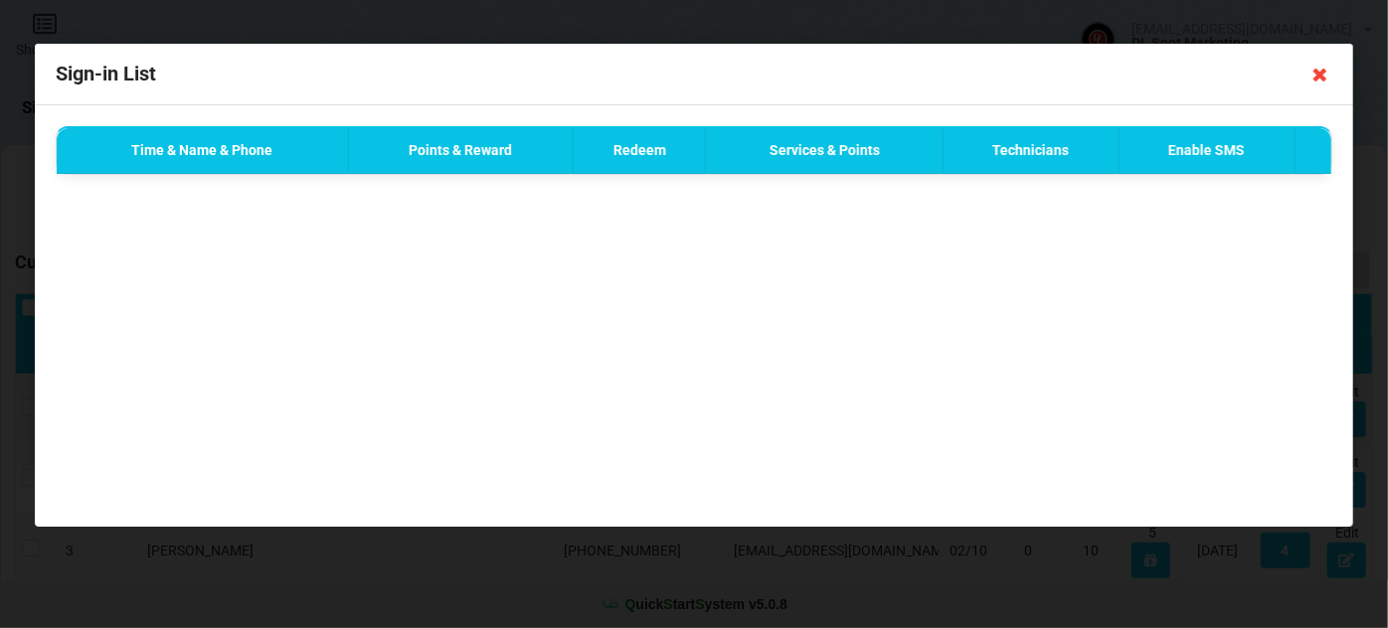
click at [1322, 76] on icon at bounding box center [1320, 75] width 32 height 32
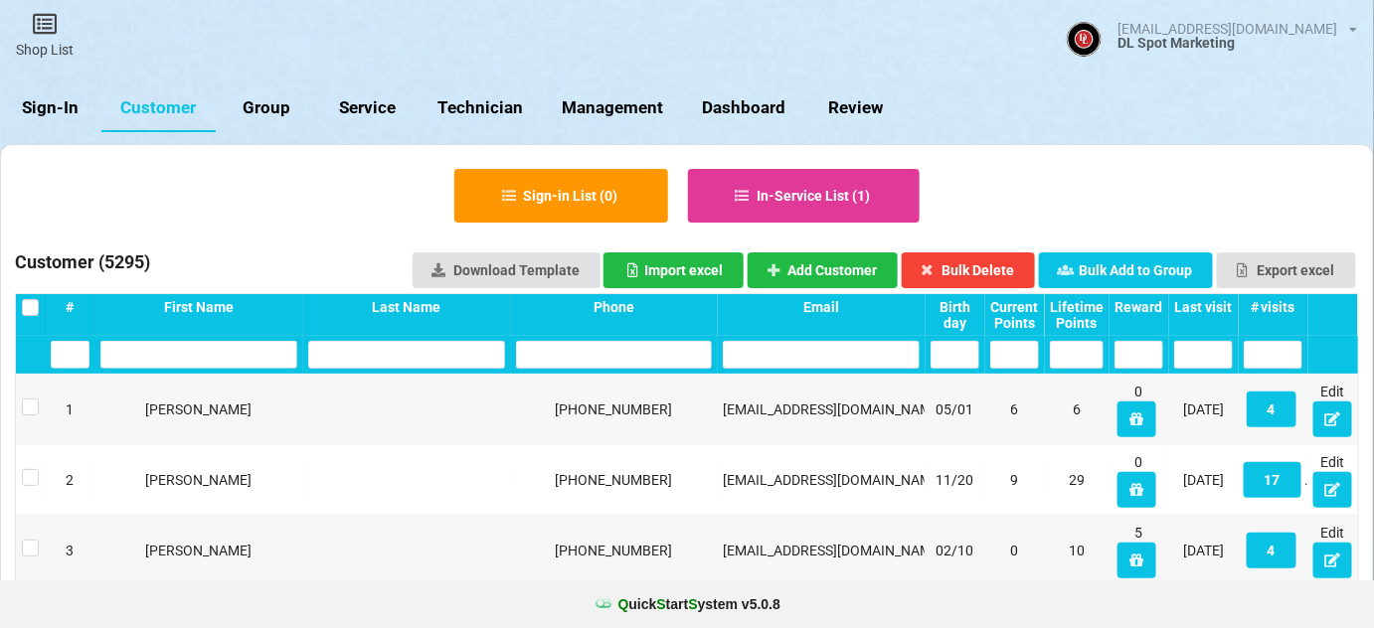
click at [49, 107] on link "Sign-In" at bounding box center [50, 108] width 101 height 48
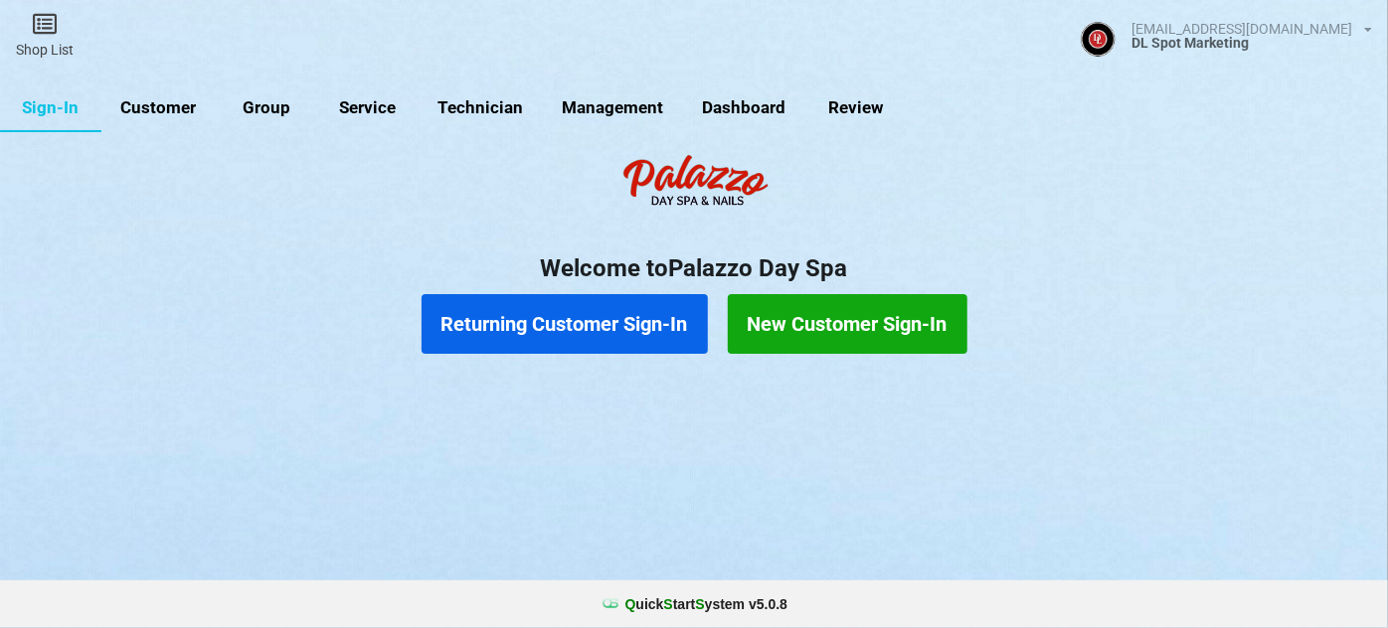
click at [589, 323] on button "Returning Customer Sign-In" at bounding box center [564, 324] width 286 height 60
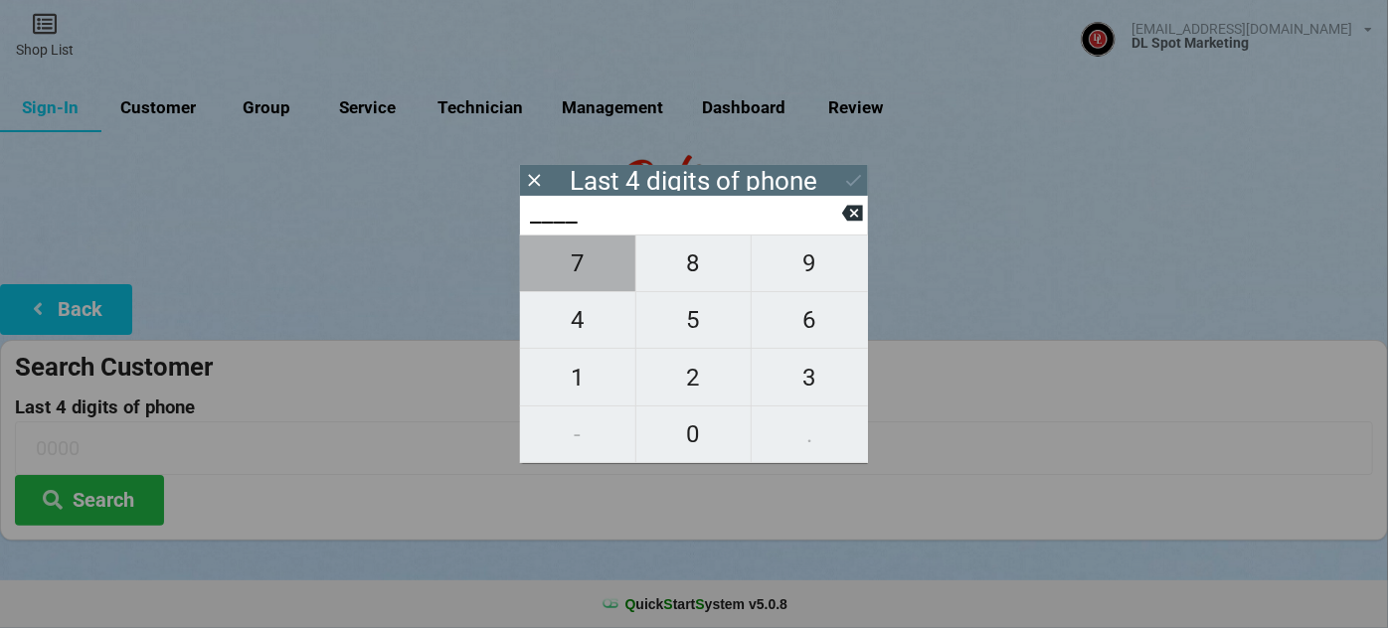
drag, startPoint x: 587, startPoint y: 260, endPoint x: 835, endPoint y: 322, distance: 255.0
click at [625, 264] on span "7" at bounding box center [577, 264] width 115 height 42
type input "7___"
drag, startPoint x: 835, startPoint y: 322, endPoint x: 784, endPoint y: 384, distance: 79.8
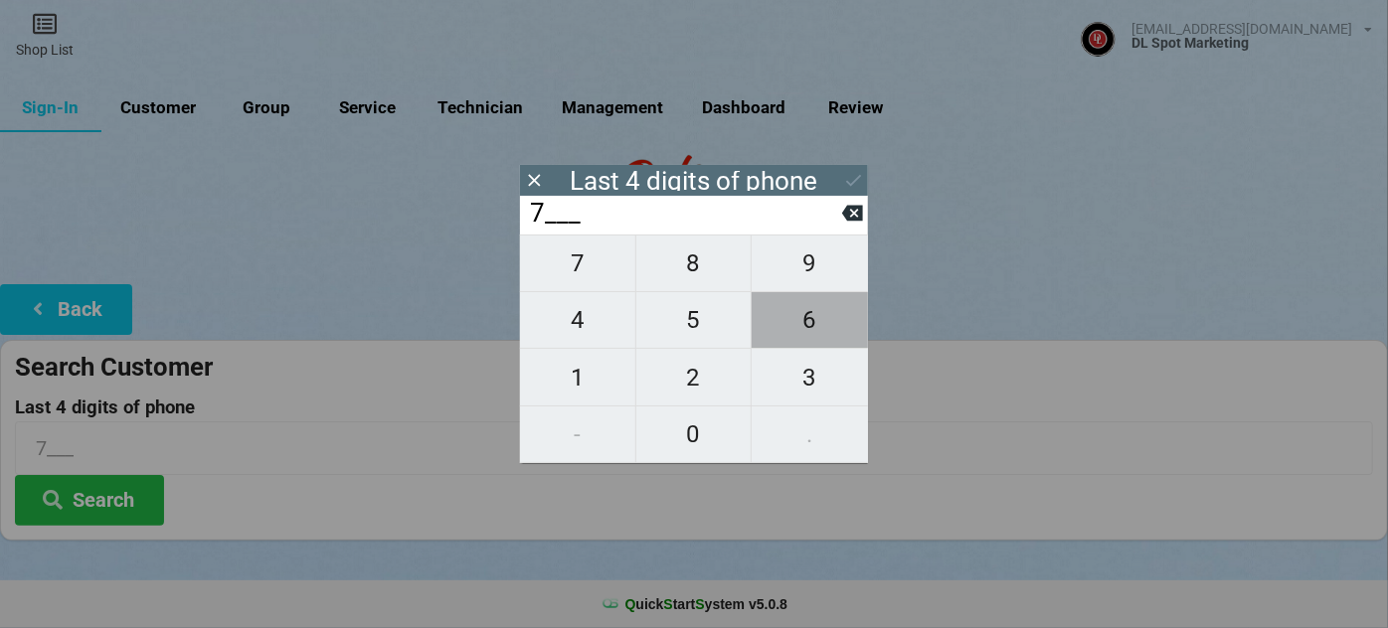
click at [835, 322] on span "6" at bounding box center [809, 320] width 116 height 42
type input "76__"
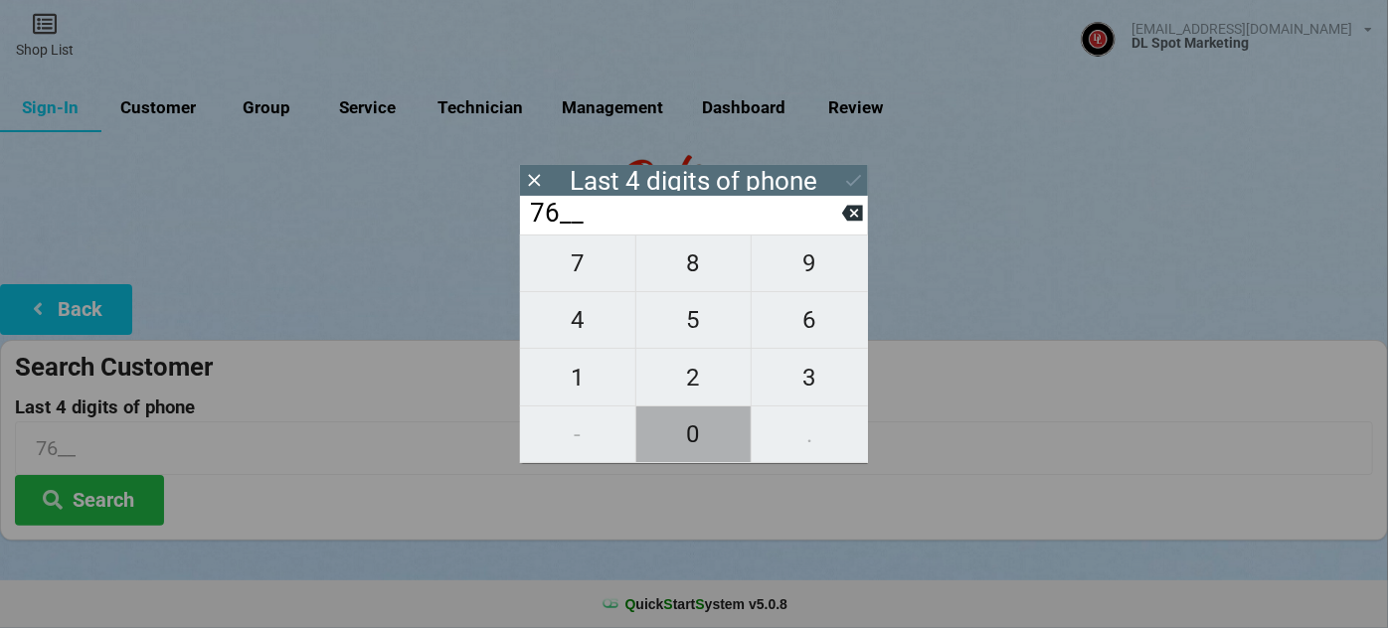
drag, startPoint x: 691, startPoint y: 435, endPoint x: 707, endPoint y: 415, distance: 25.5
click at [699, 421] on span "0" at bounding box center [693, 434] width 115 height 42
type input "760_"
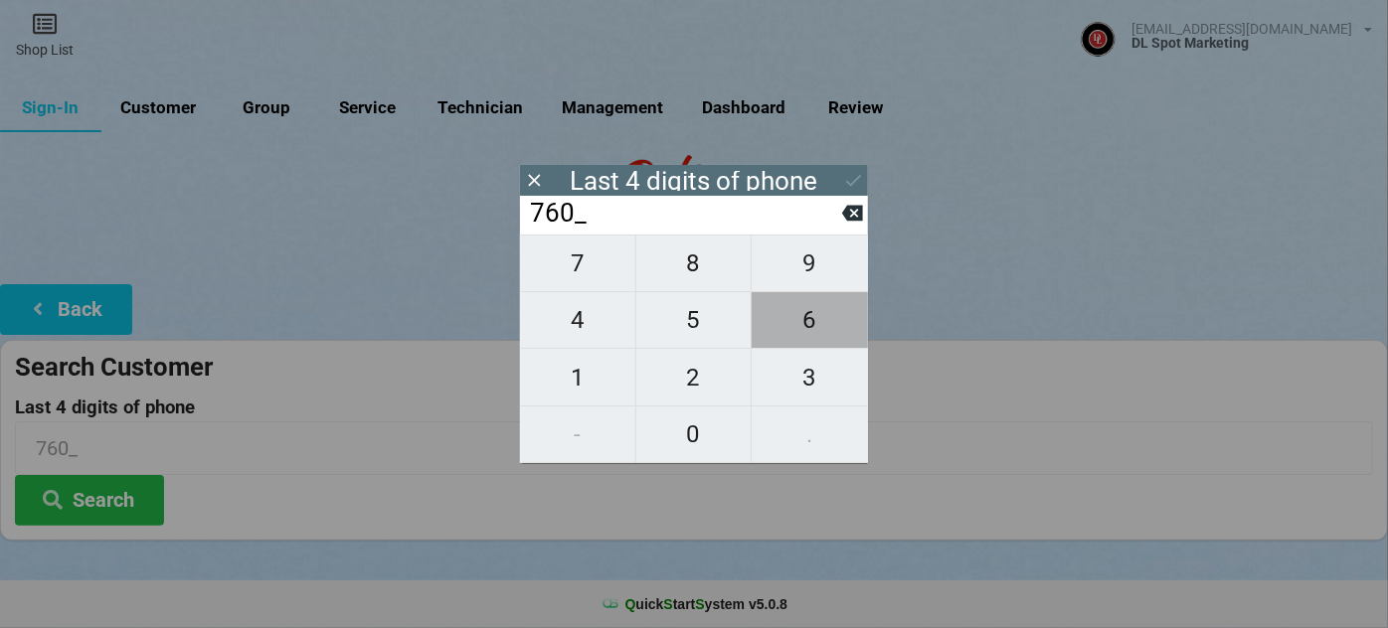
click at [800, 324] on span "6" at bounding box center [809, 320] width 116 height 42
type input "7606"
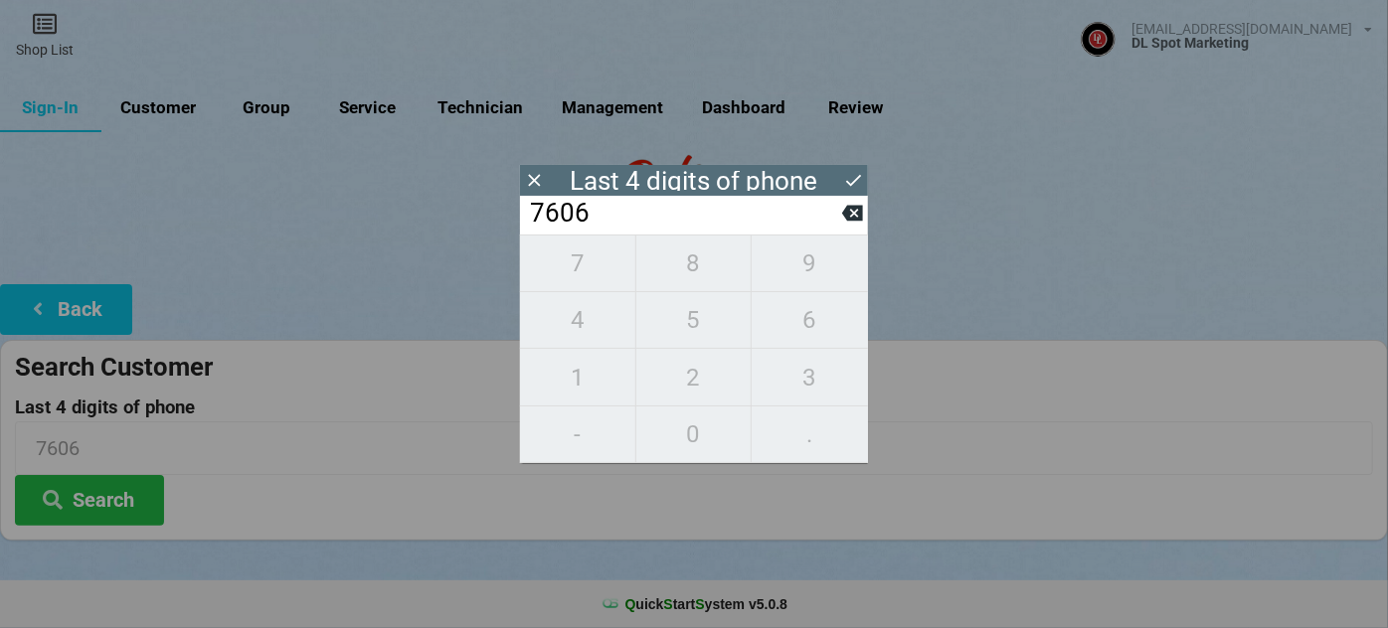
drag, startPoint x: 852, startPoint y: 182, endPoint x: 654, endPoint y: 280, distance: 220.9
click at [852, 182] on icon at bounding box center [853, 180] width 21 height 21
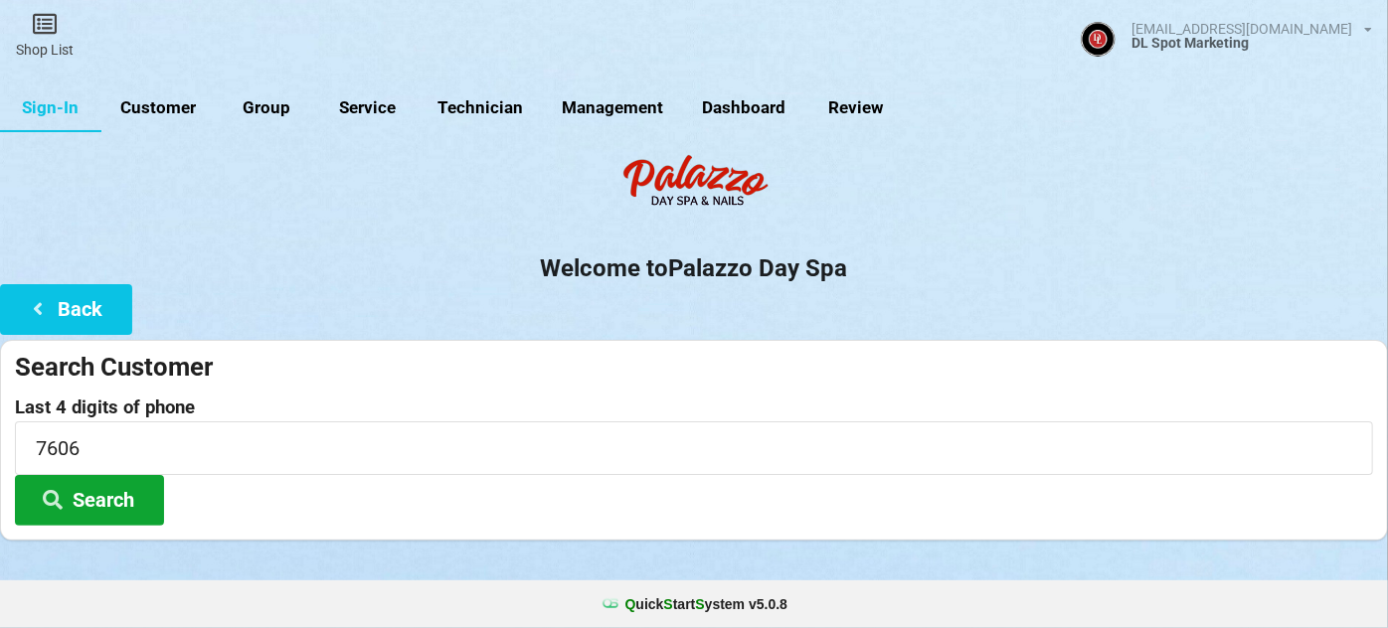
click at [118, 503] on button "Search" at bounding box center [89, 500] width 149 height 51
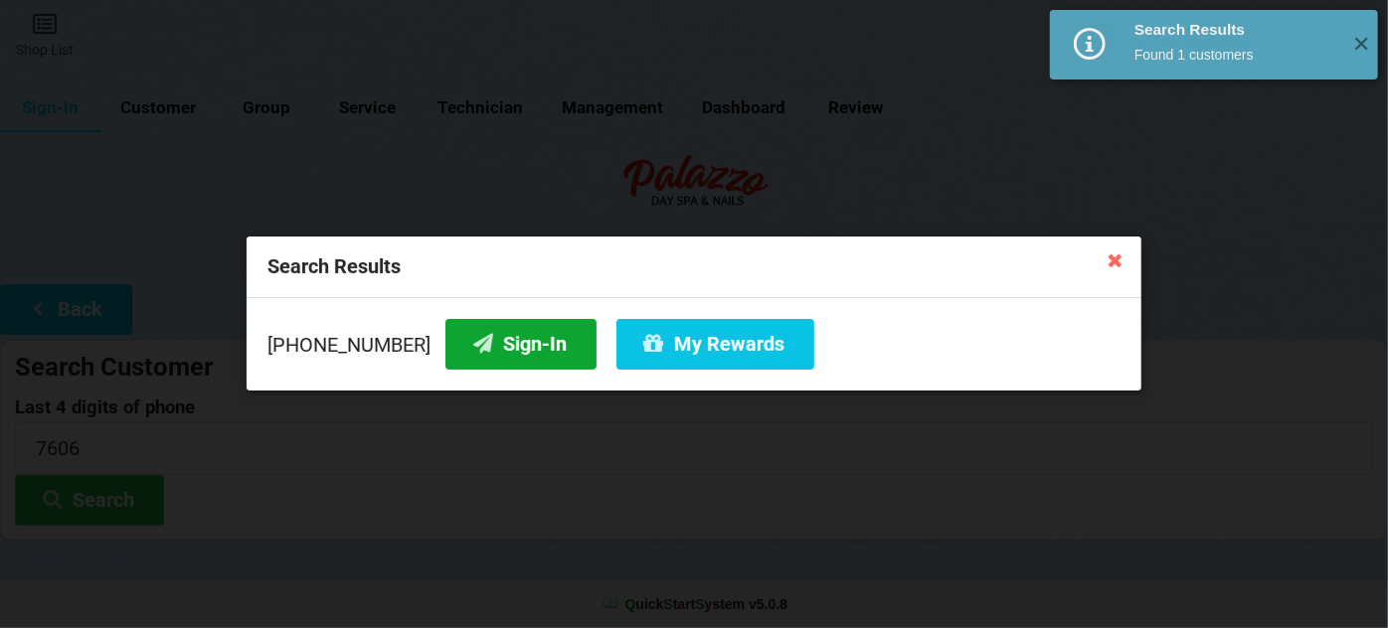
click at [487, 351] on button "Sign-In" at bounding box center [520, 344] width 151 height 51
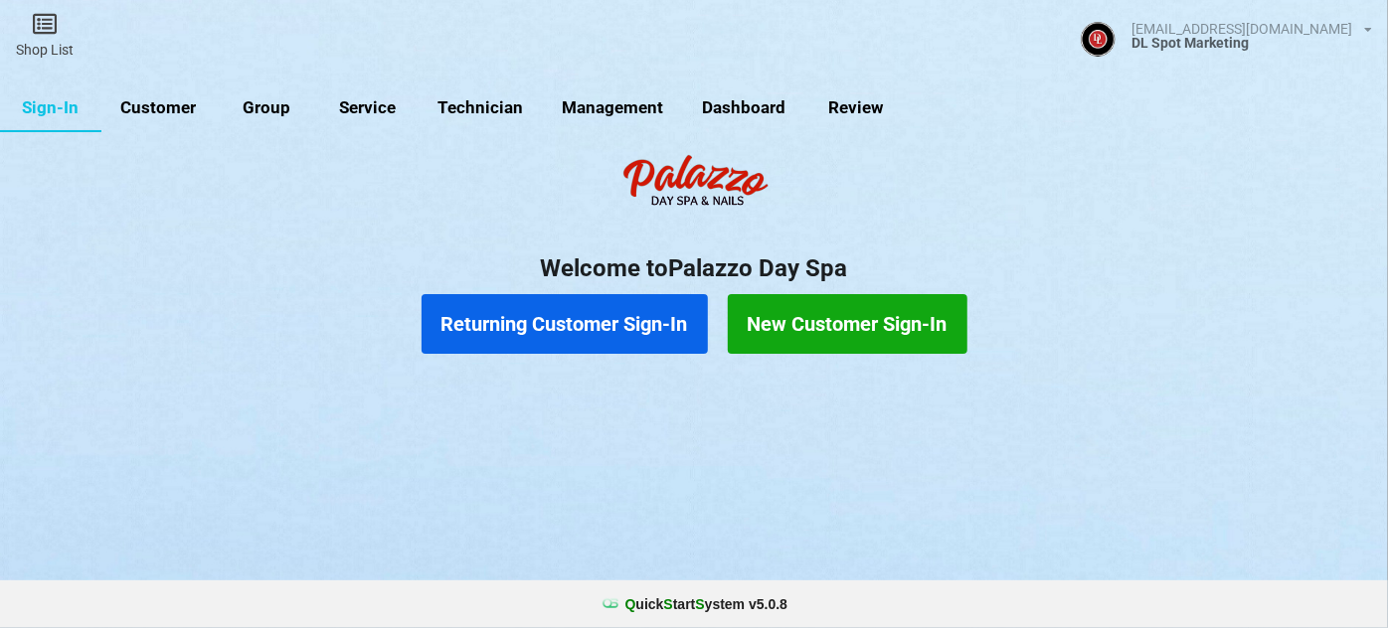
click at [182, 109] on link "Customer" at bounding box center [158, 108] width 114 height 48
select select "25"
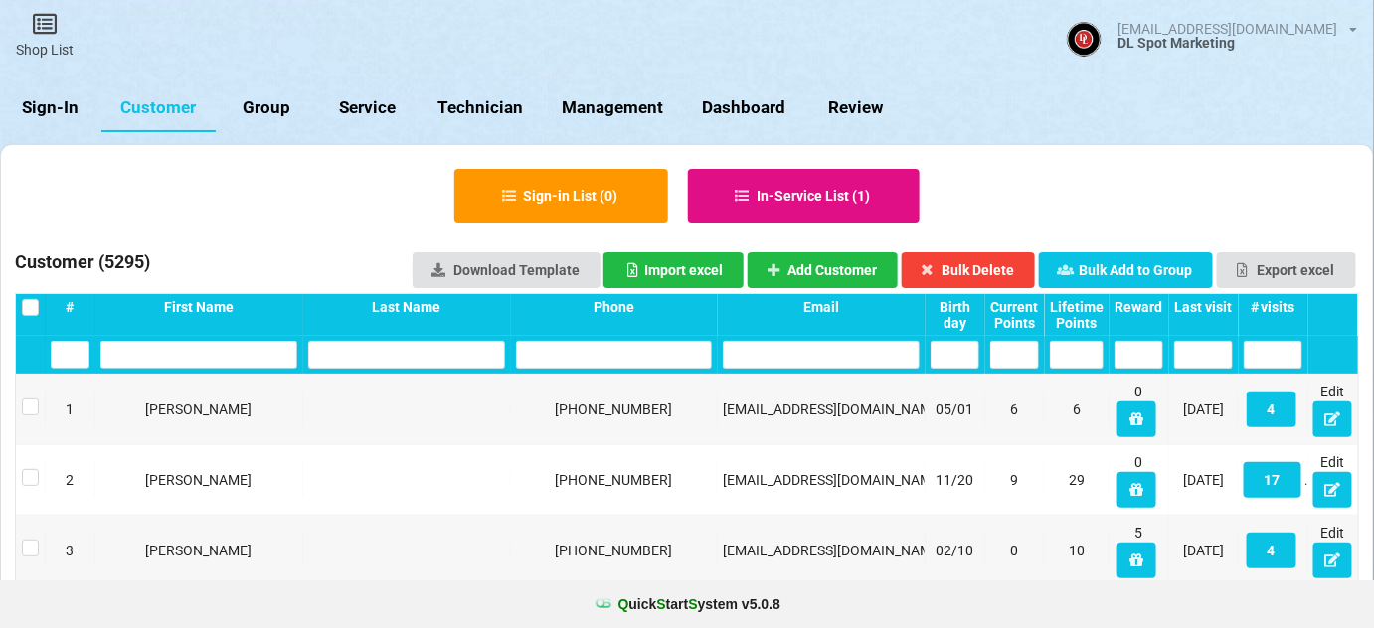
click at [819, 201] on button "In-Service List ( 1 )" at bounding box center [804, 196] width 233 height 54
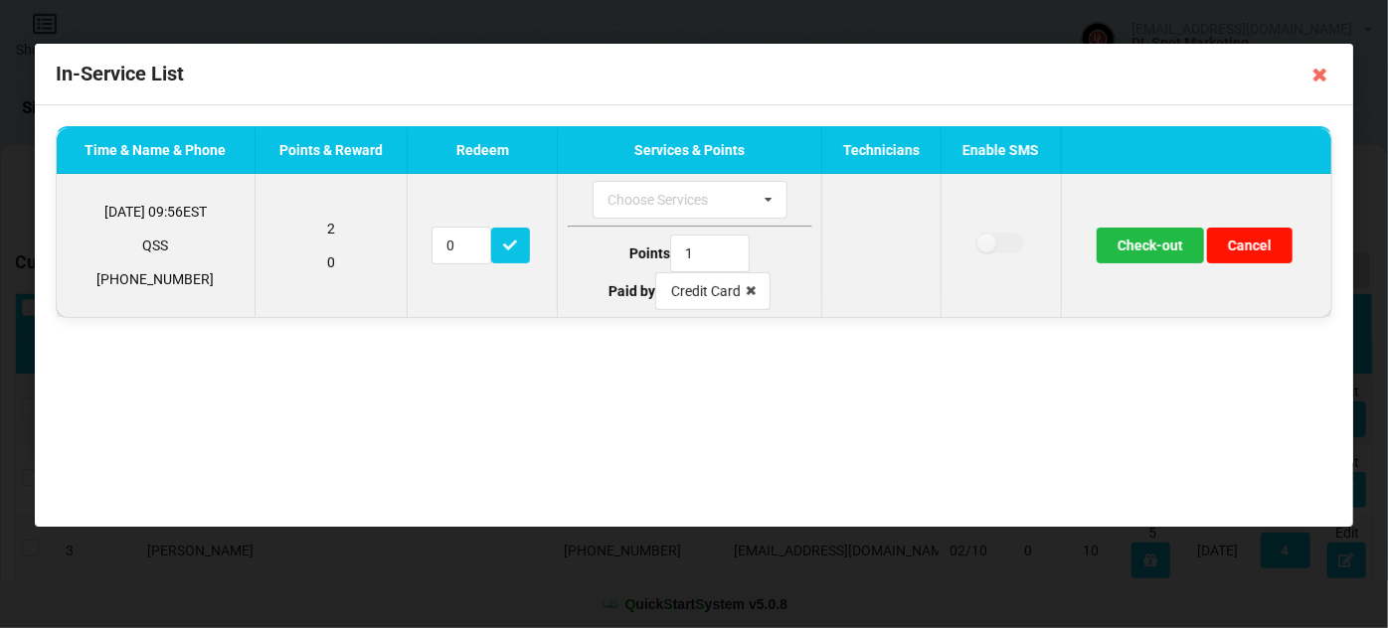
click at [1268, 241] on button "Cancel" at bounding box center [1249, 246] width 85 height 36
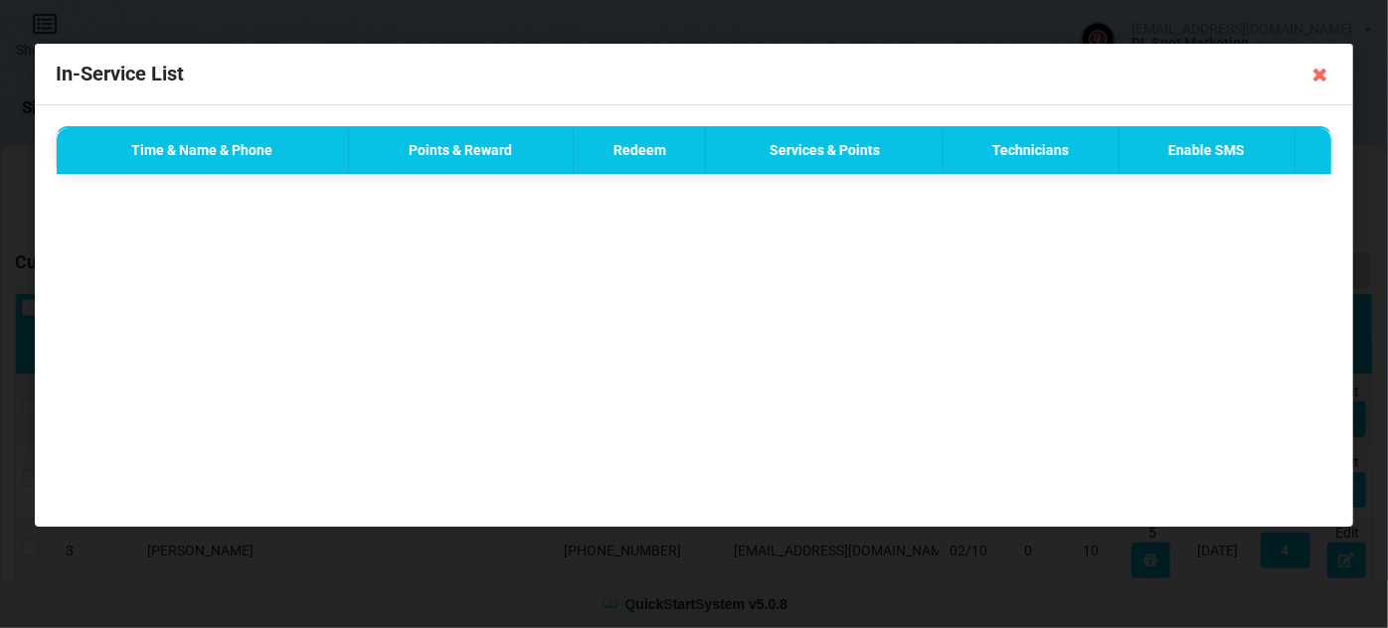
click at [1318, 79] on icon at bounding box center [1320, 75] width 32 height 32
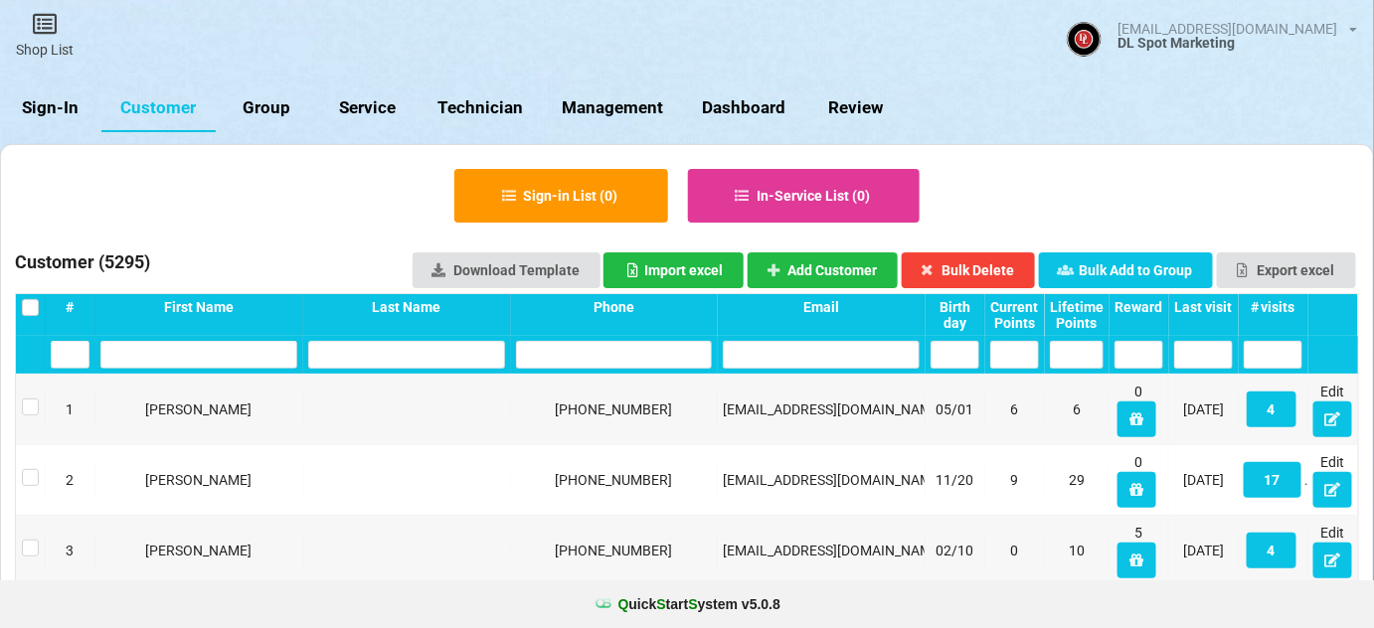
drag, startPoint x: 48, startPoint y: 105, endPoint x: 87, endPoint y: 131, distance: 47.4
click at [50, 107] on link "Sign-In" at bounding box center [50, 108] width 101 height 48
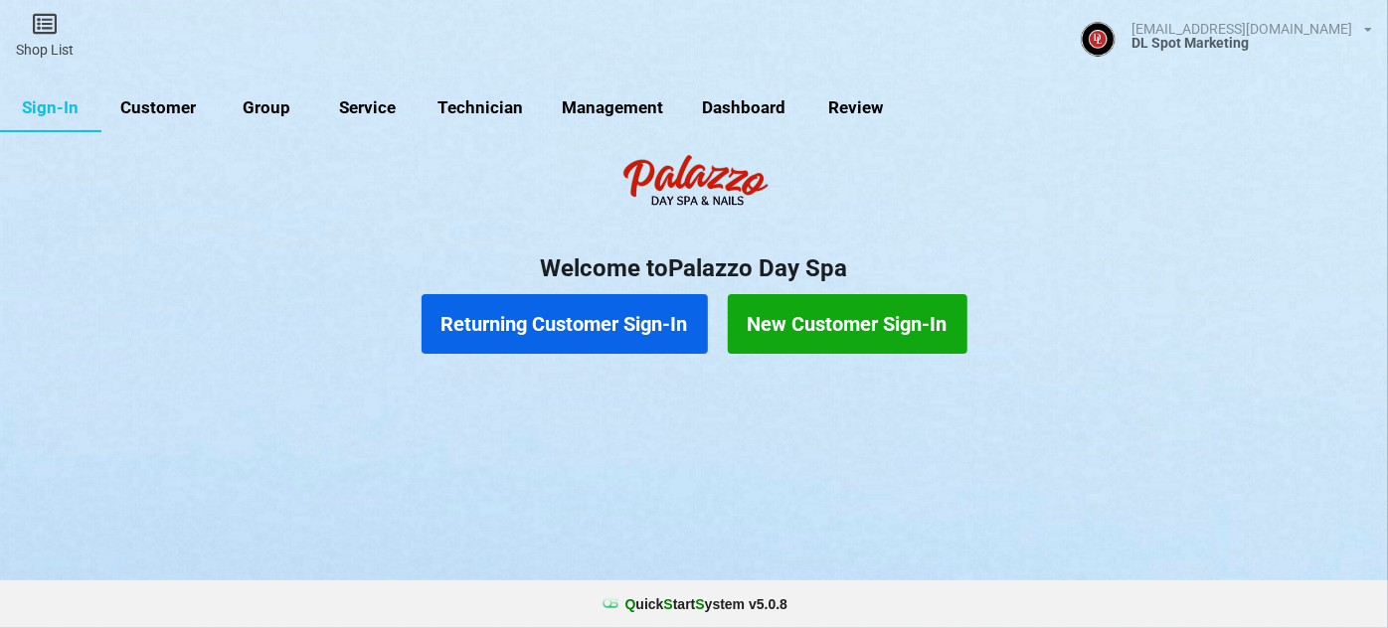
click at [581, 332] on button "Returning Customer Sign-In" at bounding box center [564, 324] width 286 height 60
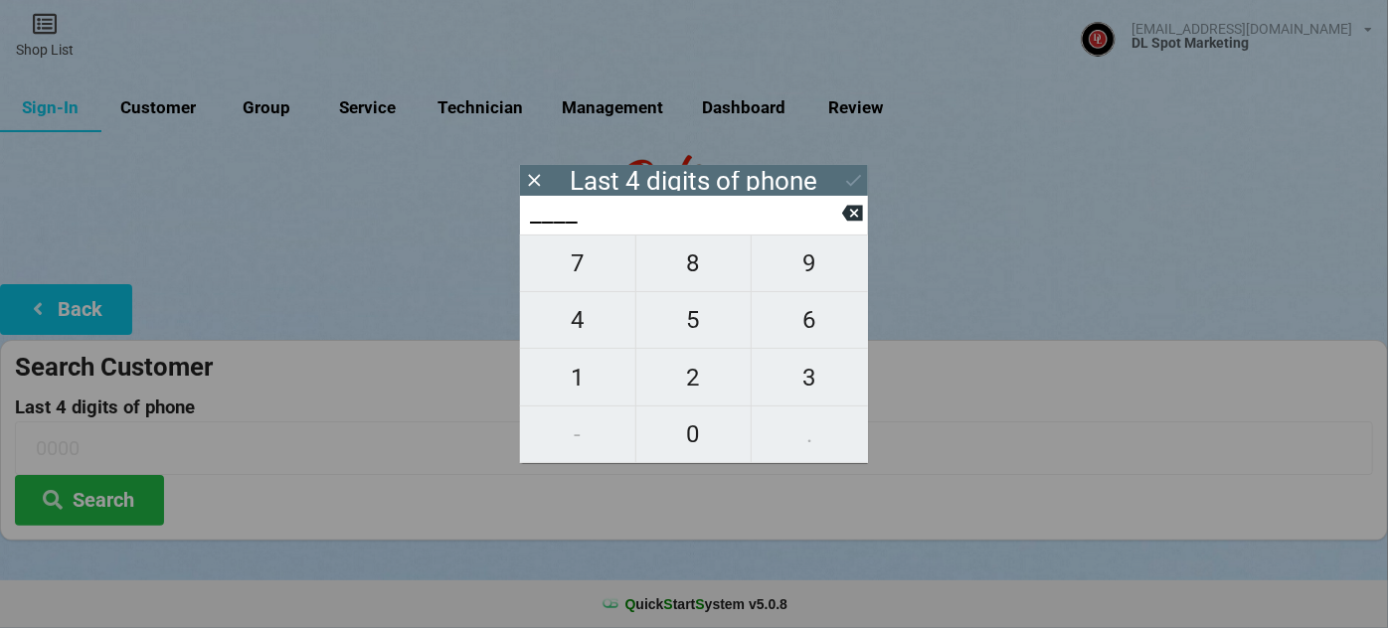
drag, startPoint x: 581, startPoint y: 249, endPoint x: 726, endPoint y: 298, distance: 152.1
click at [582, 249] on span "7" at bounding box center [577, 264] width 115 height 42
type input "7___"
drag, startPoint x: 831, startPoint y: 322, endPoint x: 780, endPoint y: 375, distance: 73.1
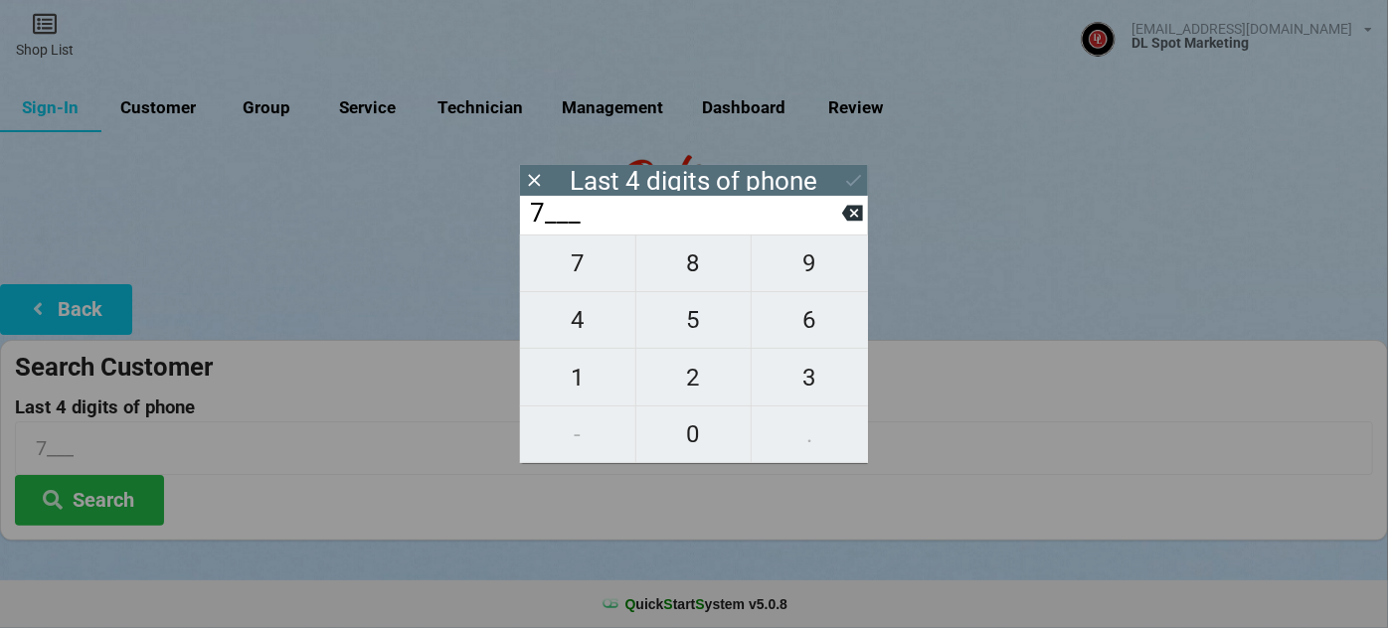
click at [830, 322] on span "6" at bounding box center [809, 320] width 116 height 42
type input "76__"
drag, startPoint x: 704, startPoint y: 425, endPoint x: 761, endPoint y: 384, distance: 71.2
click at [707, 421] on span "0" at bounding box center [693, 434] width 115 height 42
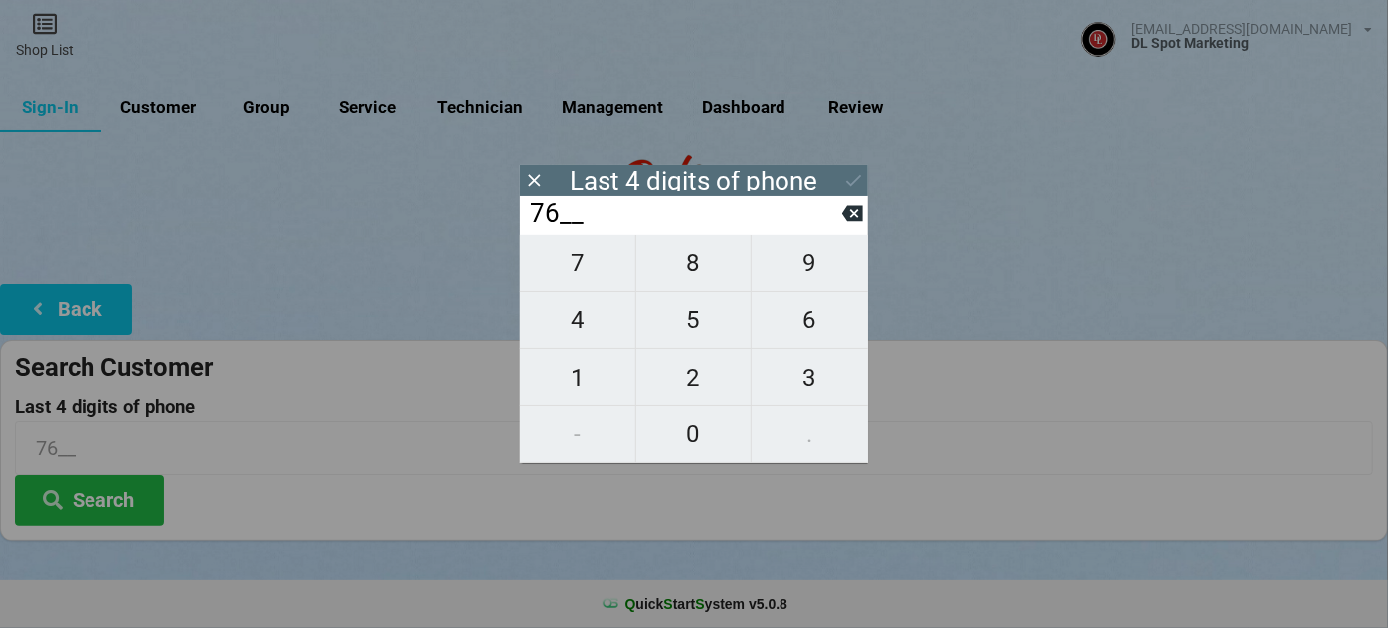
type input "760_"
click at [824, 320] on span "6" at bounding box center [809, 320] width 116 height 42
type input "7606"
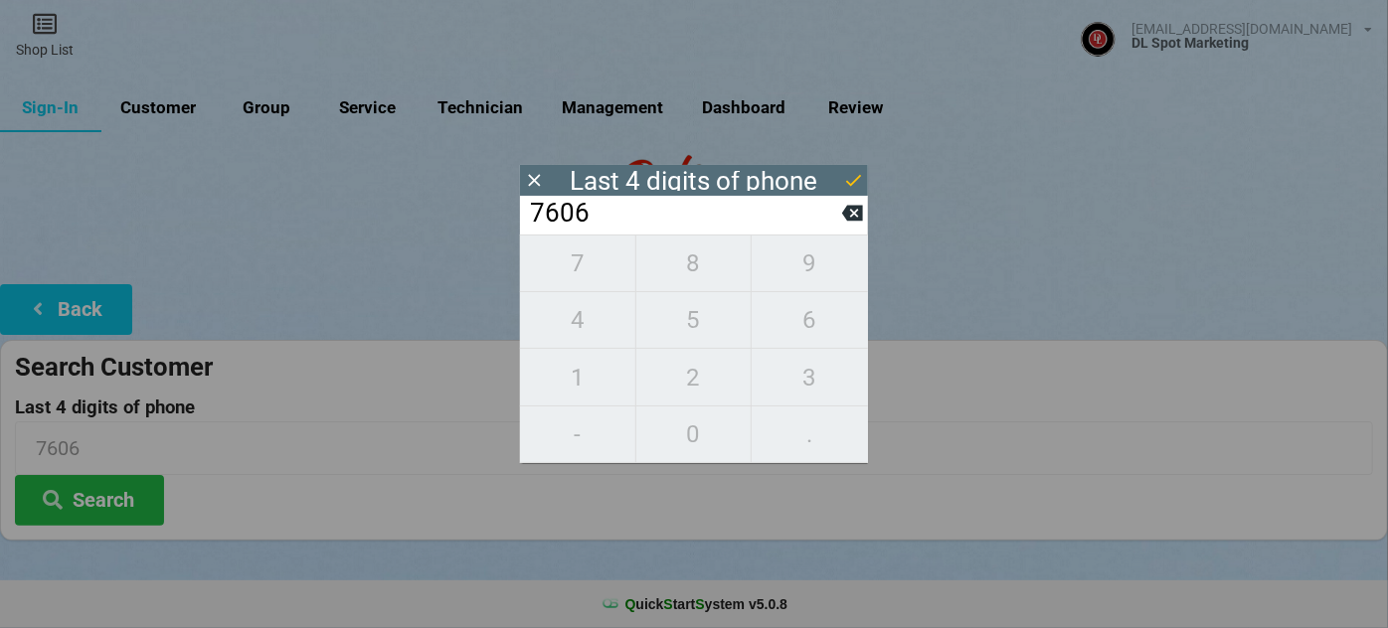
click at [853, 187] on icon at bounding box center [853, 180] width 21 height 21
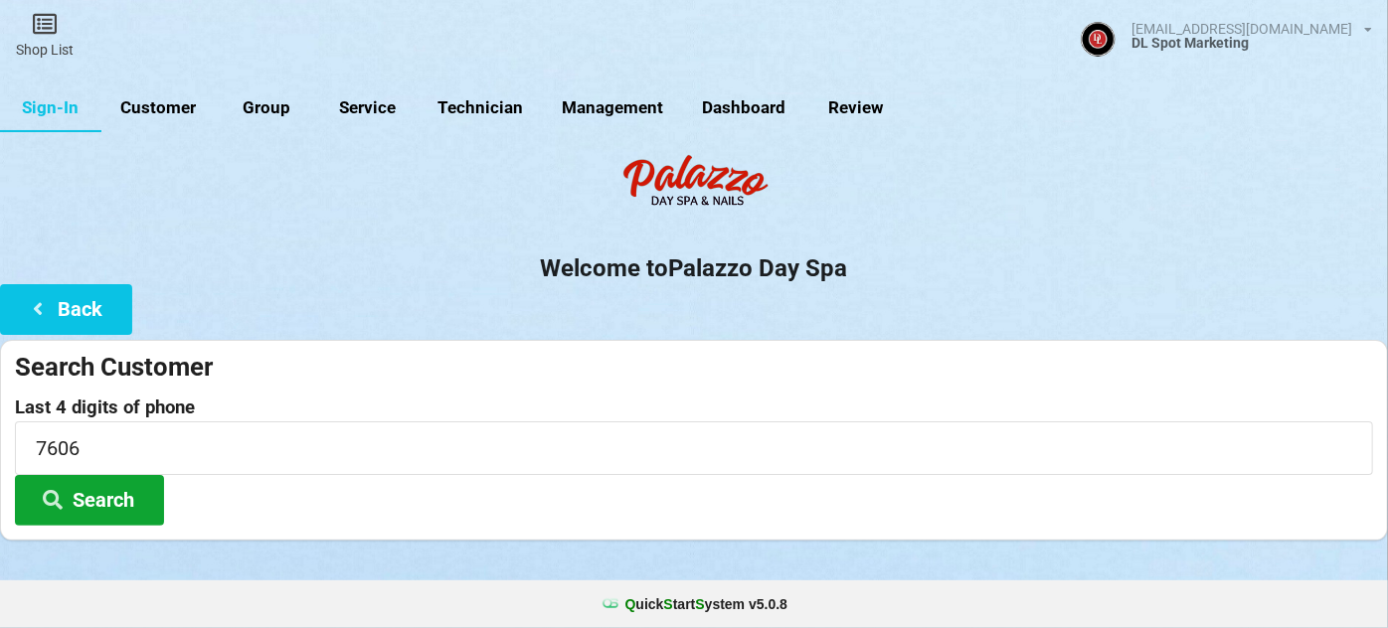
click at [104, 496] on button "Search" at bounding box center [89, 500] width 149 height 51
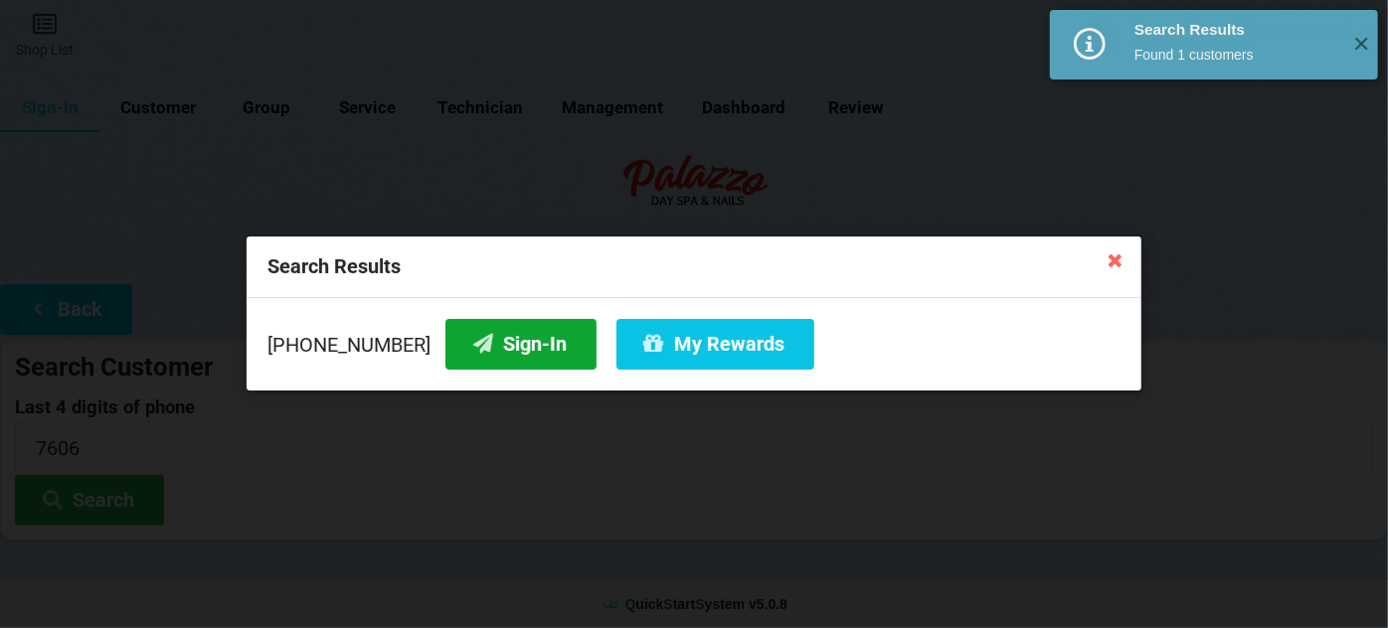
click at [479, 344] on button "Sign-In" at bounding box center [520, 344] width 151 height 51
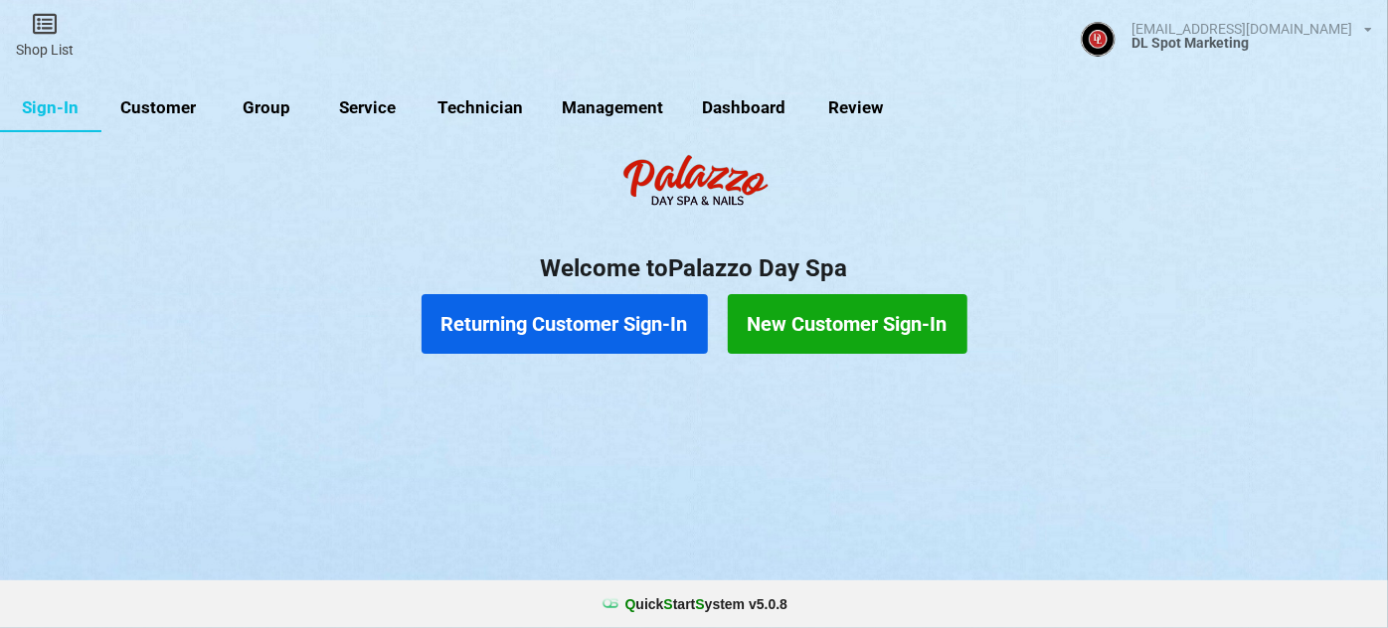
click at [165, 107] on link "Customer" at bounding box center [158, 108] width 114 height 48
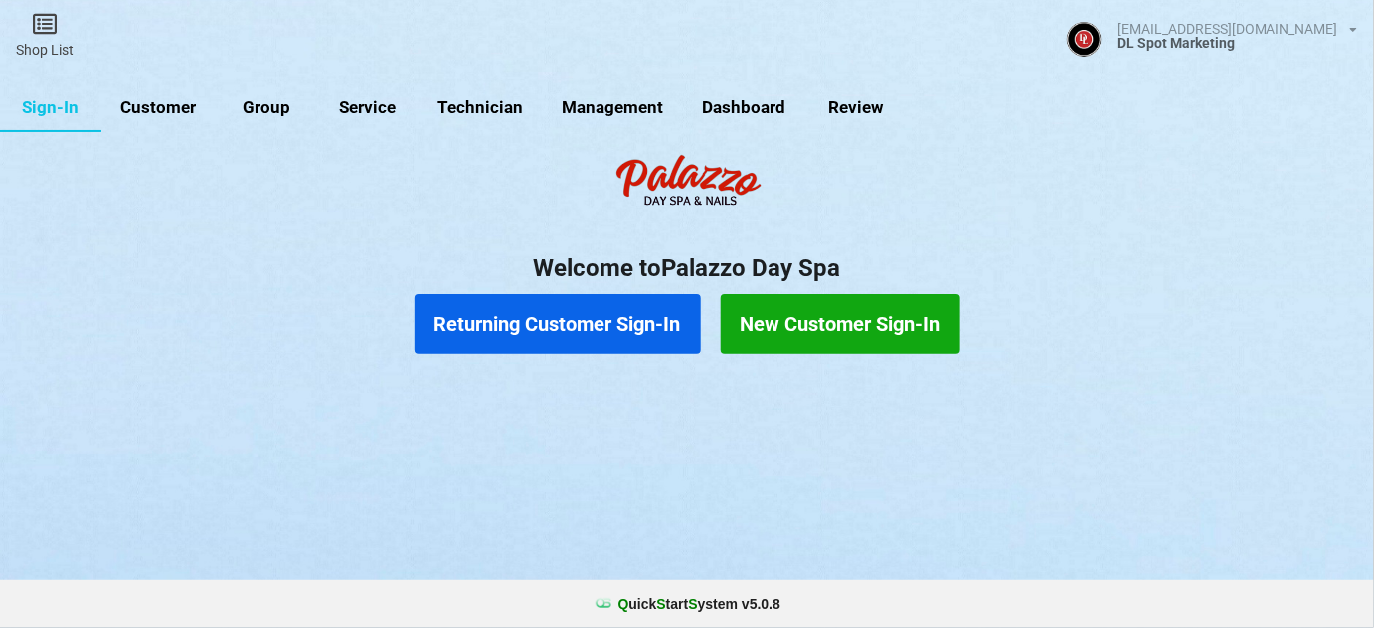
select select "25"
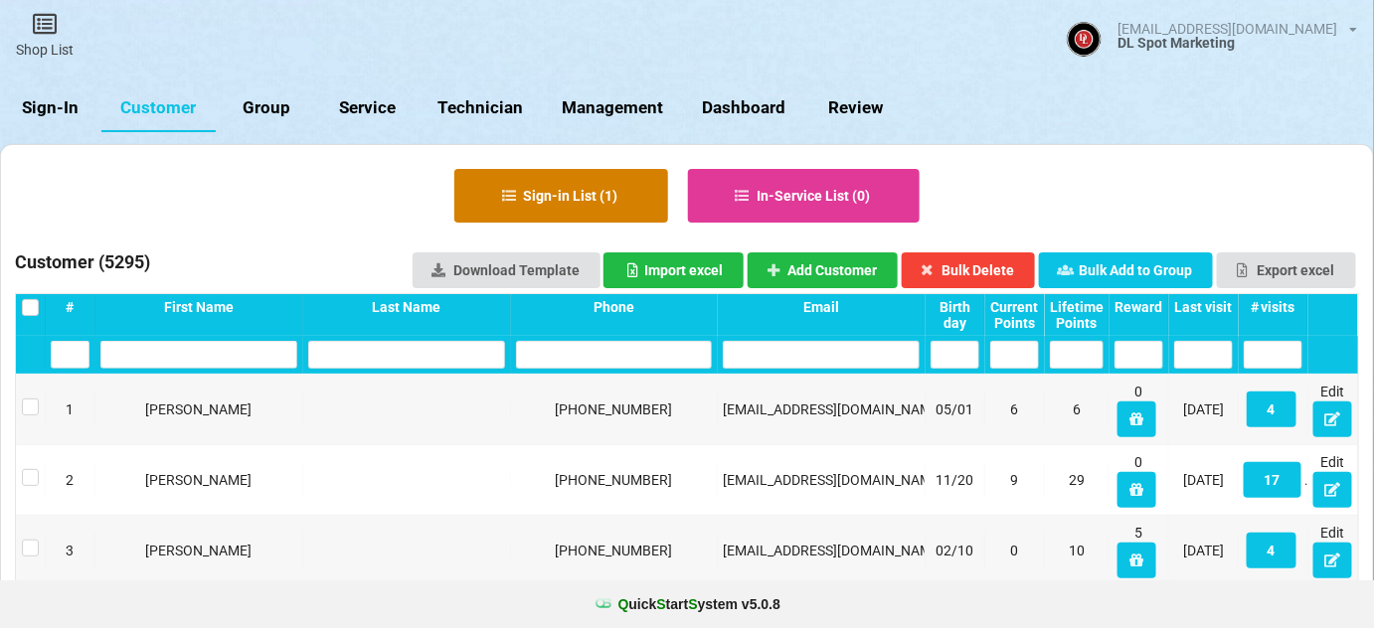
click at [592, 178] on button "Sign-in List ( 1 )" at bounding box center [561, 196] width 214 height 54
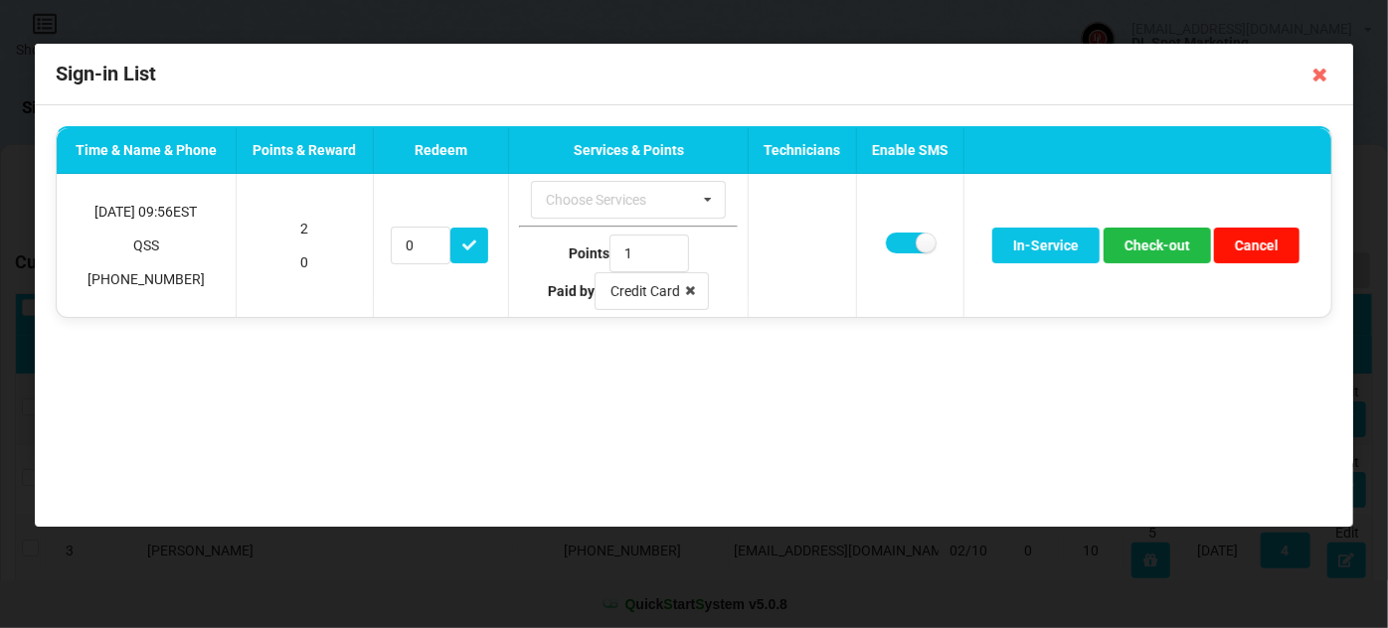
click at [1269, 247] on button "Cancel" at bounding box center [1256, 246] width 85 height 36
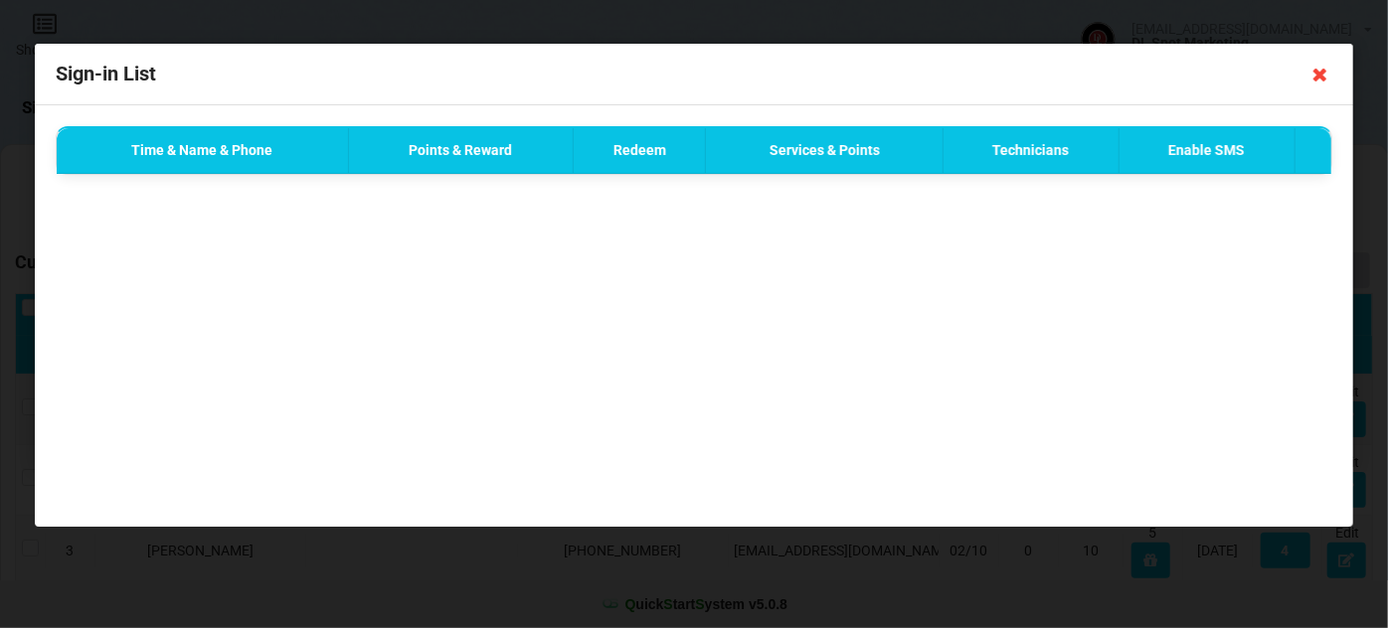
click at [1317, 73] on icon at bounding box center [1320, 75] width 32 height 32
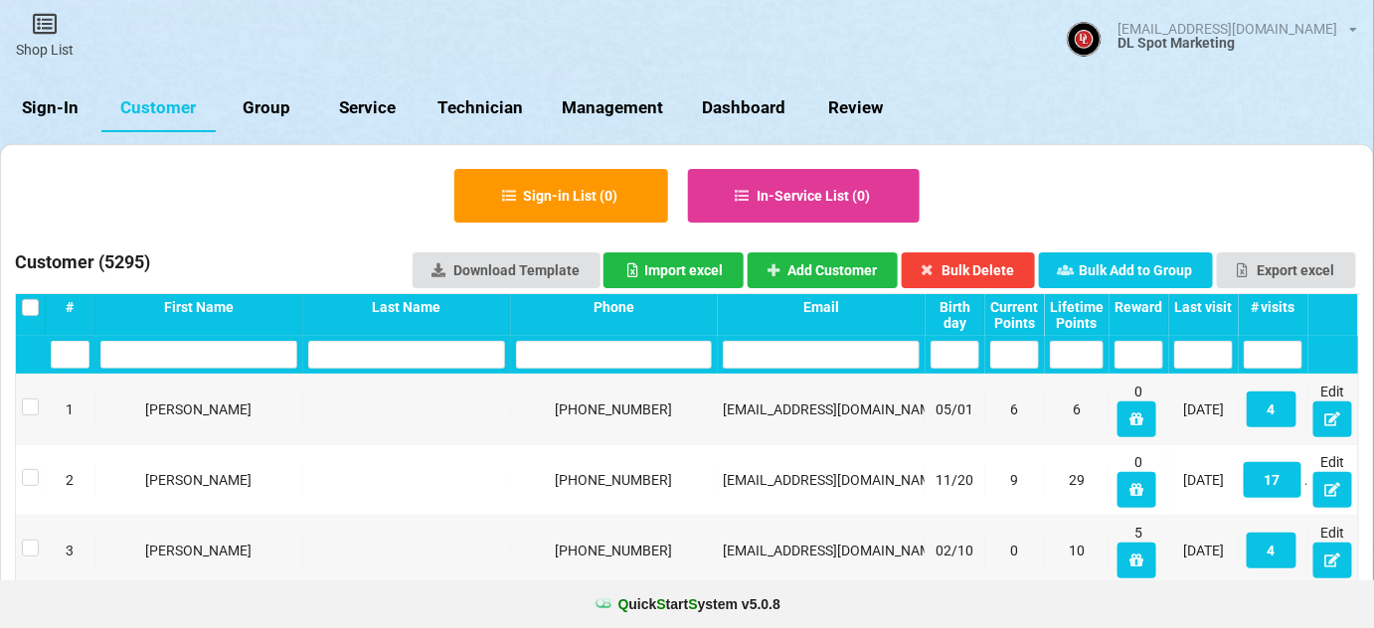
click at [53, 109] on link "Sign-In" at bounding box center [50, 108] width 101 height 48
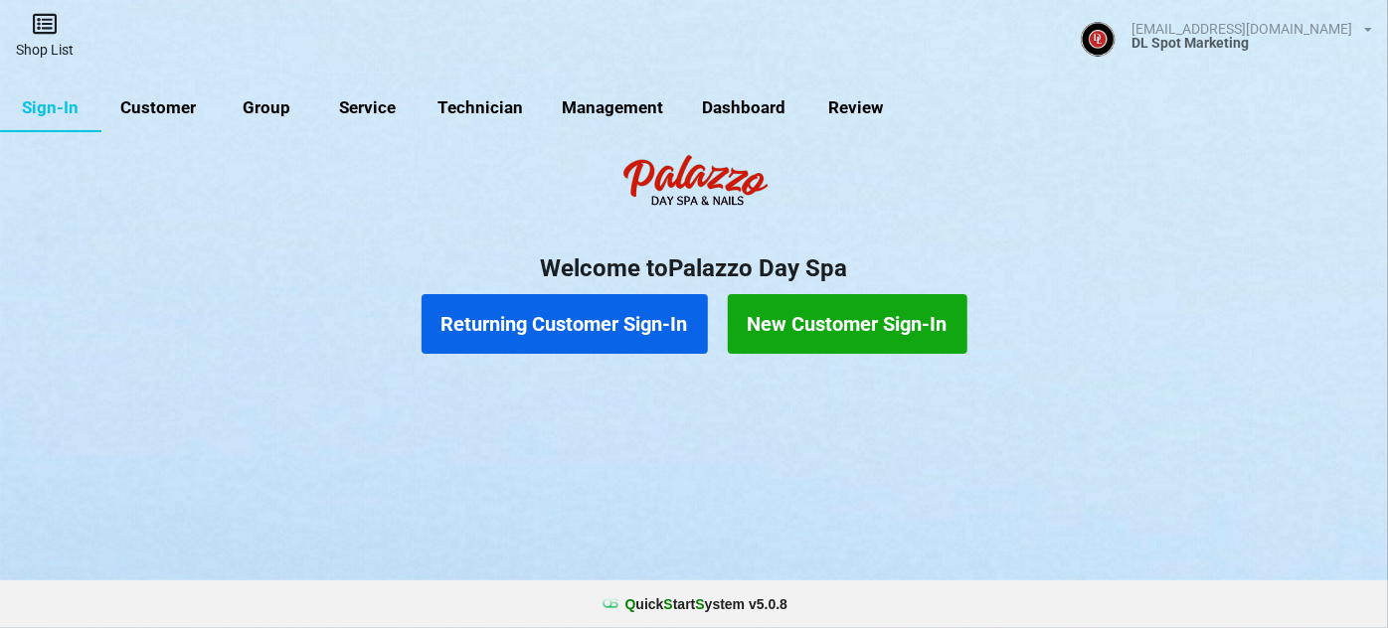
click at [53, 49] on link "Shop List" at bounding box center [44, 35] width 89 height 71
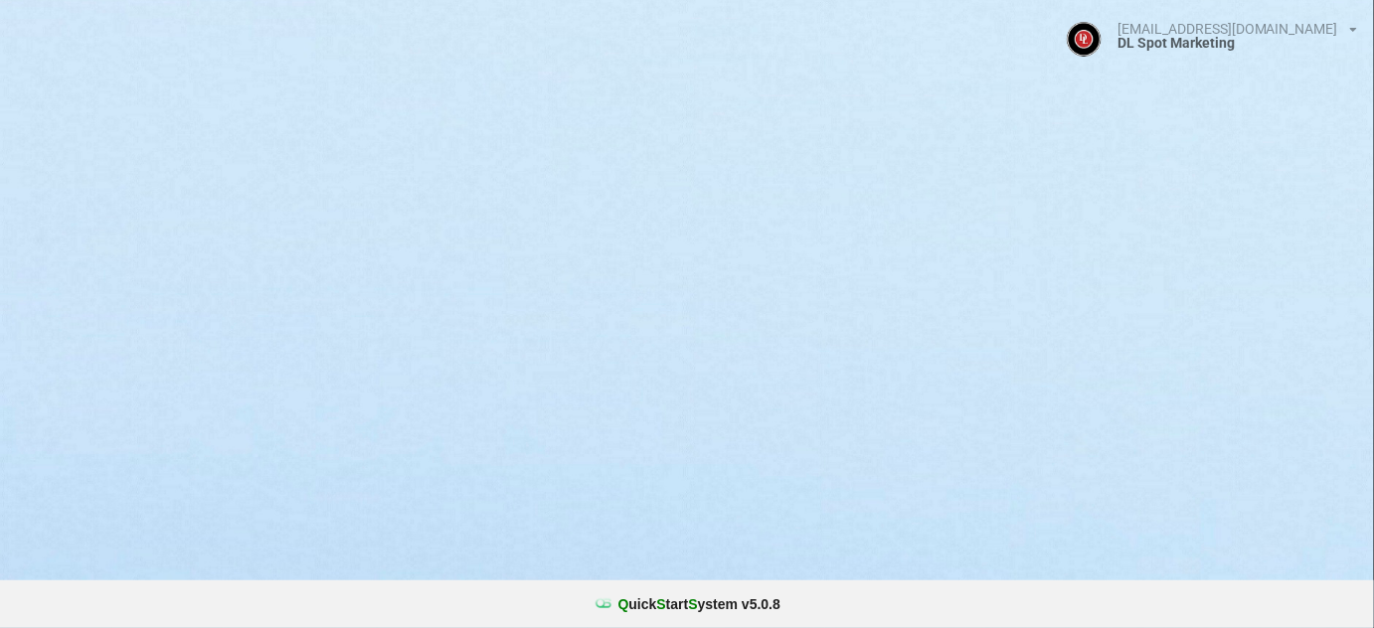
select select "25"
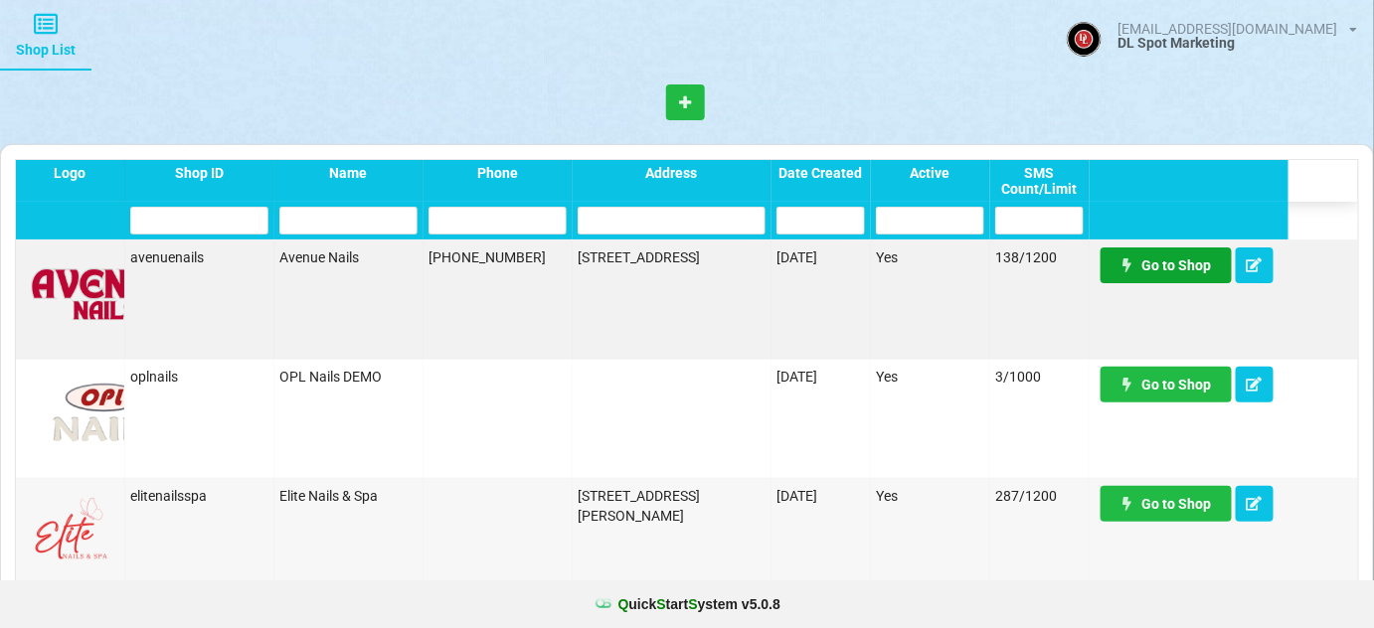
click at [1157, 263] on link "Go to Shop" at bounding box center [1165, 265] width 131 height 36
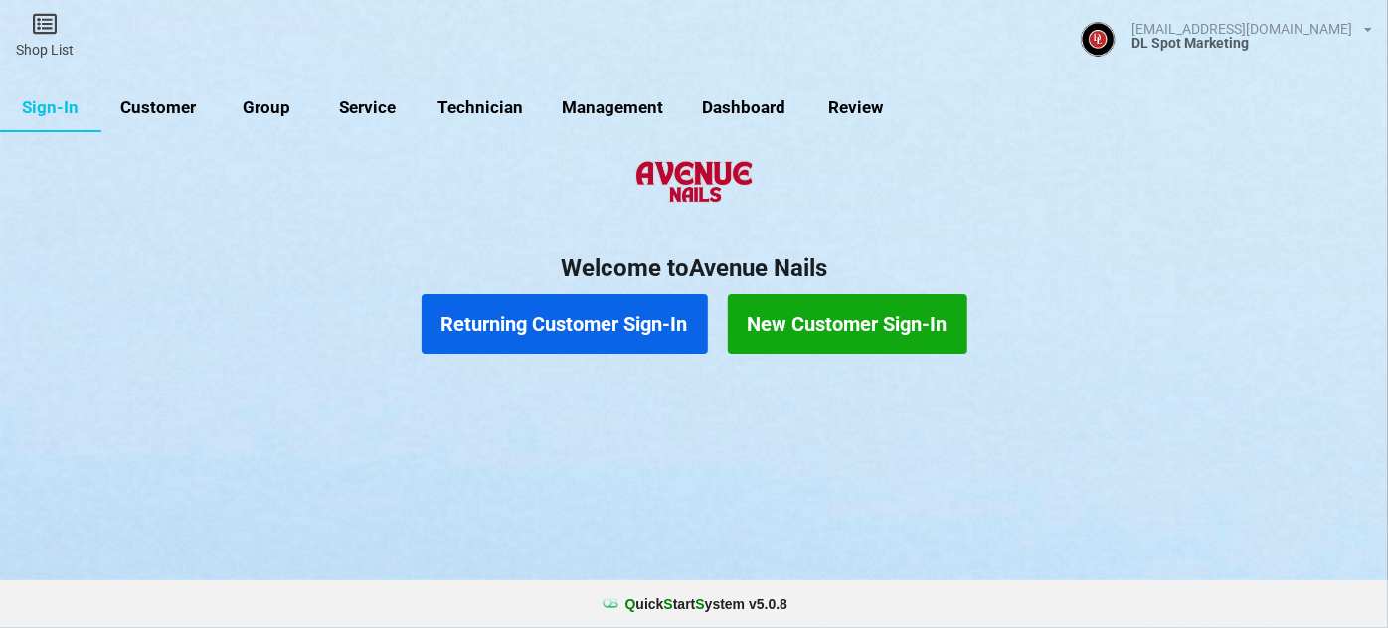
click at [571, 320] on button "Returning Customer Sign-In" at bounding box center [564, 324] width 286 height 60
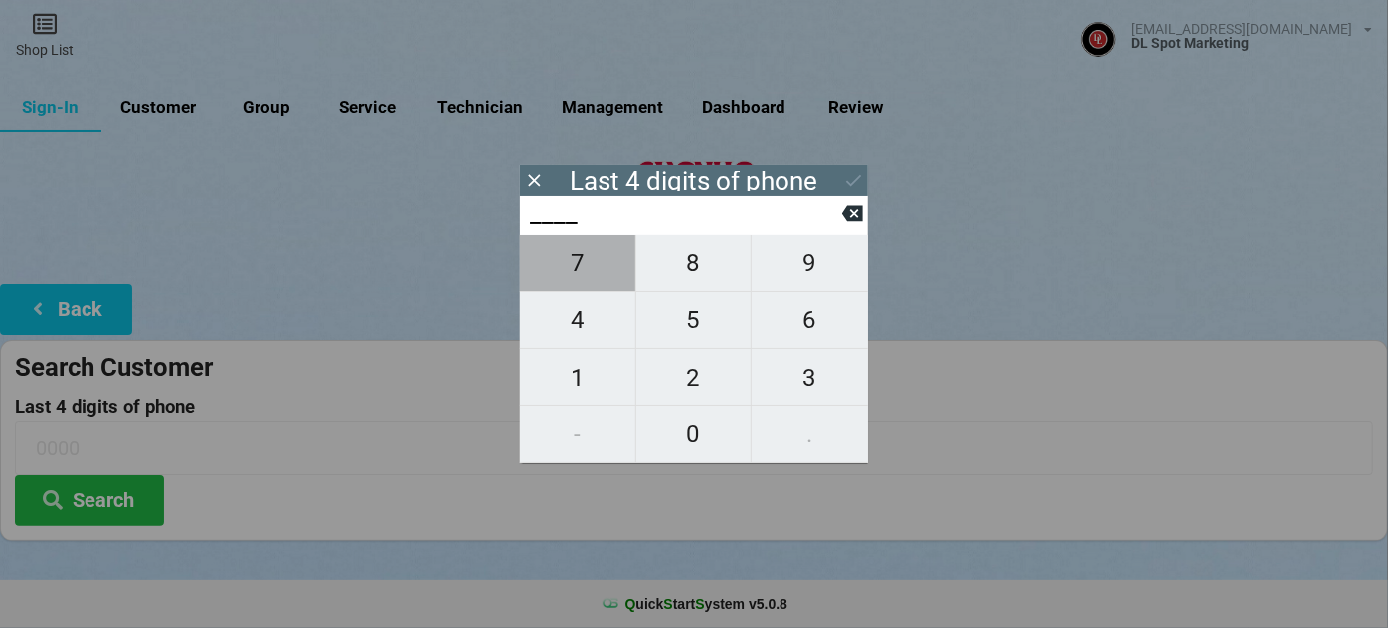
drag, startPoint x: 601, startPoint y: 261, endPoint x: 776, endPoint y: 304, distance: 180.1
click at [602, 261] on span "7" at bounding box center [577, 264] width 115 height 42
type input "7___"
drag, startPoint x: 843, startPoint y: 320, endPoint x: 833, endPoint y: 330, distance: 14.1
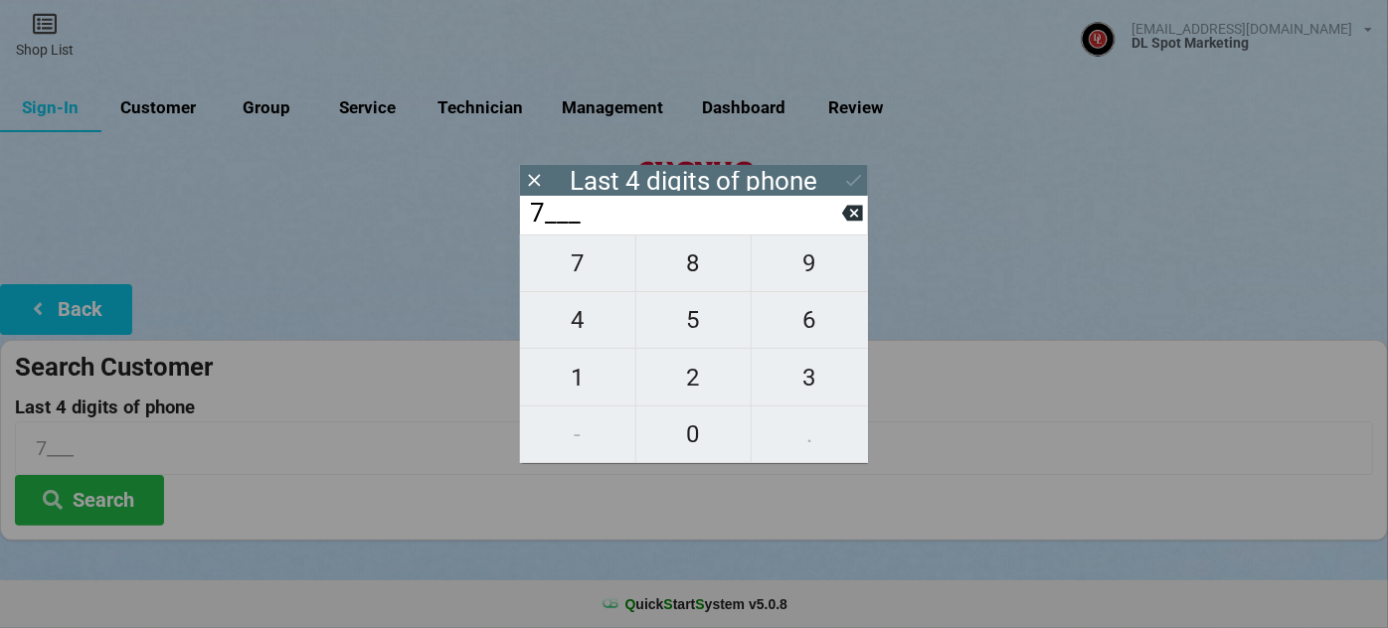
click at [840, 322] on span "6" at bounding box center [809, 320] width 116 height 42
type input "76__"
drag, startPoint x: 696, startPoint y: 430, endPoint x: 789, endPoint y: 361, distance: 116.5
click at [706, 423] on span "0" at bounding box center [693, 434] width 115 height 42
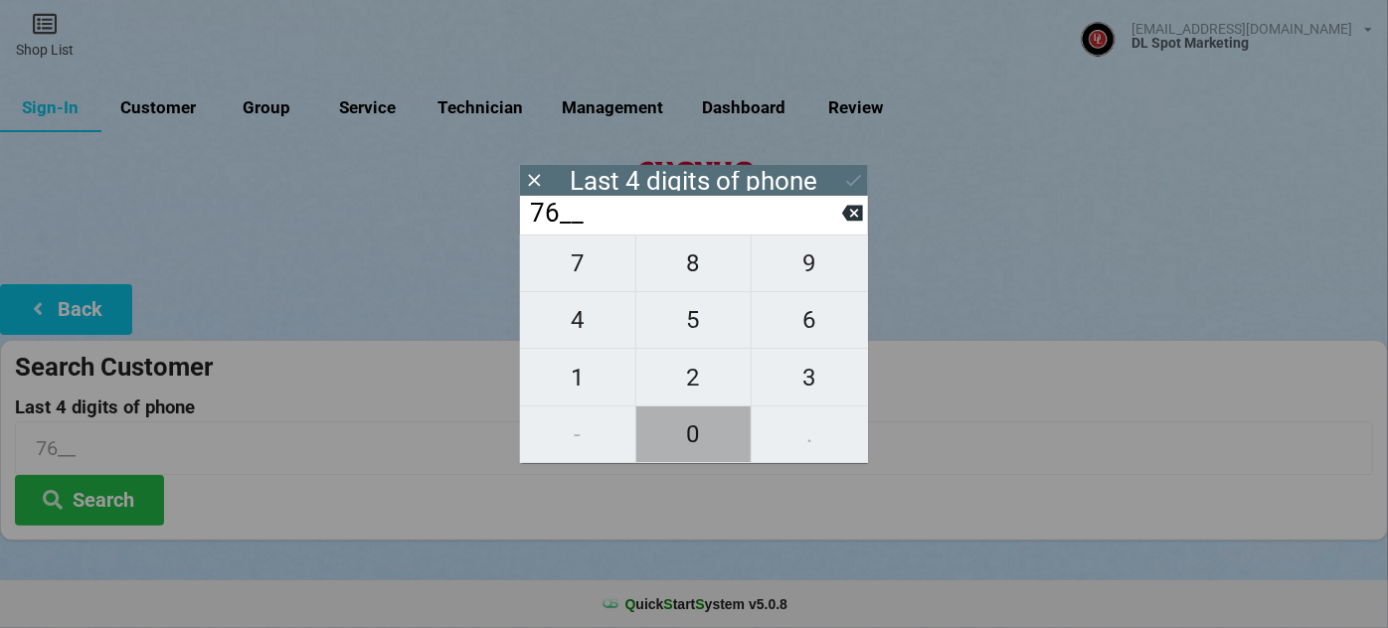
type input "760_"
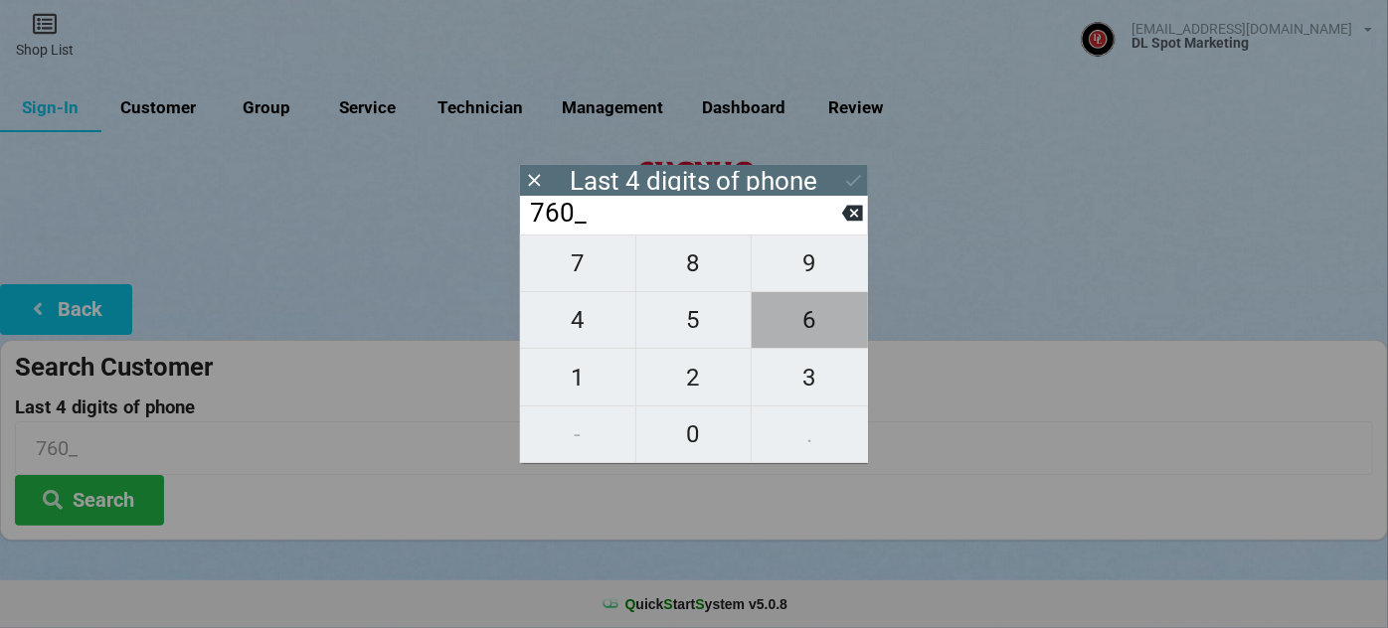
click at [816, 328] on span "6" at bounding box center [809, 320] width 116 height 42
type input "7606"
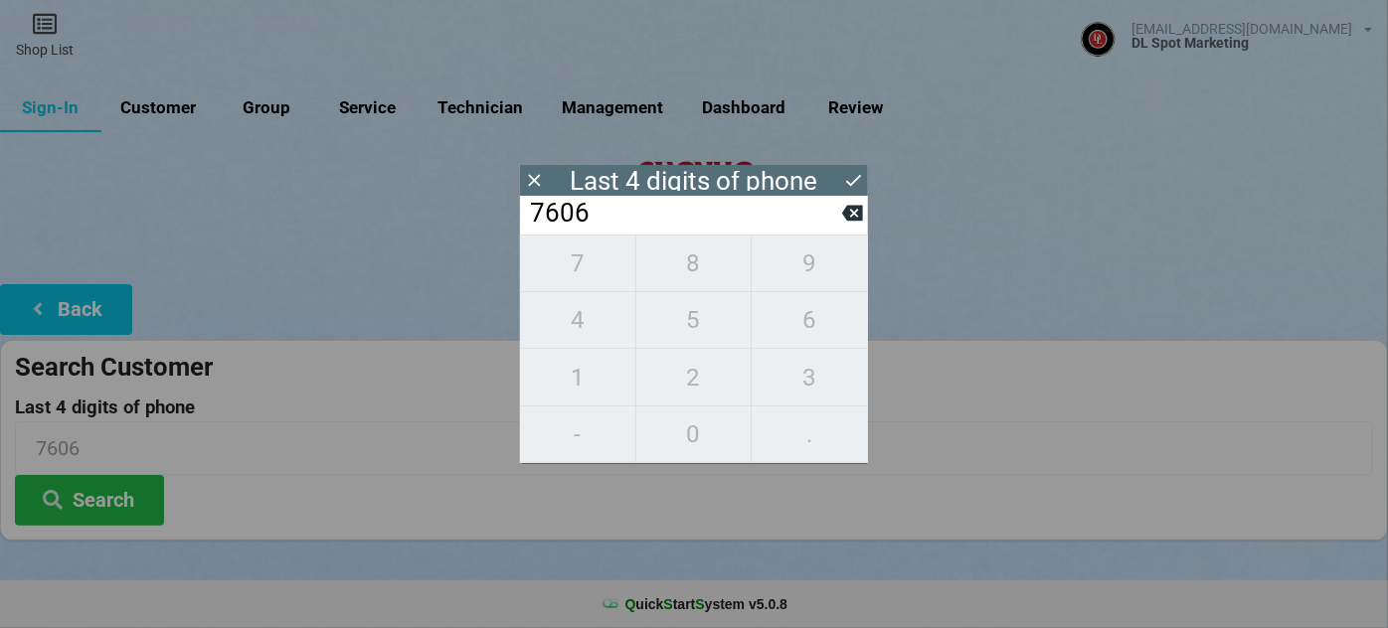
drag, startPoint x: 854, startPoint y: 186, endPoint x: 842, endPoint y: 193, distance: 13.8
click at [853, 186] on icon at bounding box center [853, 180] width 21 height 21
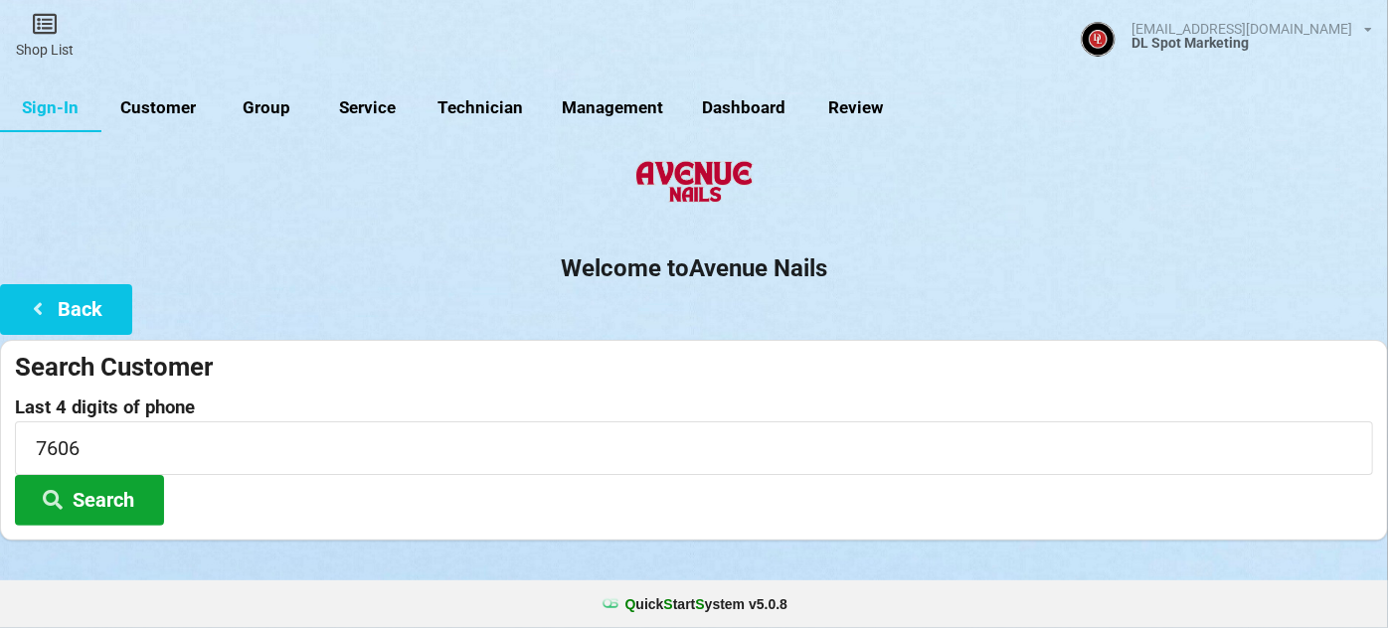
click at [123, 502] on button "Search" at bounding box center [89, 500] width 149 height 51
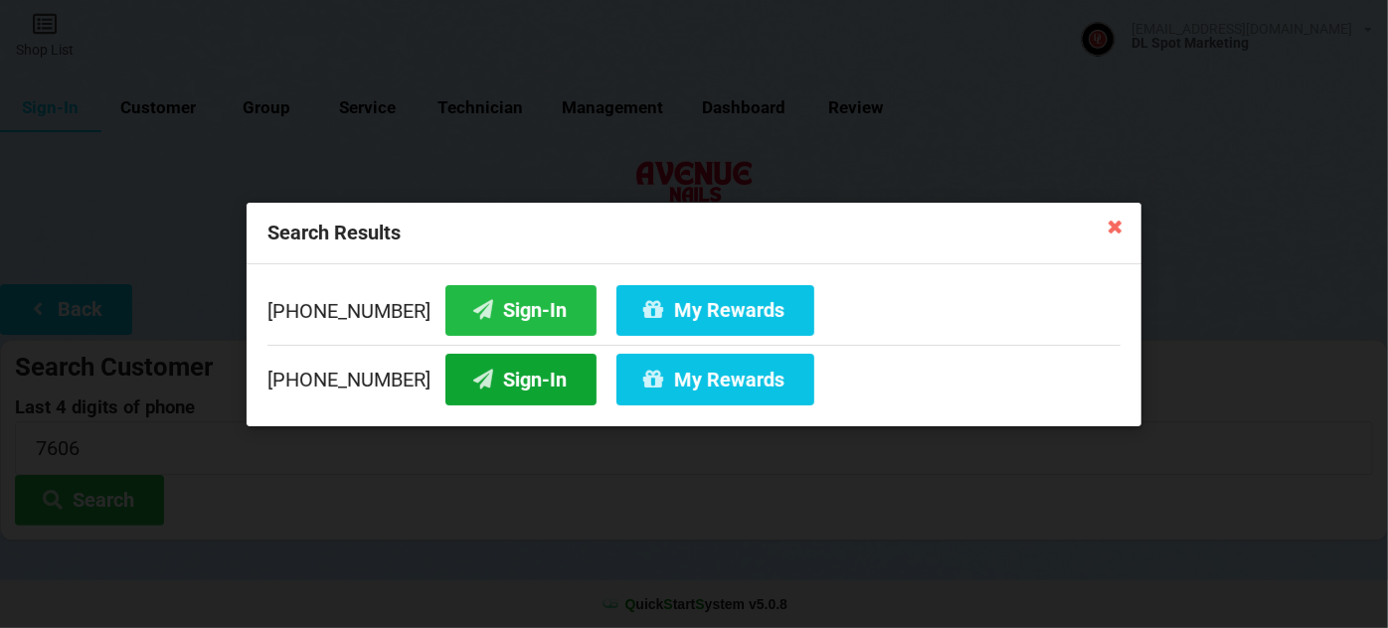
click at [464, 386] on button "Sign-In" at bounding box center [520, 379] width 151 height 51
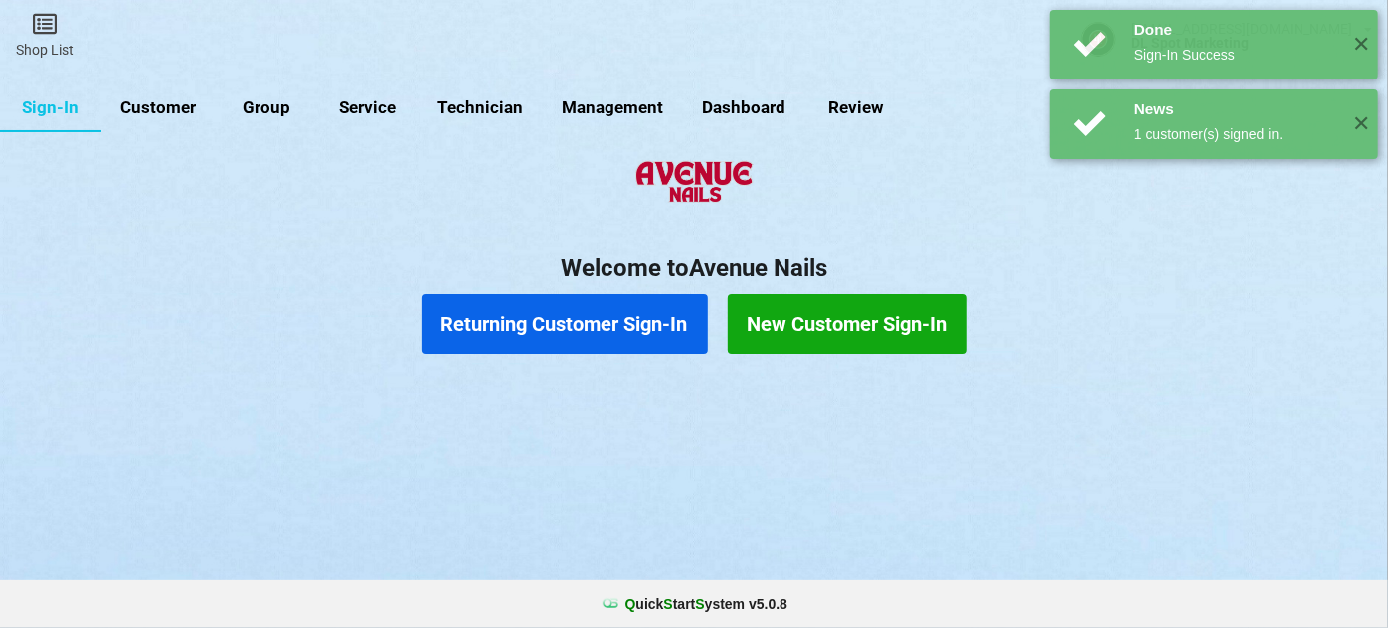
click at [177, 110] on link "Customer" at bounding box center [158, 108] width 114 height 48
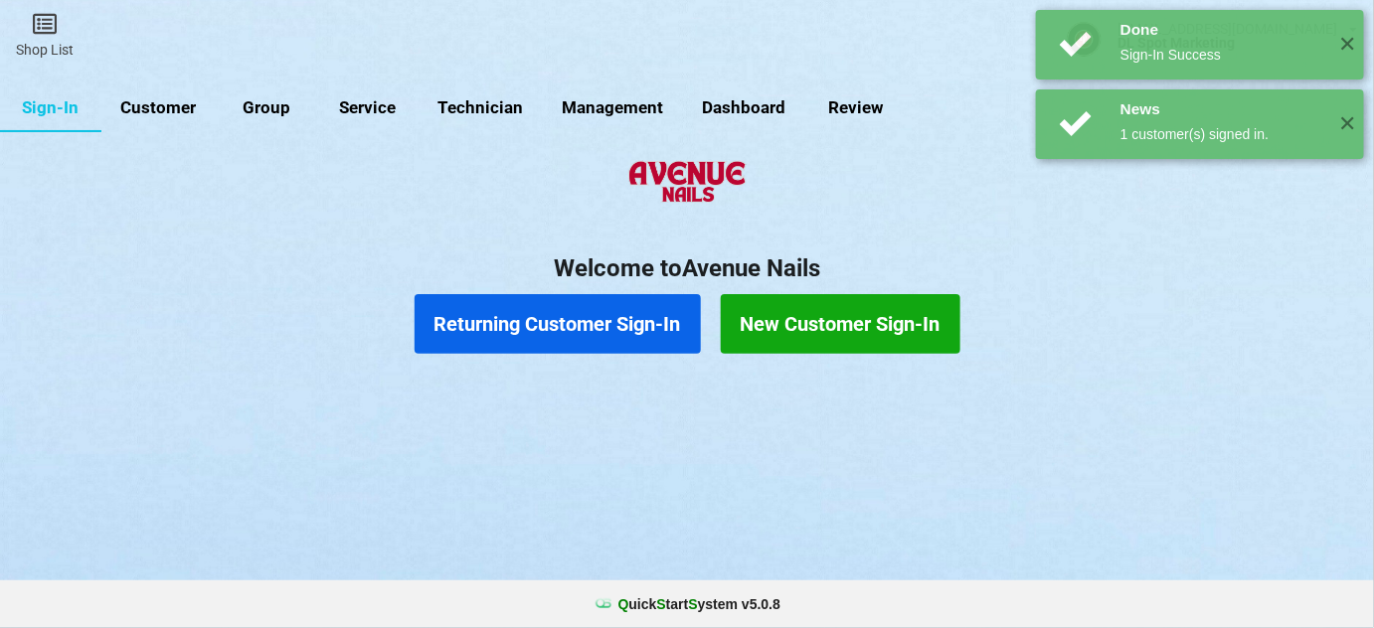
select select "25"
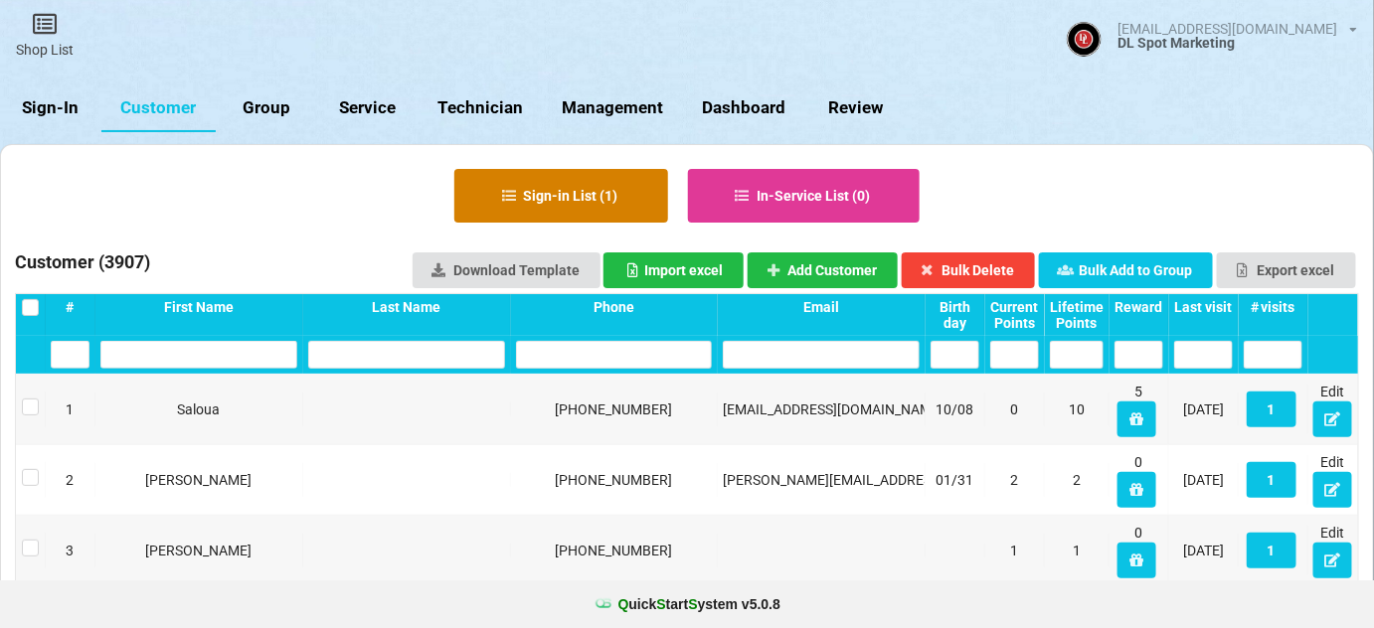
click at [533, 188] on button "Sign-in List ( 1 )" at bounding box center [561, 196] width 214 height 54
